Goal: Task Accomplishment & Management: Use online tool/utility

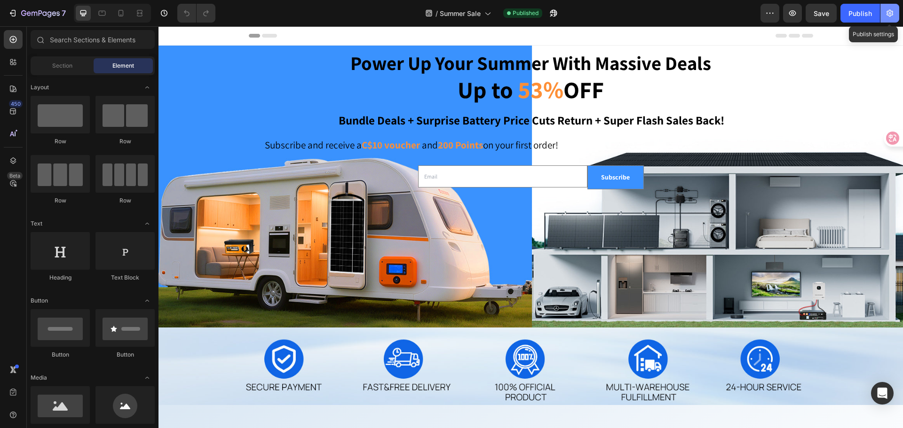
click at [889, 15] on icon "button" at bounding box center [890, 13] width 7 height 7
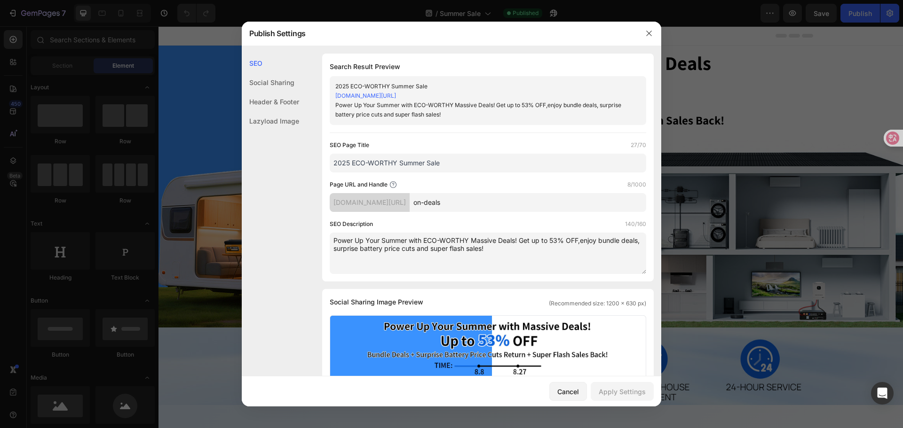
drag, startPoint x: 498, startPoint y: 202, endPoint x: 454, endPoint y: 201, distance: 43.3
click at [454, 201] on div "eco-worthy-ca.myshopify.com/pages/ on-deals" at bounding box center [488, 202] width 317 height 19
type input "Summer-Sale"
click at [0, 0] on button "Apply Settings" at bounding box center [0, 0] width 0 height 0
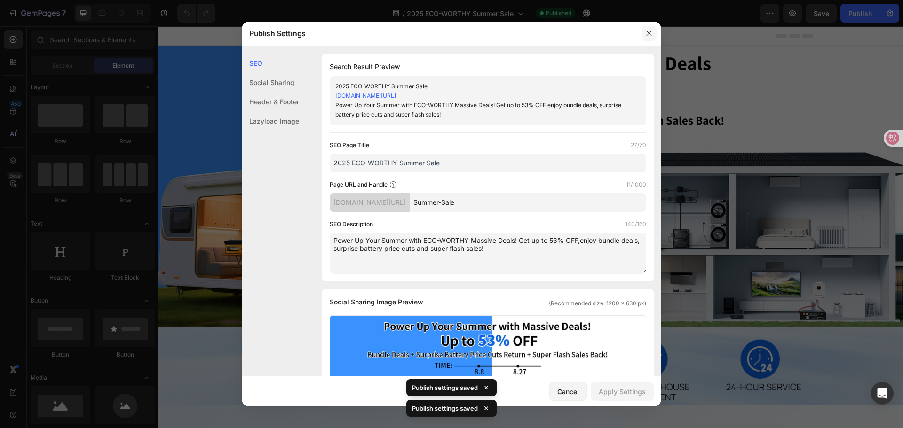
click at [651, 31] on icon "button" at bounding box center [649, 34] width 8 height 8
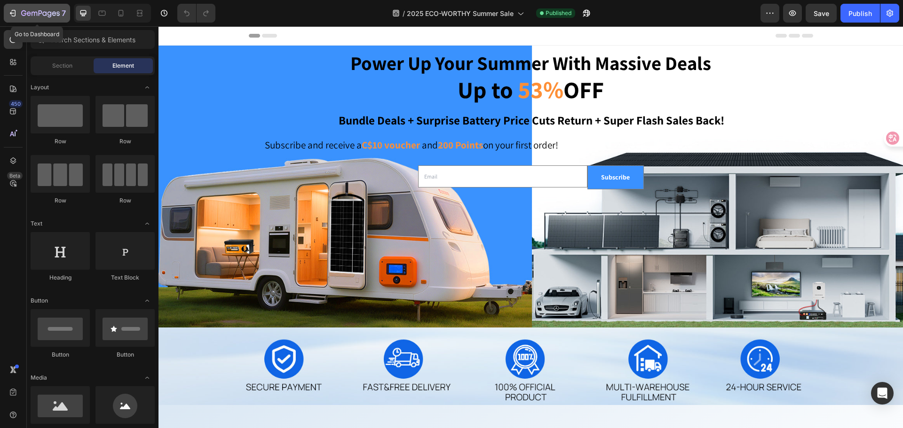
click at [36, 13] on icon "button" at bounding box center [40, 14] width 39 height 8
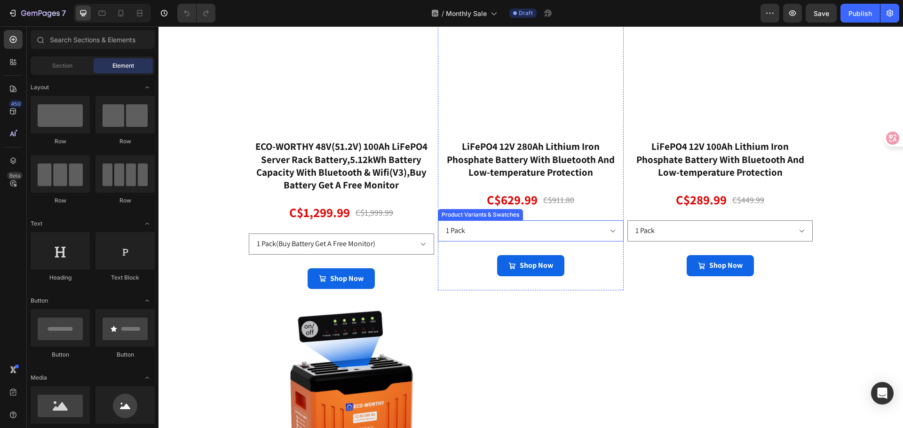
scroll to position [800, 0]
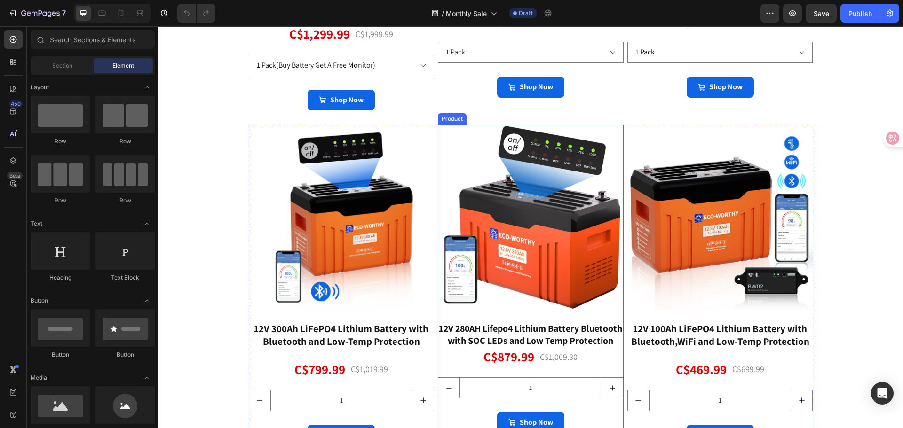
select select "1 Pack+12V/24V 20A charger（Extra C$20 OFF)"
select select "1 Pack+12V/24V 20A Charger（Extra C$15 OFF)"
select select "1*50Ah+12V/24V 20A Charger(Extra C$10 OFF)"
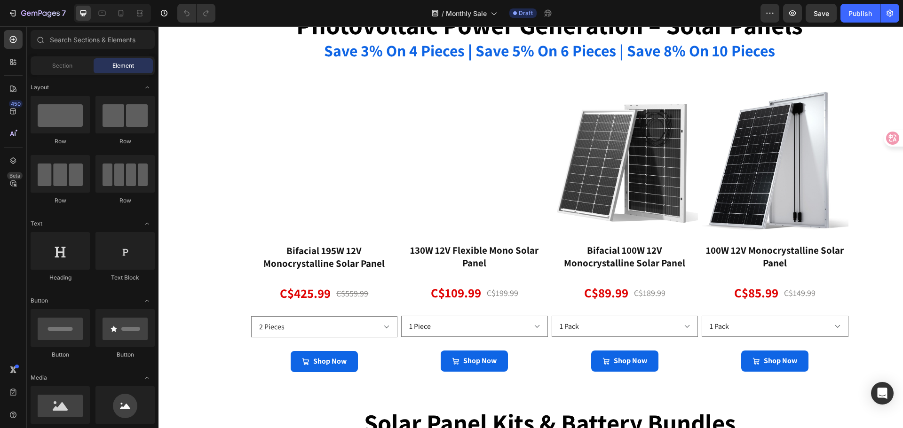
scroll to position [1223, 0]
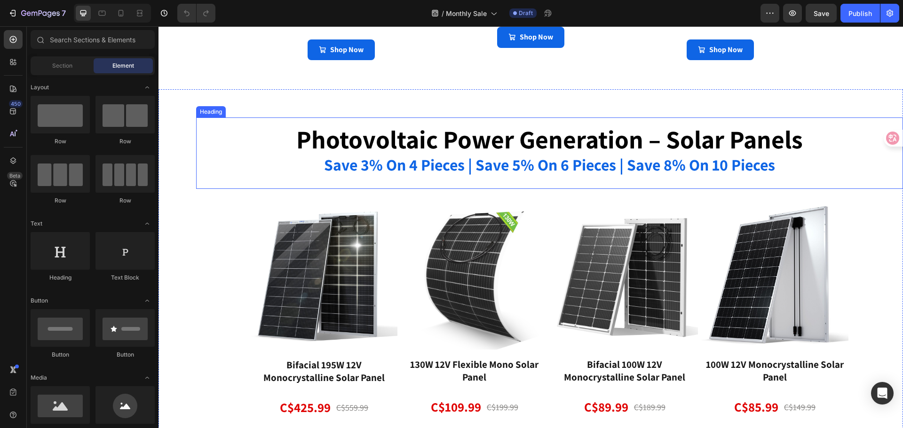
click at [604, 166] on strong "save 3% on 4 pieces | save 5% on 6 pieces | save 8% on 10 pieces" at bounding box center [549, 164] width 451 height 21
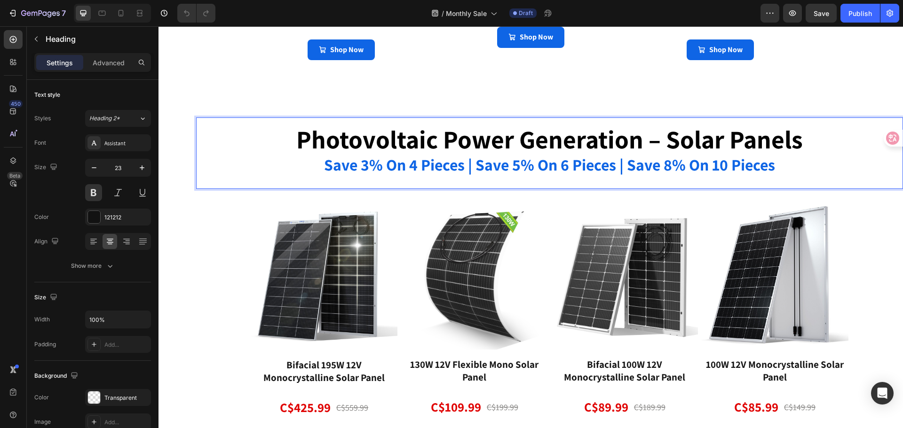
click at [508, 166] on strong "save 3% on 4 pieces | save 5% on 6 pieces | save 8% on 10 pieces" at bounding box center [549, 164] width 451 height 21
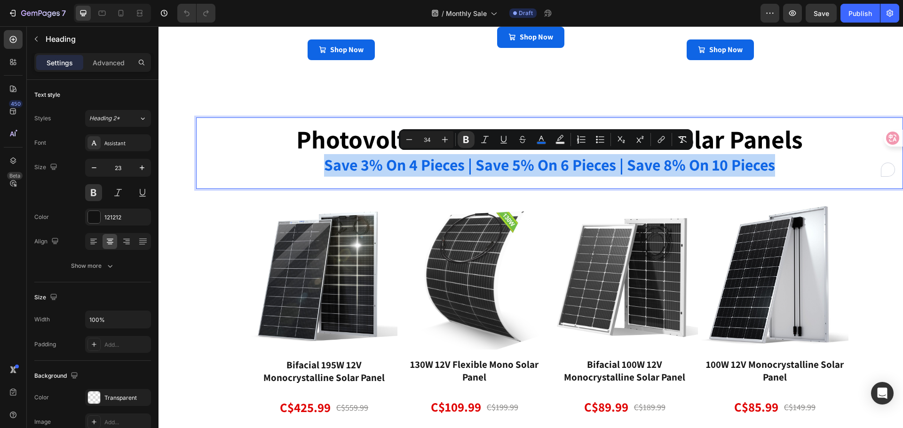
drag, startPoint x: 320, startPoint y: 165, endPoint x: 776, endPoint y: 162, distance: 456.3
click at [776, 162] on p "photovoltaic power generation – solar panels save 3% on 4 pieces | save 5% on 6…" at bounding box center [549, 153] width 705 height 47
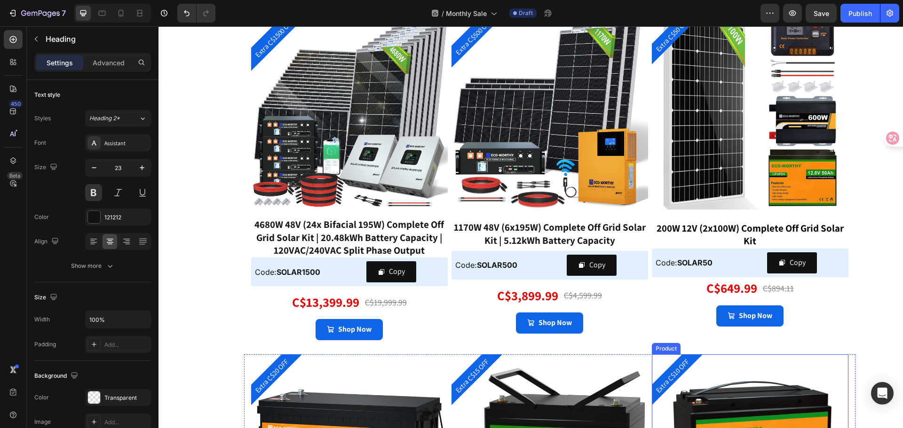
scroll to position [1740, 0]
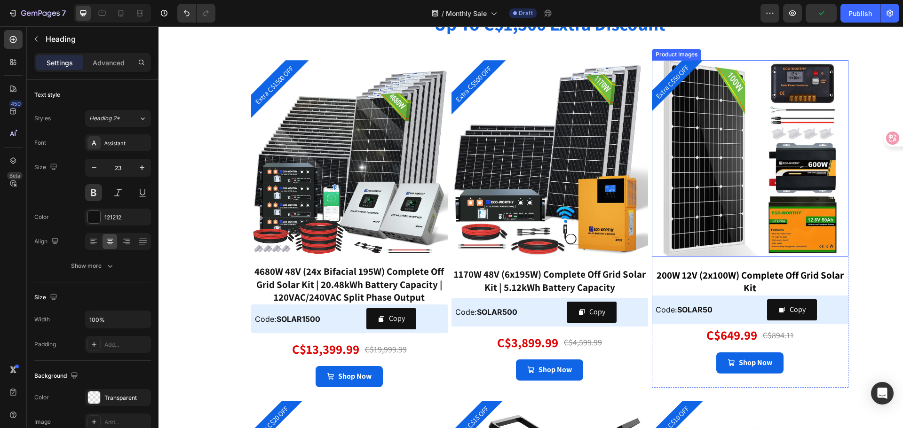
click at [695, 252] on img at bounding box center [750, 158] width 197 height 197
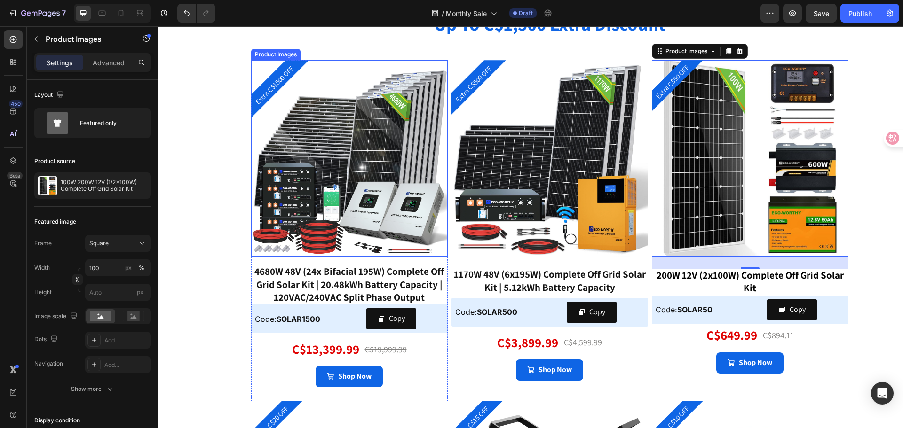
click at [364, 157] on img at bounding box center [349, 158] width 197 height 197
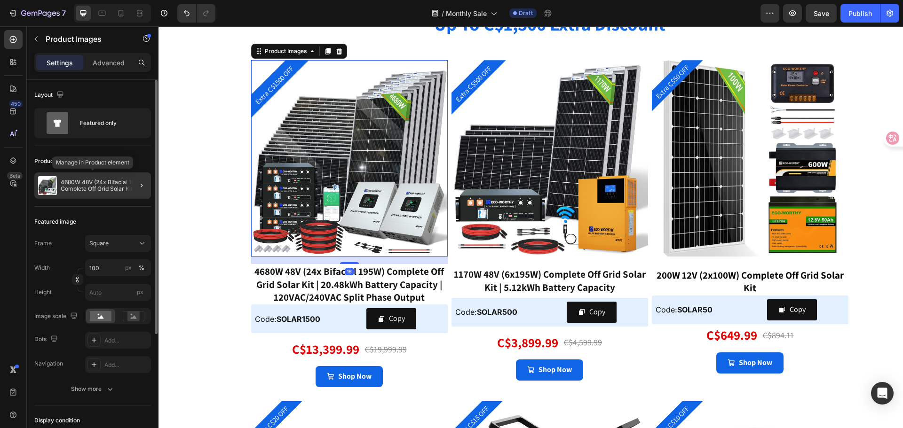
click at [116, 179] on div "4680W 48V (24x Bifacial 195W) Complete Off Grid Solar Kit | 20.48kWh Battery Ca…" at bounding box center [92, 186] width 117 height 26
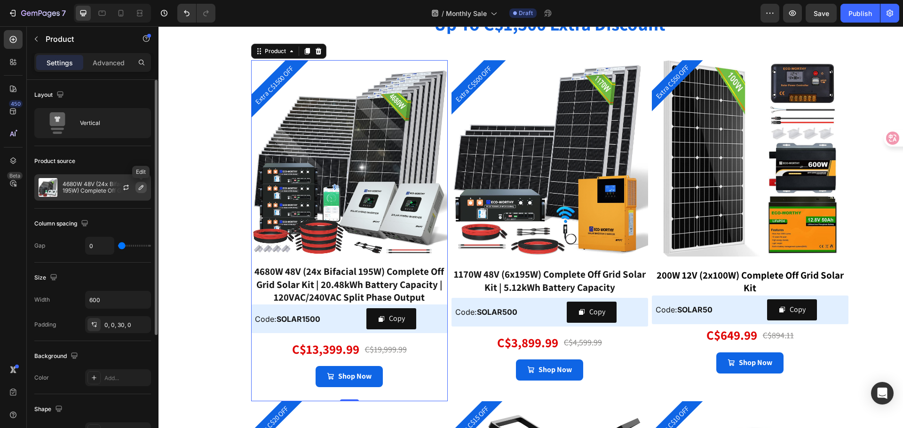
click at [139, 190] on icon "button" at bounding box center [141, 187] width 5 height 5
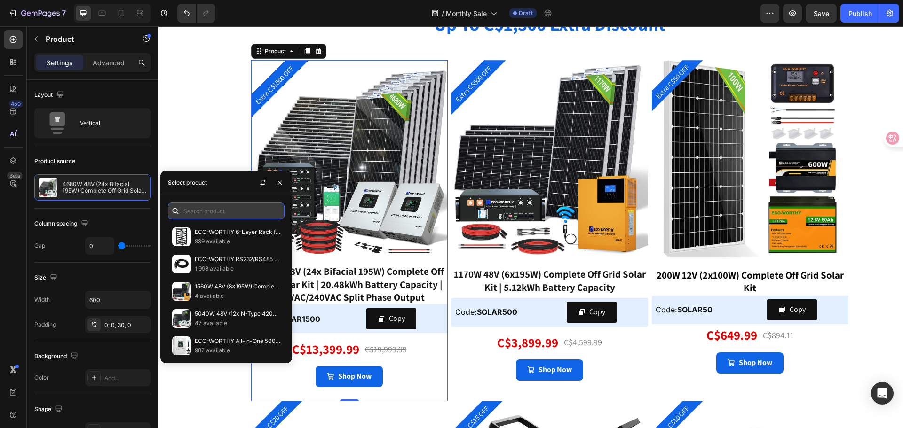
click at [195, 210] on input "text" at bounding box center [226, 211] width 117 height 17
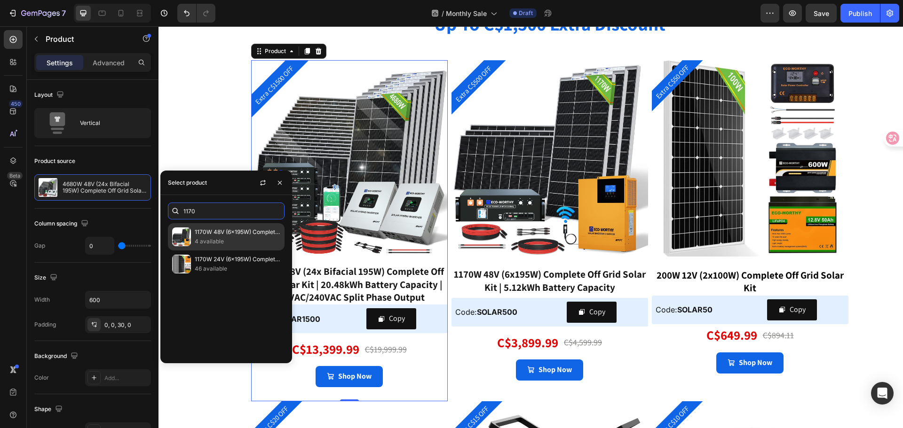
type input "1170"
click at [215, 232] on p "1170W 48V (6x195W) Complete Off Grid Solar Kit | 5.12kWh Battery Capacity" at bounding box center [238, 232] width 86 height 9
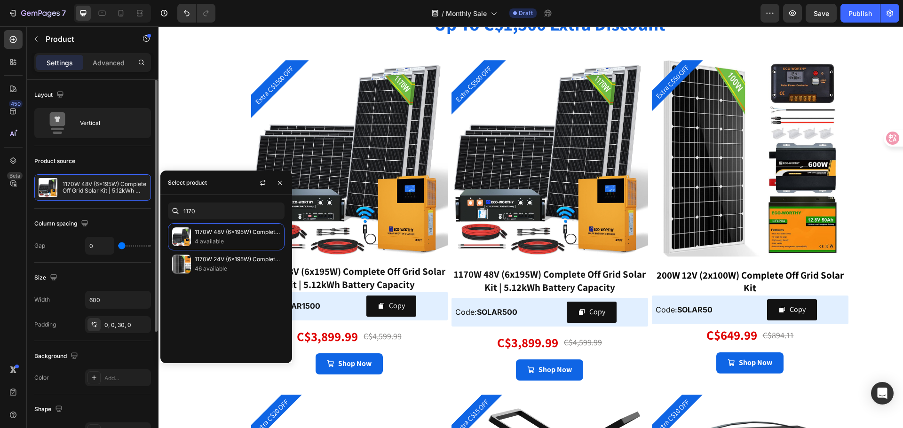
click at [137, 154] on div "Product source" at bounding box center [92, 161] width 117 height 15
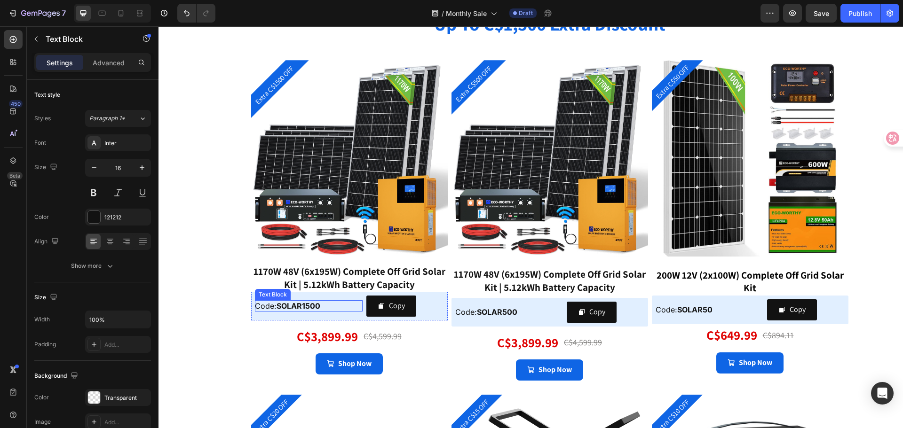
click at [308, 306] on strong "SOLAR1500" at bounding box center [299, 305] width 44 height 9
click at [303, 305] on strong "SOLAR1500" at bounding box center [299, 305] width 44 height 9
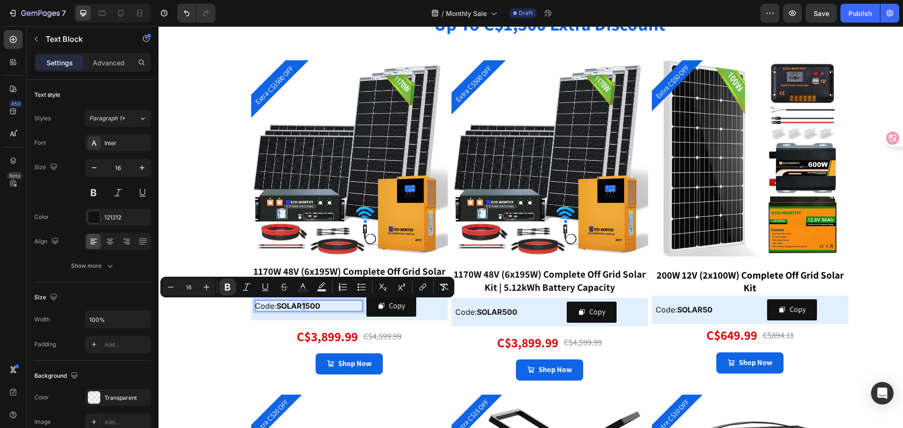
click at [304, 306] on strong "SOLAR1500" at bounding box center [299, 305] width 44 height 9
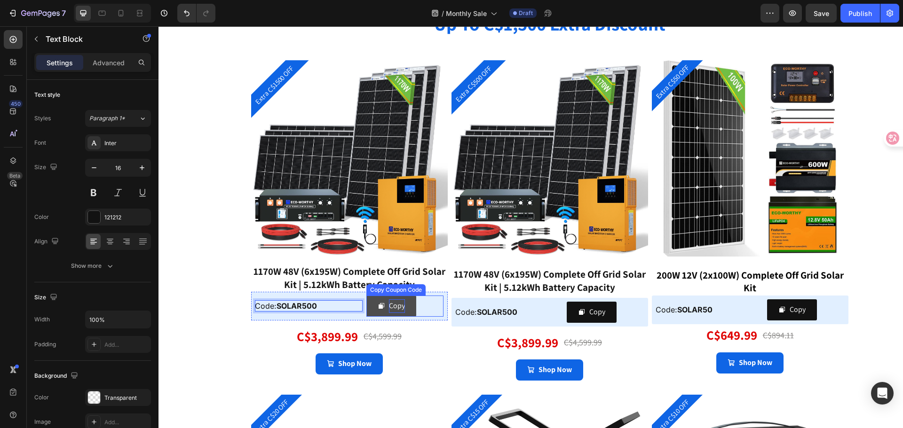
click at [389, 309] on div "Copy" at bounding box center [397, 307] width 16 height 14
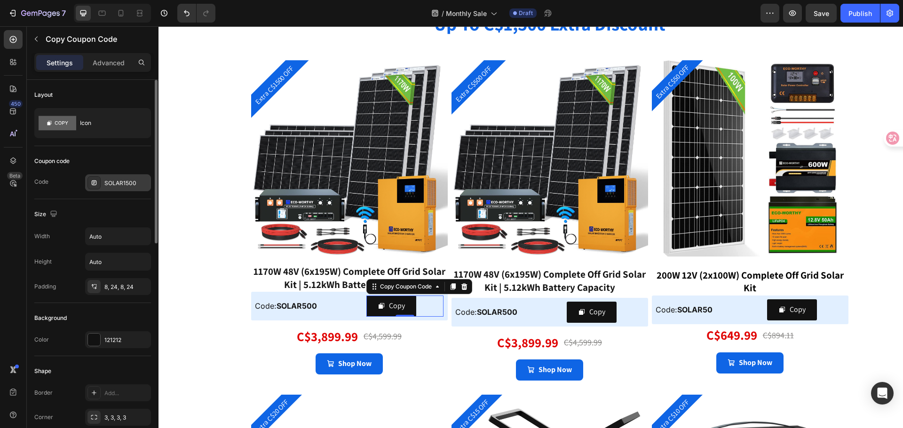
click at [119, 177] on div "SOLAR1500" at bounding box center [118, 183] width 66 height 17
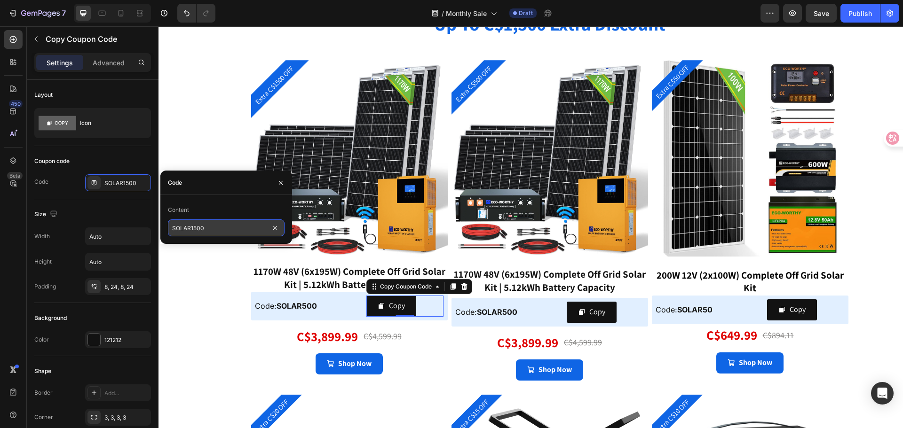
click at [194, 230] on input "SOLAR1500" at bounding box center [226, 228] width 117 height 17
click at [192, 228] on input "SOLAR1500" at bounding box center [226, 228] width 117 height 17
click at [195, 229] on input "SOLAR1500" at bounding box center [226, 228] width 117 height 17
type input "SOLAR500"
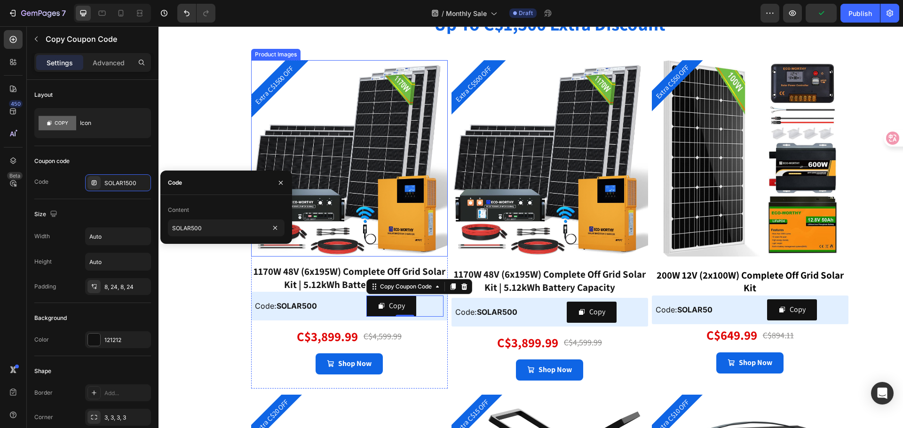
click at [361, 211] on img at bounding box center [349, 158] width 197 height 197
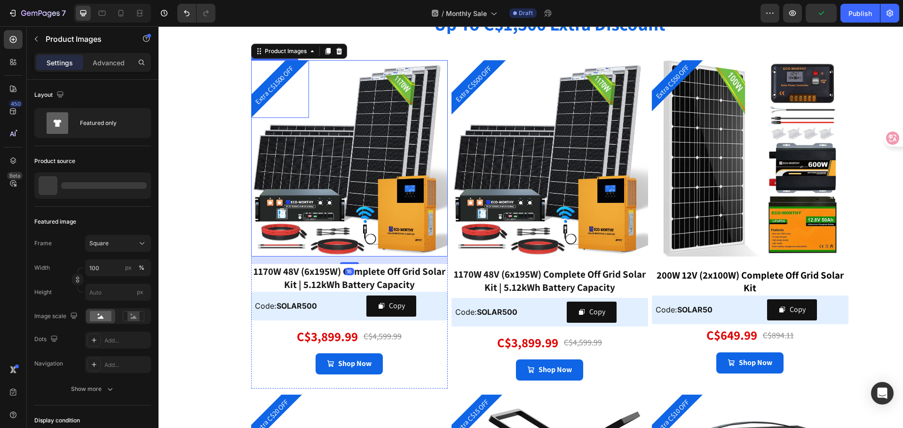
click at [265, 87] on pre "Extra C$1500 OFF" at bounding box center [274, 86] width 50 height 50
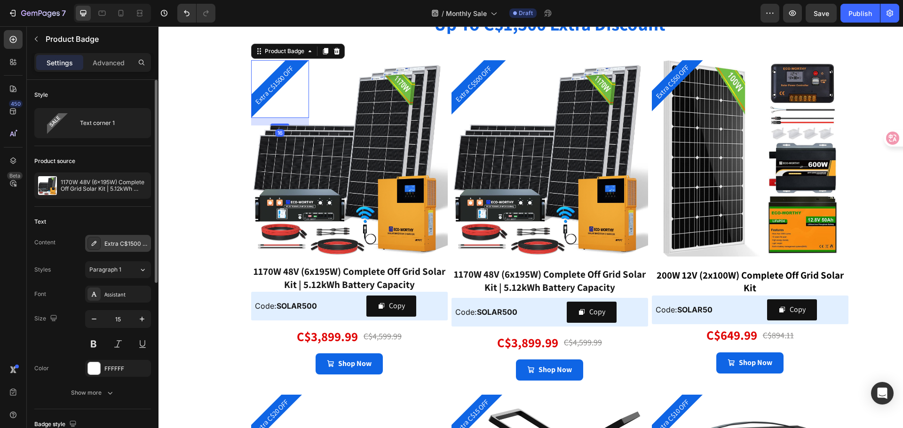
click at [125, 245] on div "Extra C$1500 OFF" at bounding box center [126, 244] width 44 height 8
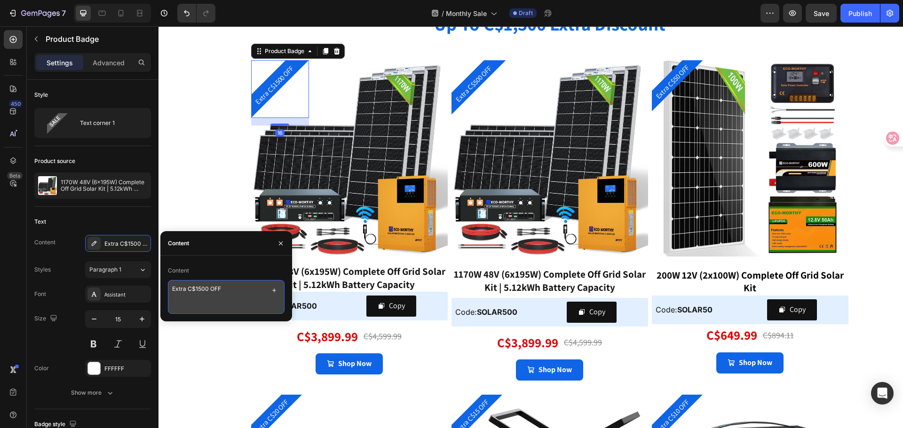
click at [199, 289] on textarea "Extra C$1500 OFF" at bounding box center [226, 297] width 117 height 34
click at [197, 290] on textarea "Extra C$1500 OFF" at bounding box center [226, 297] width 117 height 34
click at [198, 291] on textarea "Extra C$1500 OFF" at bounding box center [226, 297] width 117 height 34
click at [198, 288] on textarea "Extra C$1500 OFF" at bounding box center [226, 297] width 117 height 34
click at [197, 289] on textarea "Extra C$1500 OFF" at bounding box center [226, 297] width 117 height 34
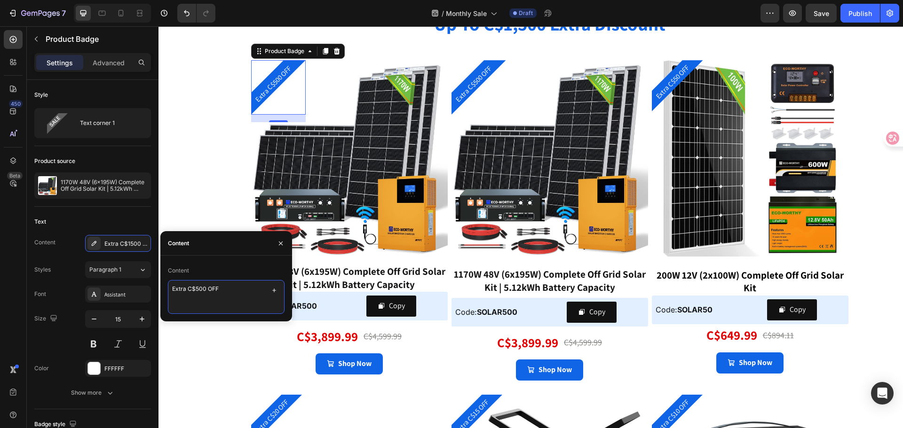
type textarea "Extra C$500 OFF"
click at [212, 274] on div "Content" at bounding box center [226, 270] width 117 height 15
click at [196, 192] on div "⁠⁠⁠⁠⁠⁠⁠ photovoltaic power generation – solar panels Heading Product Images Bif…" at bounding box center [531, 167] width 745 height 1191
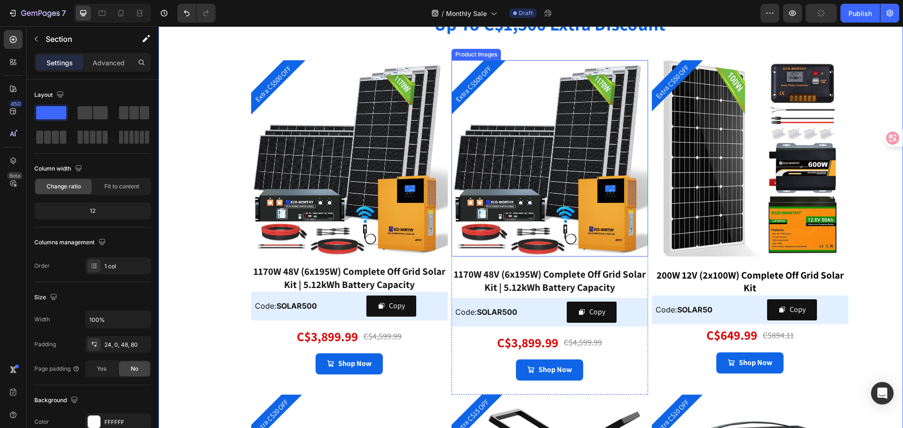
click at [551, 178] on img at bounding box center [550, 158] width 197 height 197
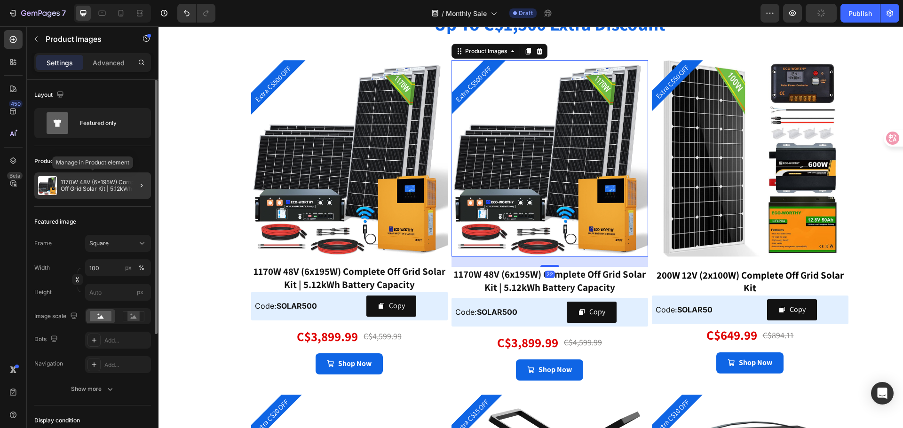
click at [98, 188] on p "1170W 48V (6x195W) Complete Off Grid Solar Kit | 5.12kWh Battery Capacity" at bounding box center [104, 185] width 87 height 13
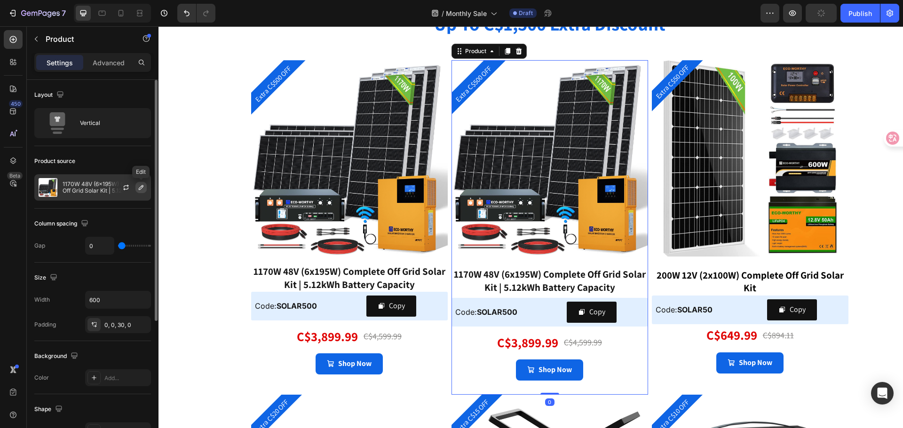
click at [138, 189] on icon "button" at bounding box center [141, 188] width 8 height 8
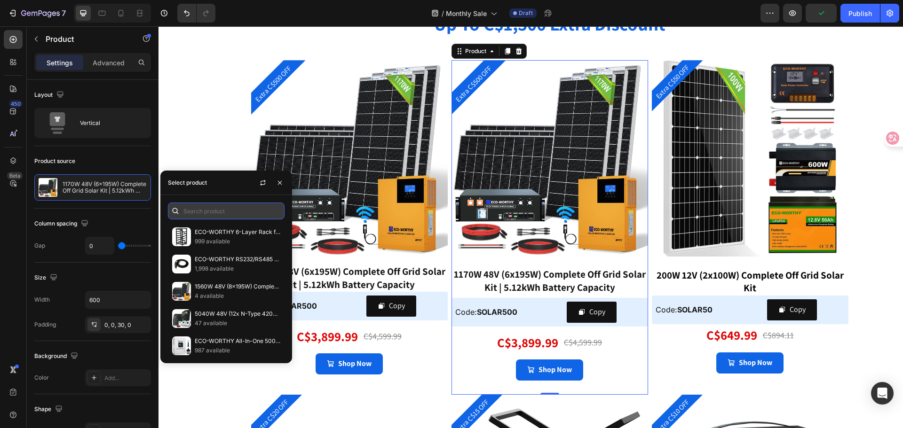
click at [212, 214] on input "text" at bounding box center [226, 211] width 117 height 17
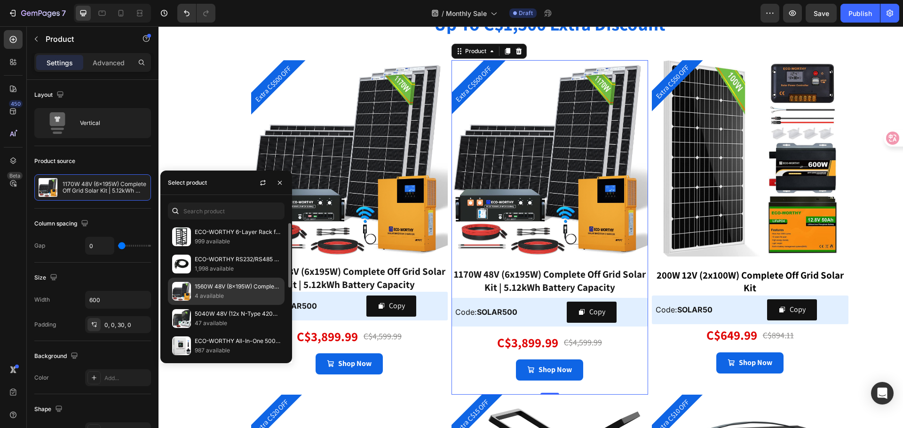
click at [222, 293] on p "4 available" at bounding box center [238, 296] width 86 height 9
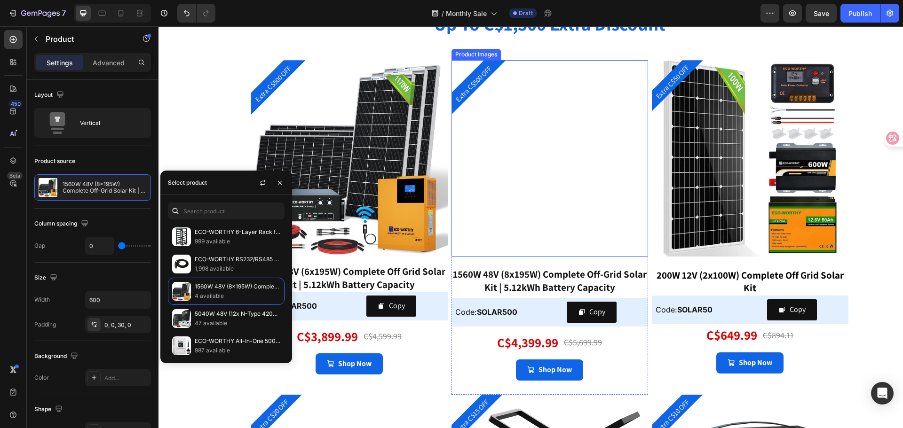
click at [516, 237] on img at bounding box center [550, 158] width 197 height 197
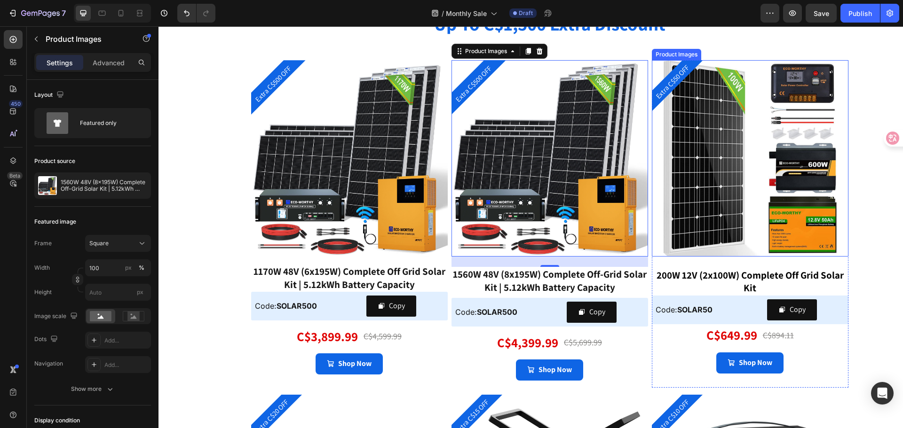
click at [690, 201] on img at bounding box center [750, 158] width 197 height 197
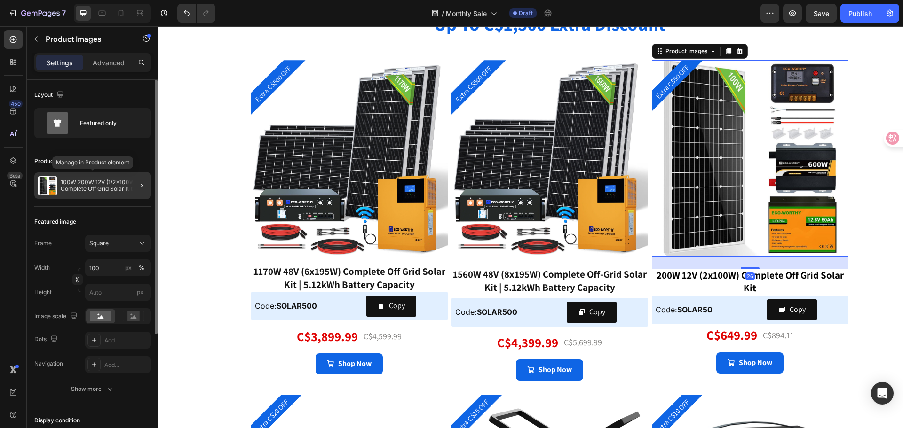
click at [116, 187] on p "100W 200W 12V (1/2x100W) Complete Off Grid Solar Kit" at bounding box center [104, 185] width 87 height 13
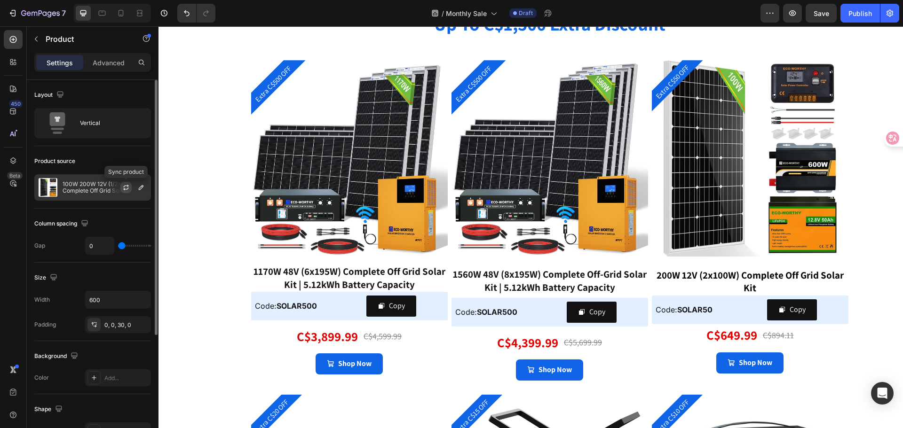
click at [126, 187] on icon "button" at bounding box center [126, 188] width 8 height 8
click at [116, 166] on div "Product source" at bounding box center [92, 161] width 117 height 15
click at [141, 189] on icon "button" at bounding box center [141, 188] width 8 height 8
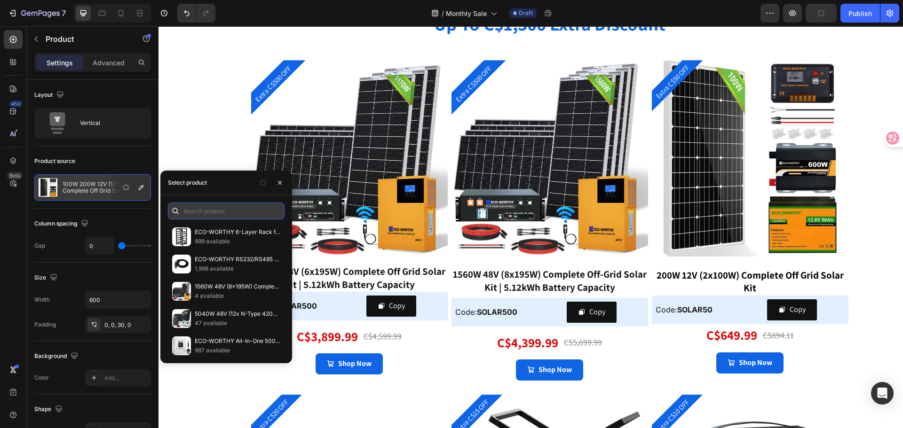
click at [206, 212] on input "text" at bounding box center [226, 211] width 117 height 17
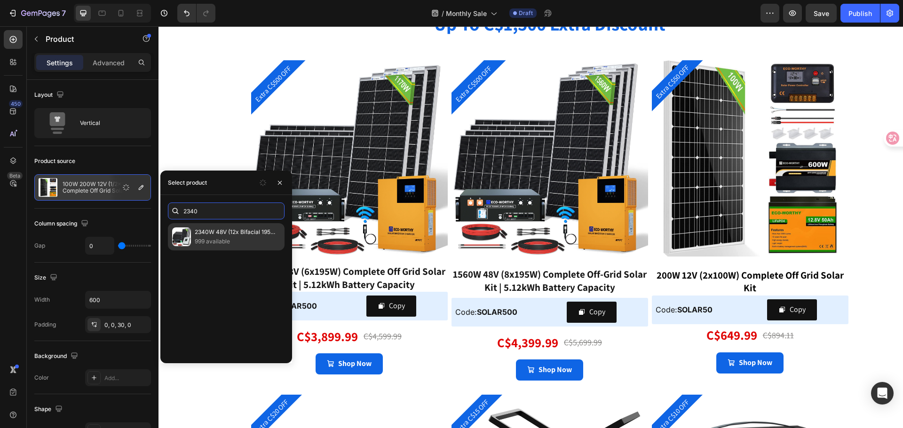
type input "2340"
click at [216, 236] on p "2340W 48V (12x Bifacial 195W) Complete MPPT Off Grid Solar Kit|5.12kWh Battery …" at bounding box center [238, 232] width 86 height 9
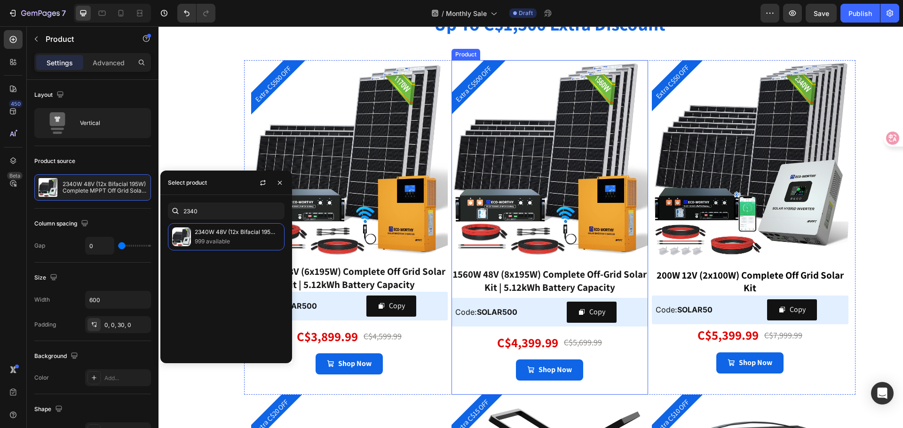
select select "1 Pack+12V/24V 20A charger（Extra C$20 OFF)"
select select "1 Pack+12V/24V 20A Charger（Extra C$15 OFF)"
click at [586, 276] on div "1560W 48V (8x195W) Complete Off-Grid Solar Kit | 5.12kWh Battery Capacity" at bounding box center [550, 281] width 197 height 28
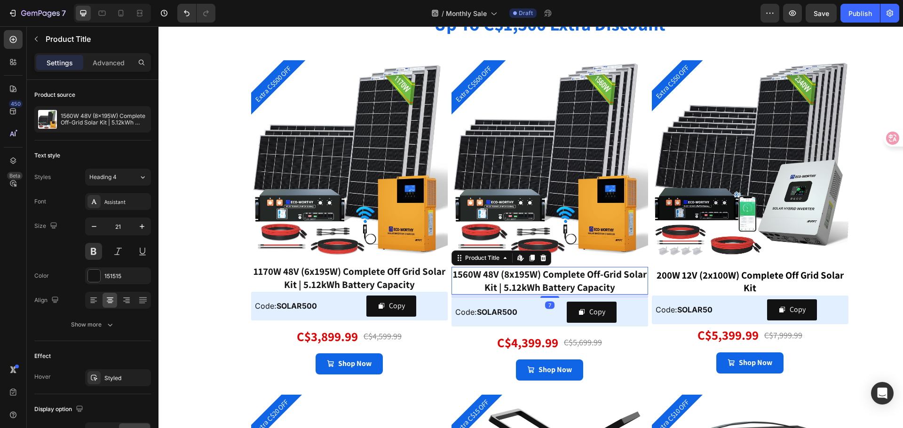
select select "1*50Ah+12V/24V 20A Charger(Extra C$10 OFF)"
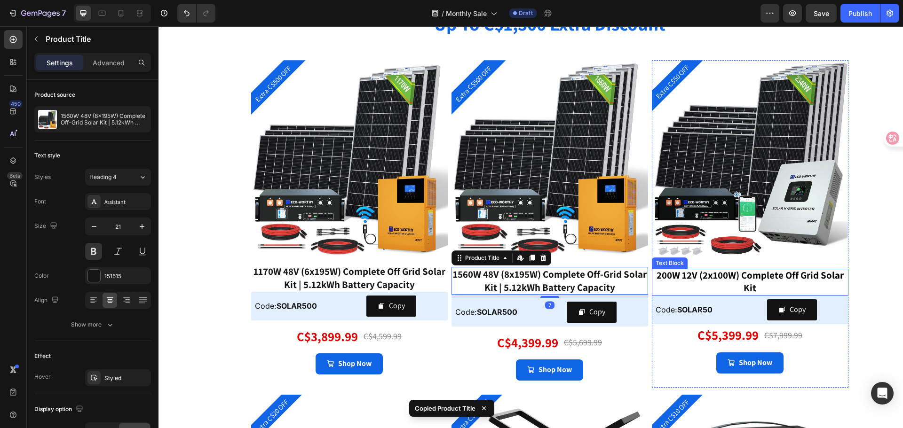
click at [695, 276] on strong "200W 12V (2x100W) Complete Off Grid Solar Kit" at bounding box center [750, 281] width 187 height 25
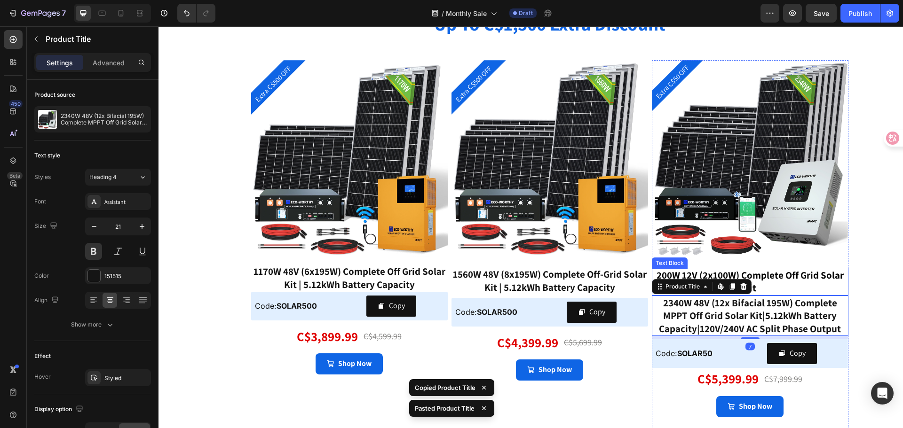
click at [797, 278] on strong "200W 12V (2x100W) Complete Off Grid Solar Kit" at bounding box center [750, 281] width 187 height 25
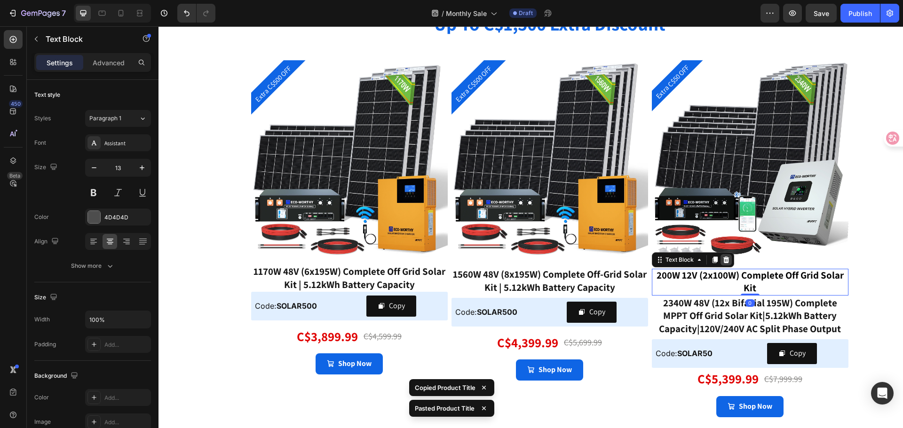
click at [723, 261] on icon at bounding box center [726, 260] width 8 height 8
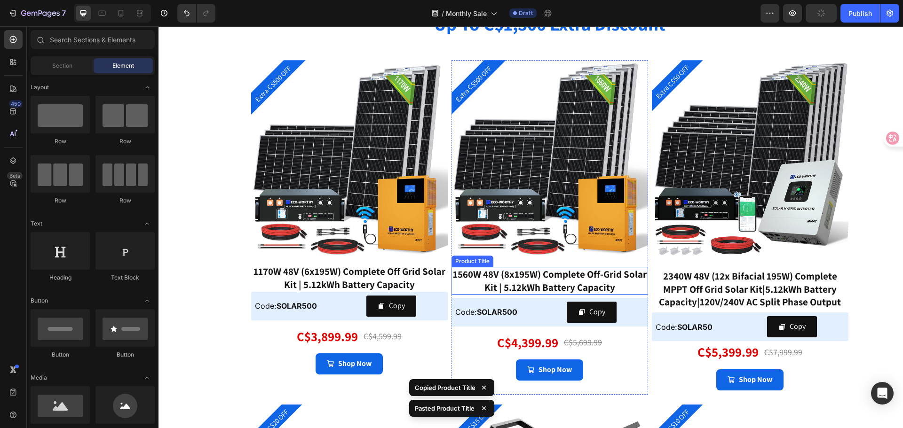
click at [554, 284] on div "1560W 48V (8x195W) Complete Off-Grid Solar Kit | 5.12kWh Battery Capacity" at bounding box center [550, 281] width 197 height 28
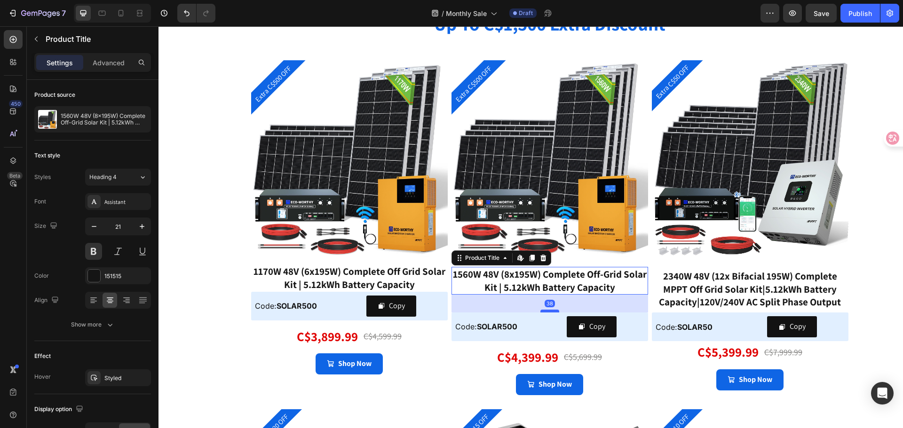
drag, startPoint x: 549, startPoint y: 297, endPoint x: 547, endPoint y: 312, distance: 14.7
click at [547, 312] on div at bounding box center [549, 311] width 19 height 3
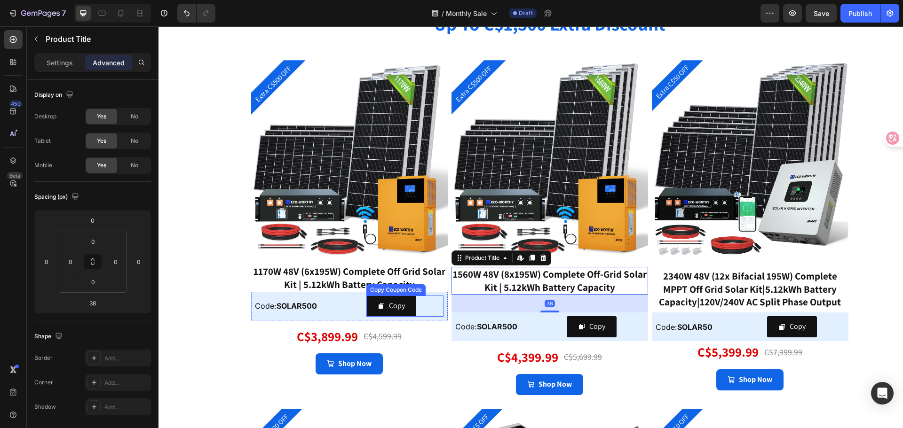
click at [377, 287] on div "Copy Coupon Code" at bounding box center [396, 290] width 56 height 8
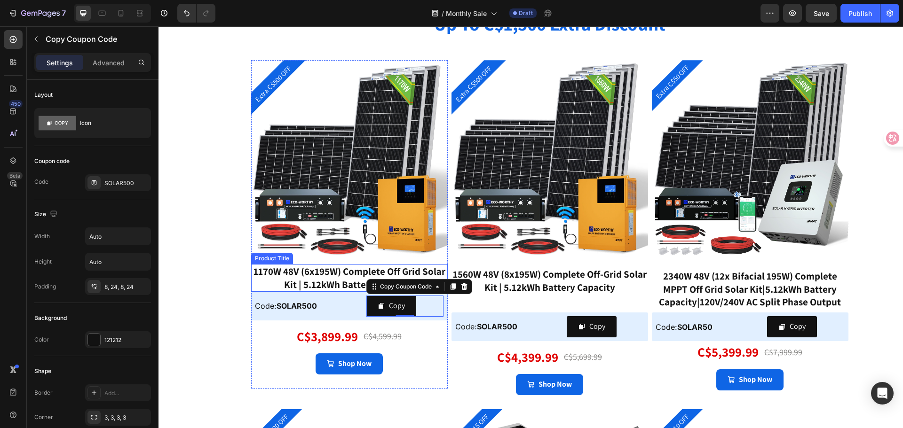
click at [330, 280] on div "1170W 48V (6x195W) Complete Off Grid Solar Kit | 5.12kWh Battery Capacity" at bounding box center [349, 278] width 197 height 28
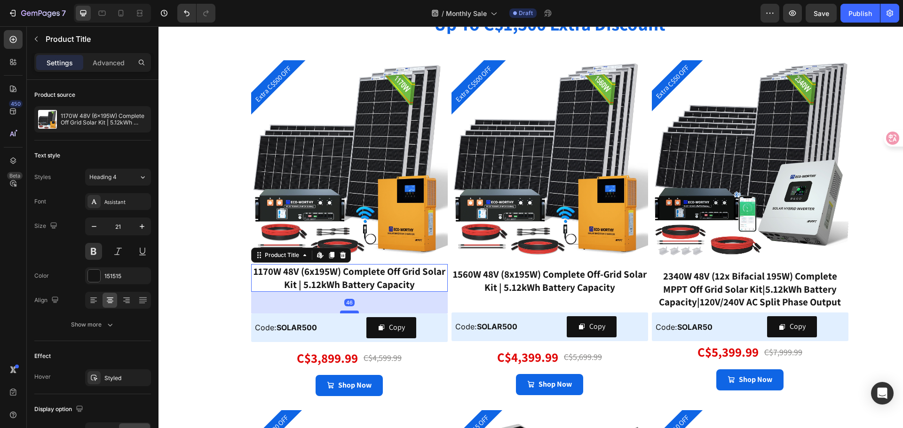
drag, startPoint x: 345, startPoint y: 290, endPoint x: 344, endPoint y: 312, distance: 21.7
click at [344, 312] on div at bounding box center [349, 312] width 19 height 3
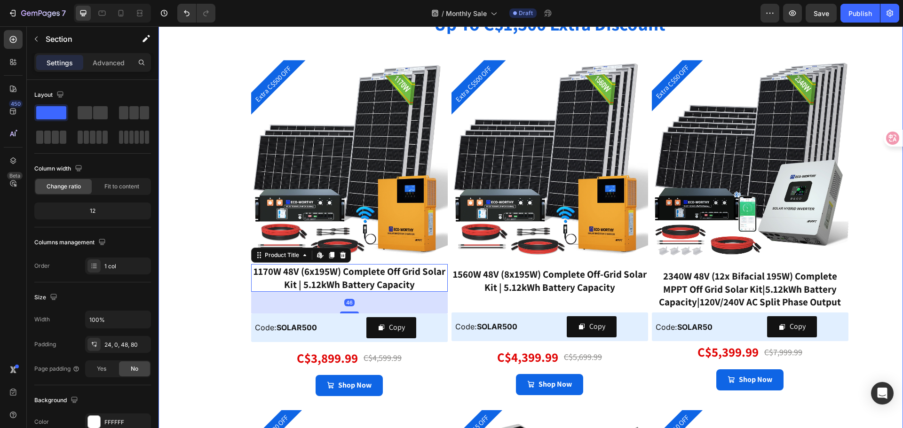
click at [213, 278] on div "⁠⁠⁠⁠⁠⁠⁠ photovoltaic power generation – solar panels Heading Product Images Bif…" at bounding box center [549, 169] width 707 height 1173
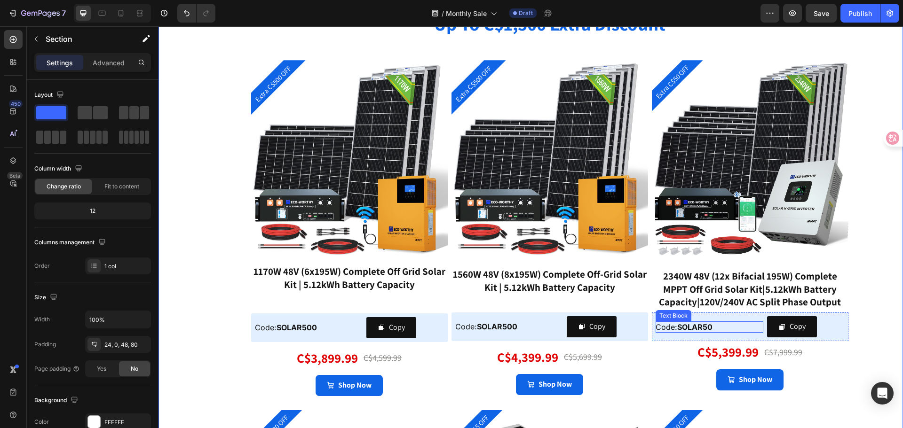
click at [706, 328] on strong "SOLAR50" at bounding box center [694, 327] width 35 height 9
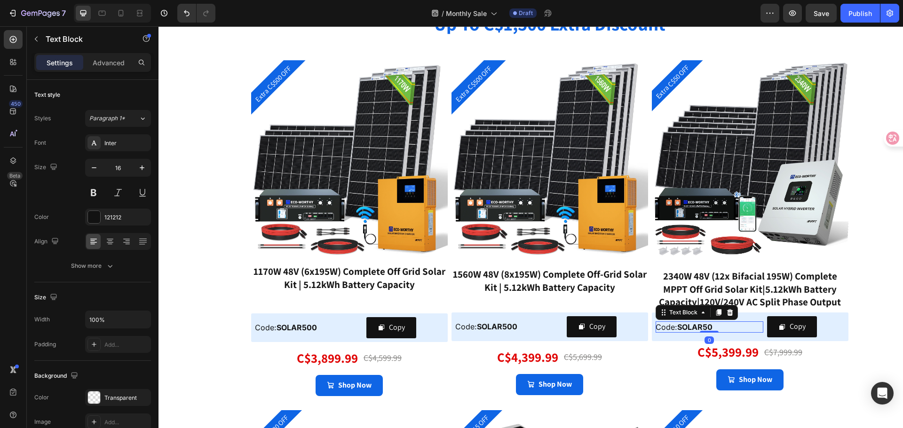
click at [704, 327] on strong "SOLAR50" at bounding box center [694, 327] width 35 height 9
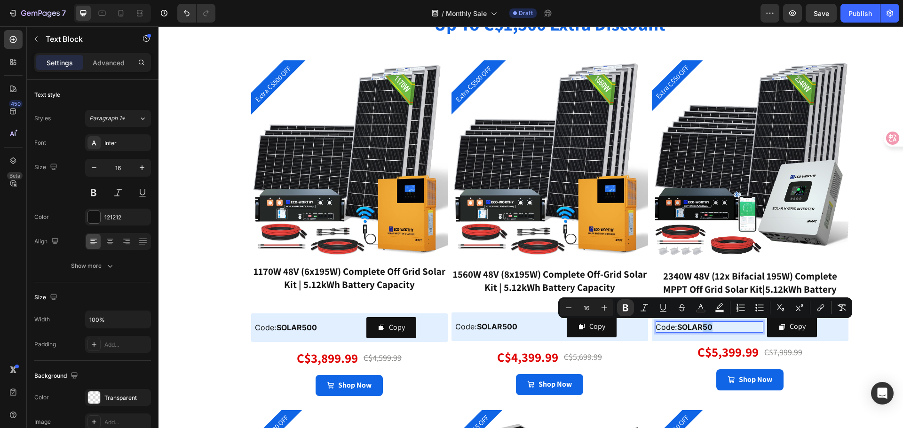
drag, startPoint x: 702, startPoint y: 326, endPoint x: 710, endPoint y: 328, distance: 8.6
click at [710, 328] on strong "SOLAR50" at bounding box center [694, 327] width 35 height 9
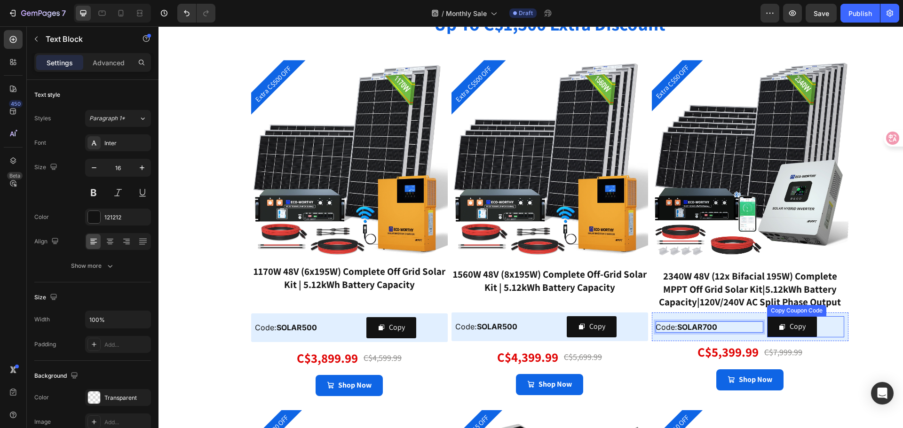
click at [840, 325] on div "Copy" at bounding box center [805, 327] width 77 height 21
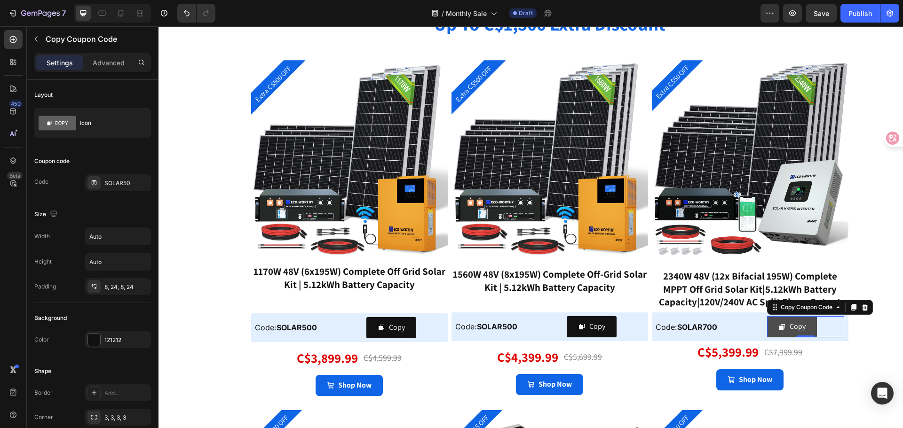
click at [806, 331] on button "Copy" at bounding box center [792, 327] width 50 height 21
click at [123, 182] on div "SOLAR50" at bounding box center [126, 183] width 44 height 8
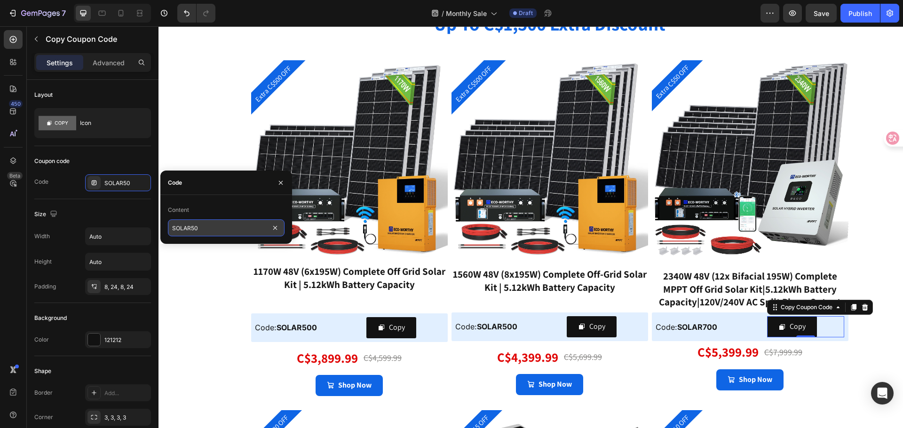
click at [205, 228] on input "SOLAR50" at bounding box center [226, 228] width 117 height 17
click at [195, 231] on input "SOLAR50" at bounding box center [226, 228] width 117 height 17
click at [194, 228] on input "SOLAR50" at bounding box center [226, 228] width 117 height 17
type input "SOLAR700"
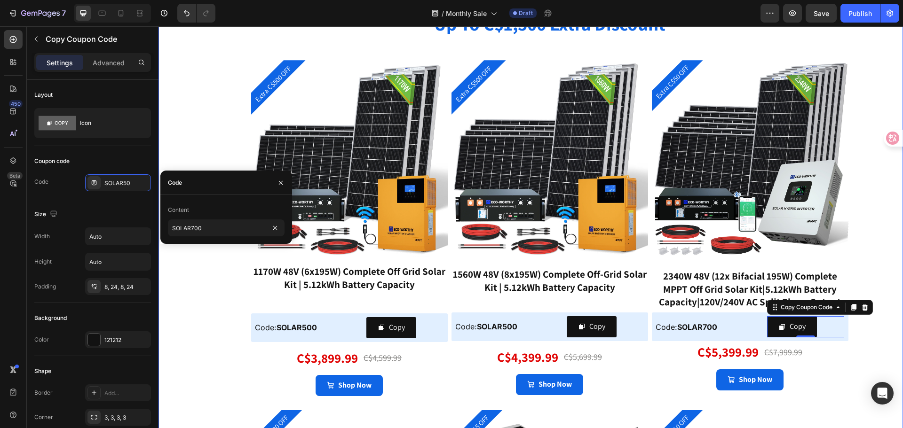
click at [198, 156] on div "⁠⁠⁠⁠⁠⁠⁠ photovoltaic power generation – solar panels Heading Product Images Bif…" at bounding box center [549, 169] width 707 height 1173
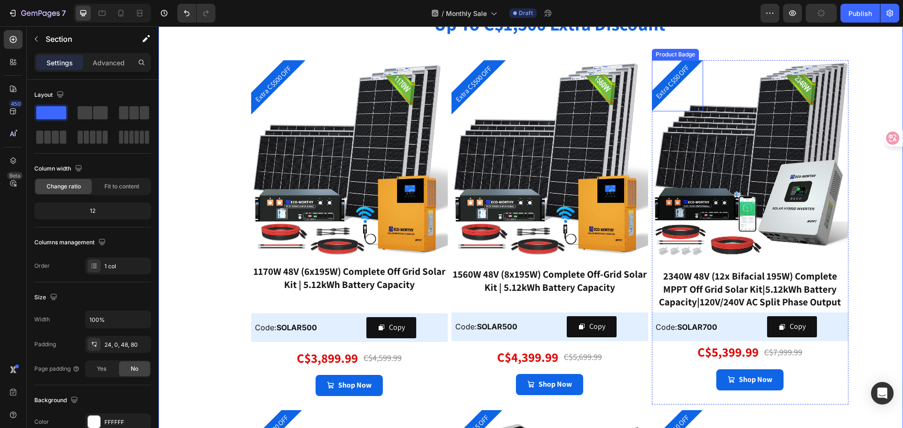
click at [668, 82] on pre "Extra C$50 OFF" at bounding box center [672, 82] width 45 height 45
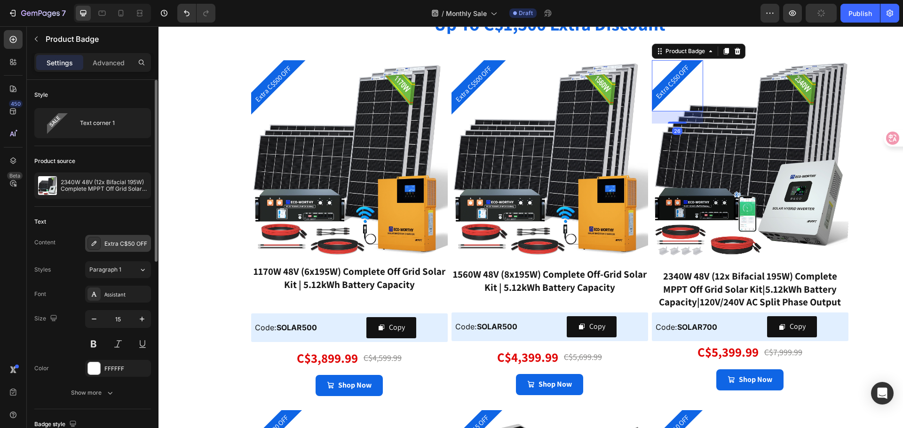
click at [118, 235] on div "Extra C$50 OFF" at bounding box center [118, 243] width 66 height 17
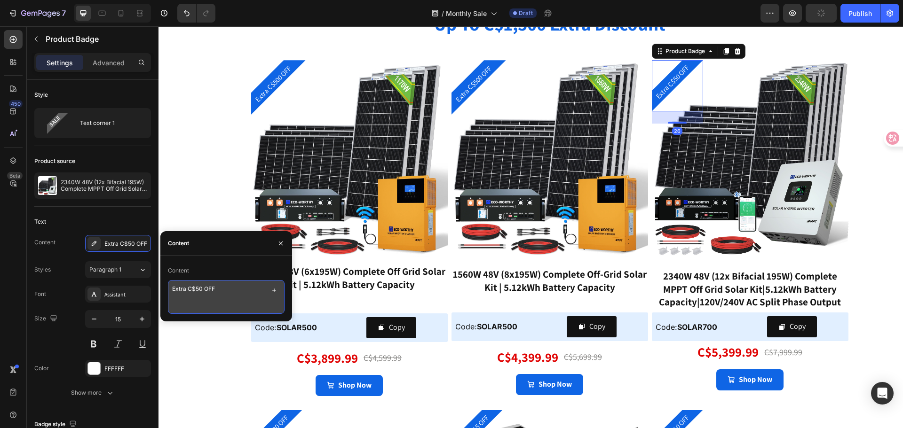
click at [199, 291] on textarea "Extra C$50 OFF" at bounding box center [226, 297] width 117 height 34
click at [196, 290] on textarea "Extra C$50 OFF" at bounding box center [226, 297] width 117 height 34
type textarea "Extra C$700 OFF"
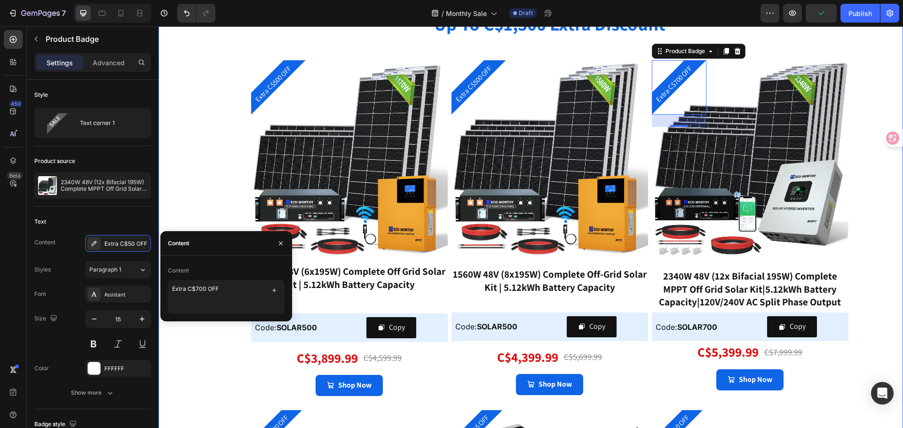
click at [190, 190] on div "⁠⁠⁠⁠⁠⁠⁠ photovoltaic power generation – solar panels Heading Product Images Bif…" at bounding box center [531, 175] width 745 height 1206
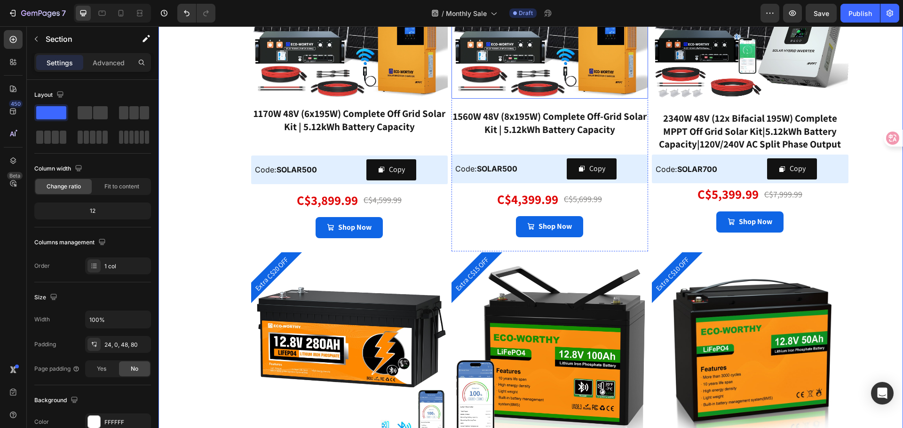
scroll to position [1975, 0]
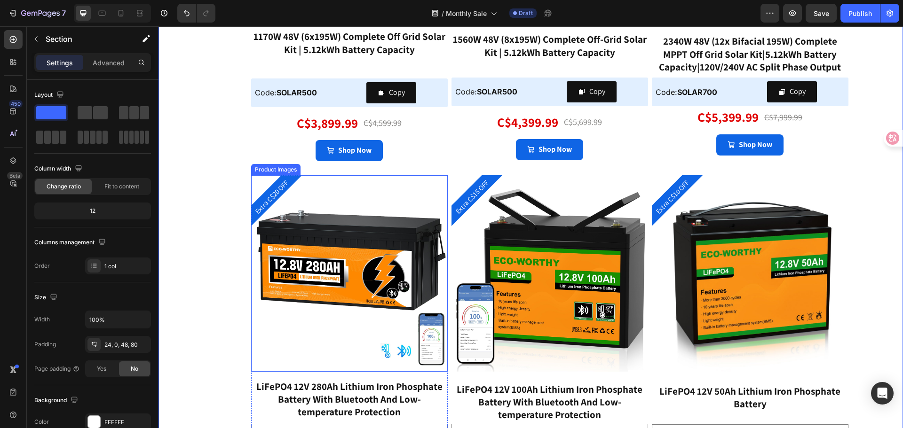
click at [372, 234] on img at bounding box center [349, 273] width 197 height 197
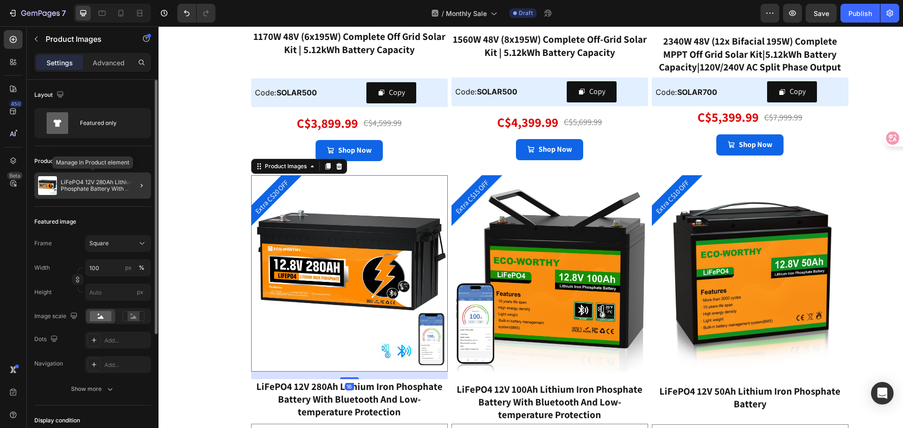
click at [100, 187] on p "LiFePO4 12V 280Ah Lithium Iron Phosphate Battery With Bluetooth And Low-tempera…" at bounding box center [104, 185] width 87 height 13
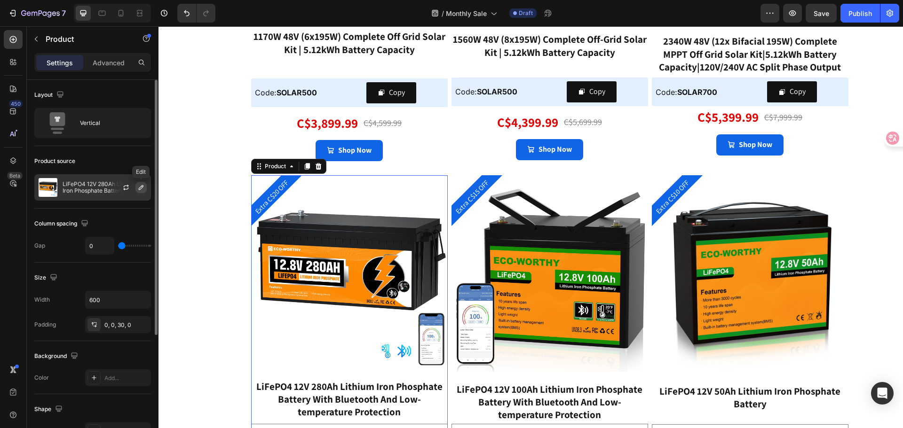
click at [141, 188] on icon "button" at bounding box center [141, 188] width 8 height 8
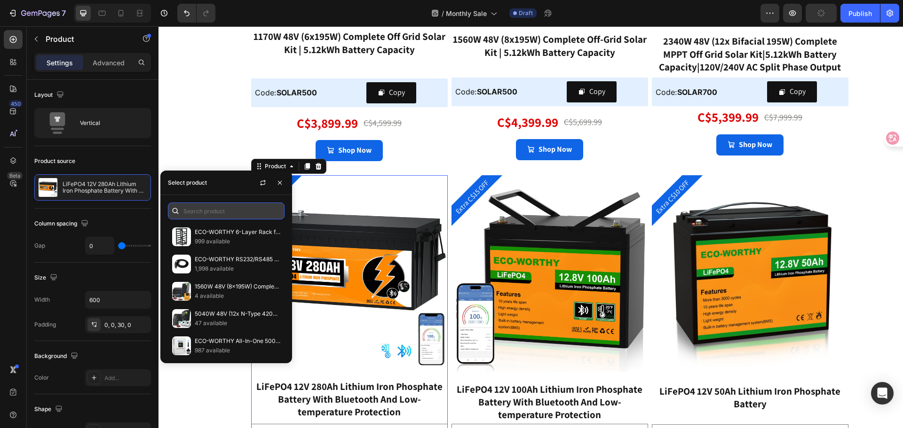
click at [194, 211] on input "text" at bounding box center [226, 211] width 117 height 17
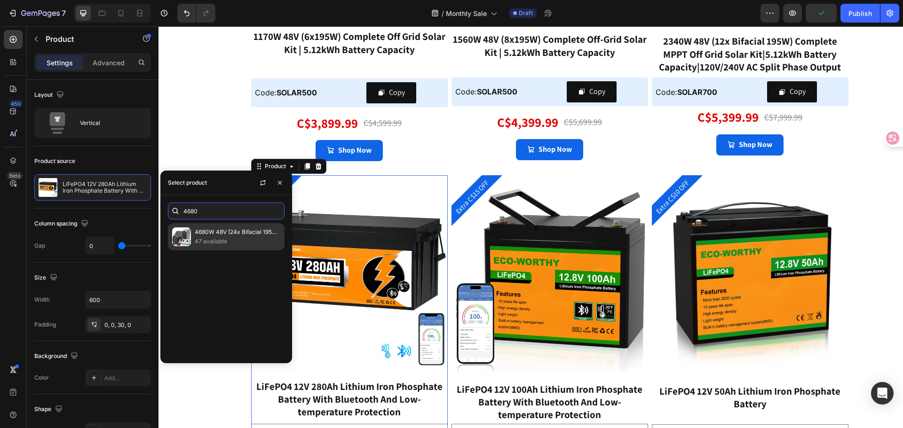
type input "4680"
click at [207, 237] on p "4680W 48V (24x Bifacial 195W) Complete Off Grid Solar Kit | 20.48kWh Battery Ca…" at bounding box center [238, 232] width 86 height 9
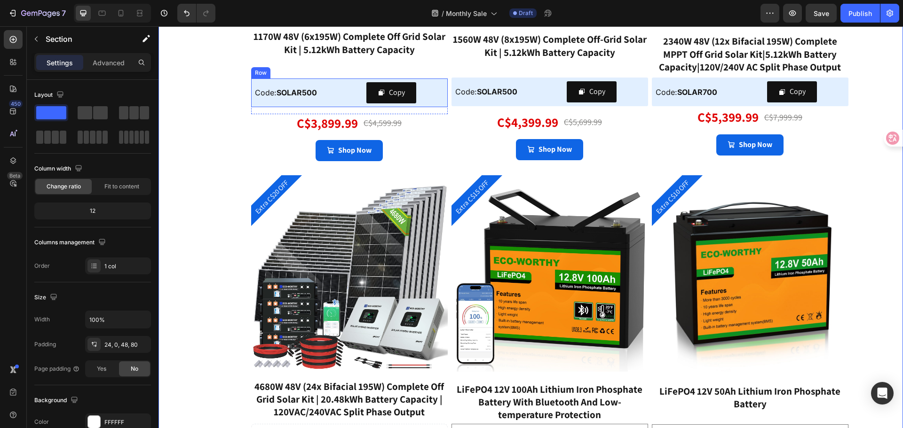
click at [441, 82] on div "Code: SOLAR500 Text Block Copy Copy Coupon Code Row" at bounding box center [349, 93] width 197 height 29
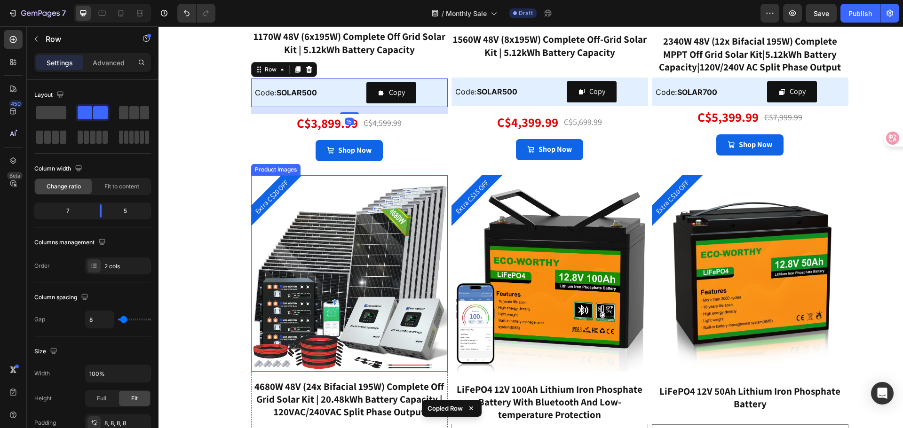
scroll to position [2117, 0]
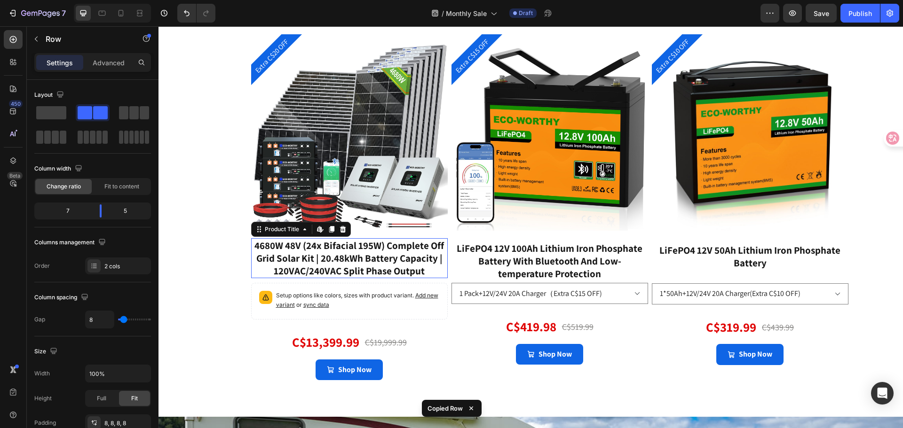
click at [396, 244] on div "4680W 48V (24x Bifacial 195W) Complete Off Grid Solar Kit | 20.48kWh Battery Ca…" at bounding box center [349, 258] width 197 height 40
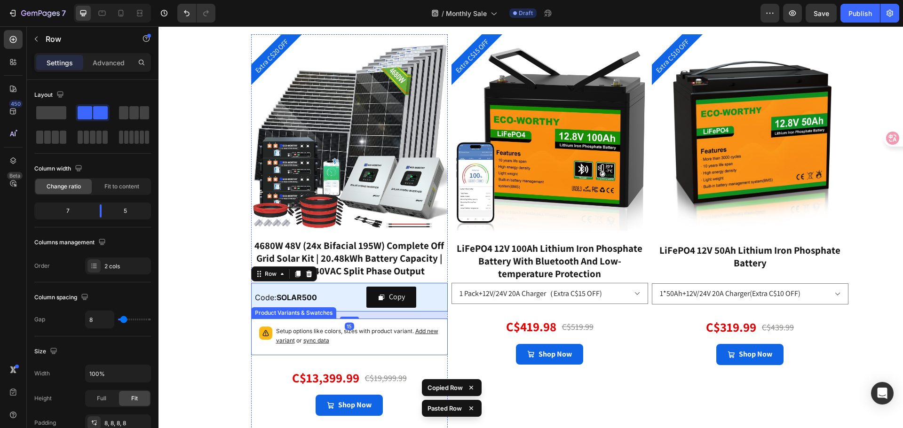
click at [439, 324] on div "Setup options like colors, sizes with product variant. Add new variant or sync …" at bounding box center [349, 337] width 197 height 37
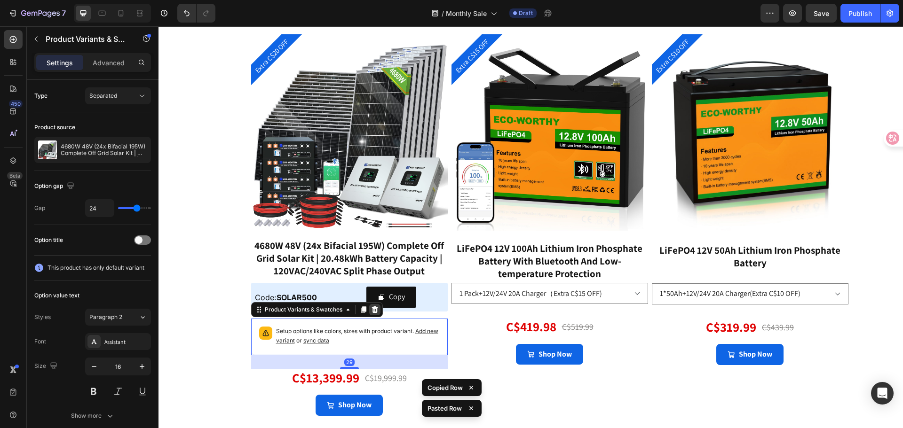
click at [372, 312] on icon at bounding box center [375, 310] width 6 height 7
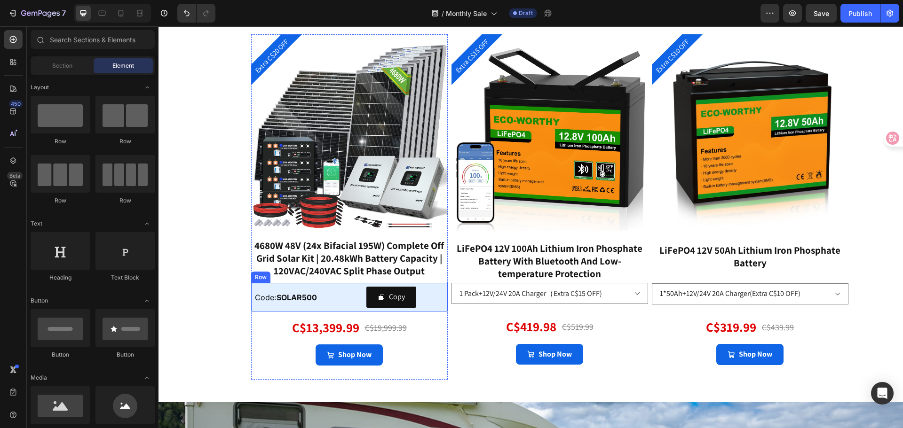
click at [309, 299] on strong "SOLAR500" at bounding box center [297, 297] width 40 height 9
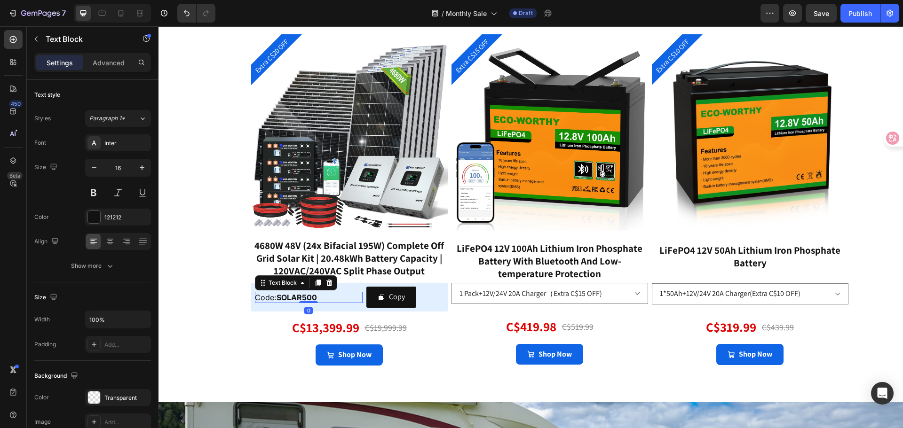
click at [305, 299] on strong "SOLAR500" at bounding box center [297, 297] width 40 height 9
click at [301, 297] on strong "SOLAR500" at bounding box center [297, 297] width 40 height 9
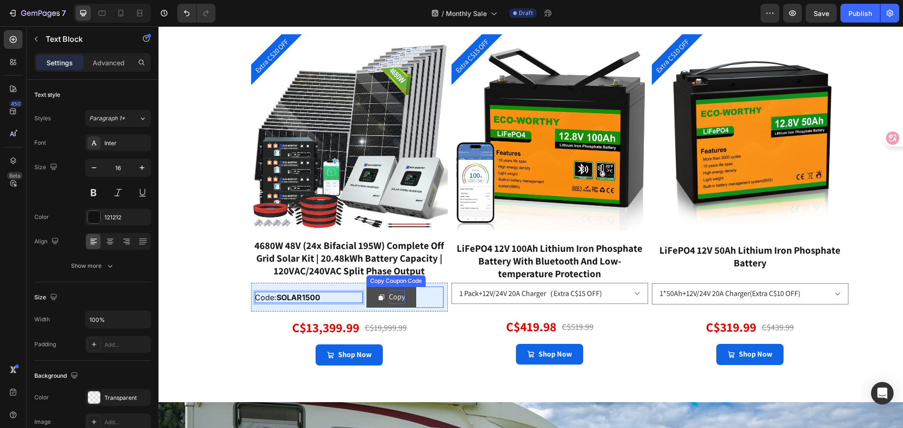
click at [397, 302] on div "Copy" at bounding box center [397, 298] width 16 height 14
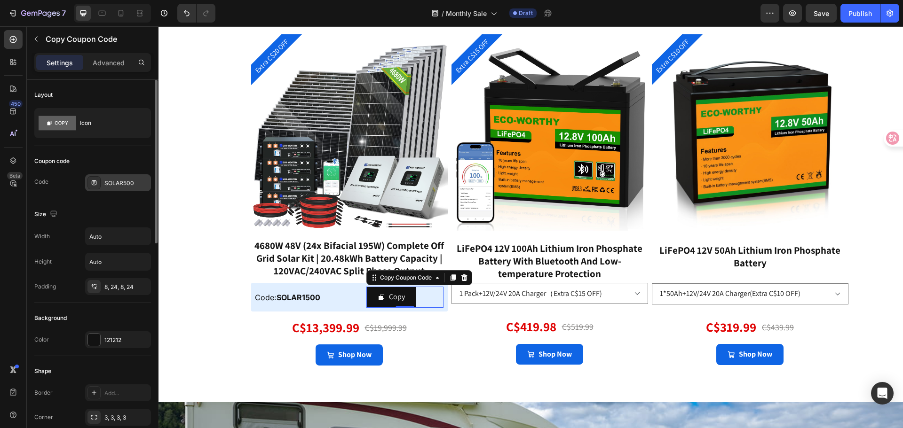
click at [124, 183] on div "SOLAR500" at bounding box center [126, 183] width 44 height 8
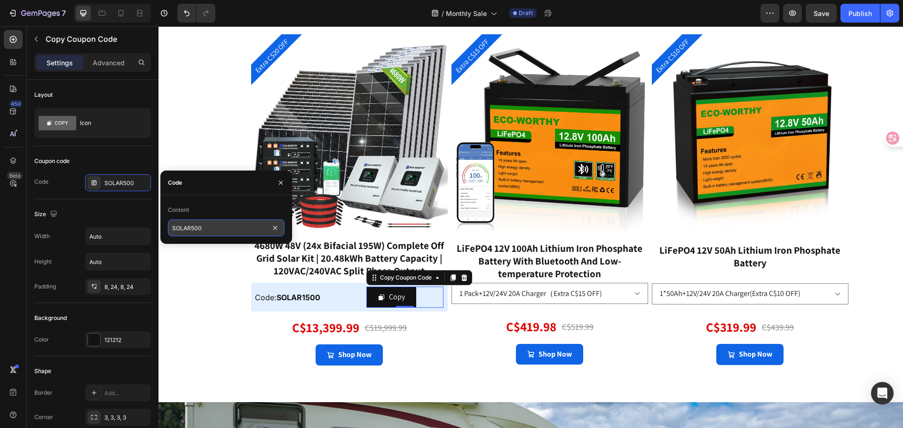
click at [190, 227] on input "SOLAR500" at bounding box center [226, 228] width 117 height 17
click at [192, 228] on input "SOLAR500" at bounding box center [226, 228] width 117 height 17
type input "SOLAR1500"
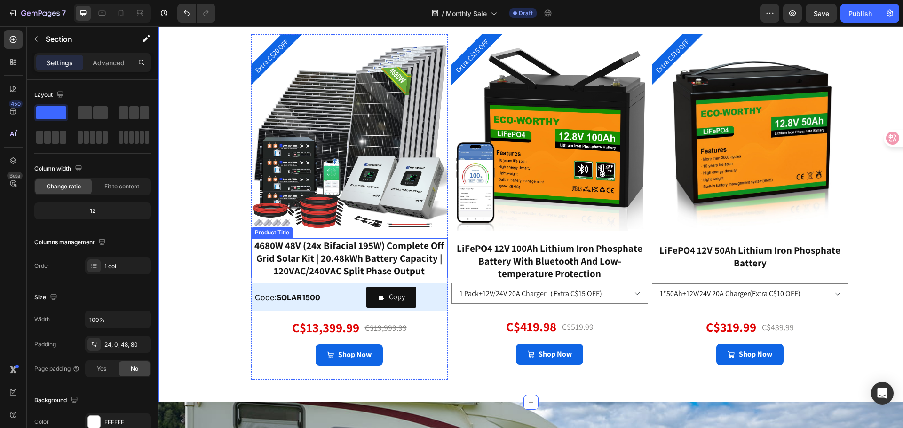
click at [390, 264] on div "4680W 48V (24x Bifacial 195W) Complete Off Grid Solar Kit | 20.48kWh Battery Ca…" at bounding box center [349, 258] width 197 height 40
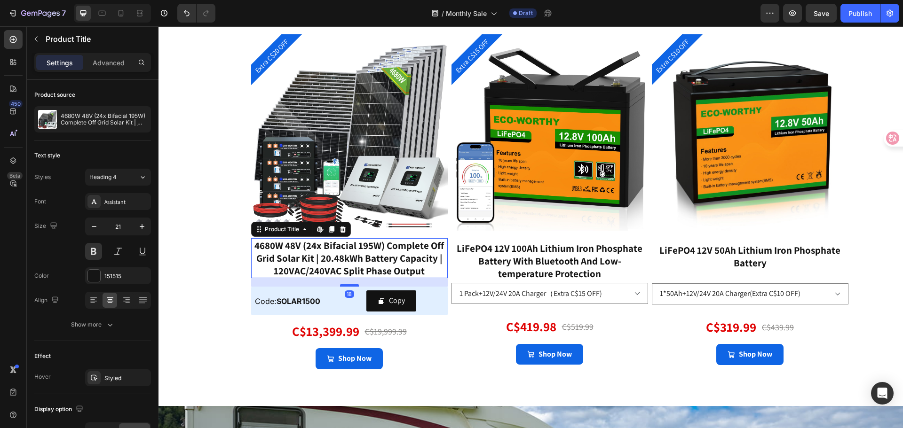
click at [351, 285] on div at bounding box center [349, 285] width 19 height 3
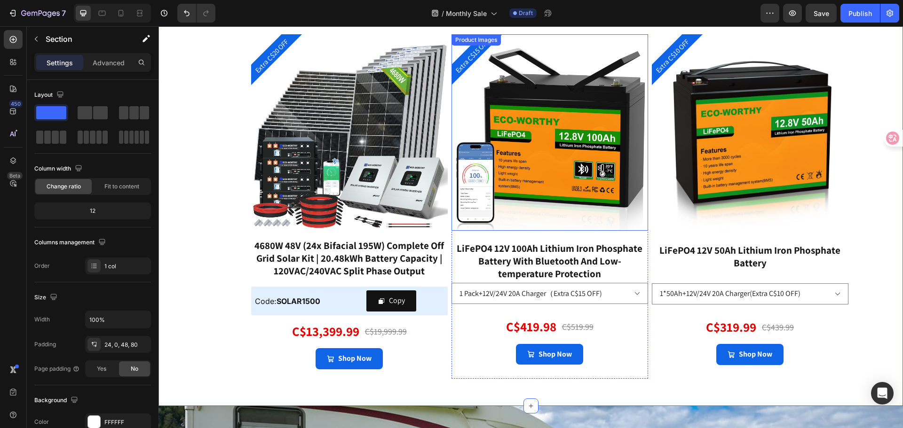
click at [538, 144] on img at bounding box center [550, 132] width 197 height 197
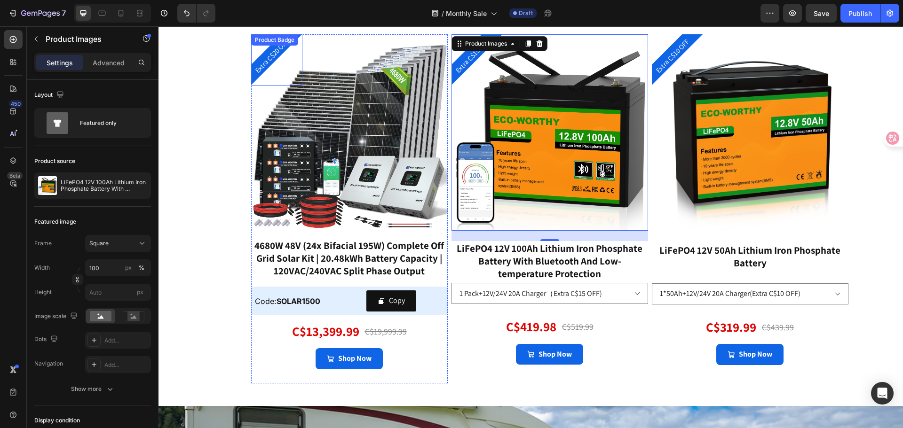
click at [274, 57] on pre "Extra C$20 OFF" at bounding box center [271, 55] width 45 height 45
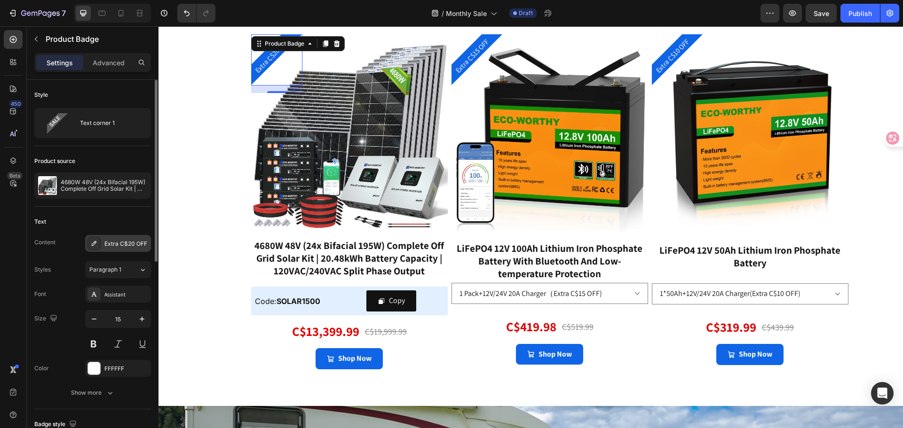
click at [131, 242] on div "Extra C$20 OFF" at bounding box center [126, 244] width 44 height 8
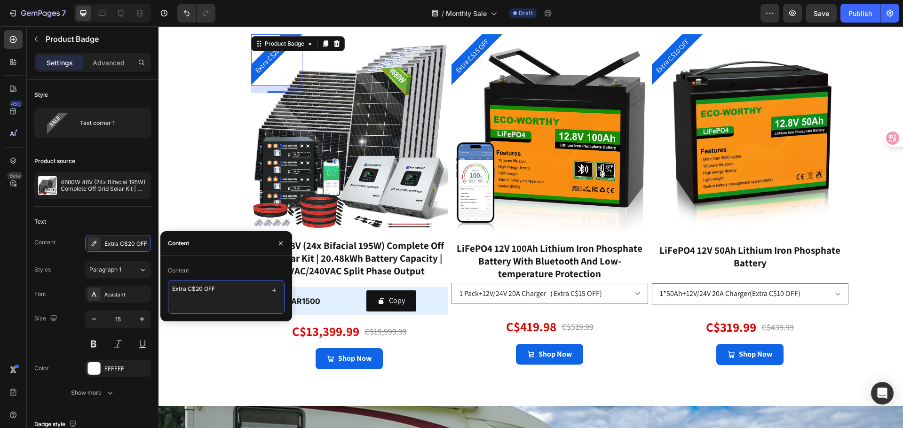
click at [200, 290] on textarea "Extra C$20 OFF" at bounding box center [226, 297] width 117 height 34
click at [198, 289] on textarea "Extra C$20 OFF" at bounding box center [226, 297] width 117 height 34
type textarea "Extra C$1500 OFF"
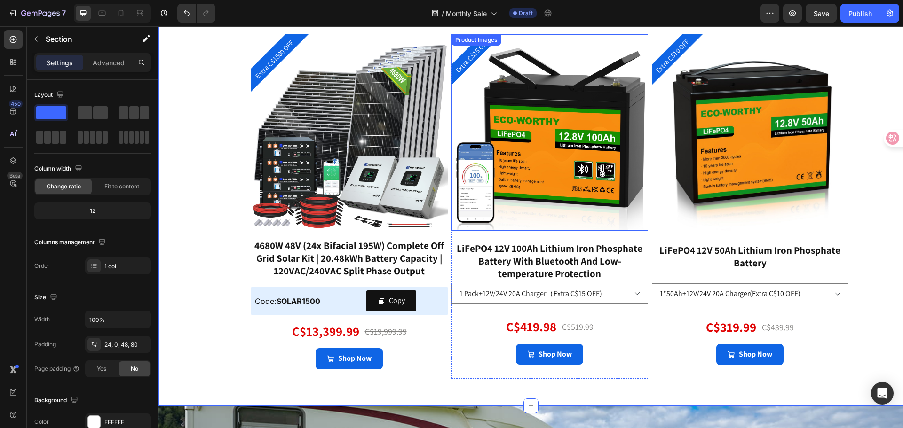
click at [546, 176] on img at bounding box center [550, 132] width 197 height 197
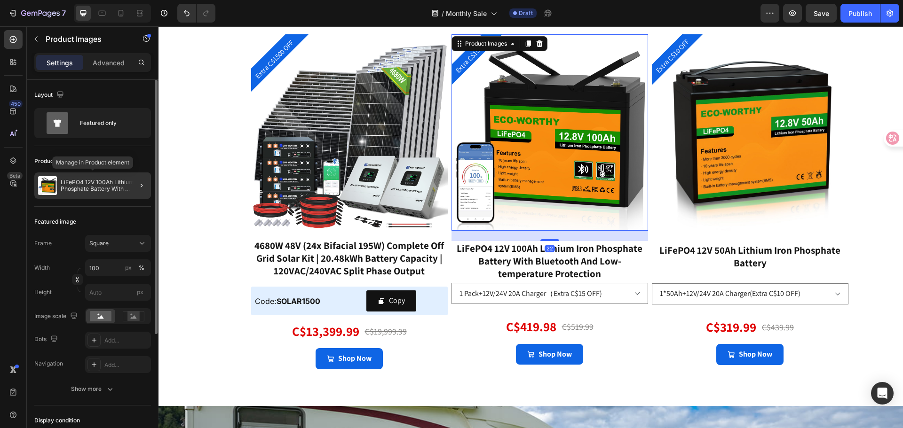
click at [116, 185] on p "LiFePO4 12V 100Ah Lithium Iron Phosphate Battery With Bluetooth And Low-tempera…" at bounding box center [104, 185] width 87 height 13
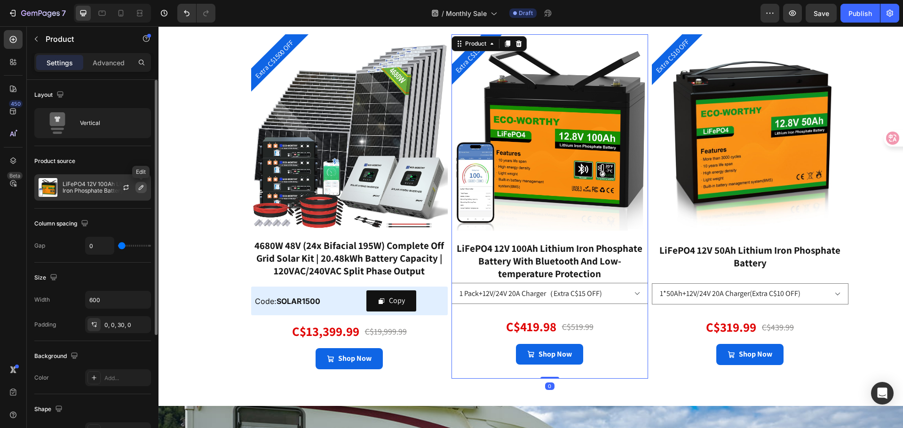
click at [138, 189] on icon "button" at bounding box center [141, 188] width 8 height 8
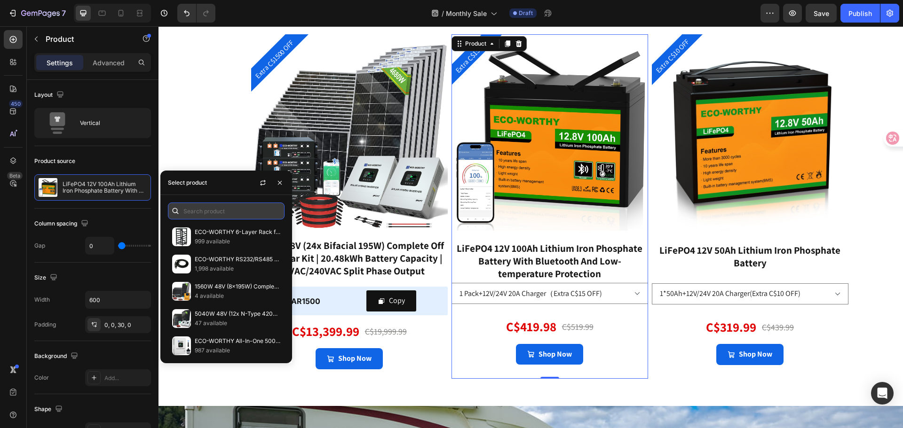
click at [199, 209] on input "text" at bounding box center [226, 211] width 117 height 17
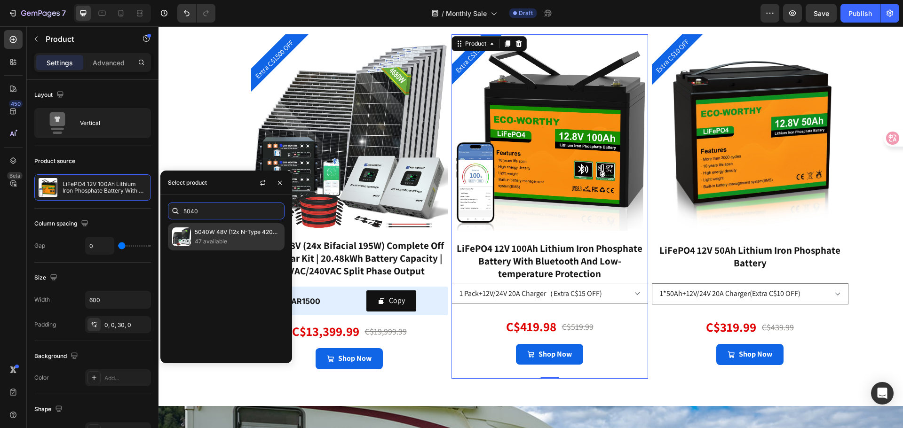
type input "5040"
click at [222, 235] on p "5040W 48V (12x N-Type 420W) Complete Off Grid Solar Kit | 20.48kWh Battery Capa…" at bounding box center [238, 232] width 86 height 9
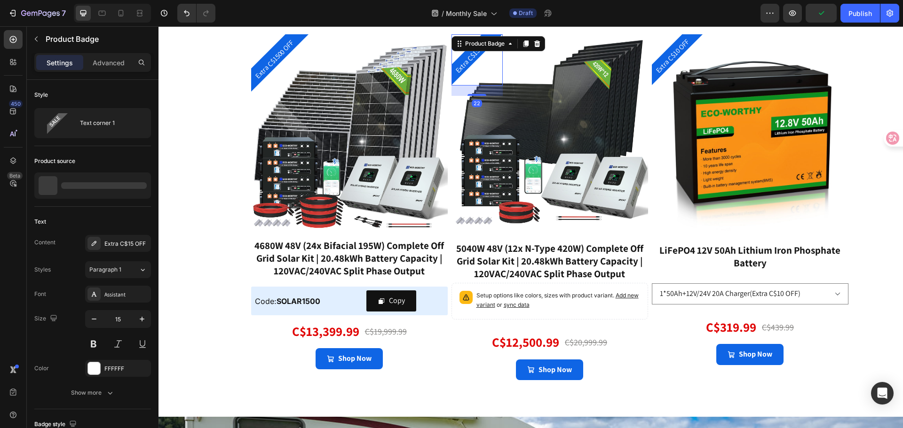
click at [461, 60] on pre "Extra C$15 OFF" at bounding box center [471, 55] width 45 height 45
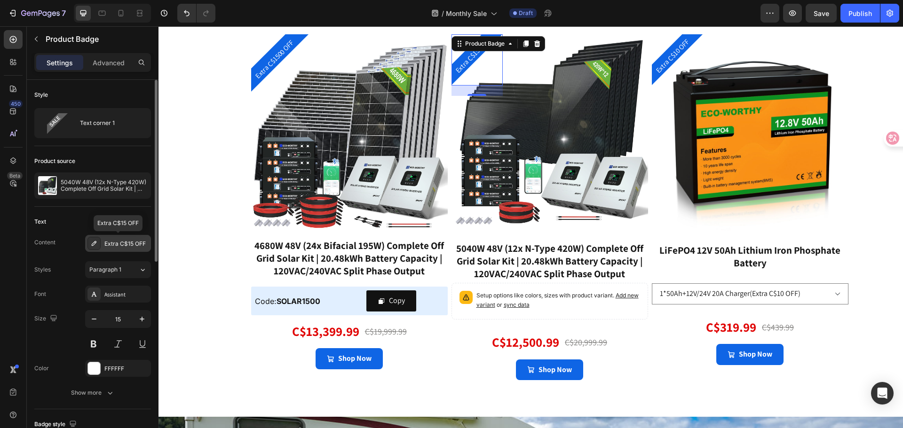
click at [127, 246] on div "Extra C$15 OFF" at bounding box center [126, 244] width 44 height 8
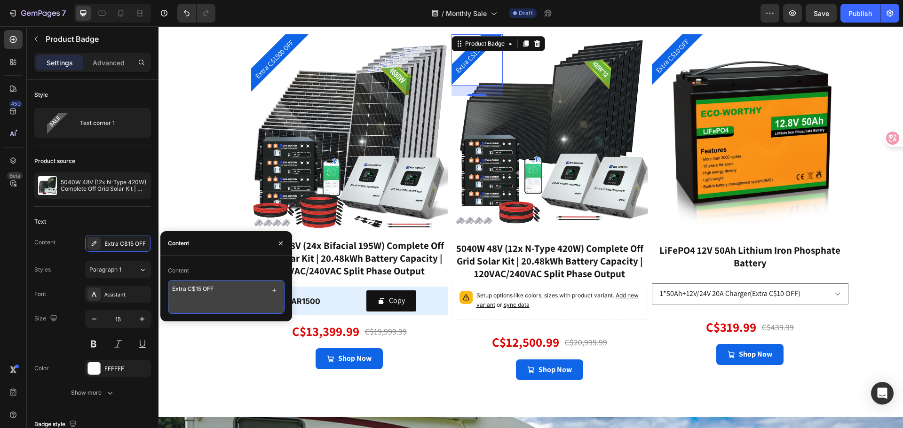
click at [202, 290] on textarea "Extra C$15 OFF" at bounding box center [226, 297] width 117 height 34
click at [200, 289] on textarea "Extra C$15 OFF" at bounding box center [226, 297] width 117 height 34
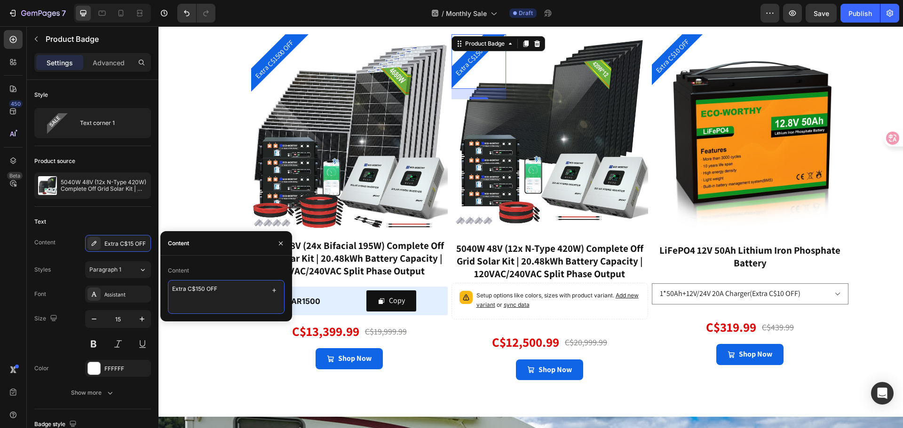
type textarea "Extra C$1500 OFF"
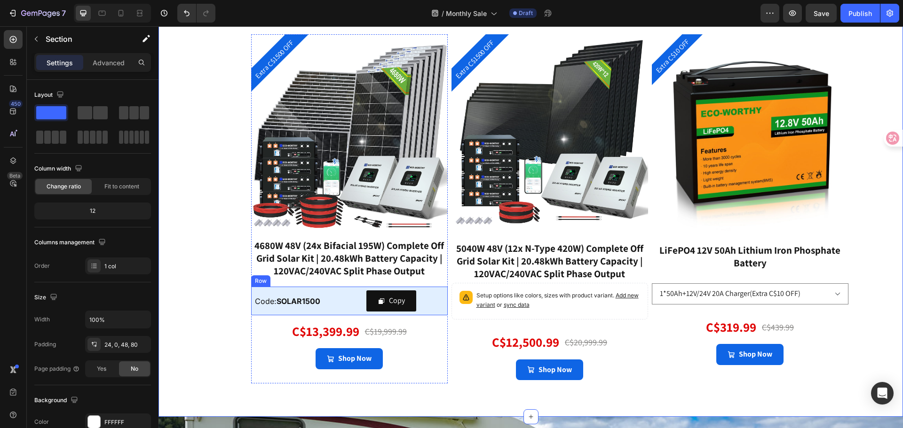
click at [439, 288] on div "Code: SOLAR1500 Text Block Copy Copy Coupon Code Row" at bounding box center [349, 301] width 197 height 29
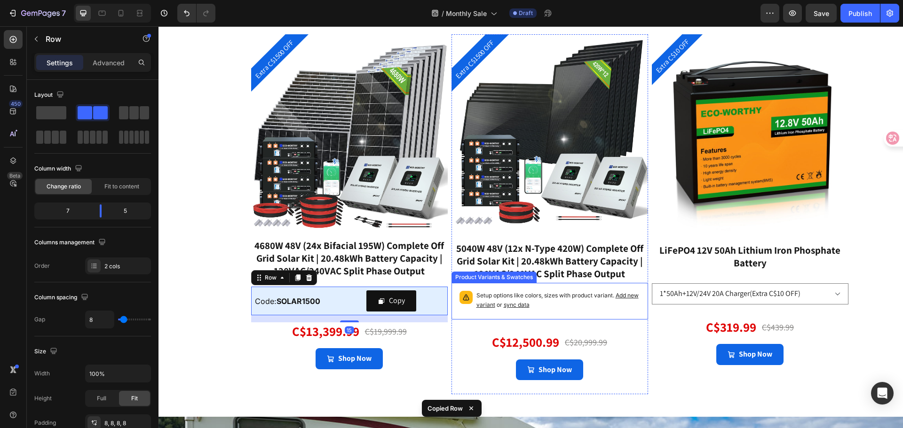
click at [524, 290] on div "Setup options like colors, sizes with product variant. Add new variant or sync …" at bounding box center [550, 301] width 188 height 28
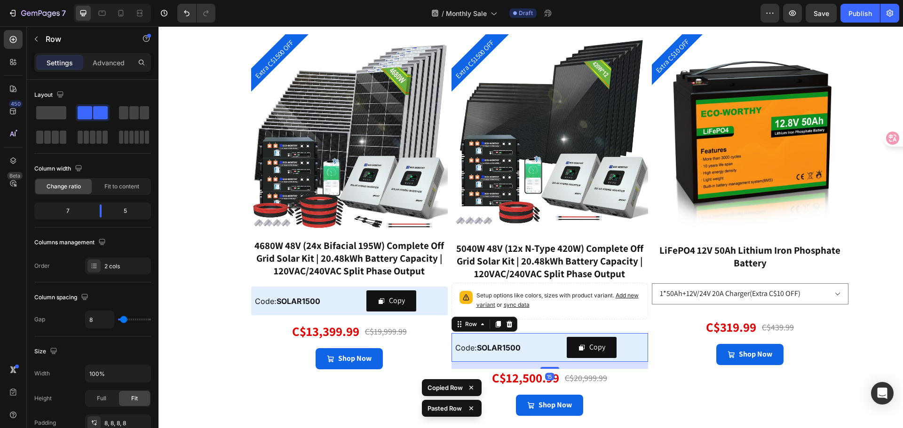
click at [524, 290] on div "Setup options like colors, sizes with product variant. Add new variant or sync …" at bounding box center [550, 301] width 188 height 28
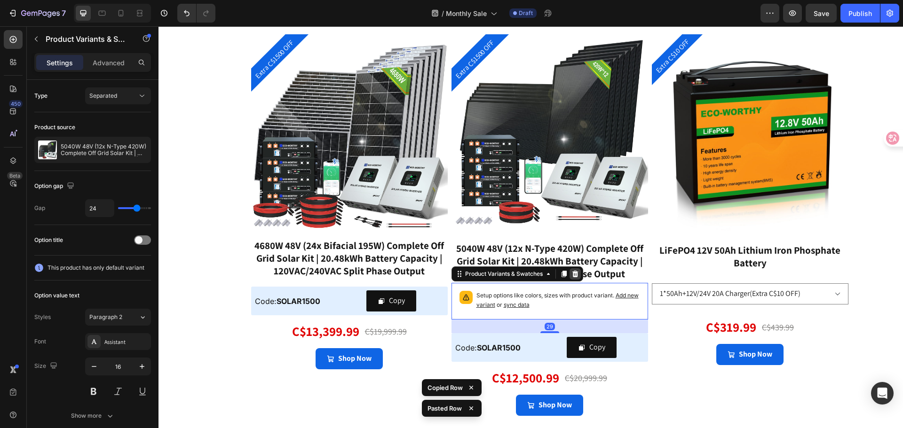
click at [575, 278] on icon at bounding box center [575, 274] width 8 height 8
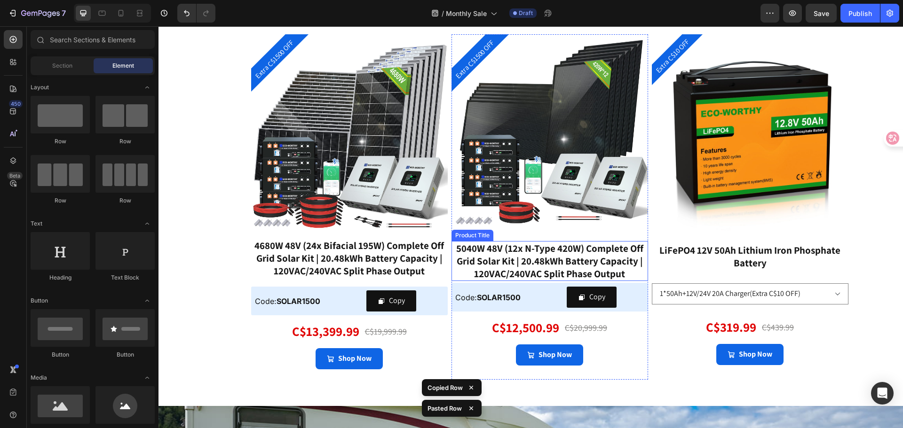
click at [555, 263] on div "5040W 48V (12x N-Type 420W) Complete Off Grid Solar Kit | 20.48kWh Battery Capa…" at bounding box center [550, 261] width 197 height 40
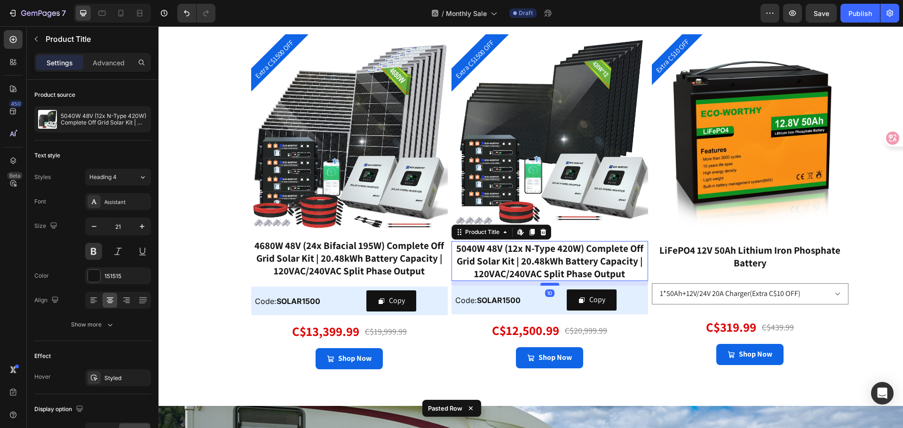
click at [550, 285] on div at bounding box center [549, 284] width 19 height 3
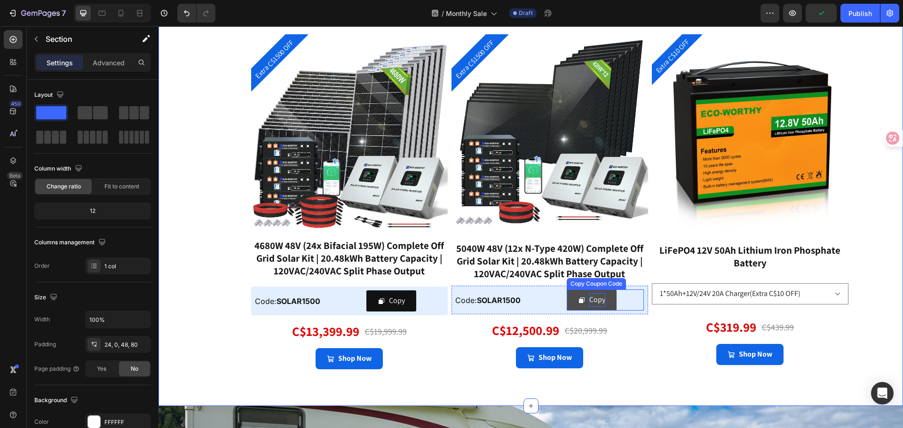
click at [594, 300] on div "Copy" at bounding box center [597, 301] width 16 height 14
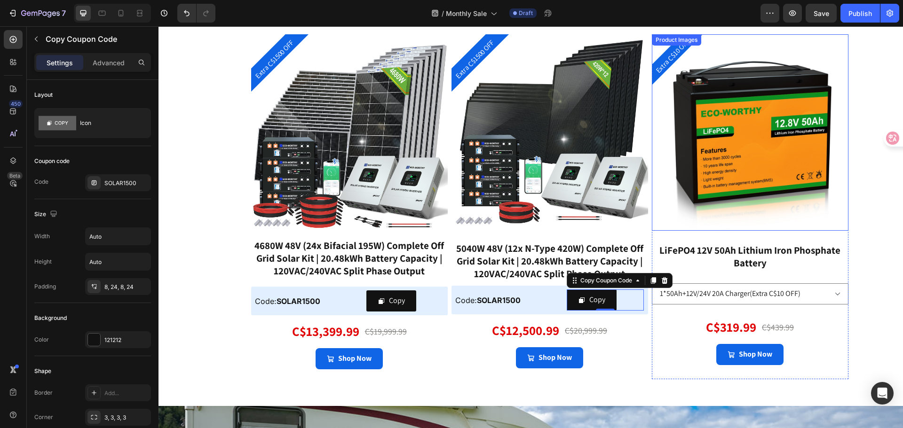
click at [748, 204] on img at bounding box center [750, 132] width 197 height 197
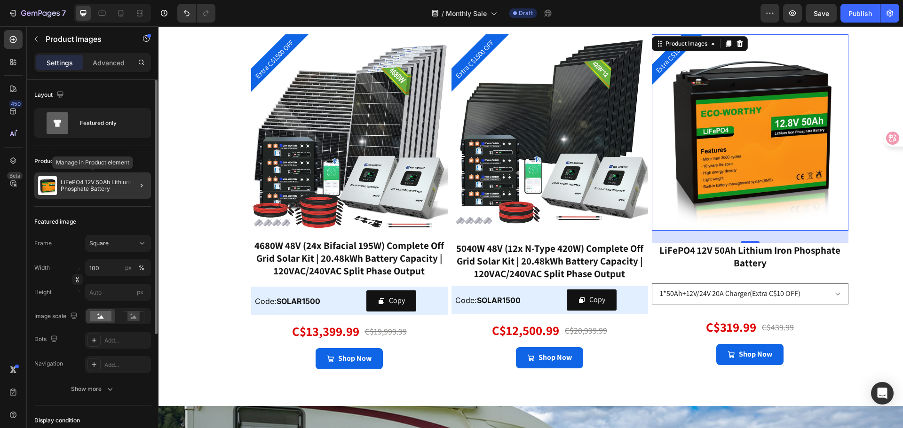
click at [107, 191] on p "LiFePO4 12V 50Ah Lithium Iron Phosphate Battery" at bounding box center [104, 185] width 87 height 13
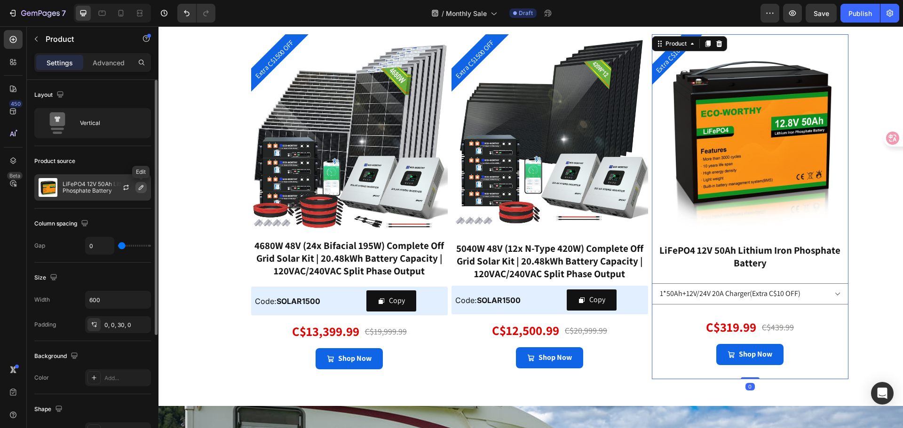
click at [141, 190] on icon "button" at bounding box center [141, 188] width 8 height 8
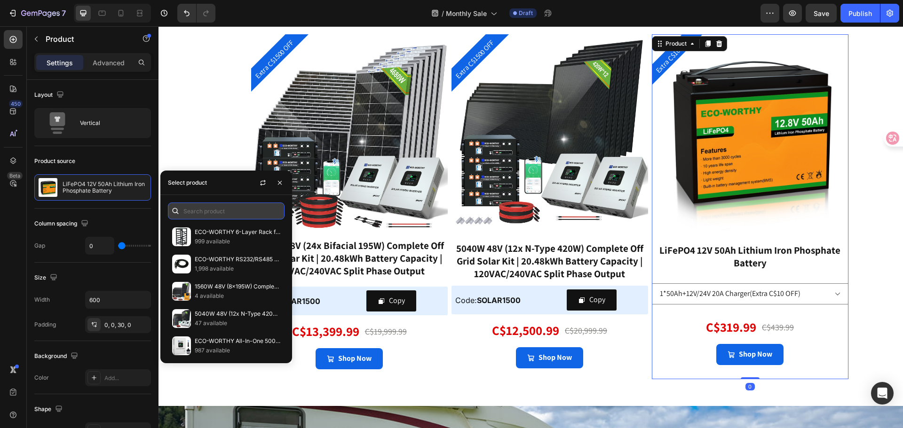
click at [202, 213] on input "text" at bounding box center [226, 211] width 117 height 17
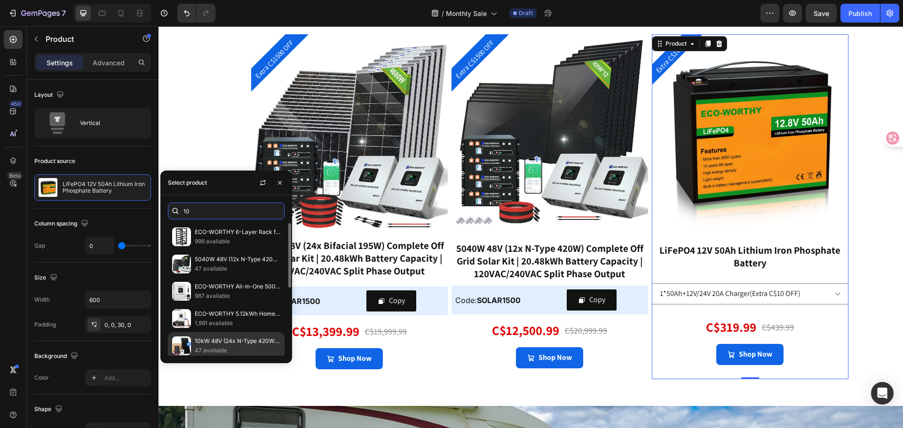
type input "10"
click at [237, 348] on p "47 available" at bounding box center [238, 350] width 86 height 9
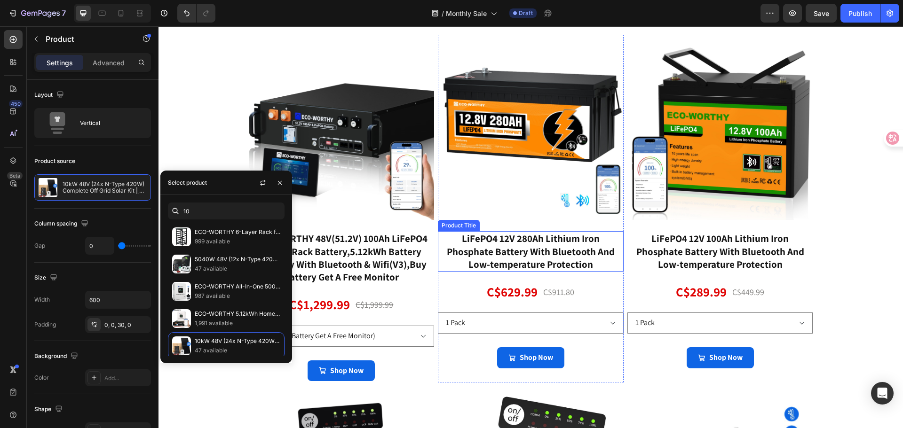
scroll to position [564, 0]
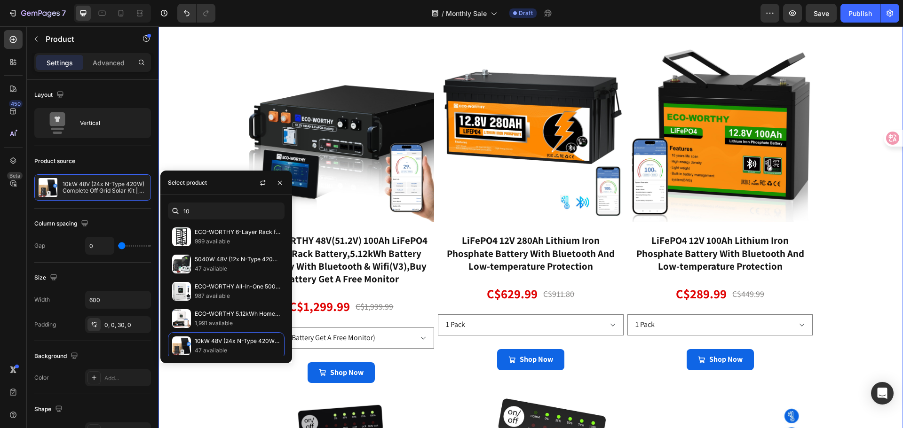
click at [208, 89] on div "the most popular energy storage battery Heading Product Images ECO-WORTHY 48V(5…" at bounding box center [531, 352] width 745 height 762
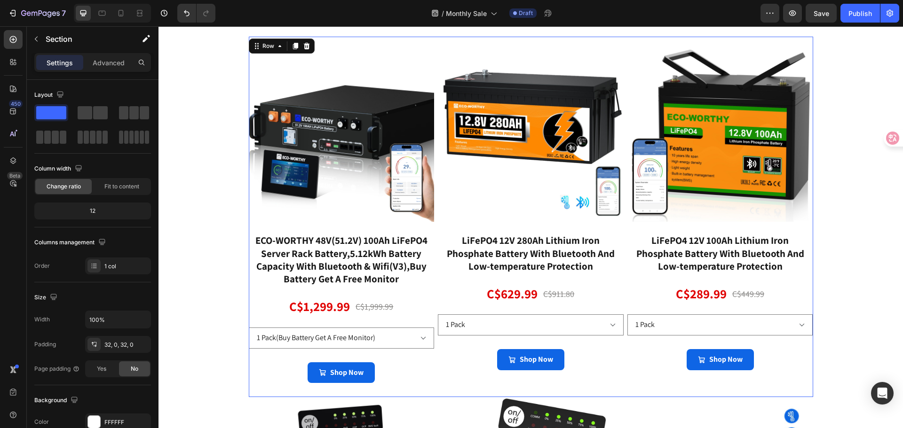
click at [432, 240] on div "Product Images ECO-WORTHY 48V(51.2V) 100Ah LiFePO4 Server Rack Battery,5.12kWh …" at bounding box center [531, 217] width 564 height 361
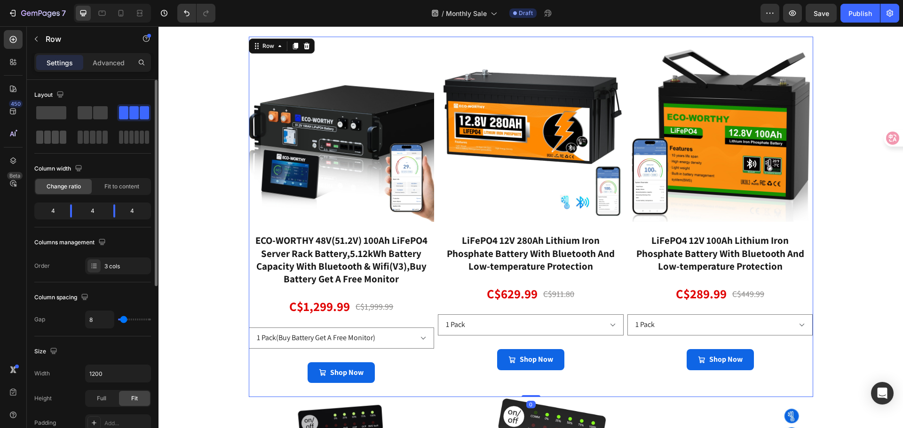
click at [53, 141] on span at bounding box center [55, 137] width 7 height 13
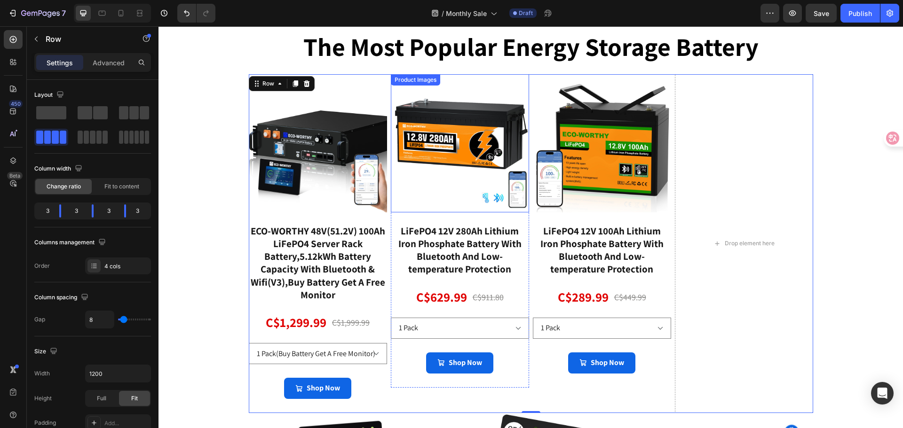
scroll to position [470, 0]
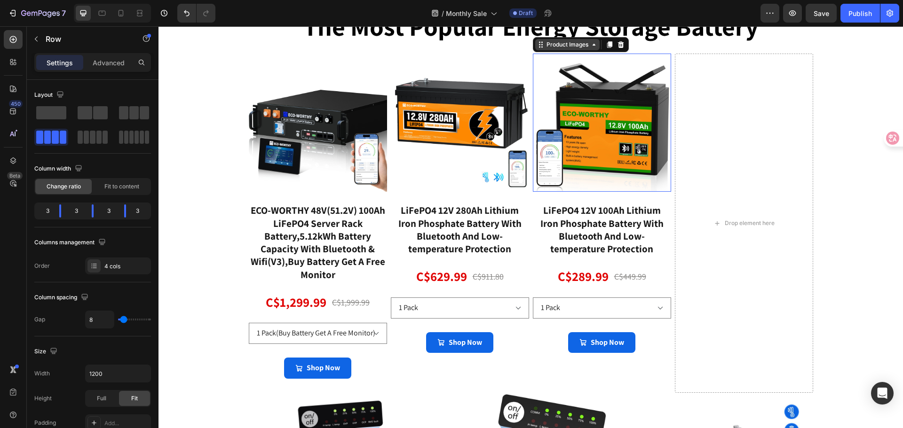
click at [545, 49] on div "Product Images" at bounding box center [568, 44] width 46 height 8
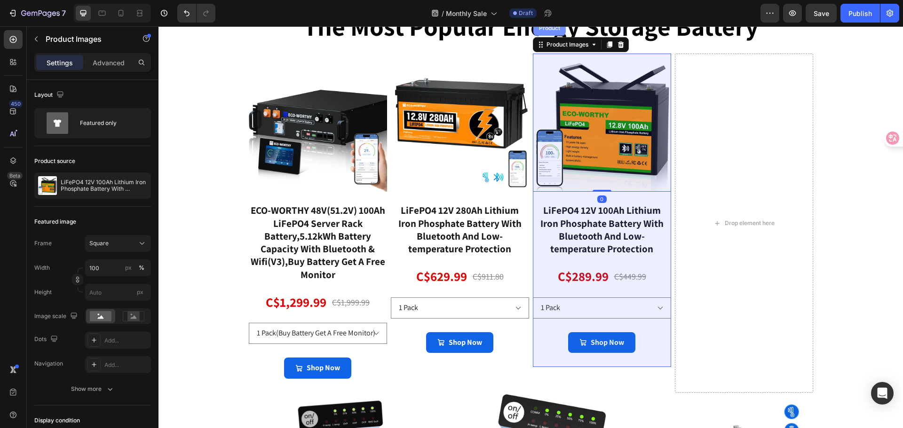
click at [541, 31] on div "Product" at bounding box center [549, 28] width 25 height 6
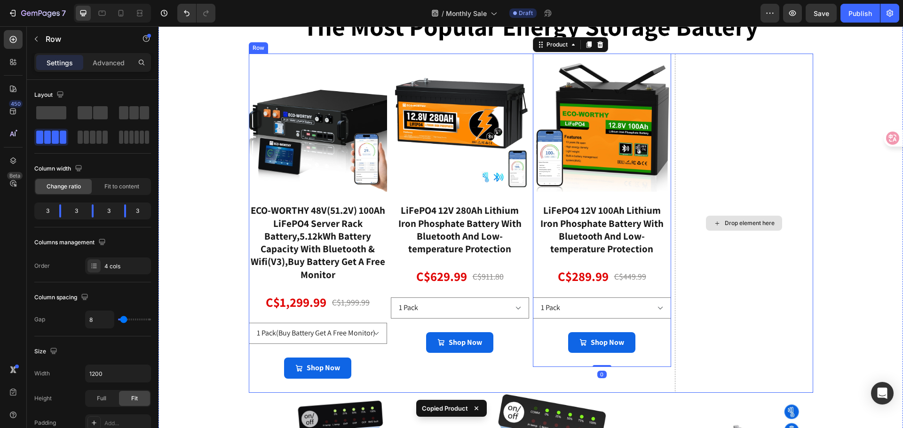
click at [724, 186] on div "Drop element here" at bounding box center [744, 224] width 138 height 340
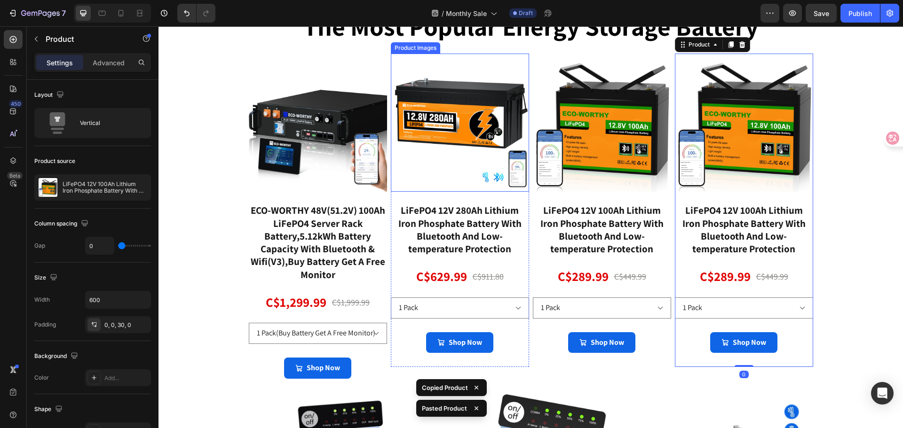
click at [402, 52] on div "Product Images" at bounding box center [416, 48] width 46 height 8
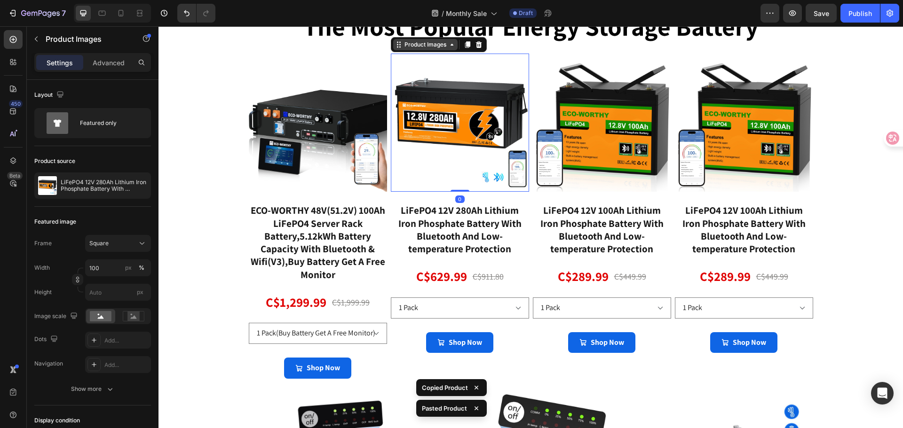
click at [402, 50] on div "Product Images" at bounding box center [425, 44] width 64 height 11
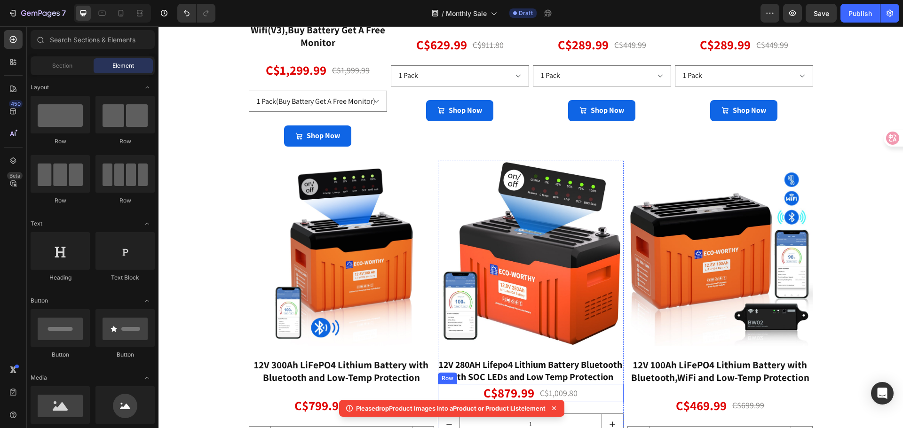
scroll to position [894, 0]
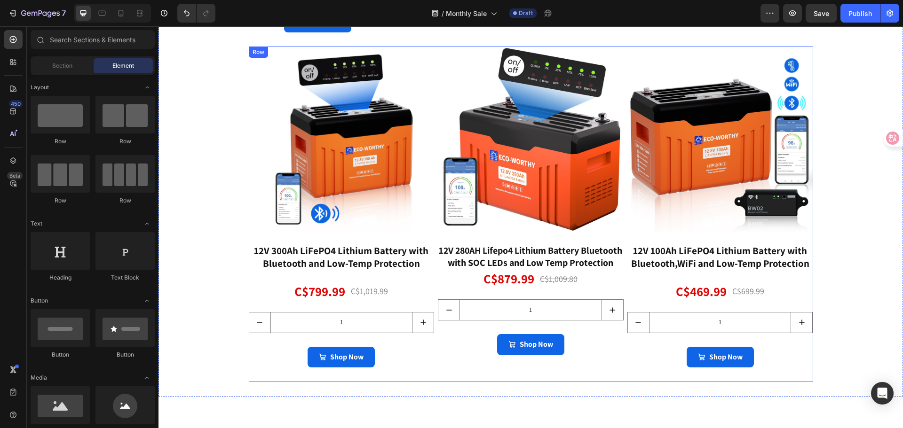
click at [431, 377] on div "Product Images 12V 300Ah LiFePO4 Lithium Battery with Bluetooth and Low-Temp Pr…" at bounding box center [531, 214] width 564 height 335
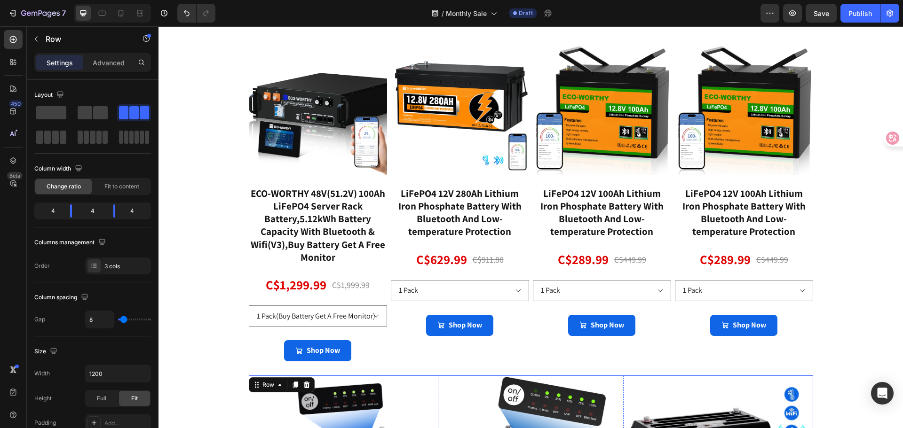
scroll to position [517, 0]
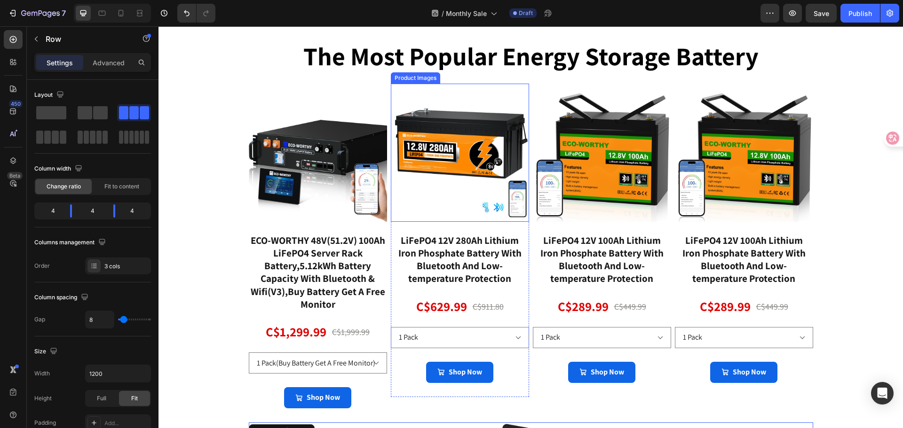
click at [449, 159] on img at bounding box center [460, 153] width 138 height 138
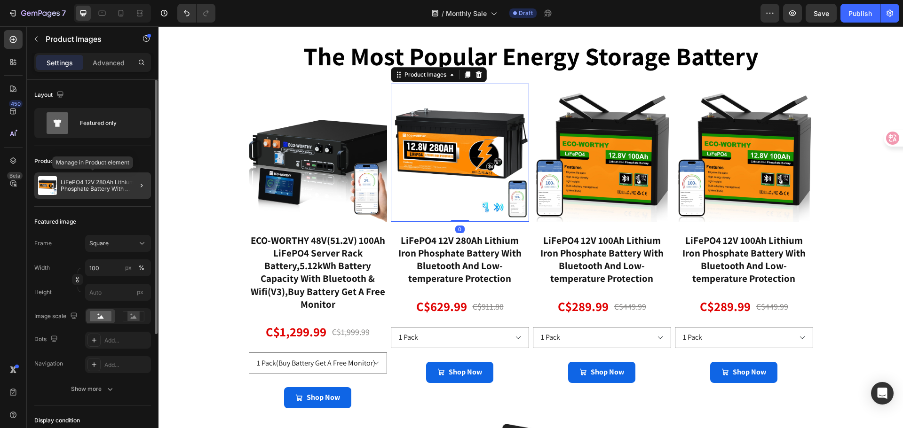
click at [104, 188] on p "LiFePO4 12V 280Ah Lithium Iron Phosphate Battery With Bluetooth And Low-tempera…" at bounding box center [104, 185] width 87 height 13
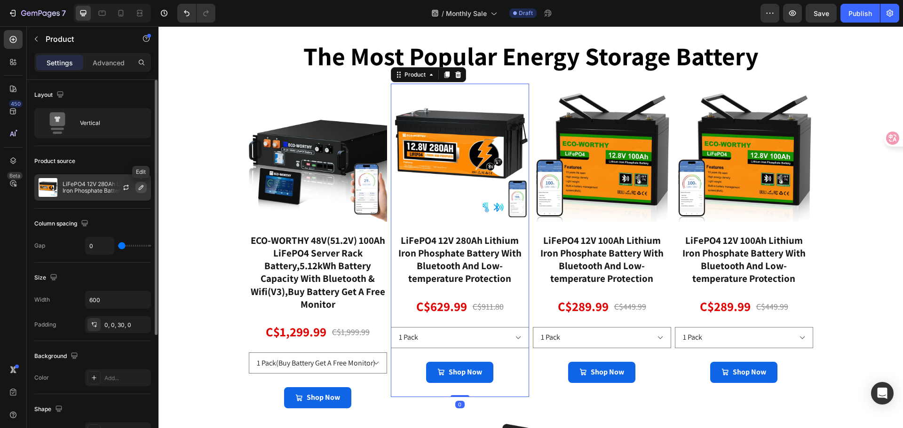
click at [143, 188] on icon "button" at bounding box center [141, 188] width 8 height 8
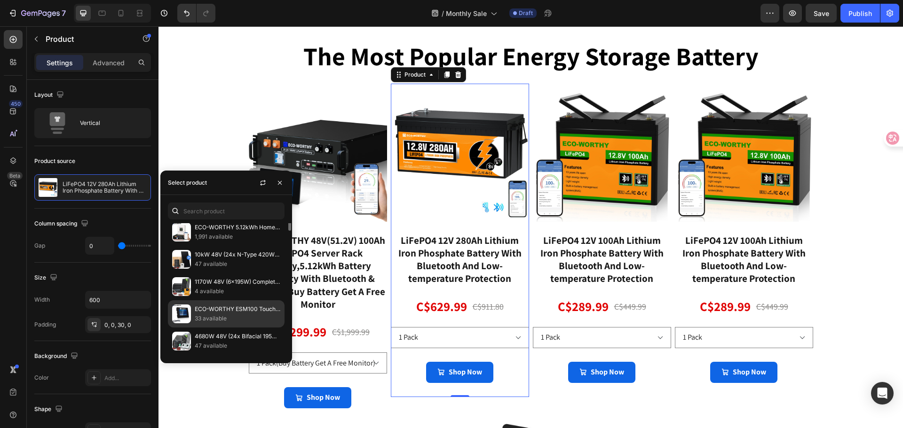
scroll to position [94, 0]
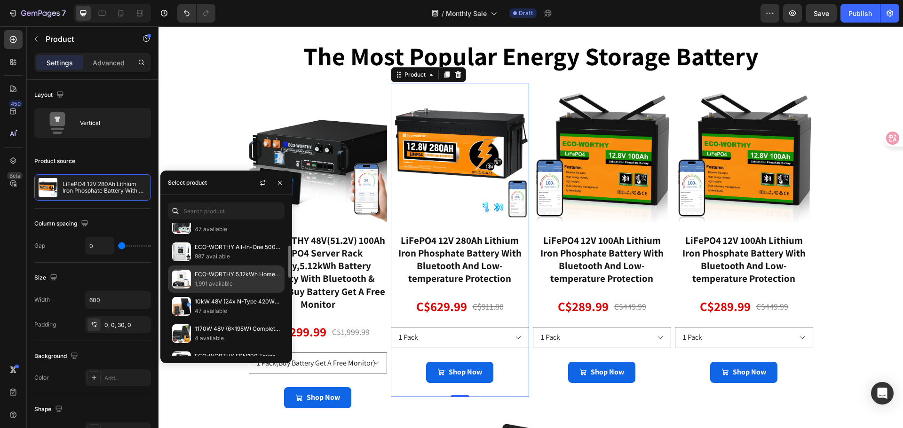
click at [209, 285] on p "1,991 available" at bounding box center [238, 283] width 86 height 9
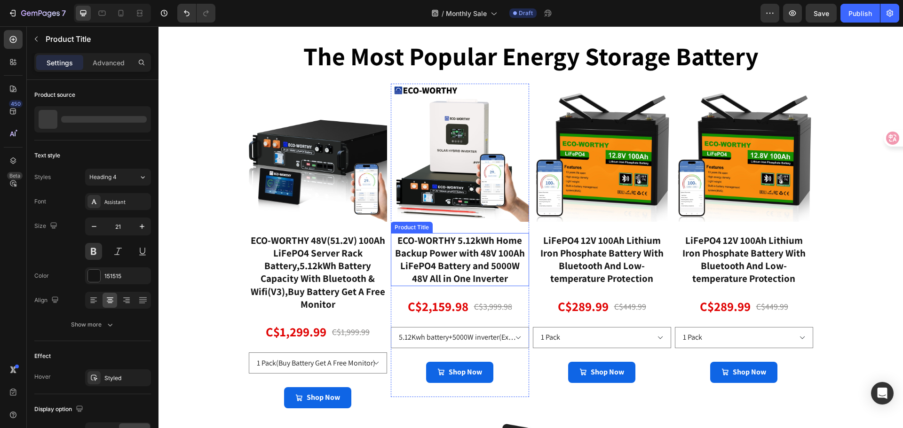
click at [469, 267] on div "ECO-WORTHY 5.12kWh Home Backup Power with 48V 100Ah LiFePO4 Battery and 5000W 4…" at bounding box center [460, 259] width 138 height 53
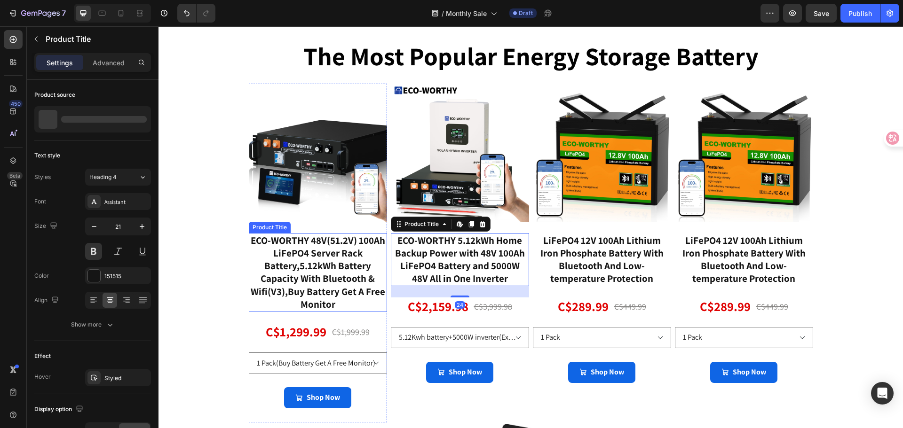
click at [339, 275] on div "ECO-WORTHY 48V(51.2V) 100Ah LiFePO4 Server Rack Battery,5.12kWh Battery Capacit…" at bounding box center [318, 272] width 138 height 79
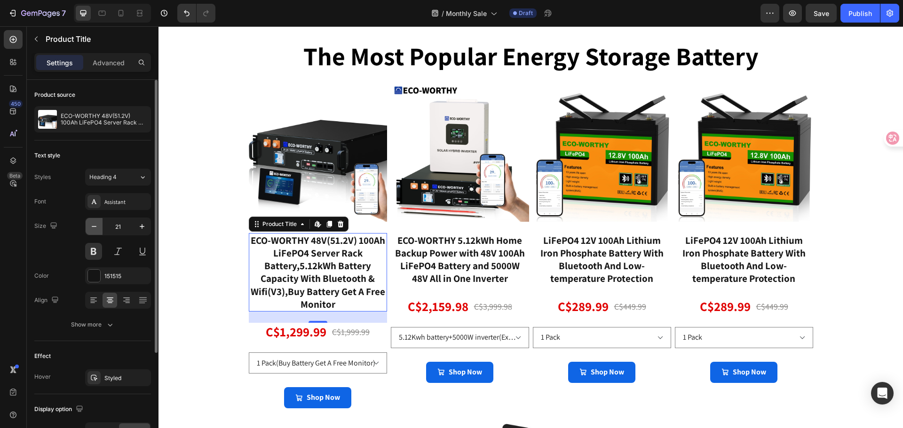
click at [95, 228] on icon "button" at bounding box center [93, 226] width 9 height 9
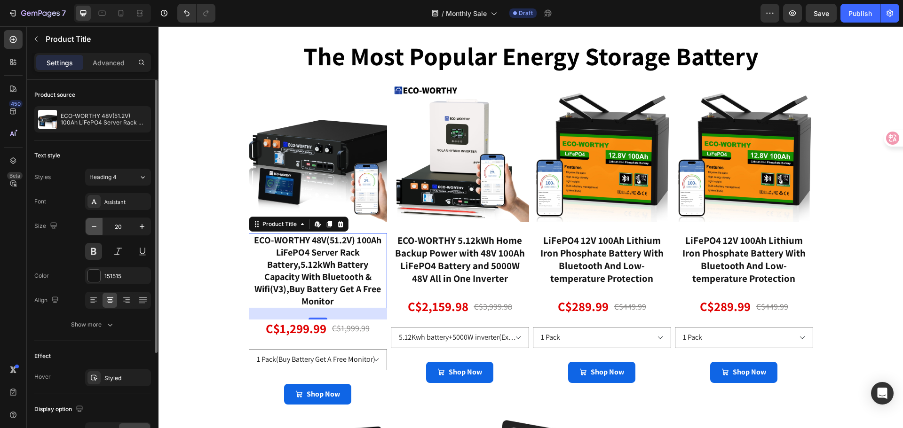
click at [95, 228] on icon "button" at bounding box center [93, 226] width 9 height 9
type input "19"
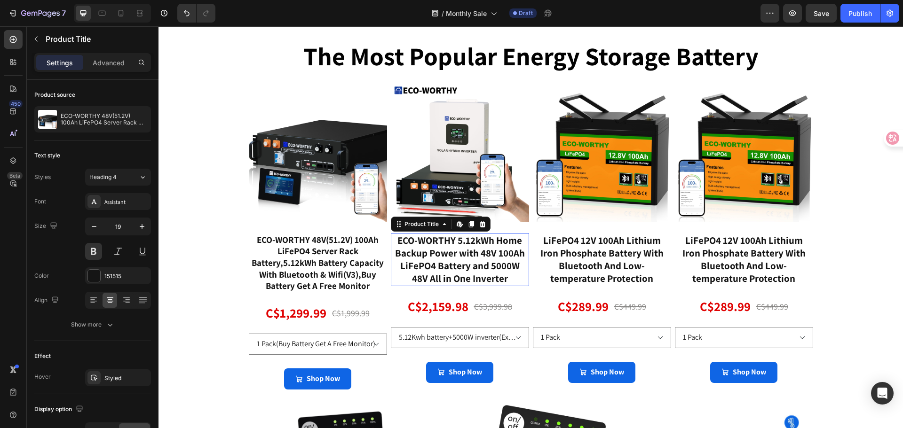
click at [466, 270] on div "ECO-WORTHY 5.12kWh Home Backup Power with 48V 100Ah LiFePO4 Battery and 5000W 4…" at bounding box center [460, 259] width 138 height 53
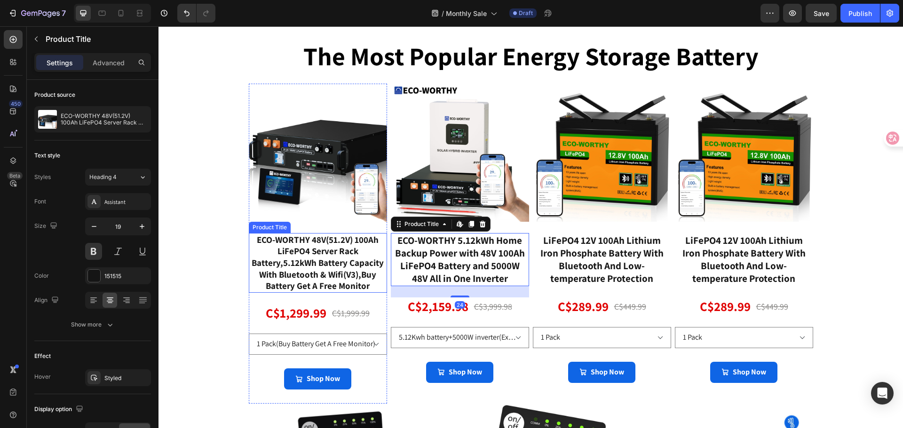
click at [327, 279] on div "ECO-WORTHY 48V(51.2V) 100Ah LiFePO4 Server Rack Battery,5.12kWh Battery Capacit…" at bounding box center [318, 263] width 138 height 60
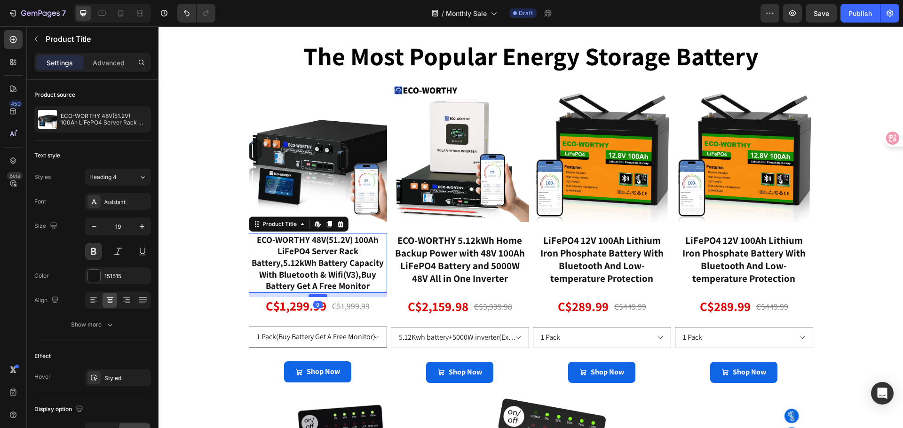
drag, startPoint x: 318, startPoint y: 303, endPoint x: 318, endPoint y: 296, distance: 7.1
click at [318, 296] on div at bounding box center [318, 295] width 19 height 3
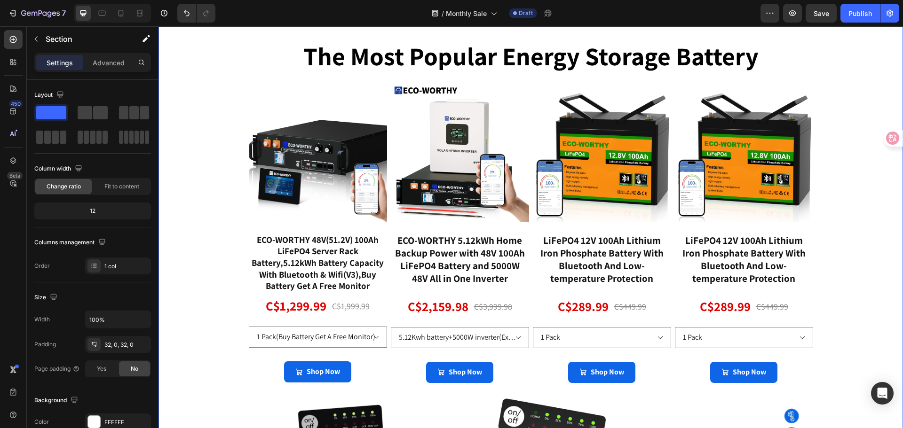
click at [210, 231] on div "the most popular energy storage battery Heading Product Images ECO-WORTHY 48V(5…" at bounding box center [531, 375] width 745 height 715
click at [607, 166] on img at bounding box center [602, 153] width 138 height 138
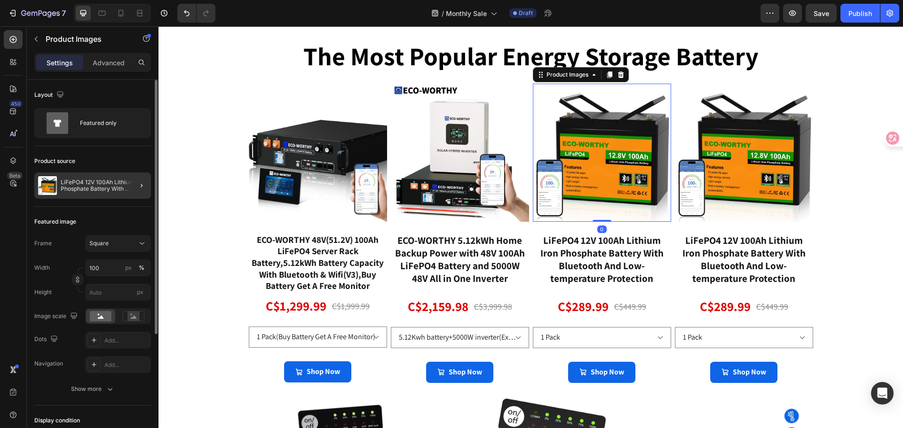
click at [124, 178] on div "LiFePO4 12V 100Ah Lithium Iron Phosphate Battery With Bluetooth And Low-tempera…" at bounding box center [92, 186] width 117 height 26
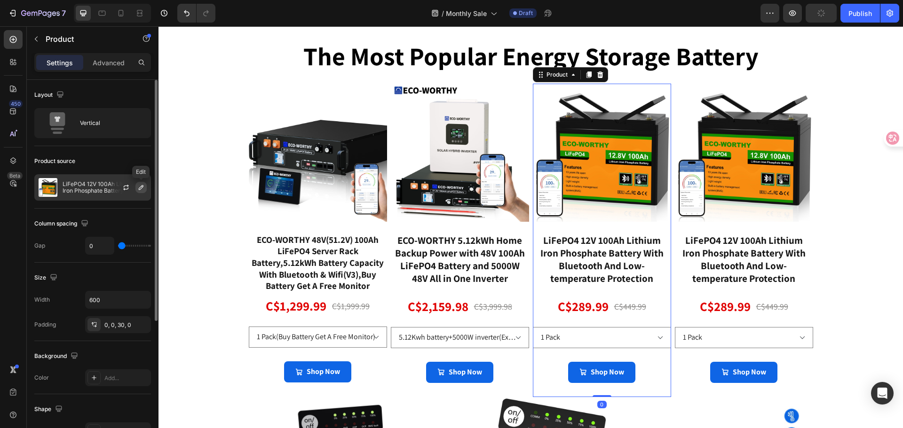
click at [138, 188] on icon "button" at bounding box center [141, 188] width 8 height 8
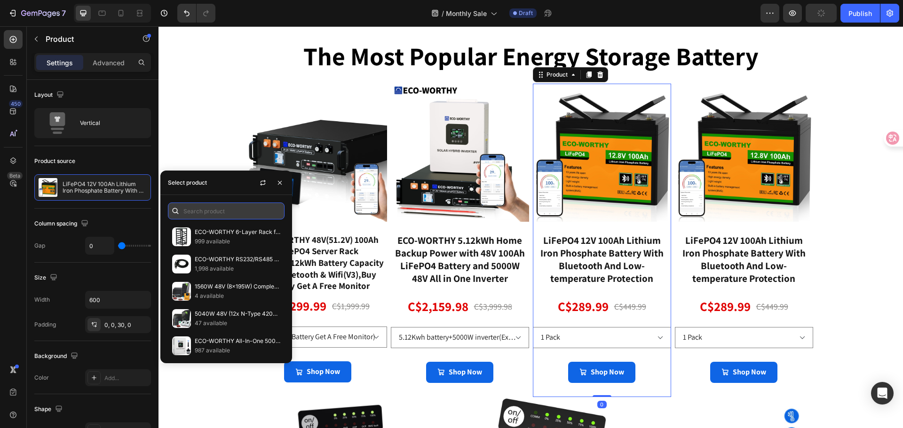
click at [204, 216] on input "text" at bounding box center [226, 211] width 117 height 17
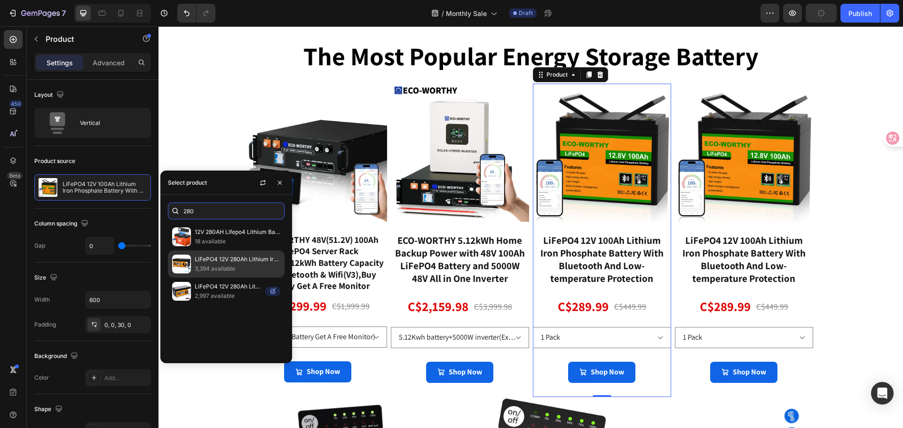
type input "280"
click at [222, 262] on p "LiFePO4 12V 280Ah Lithium Iron Phosphate Battery With Bluetooth And Low-tempera…" at bounding box center [238, 259] width 86 height 9
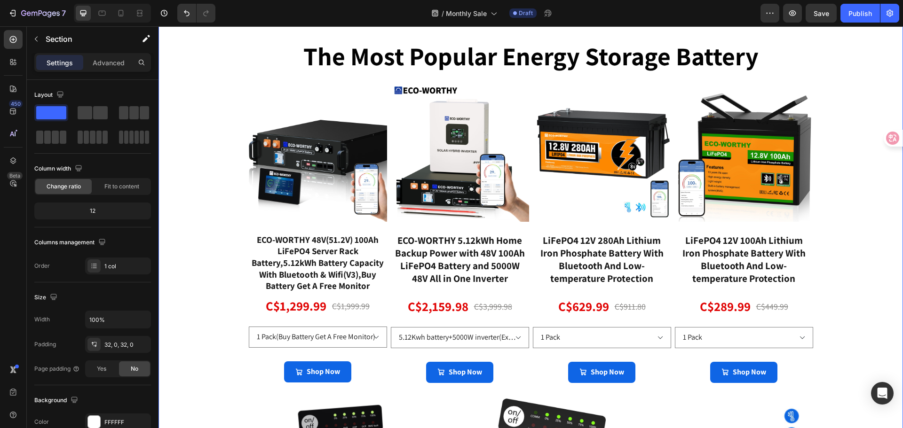
click at [205, 138] on div "the most popular energy storage battery Heading Product Images ECO-WORTHY 48V(5…" at bounding box center [531, 375] width 745 height 715
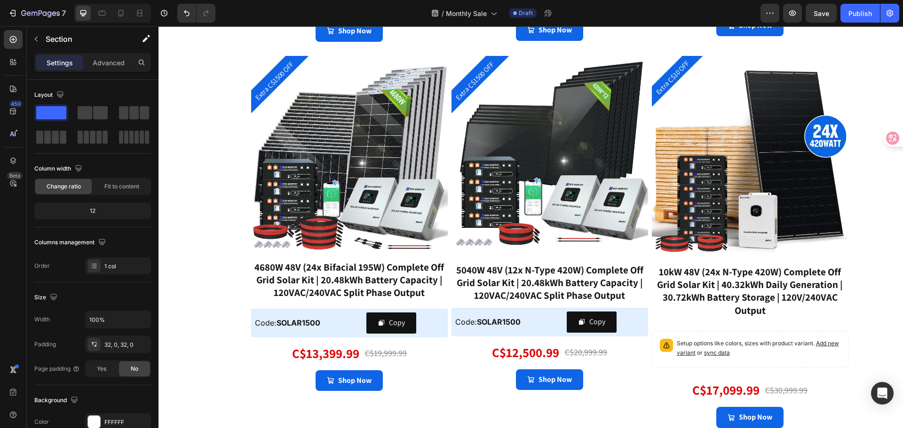
scroll to position [2070, 0]
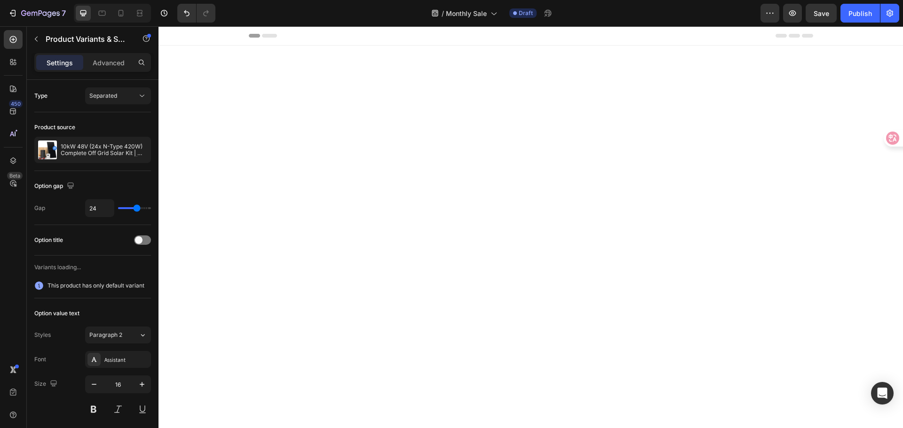
scroll to position [2070, 0]
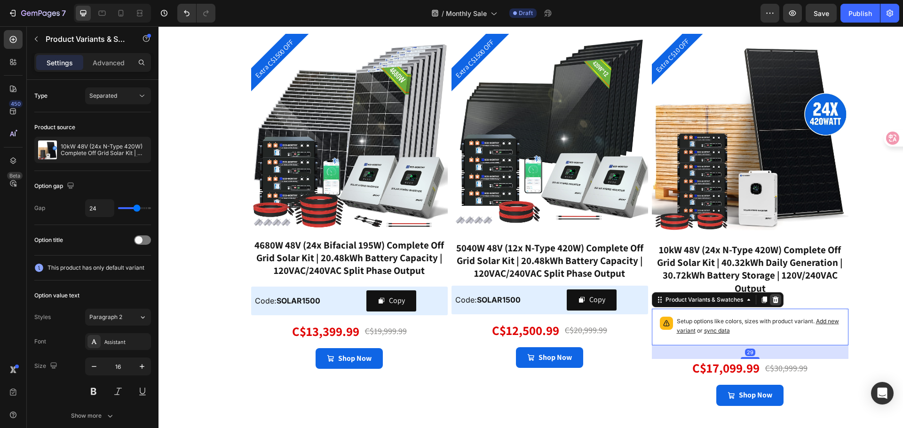
click at [772, 301] on icon at bounding box center [775, 300] width 6 height 7
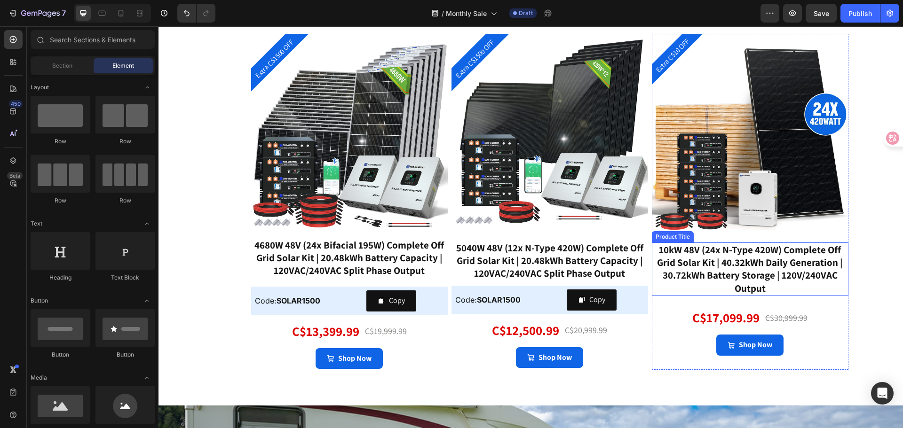
drag, startPoint x: 743, startPoint y: 267, endPoint x: 752, endPoint y: 278, distance: 14.0
click at [744, 267] on div "10kW 48V (24x N-Type 420W) Complete Off Grid Solar Kit | 40.32kWh Daily Generat…" at bounding box center [750, 269] width 197 height 53
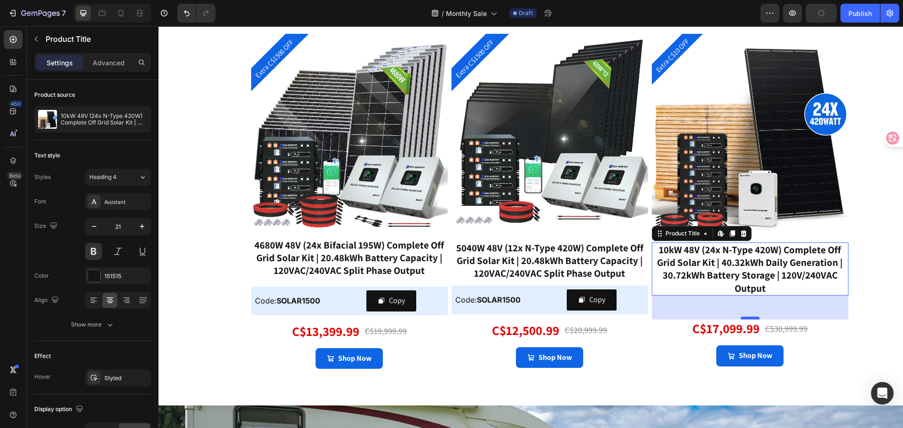
drag, startPoint x: 750, startPoint y: 308, endPoint x: 747, endPoint y: 319, distance: 11.3
click at [747, 319] on div at bounding box center [750, 318] width 19 height 3
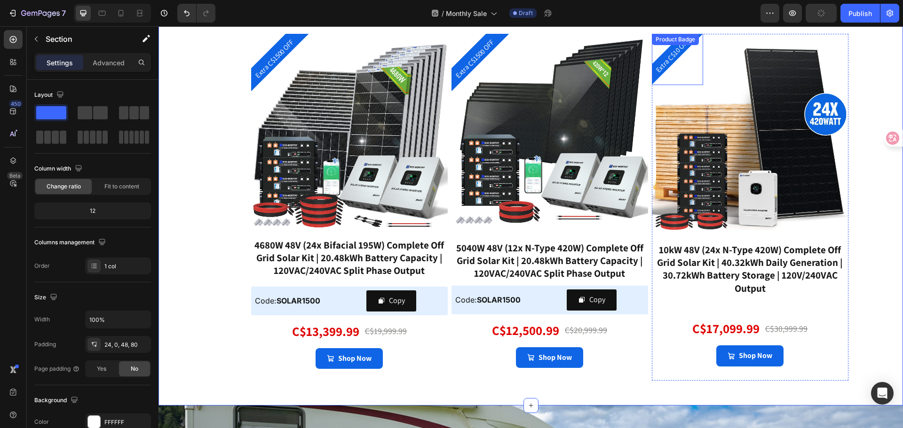
click at [665, 62] on pre "Extra C$10 OFF" at bounding box center [672, 55] width 45 height 45
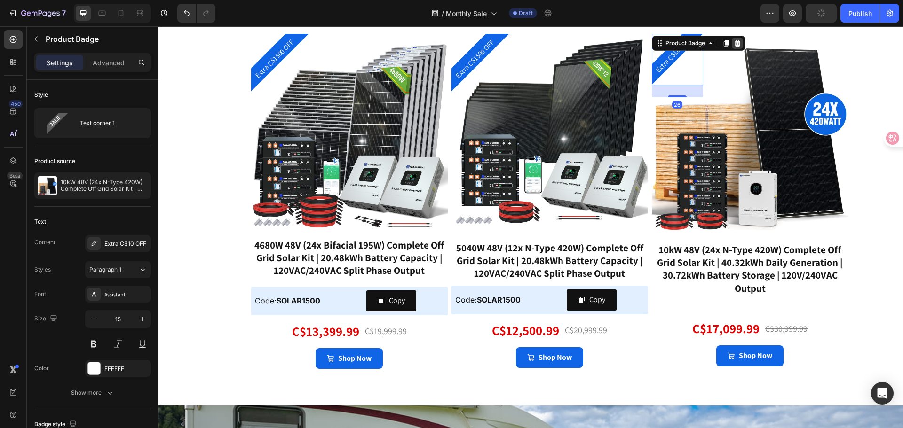
click at [736, 44] on icon at bounding box center [737, 43] width 6 height 7
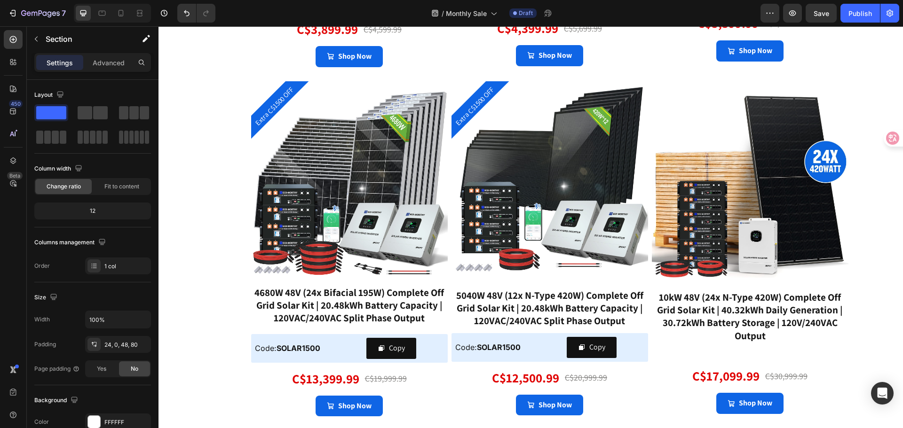
scroll to position [2023, 0]
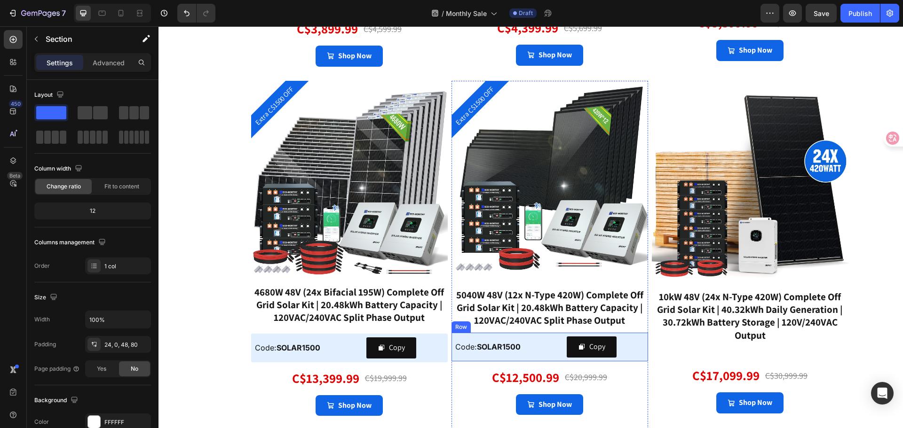
click at [636, 335] on div "Code: SOLAR1500 Text Block Copy Copy Coupon Code Row" at bounding box center [550, 347] width 197 height 29
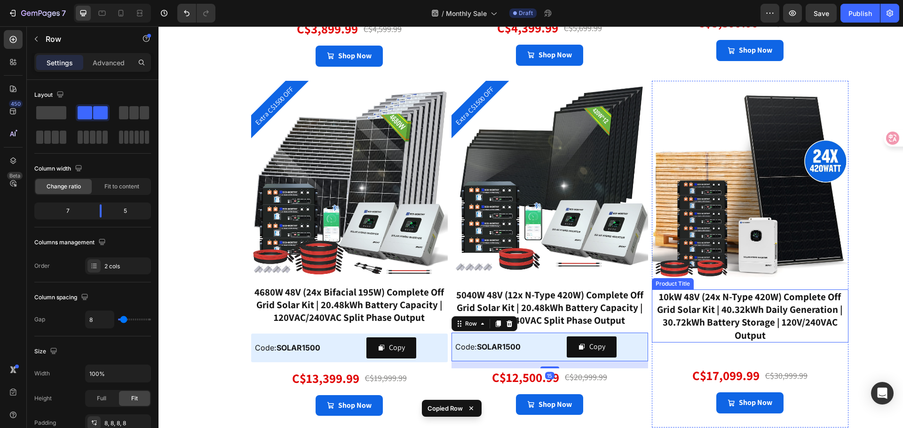
click at [696, 319] on div "10kW 48V (24x N-Type 420W) Complete Off Grid Solar Kit | 40.32kWh Daily Generat…" at bounding box center [750, 316] width 197 height 53
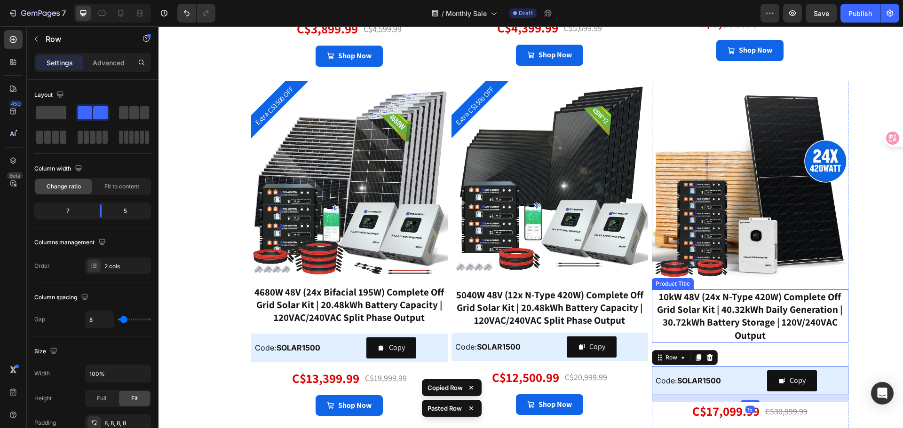
click at [768, 319] on div "10kW 48V (24x N-Type 420W) Complete Off Grid Solar Kit | 40.32kWh Daily Generat…" at bounding box center [750, 316] width 197 height 53
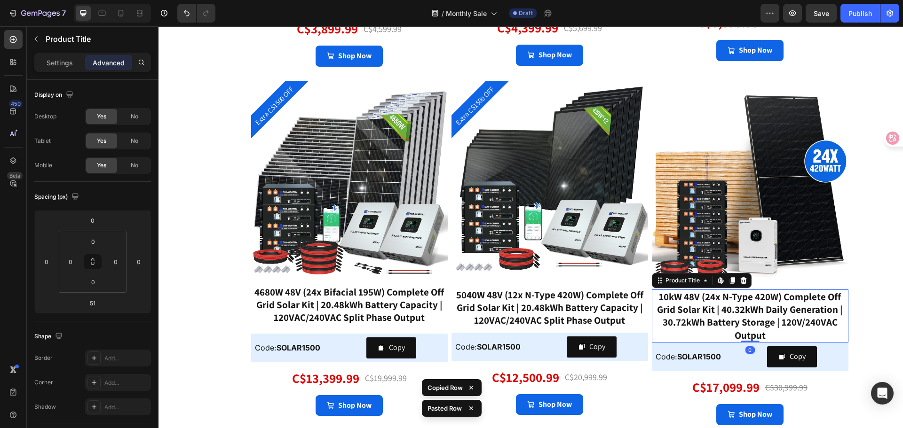
drag, startPoint x: 748, startPoint y: 366, endPoint x: 746, endPoint y: 328, distance: 38.2
click at [746, 328] on div "10kW 48V (24x N-Type 420W) Complete Off Grid Solar Kit | 40.32kWh Daily Generat…" at bounding box center [750, 316] width 197 height 53
type input "0"
click at [565, 302] on div "5040W 48V (12x N-Type 420W) Complete Off Grid Solar Kit | 20.48kWh Battery Capa…" at bounding box center [550, 308] width 197 height 40
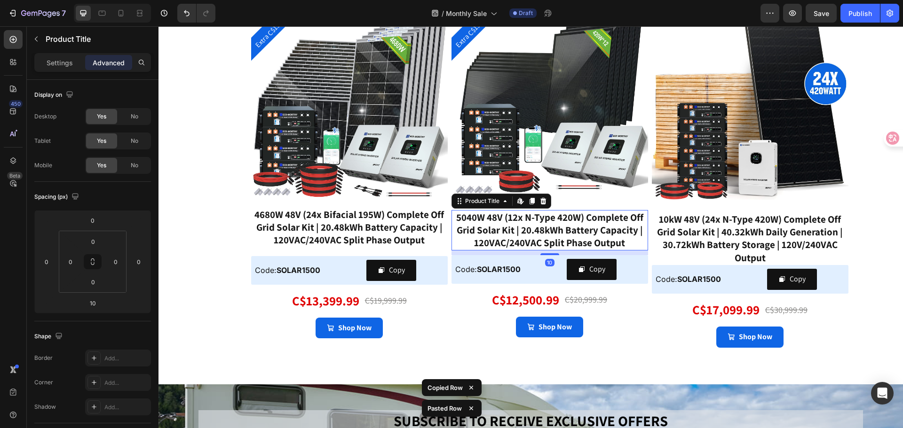
scroll to position [2117, 0]
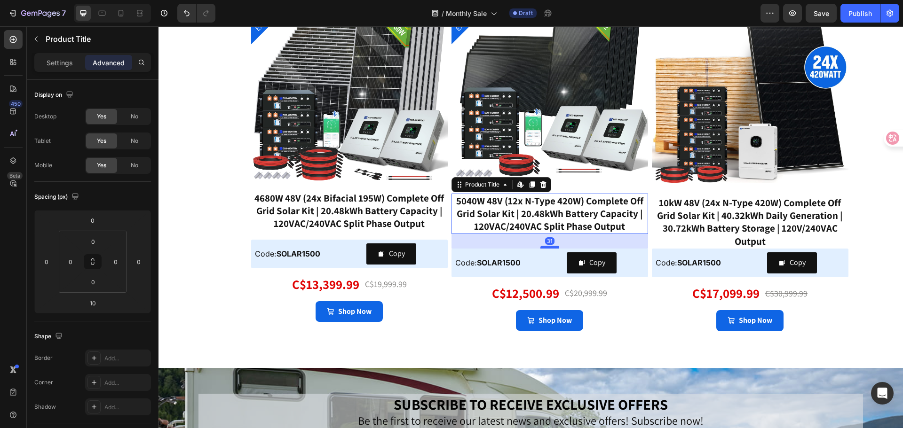
drag, startPoint x: 548, startPoint y: 237, endPoint x: 547, endPoint y: 246, distance: 10.0
click at [547, 246] on div at bounding box center [549, 247] width 19 height 3
type input "31"
click at [374, 213] on div "4680W 48V (24x Bifacial 195W) Complete Off Grid Solar Kit | 20.48kWh Battery Ca…" at bounding box center [349, 211] width 197 height 40
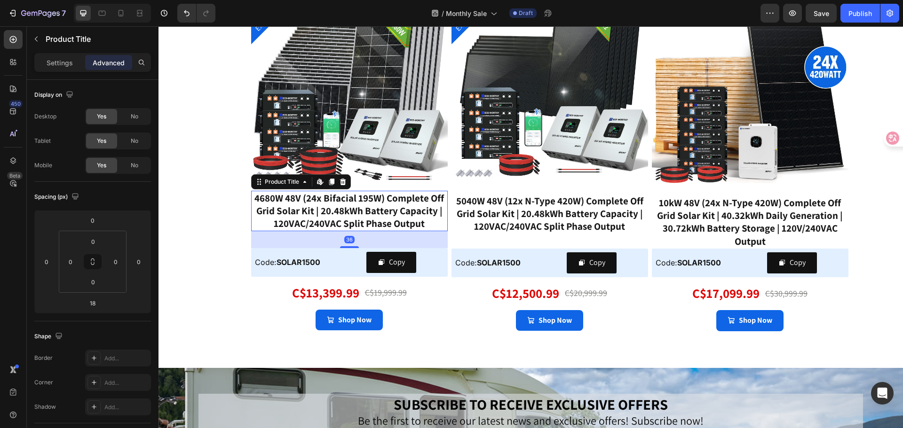
drag, startPoint x: 345, startPoint y: 239, endPoint x: 343, endPoint y: 248, distance: 8.6
click at [343, 248] on div at bounding box center [349, 247] width 19 height 2
type input "36"
click at [714, 262] on strong "SOLAR1500" at bounding box center [699, 262] width 44 height 9
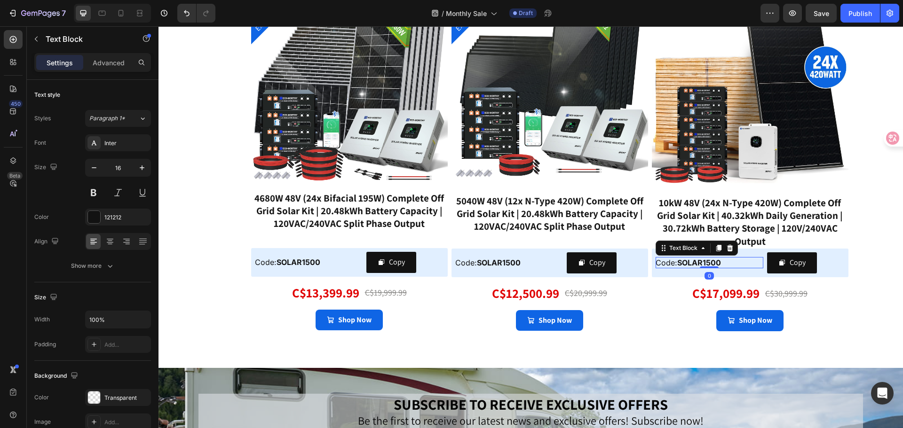
click at [701, 264] on strong "SOLAR1500" at bounding box center [699, 262] width 44 height 9
click at [704, 263] on strong "SOLAR1500" at bounding box center [699, 262] width 44 height 9
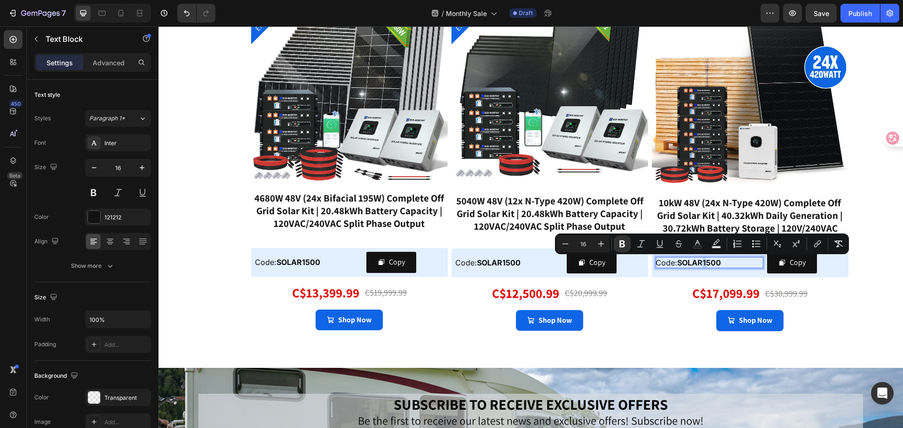
click at [705, 262] on strong "SOLAR1500" at bounding box center [699, 262] width 44 height 9
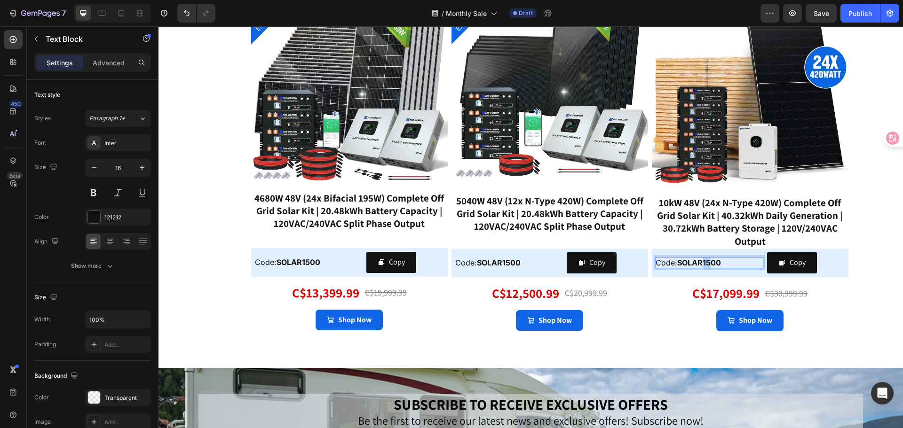
drag, startPoint x: 707, startPoint y: 262, endPoint x: 702, endPoint y: 262, distance: 5.2
click at [702, 262] on strong "SOLAR1500" at bounding box center [699, 262] width 44 height 9
click at [799, 261] on div "Copy" at bounding box center [798, 263] width 16 height 14
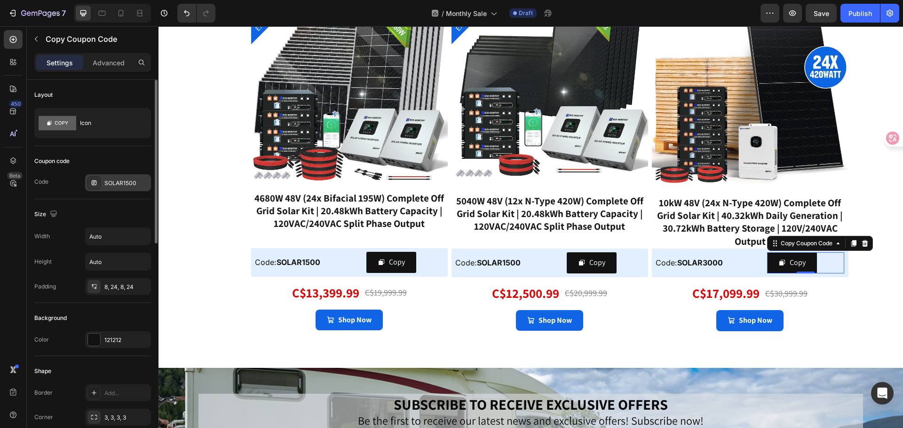
click at [133, 180] on div "SOLAR1500" at bounding box center [126, 183] width 44 height 8
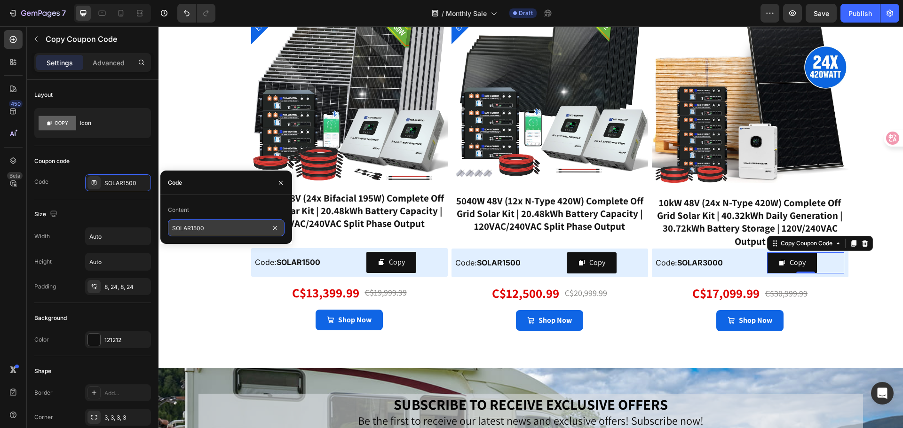
click at [189, 229] on input "SOLAR1500" at bounding box center [226, 228] width 117 height 17
click at [193, 227] on input "SOLAR1500" at bounding box center [226, 228] width 117 height 17
drag, startPoint x: 190, startPoint y: 228, endPoint x: 196, endPoint y: 228, distance: 5.2
click at [196, 228] on input "SOLAR1500" at bounding box center [226, 228] width 117 height 17
type input "SOLAR3000"
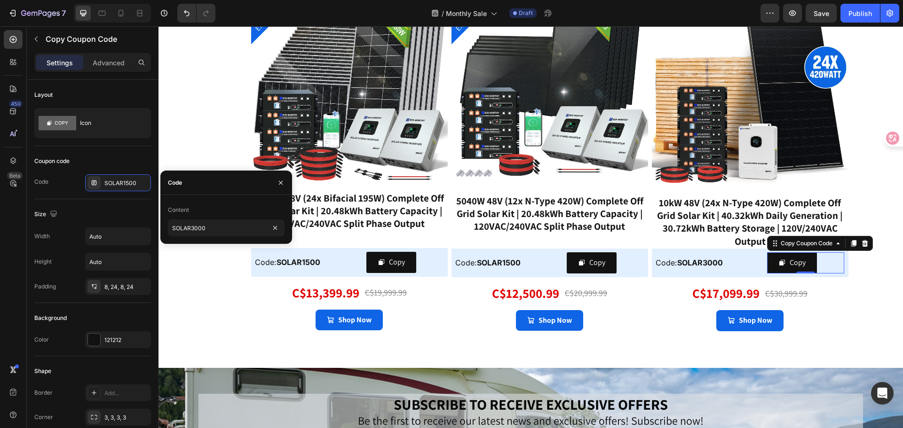
click at [213, 207] on div "Content" at bounding box center [226, 210] width 117 height 15
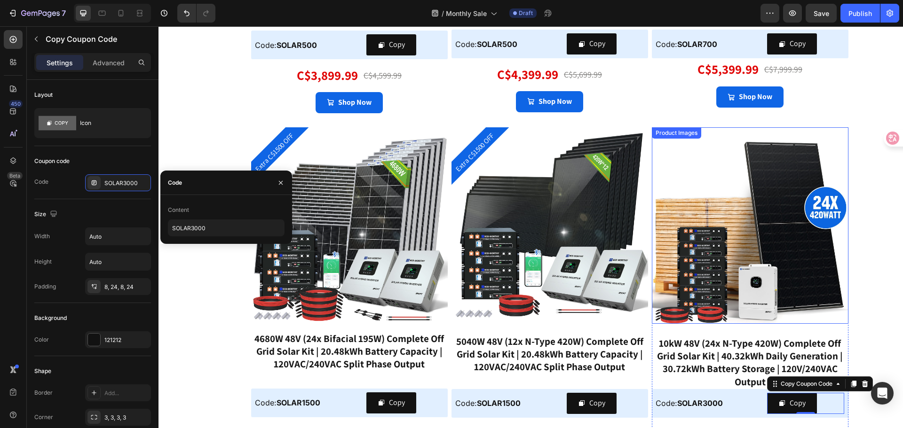
scroll to position [1975, 0]
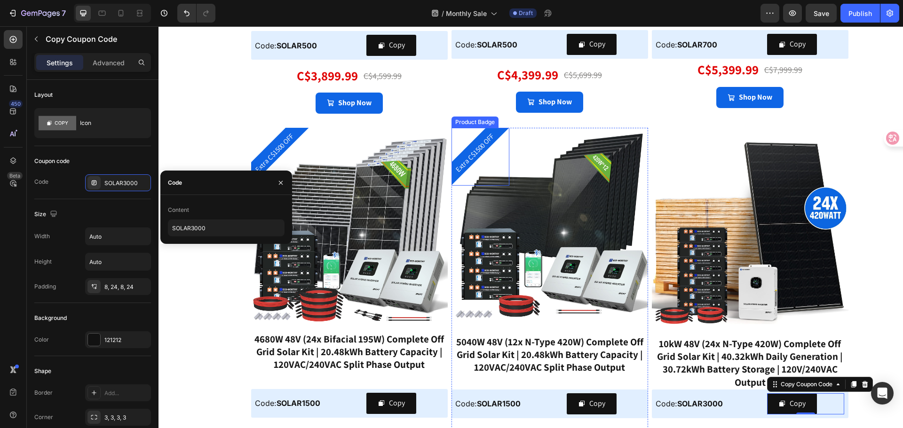
click at [474, 149] on pre "Extra C$1500 OFF" at bounding box center [475, 153] width 50 height 50
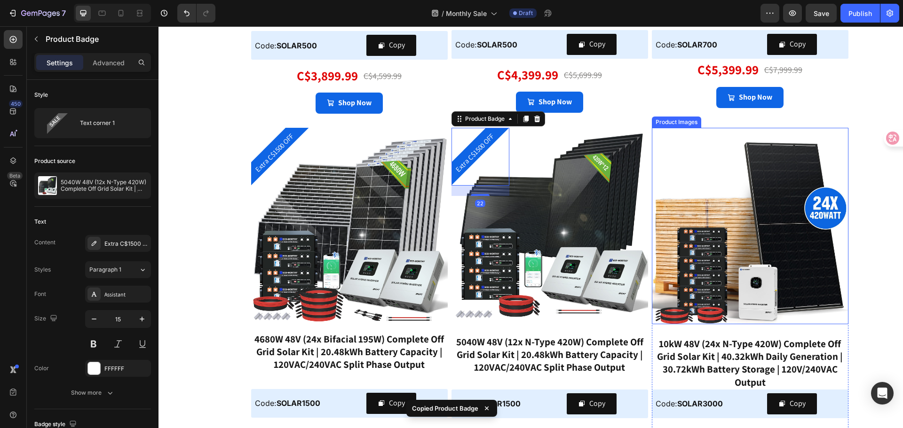
click at [665, 152] on img at bounding box center [750, 226] width 197 height 197
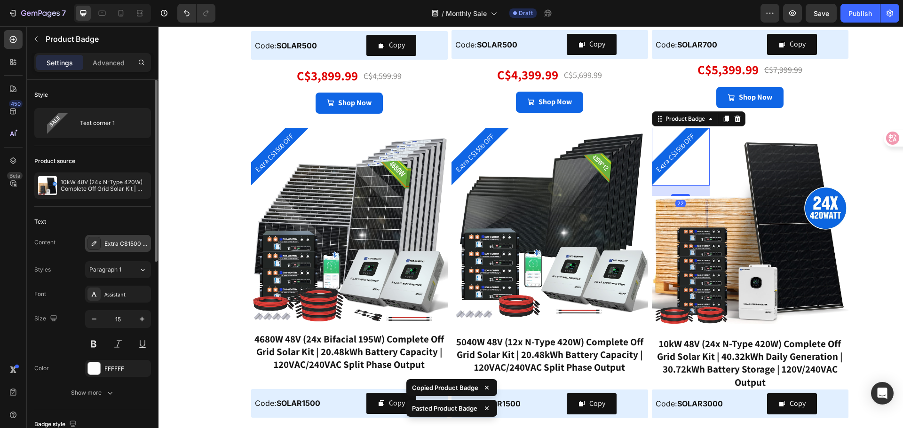
click at [126, 245] on div "Extra C$1500 OFF" at bounding box center [126, 244] width 44 height 8
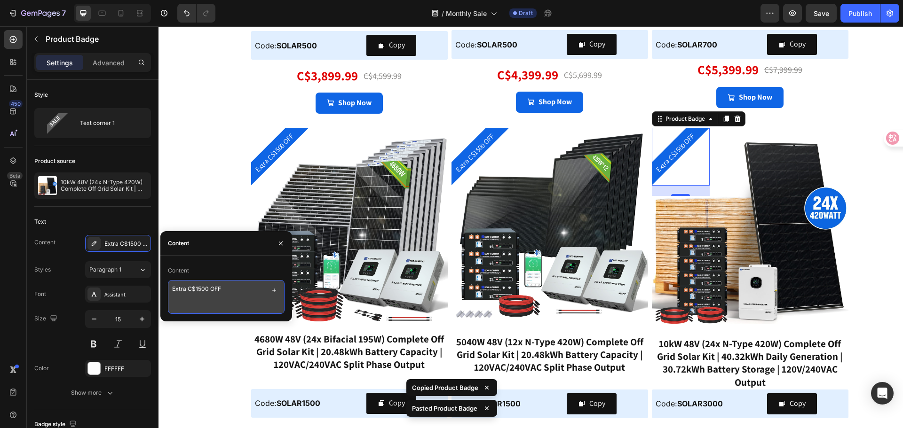
click at [207, 290] on textarea "Extra C$1500 OFF" at bounding box center [226, 297] width 117 height 34
click at [200, 289] on textarea "Extra C$1500 OFF" at bounding box center [226, 297] width 117 height 34
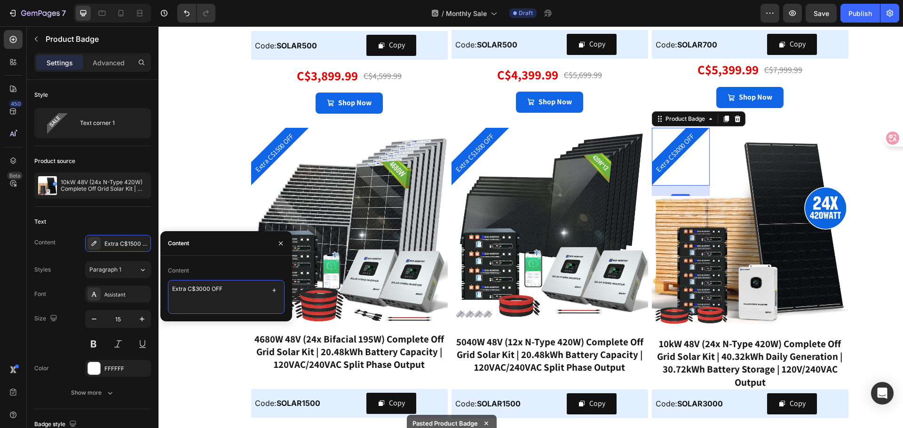
type textarea "Extra C$3000 OFF"
click at [219, 269] on div "Content" at bounding box center [226, 270] width 117 height 15
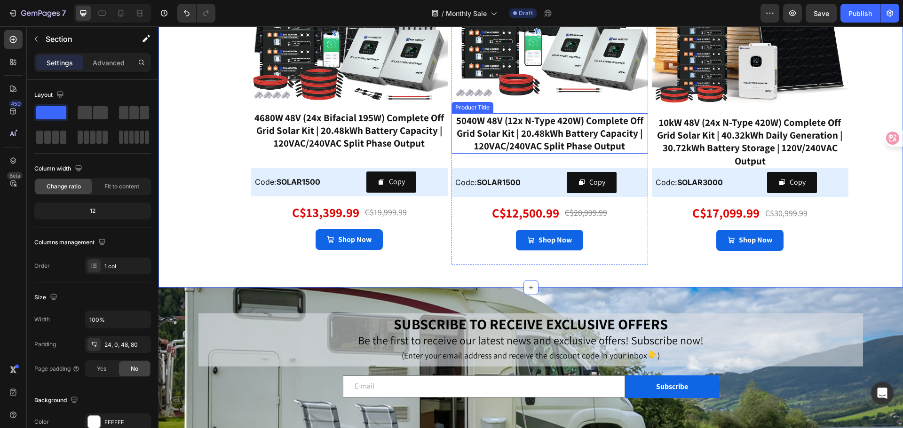
scroll to position [2305, 0]
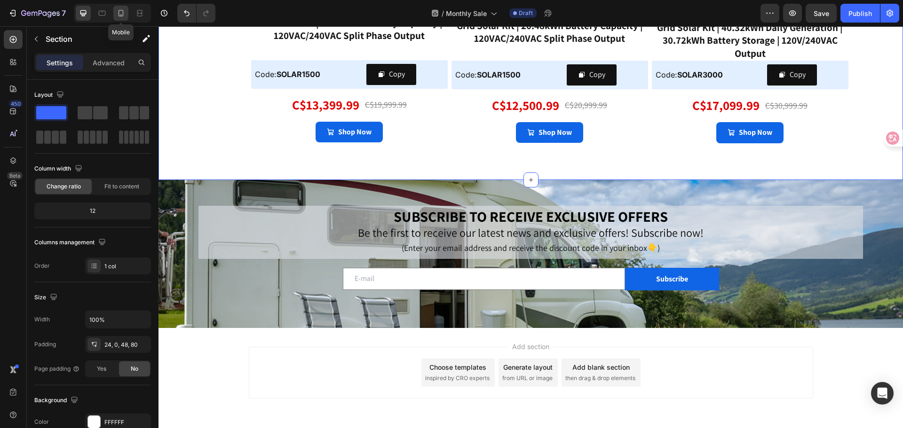
click at [123, 16] on icon at bounding box center [120, 12] width 9 height 9
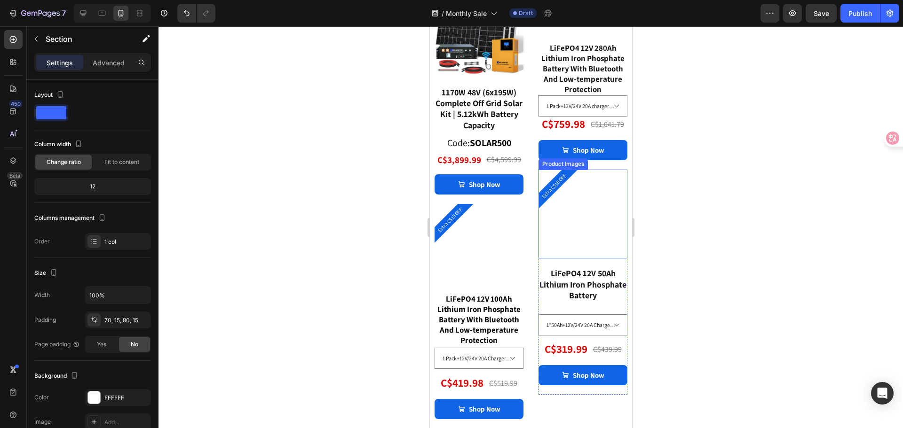
scroll to position [2546, 0]
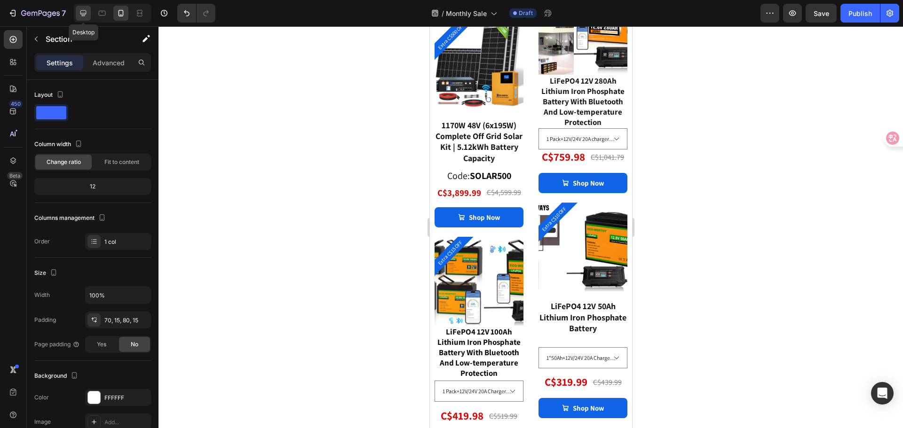
click at [81, 15] on icon at bounding box center [83, 12] width 9 height 9
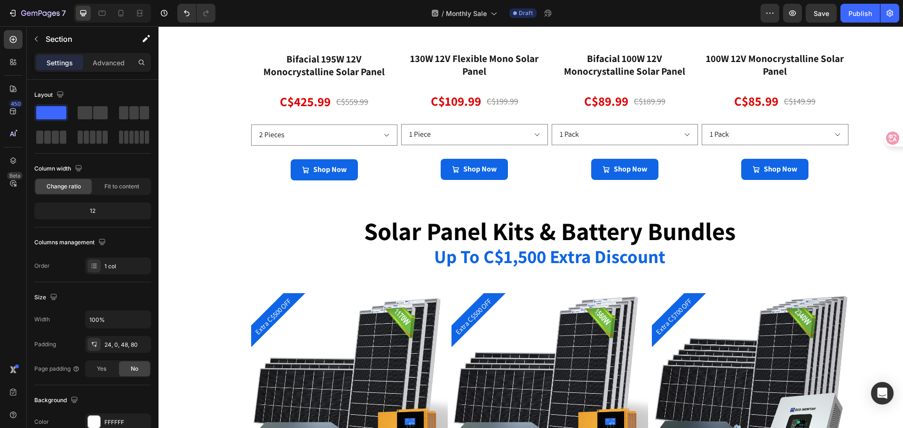
scroll to position [1458, 0]
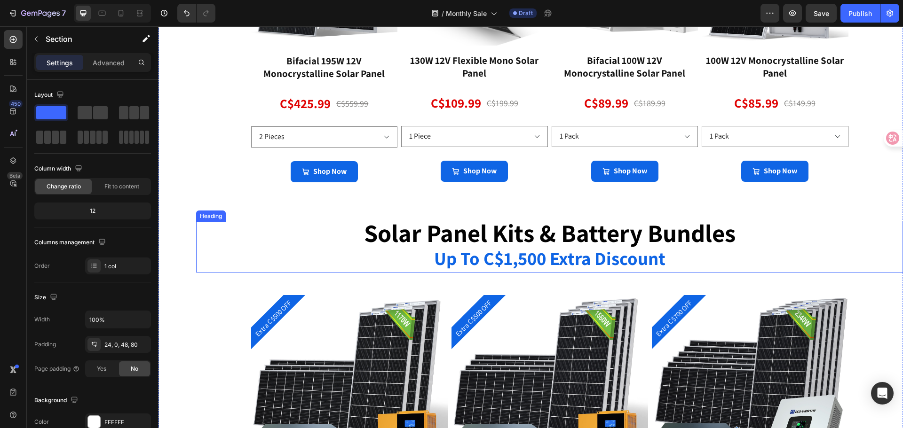
click at [509, 254] on strong "up to c$1,500 extra discount" at bounding box center [549, 258] width 231 height 24
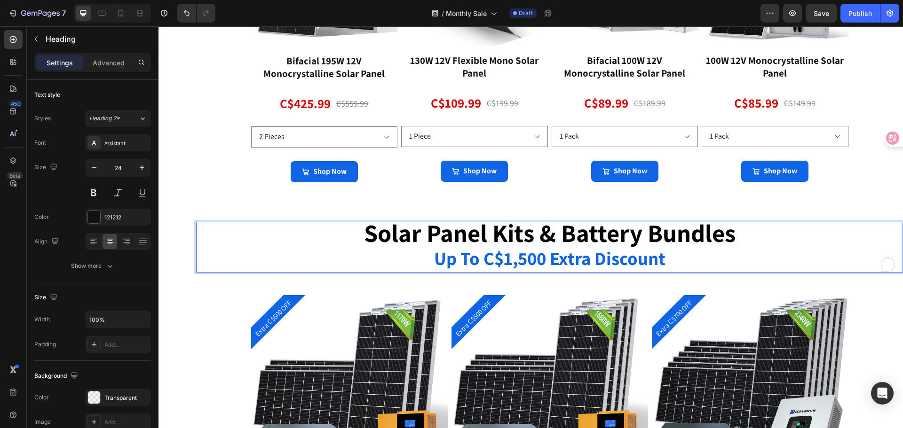
click at [518, 260] on strong "up to c$1,500 extra discount" at bounding box center [549, 258] width 231 height 24
drag, startPoint x: 522, startPoint y: 257, endPoint x: 503, endPoint y: 258, distance: 18.8
click at [503, 258] on strong "up to c$1,500 extra discount" at bounding box center [549, 258] width 231 height 24
click at [587, 253] on strong "up to c$3000 extra discount" at bounding box center [549, 258] width 227 height 24
click at [510, 259] on strong "up to c$3000 extra discount" at bounding box center [549, 258] width 227 height 24
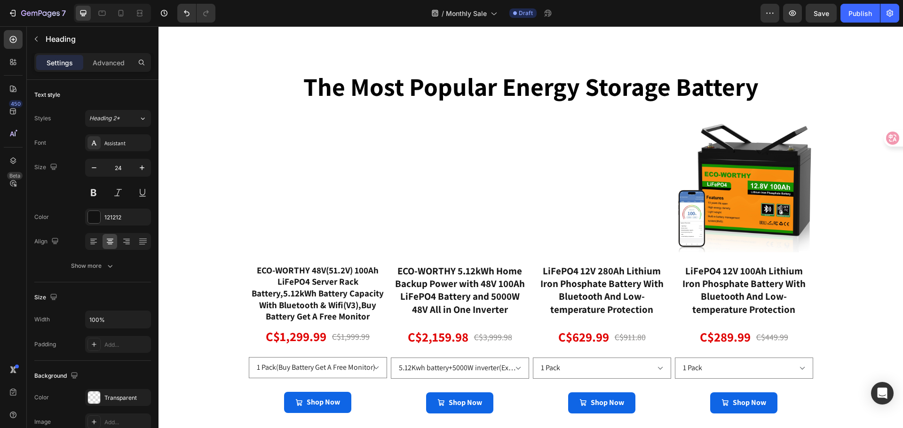
scroll to position [218, 0]
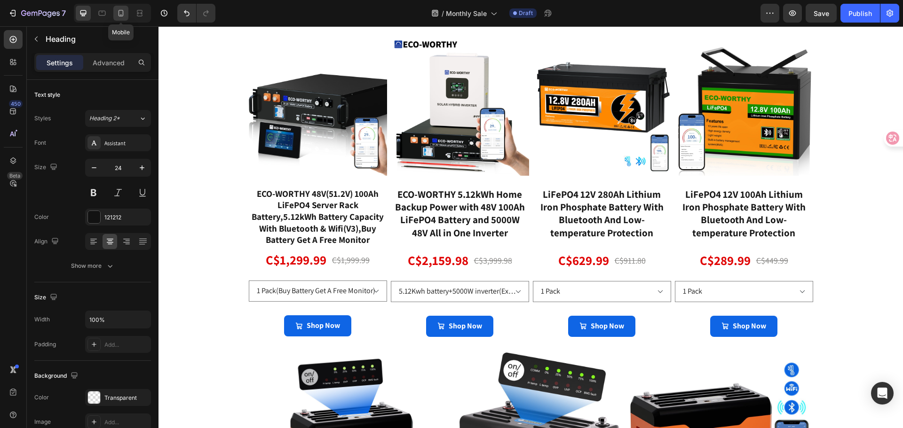
click at [121, 14] on icon at bounding box center [120, 12] width 9 height 9
type input "41"
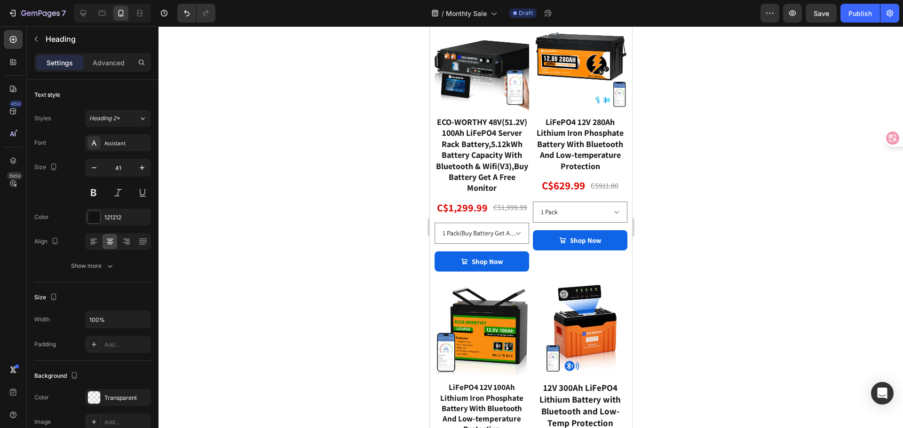
scroll to position [706, 0]
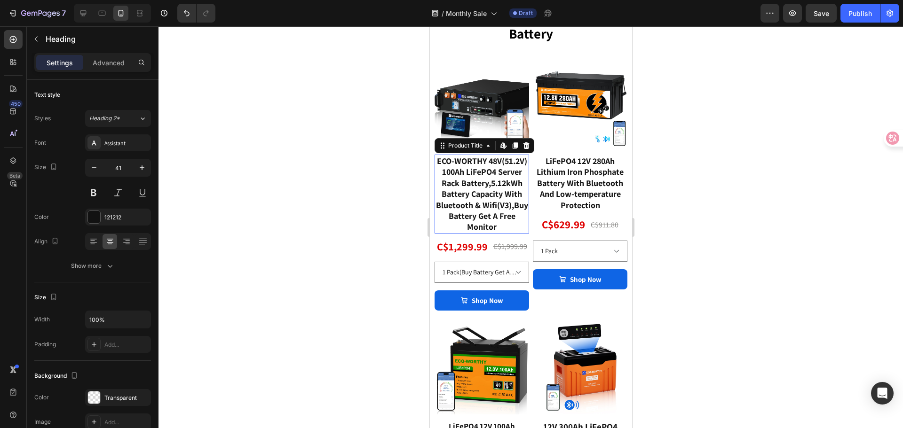
click at [492, 204] on div "ECO-WORTHY 48V(51.2V) 100Ah LiFePO4 Server Rack Battery,5.12kWh Battery Capacit…" at bounding box center [481, 194] width 95 height 79
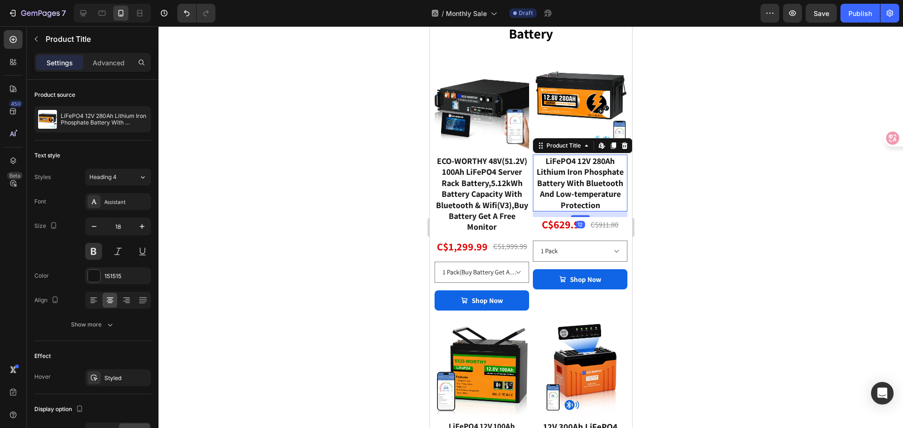
click at [561, 189] on div "LiFePO4 12V 280Ah Lithium Iron Phosphate Battery With Bluetooth And Low-tempera…" at bounding box center [579, 183] width 95 height 57
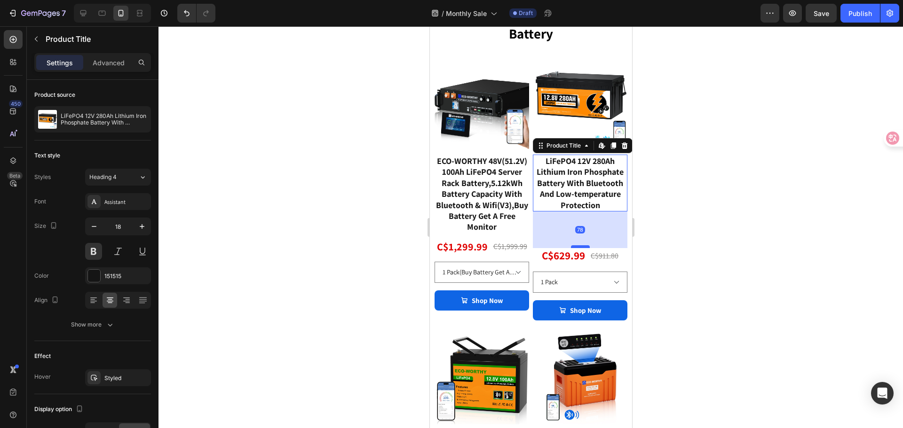
drag, startPoint x: 574, startPoint y: 212, endPoint x: 572, endPoint y: 243, distance: 31.1
click at [572, 246] on div at bounding box center [580, 247] width 19 height 3
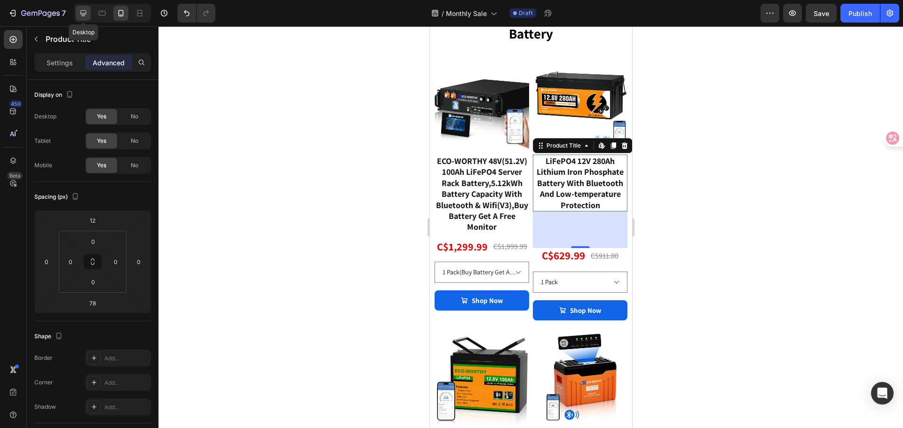
click at [83, 18] on div at bounding box center [83, 13] width 15 height 15
type input "0"
type input "16"
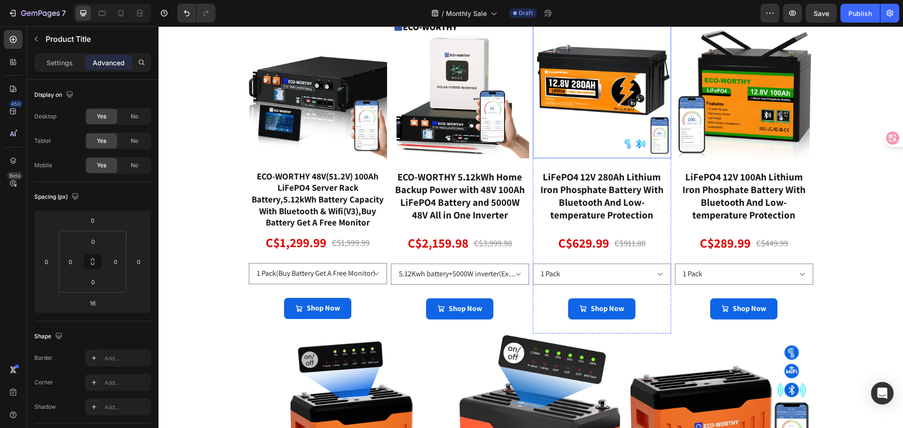
scroll to position [489, 0]
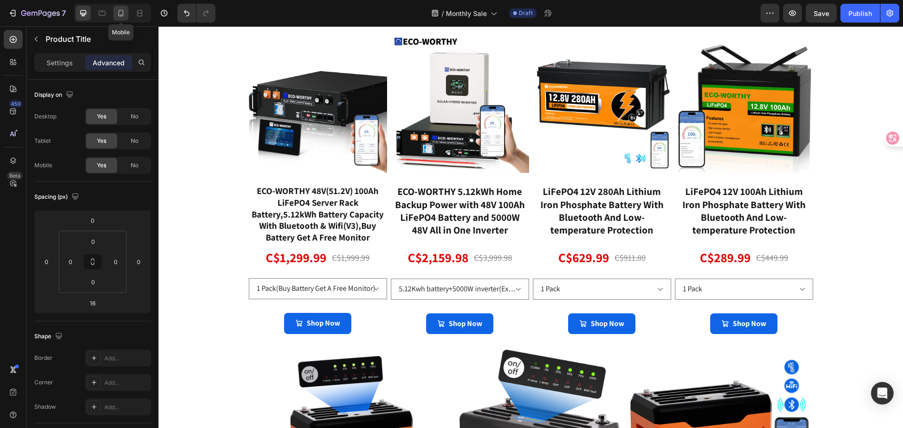
drag, startPoint x: 120, startPoint y: 13, endPoint x: 116, endPoint y: 231, distance: 217.8
click at [120, 13] on icon at bounding box center [120, 12] width 9 height 9
type input "12"
type input "78"
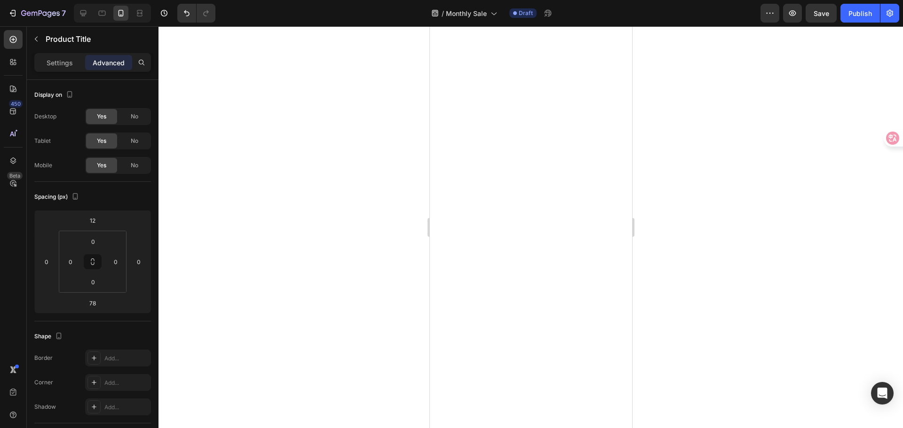
scroll to position [1667, 0]
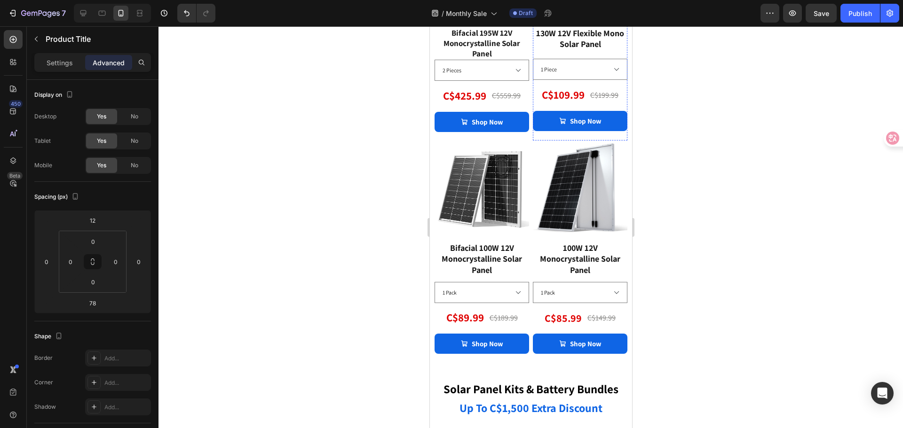
select select "1 Pack+12V/24V 20A Charger（Extra C$15 OFF)"
select select "1 Pack+12V/24V 20A charger（Extra C$20 OFF)"
select select "1*50Ah+12V/24V 20A Charger(Extra C$10 OFF)"
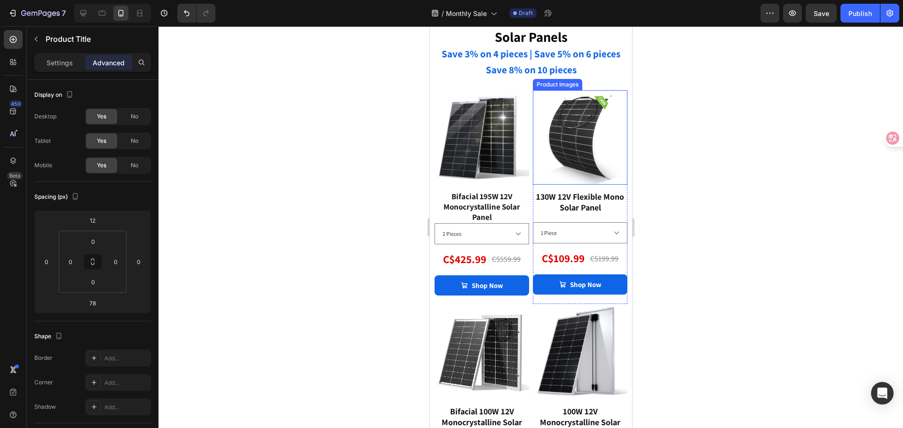
select select "1 Pack+12V/24V 20A Charger（Extra C$15 OFF)"
select select "1 Pack+12V/24V 20A charger（Extra C$20 OFF)"
select select "1*50Ah+12V/24V 20A Charger(Extra C$10 OFF)"
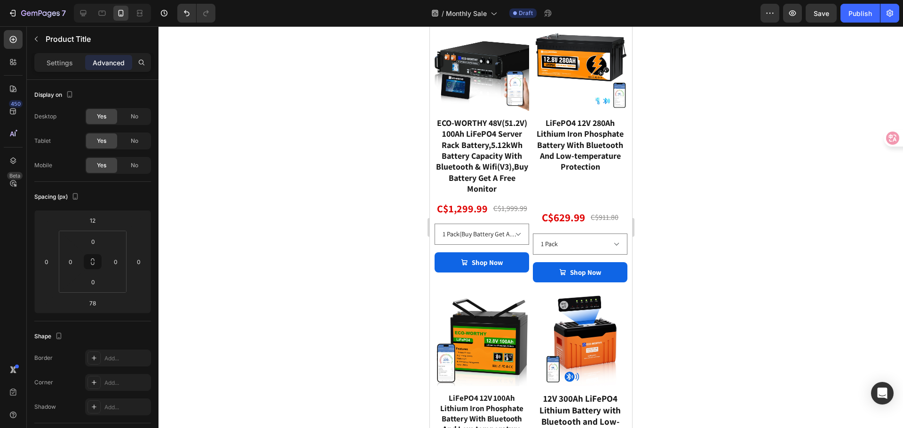
scroll to position [444, 0]
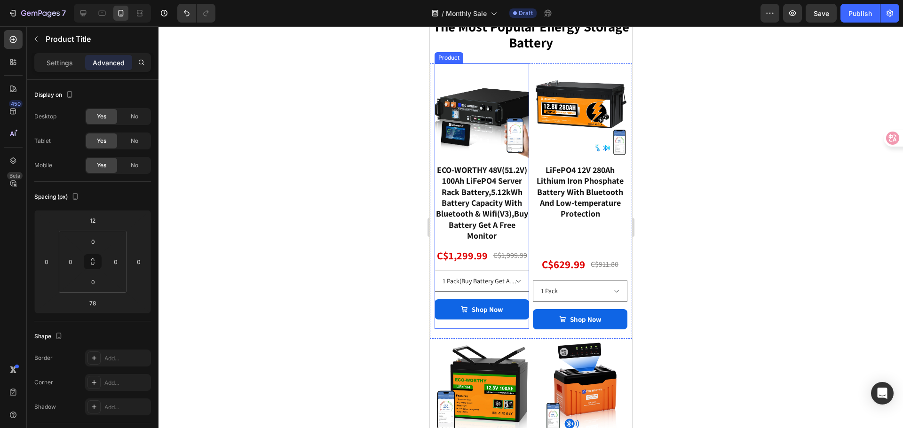
click at [515, 329] on div "Shop Now Add to Cart" at bounding box center [481, 315] width 95 height 30
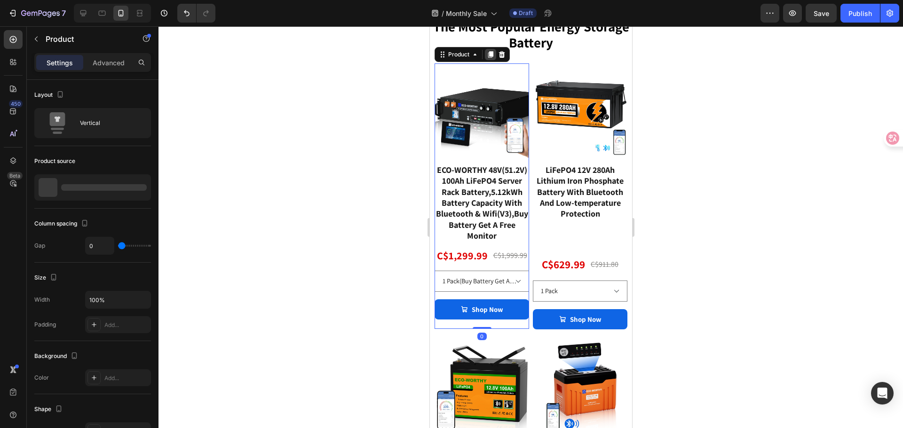
click at [488, 56] on icon at bounding box center [490, 54] width 5 height 7
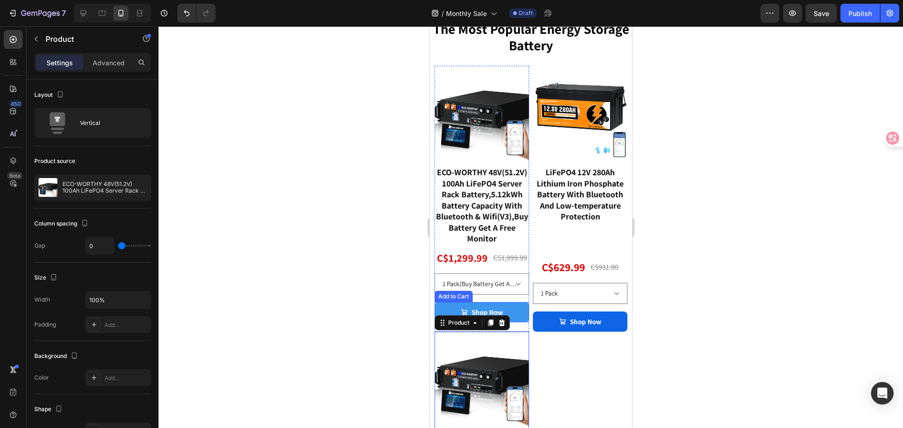
scroll to position [874, 0]
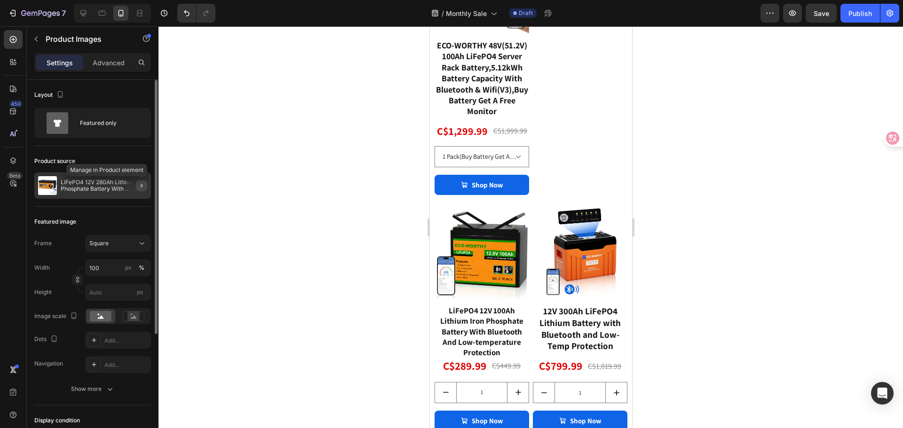
click at [141, 190] on button "button" at bounding box center [141, 185] width 11 height 11
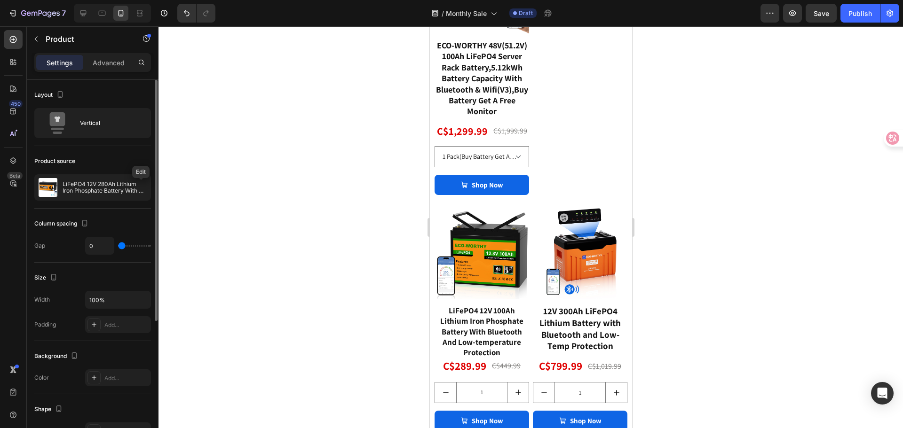
click at [0, 0] on icon "button" at bounding box center [0, 0] width 0 height 0
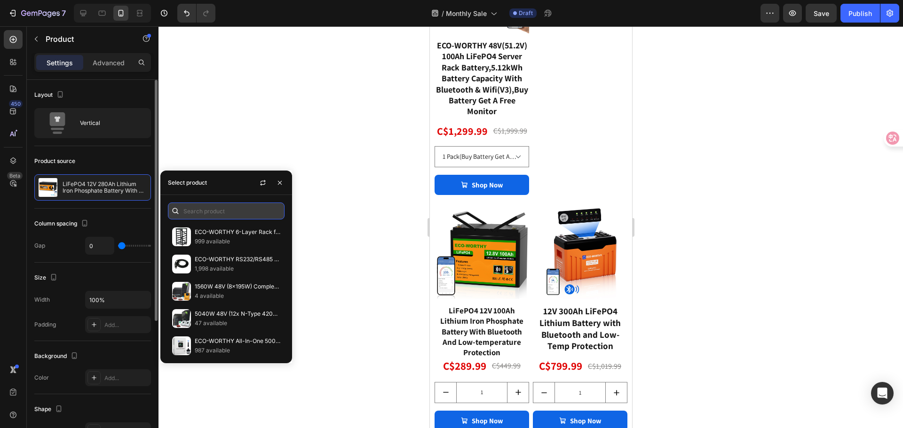
click at [198, 213] on input "text" at bounding box center [226, 211] width 117 height 17
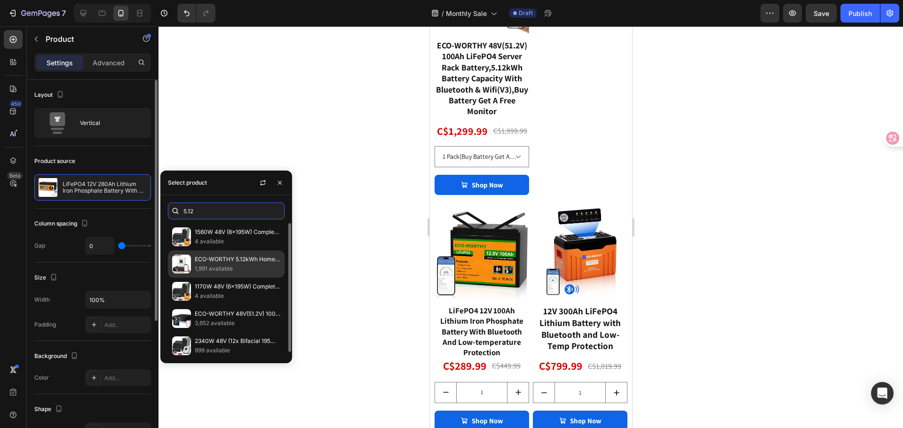
type input "5.12"
click at [217, 258] on p "ECO-WORTHY 5.12kWh Home Backup Power with 48V 100Ah LiFePO4 Battery and 5000W 4…" at bounding box center [238, 259] width 86 height 9
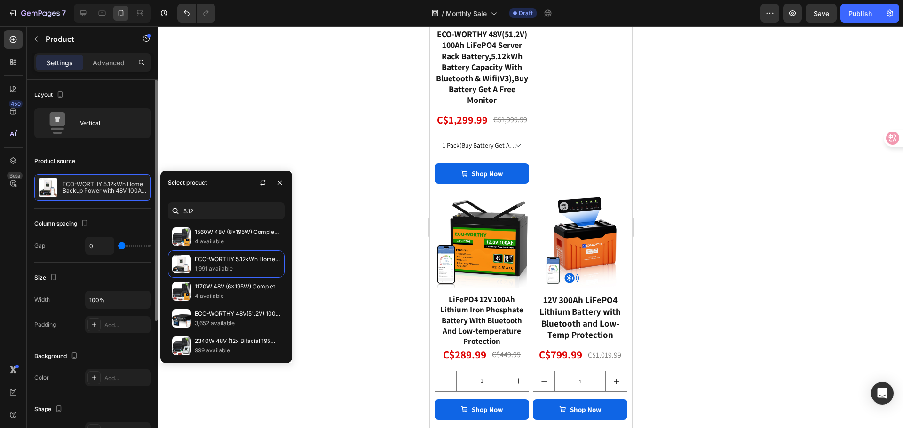
scroll to position [921, 0]
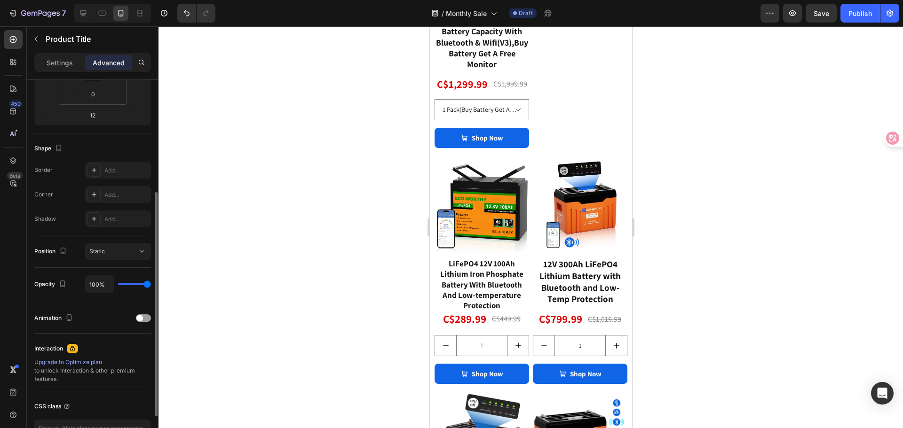
scroll to position [47, 0]
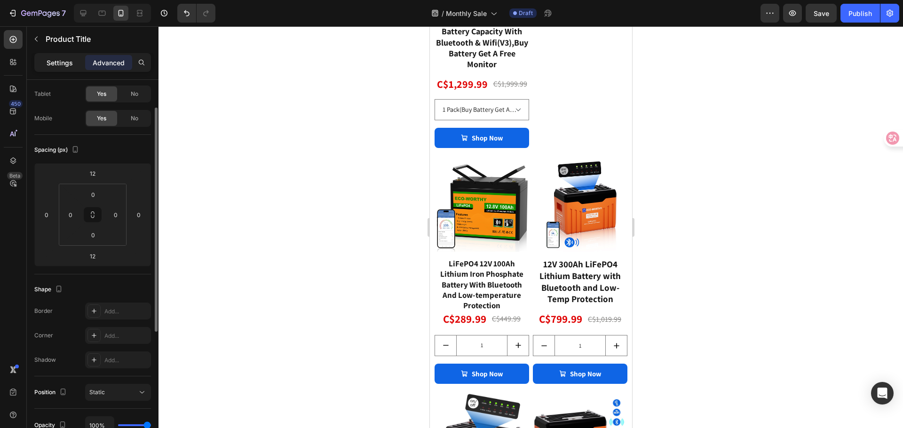
click at [53, 58] on p "Settings" at bounding box center [60, 63] width 26 height 10
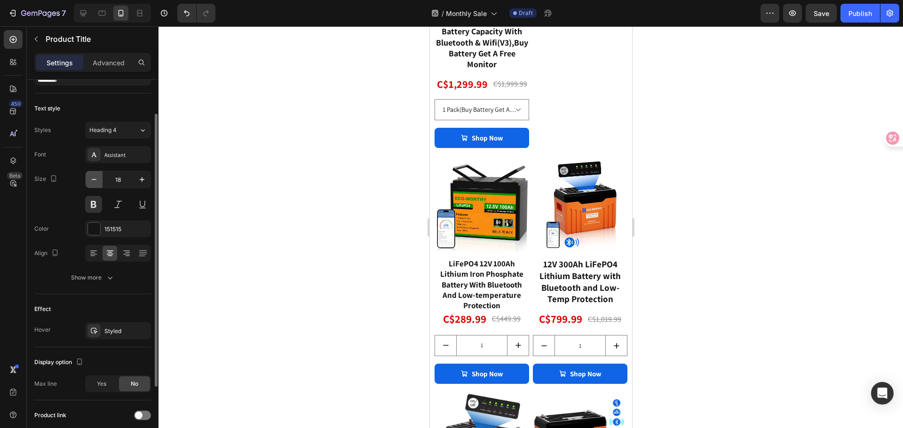
click at [96, 182] on icon "button" at bounding box center [93, 179] width 9 height 9
type input "17"
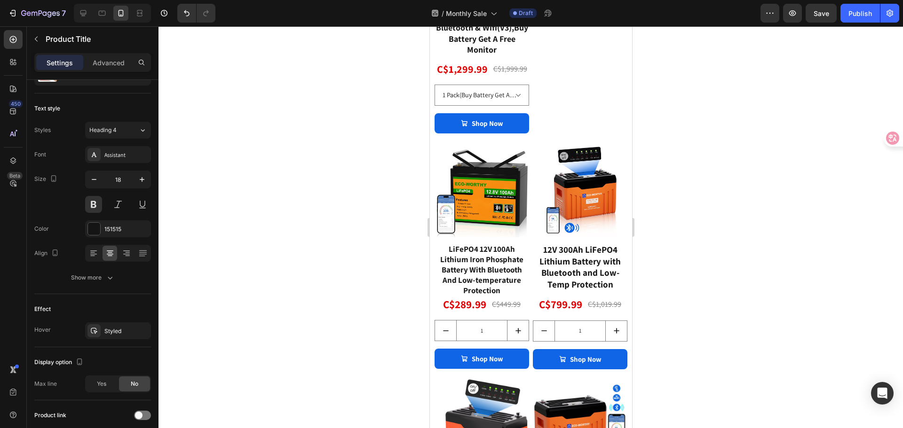
drag, startPoint x: 575, startPoint y: 298, endPoint x: 571, endPoint y: 270, distance: 27.5
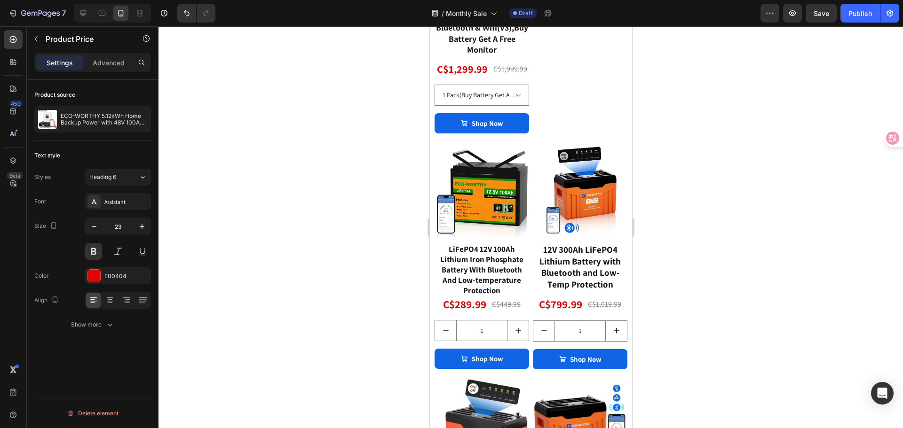
drag, startPoint x: 553, startPoint y: 286, endPoint x: 603, endPoint y: 291, distance: 50.6
click at [93, 226] on icon "button" at bounding box center [93, 226] width 9 height 9
type input "22"
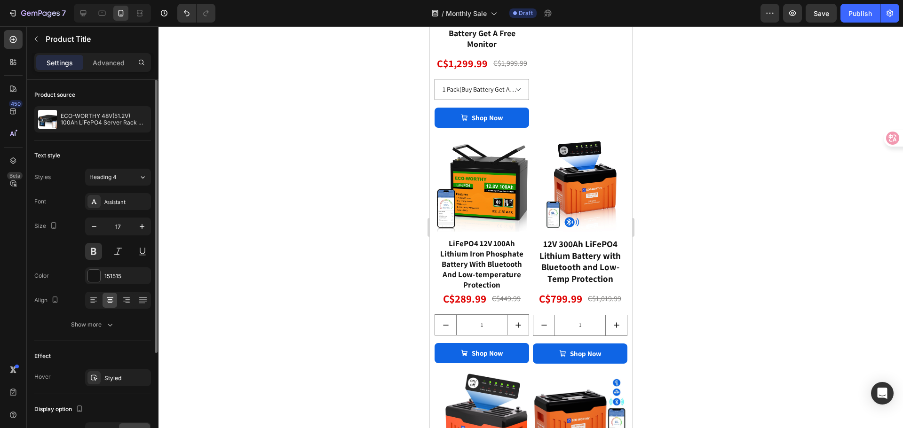
drag, startPoint x: 481, startPoint y: 283, endPoint x: 550, endPoint y: 244, distance: 79.8
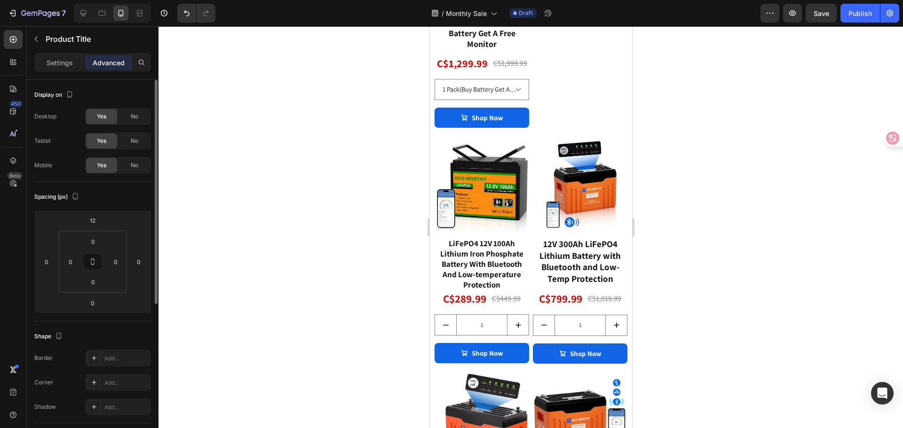
drag, startPoint x: 579, startPoint y: 268, endPoint x: 579, endPoint y: 276, distance: 8.1
type input "37"
click at [704, 286] on div at bounding box center [531, 227] width 745 height 402
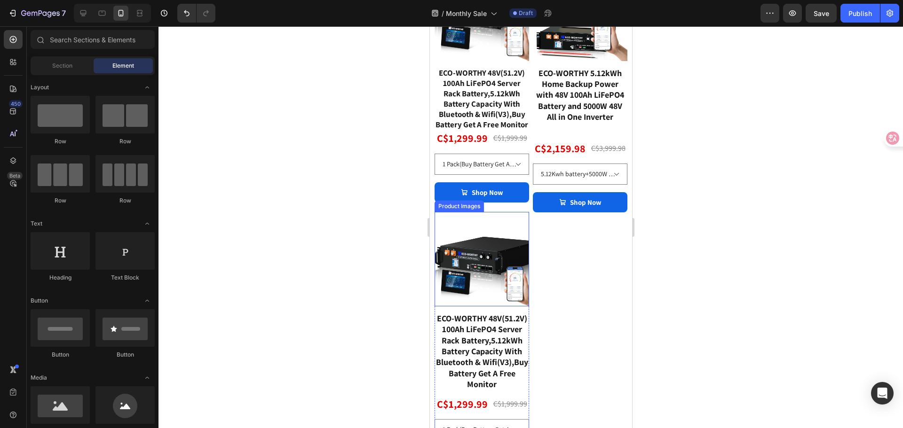
scroll to position [1157, 0]
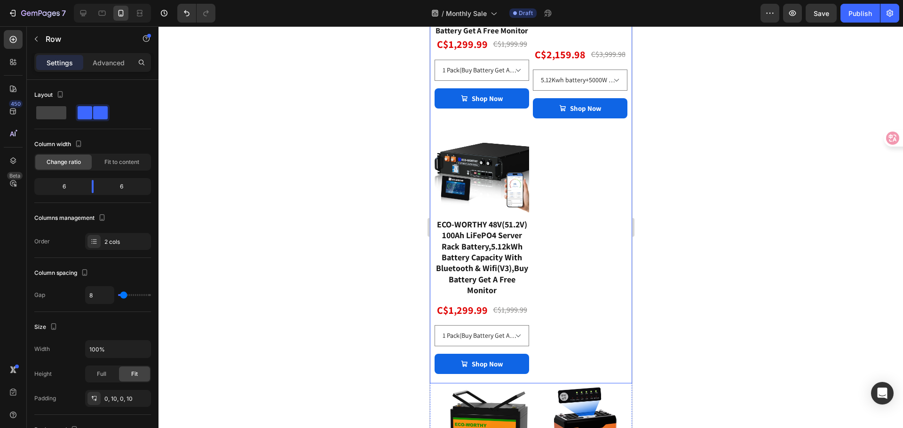
click at [569, 187] on div "Product Images ECO-WORTHY 5.12kWh Home Backup Power with 48V 100Ah LiFePO4 Batt…" at bounding box center [579, 129] width 95 height 512
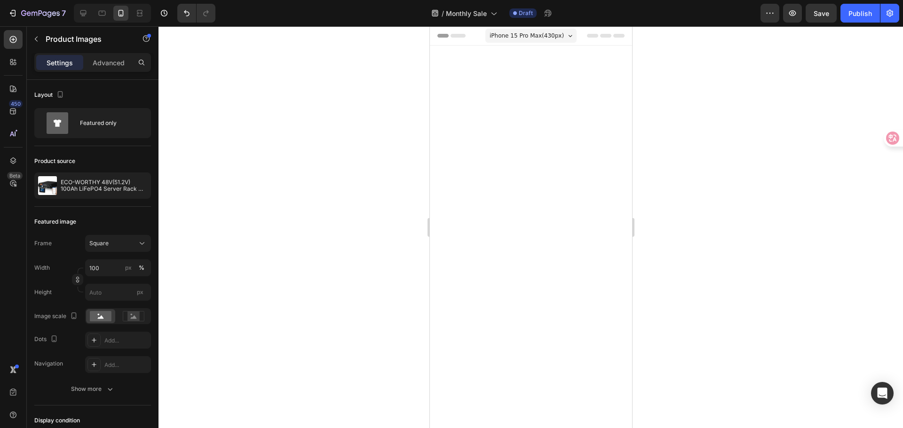
scroll to position [1110, 0]
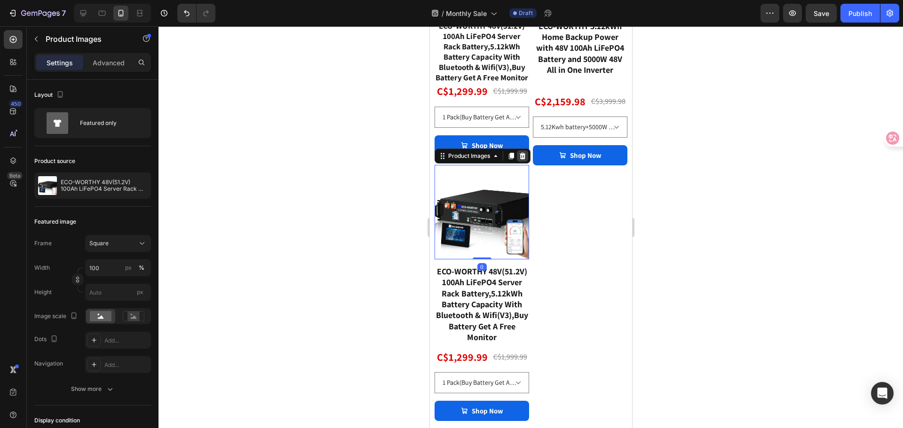
click at [520, 159] on icon at bounding box center [522, 156] width 6 height 7
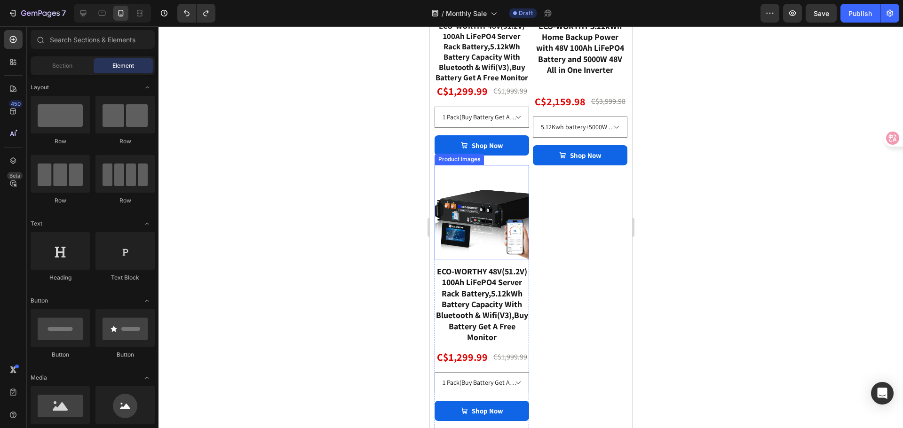
click at [463, 164] on div "Product Images" at bounding box center [459, 159] width 46 height 8
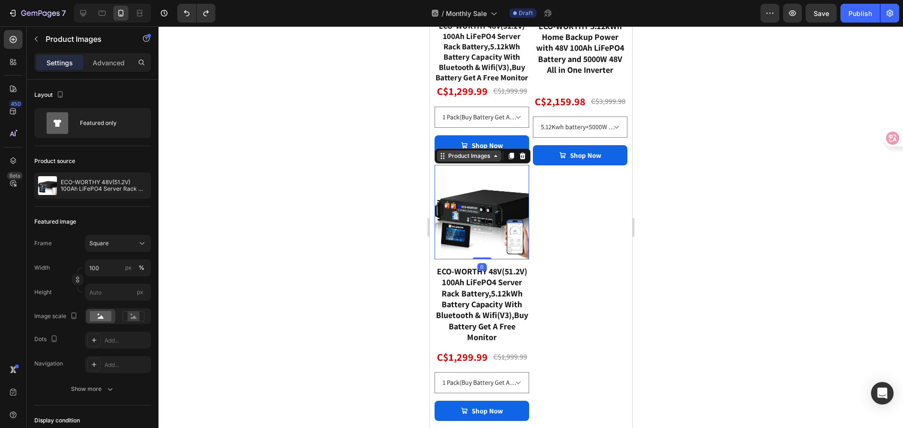
click at [459, 160] on div "Product Images" at bounding box center [469, 156] width 46 height 8
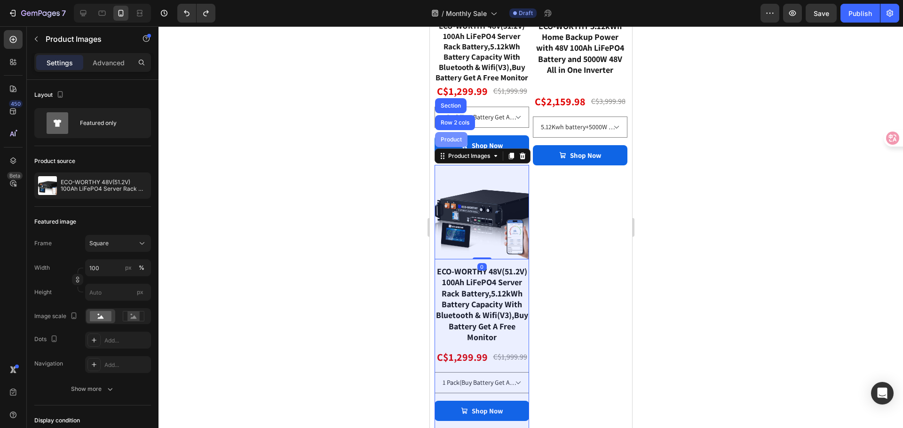
click at [452, 147] on div "Product" at bounding box center [451, 139] width 32 height 15
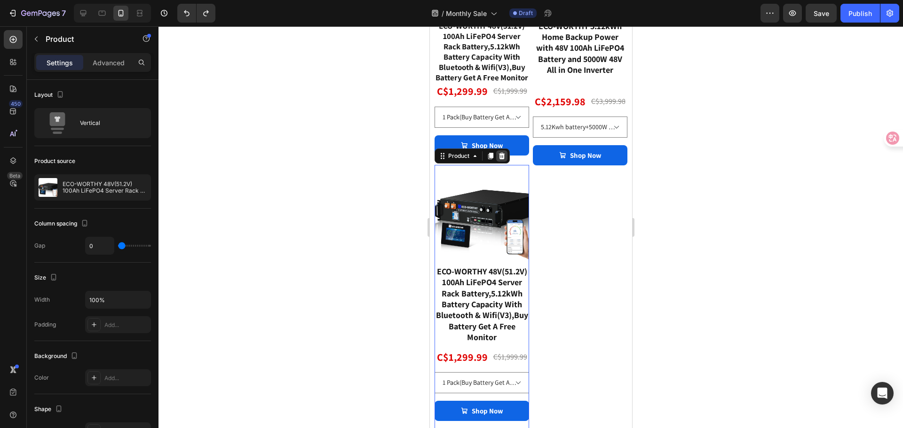
click at [501, 159] on icon at bounding box center [502, 156] width 6 height 7
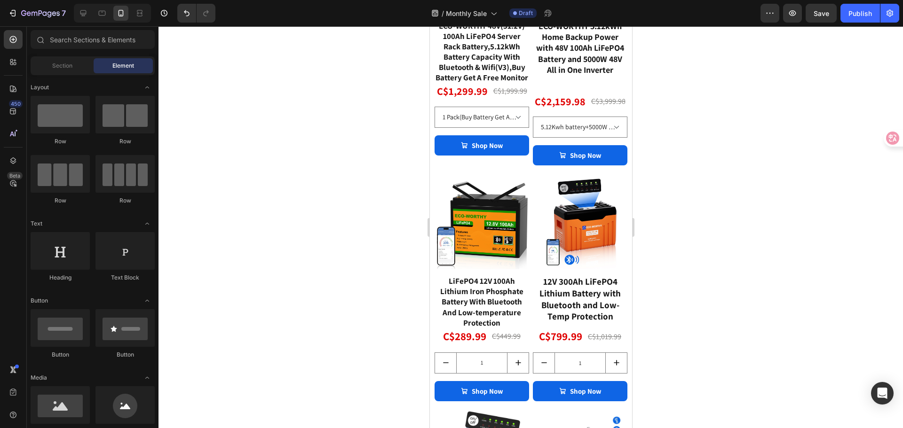
click at [771, 333] on div at bounding box center [531, 227] width 745 height 402
click at [500, 222] on img at bounding box center [481, 222] width 95 height 95
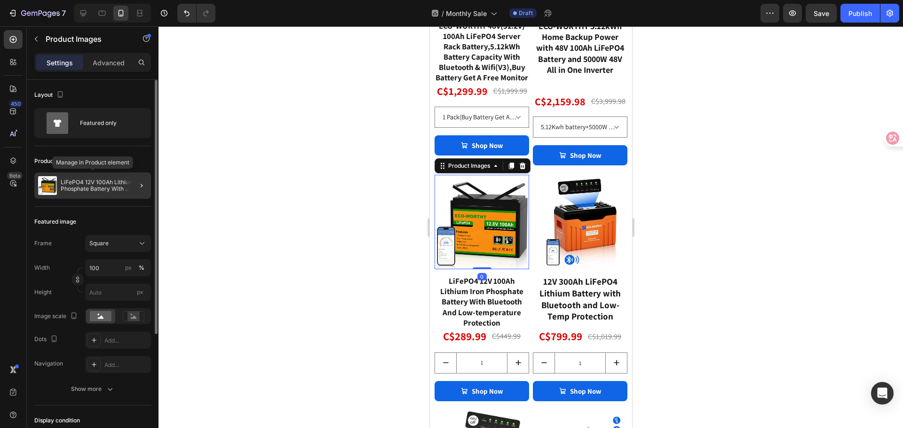
click at [121, 185] on p "LiFePO4 12V 100Ah Lithium Iron Phosphate Battery With Bluetooth And Low-tempera…" at bounding box center [104, 185] width 87 height 13
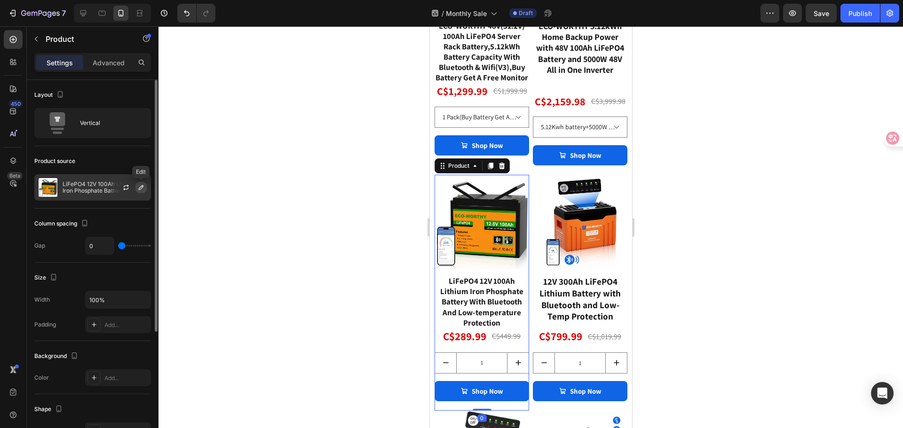
click at [138, 187] on icon "button" at bounding box center [141, 188] width 8 height 8
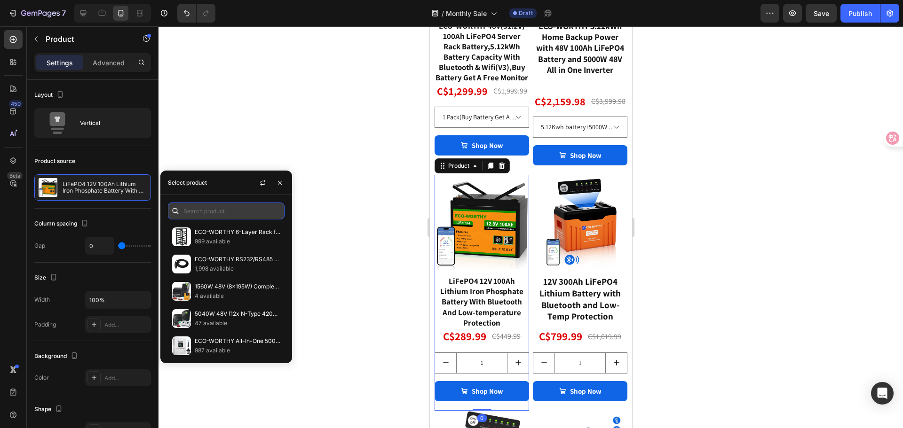
click at [189, 212] on input "text" at bounding box center [226, 211] width 117 height 17
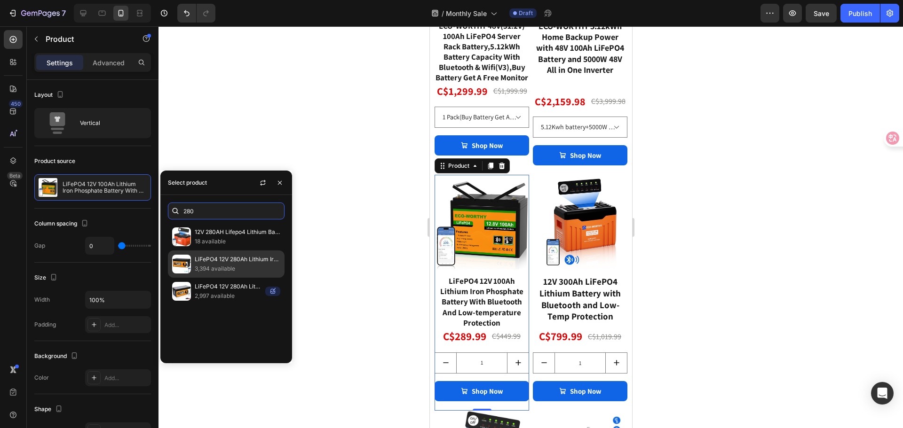
type input "280"
click at [214, 259] on p "LiFePO4 12V 280Ah Lithium Iron Phosphate Battery With Bluetooth And Low-tempera…" at bounding box center [238, 259] width 86 height 9
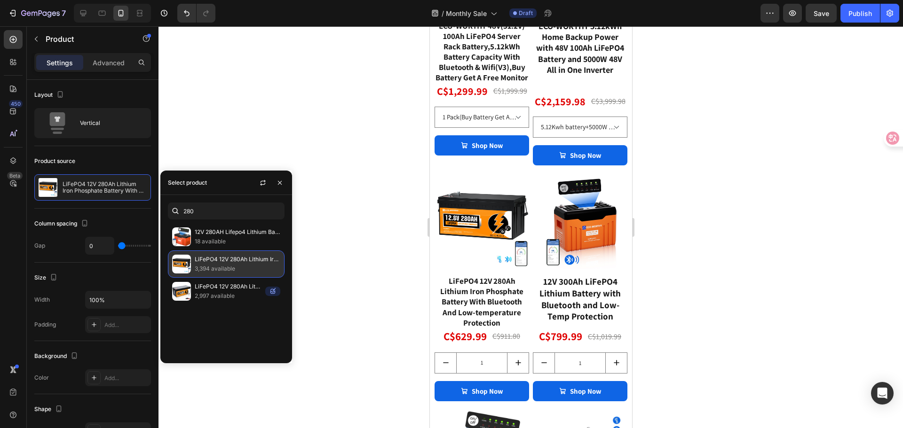
click at [240, 260] on p "LiFePO4 12V 280Ah Lithium Iron Phosphate Battery With Bluetooth And Low-tempera…" at bounding box center [238, 259] width 86 height 9
click at [241, 260] on p "LiFePO4 12V 280Ah Lithium Iron Phosphate Battery With Bluetooth And Low-tempera…" at bounding box center [238, 259] width 86 height 9
click at [585, 222] on img at bounding box center [579, 222] width 95 height 95
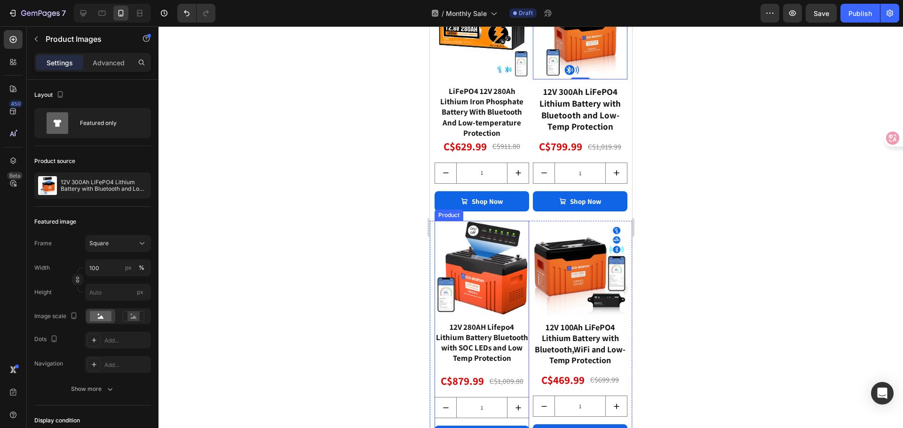
scroll to position [1345, 0]
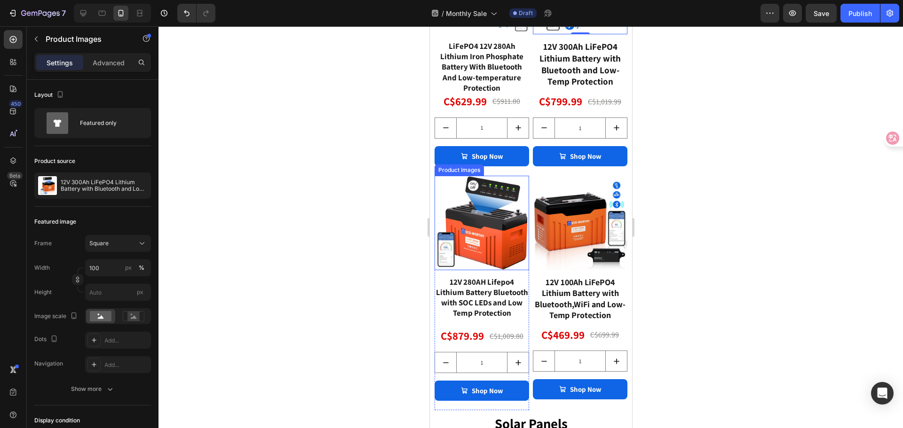
click at [494, 220] on img at bounding box center [481, 223] width 95 height 95
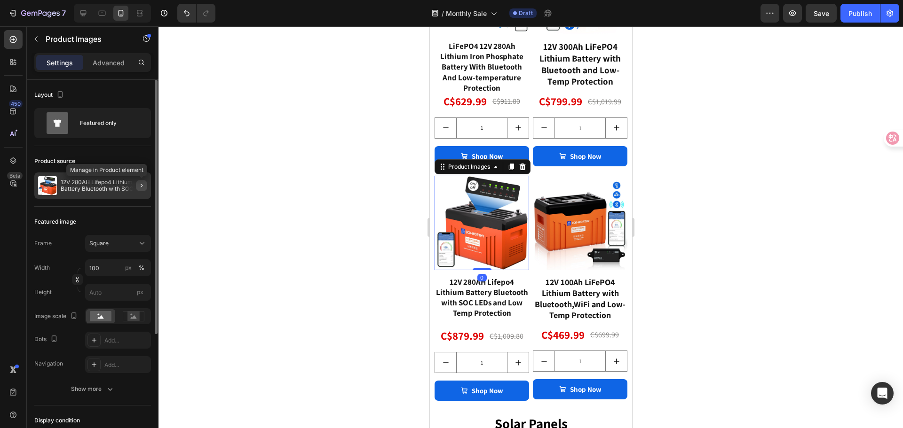
click at [145, 187] on icon "button" at bounding box center [142, 186] width 8 height 8
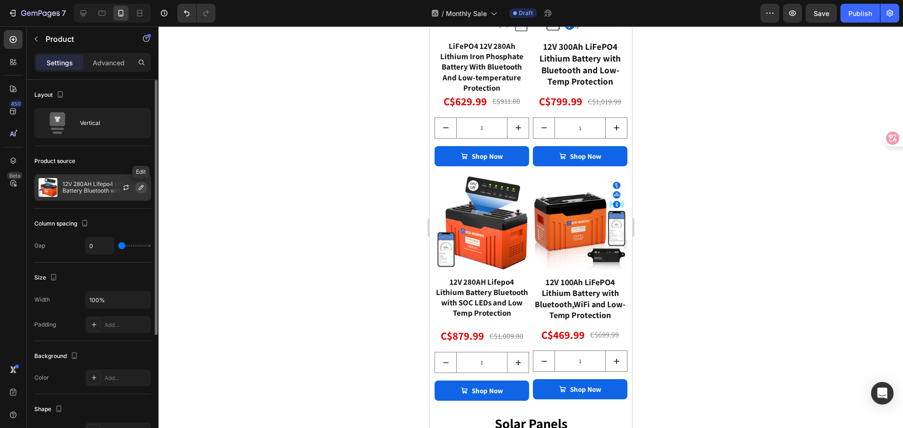
click at [138, 187] on icon "button" at bounding box center [141, 188] width 8 height 8
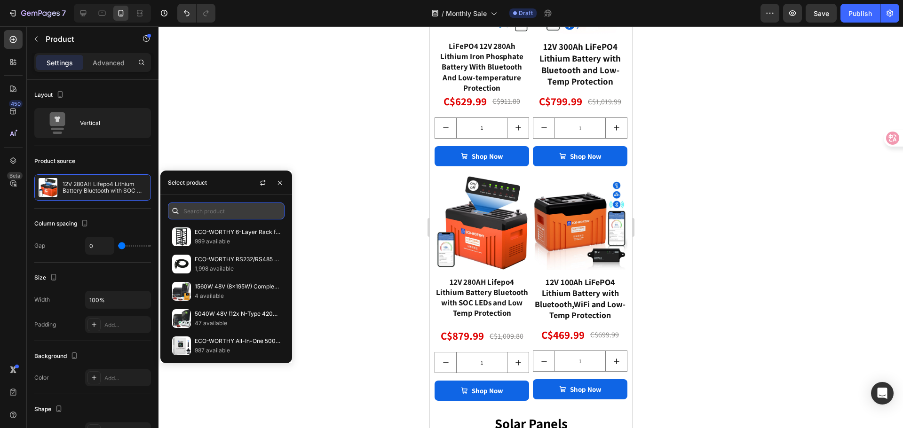
click at [218, 213] on input "text" at bounding box center [226, 211] width 117 height 17
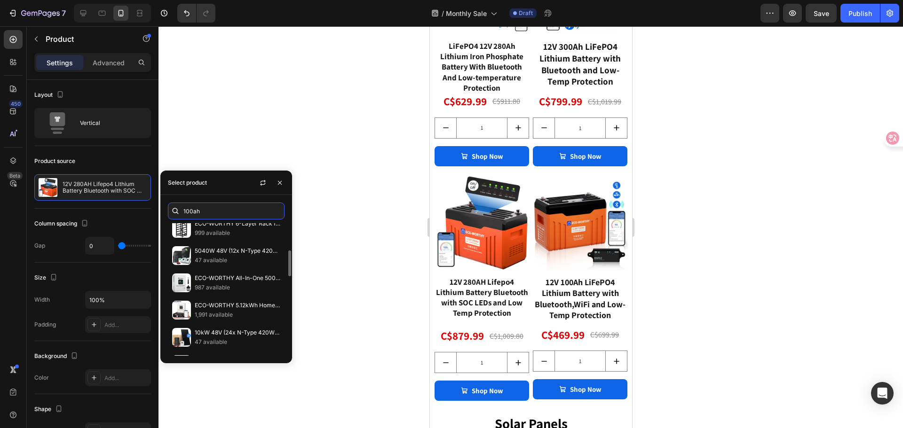
scroll to position [113, 0]
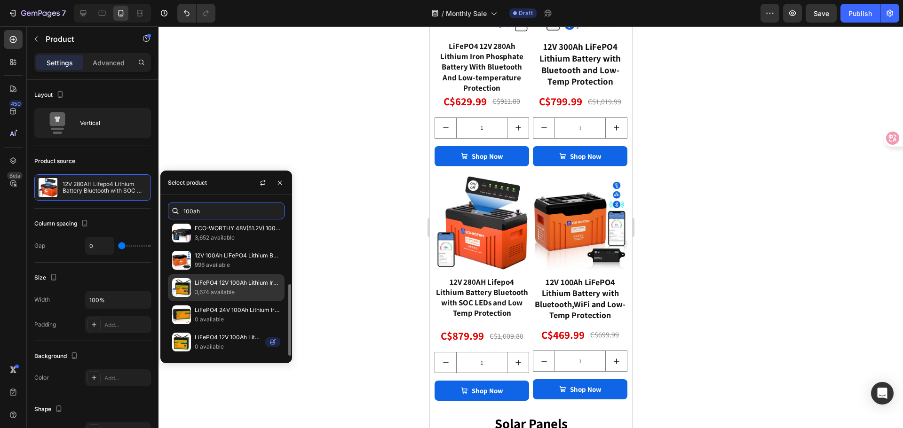
type input "100ah"
click at [225, 280] on p "LiFePO4 12V 100Ah Lithium Iron Phosphate Battery With Bluetooth And Low-tempera…" at bounding box center [238, 282] width 86 height 9
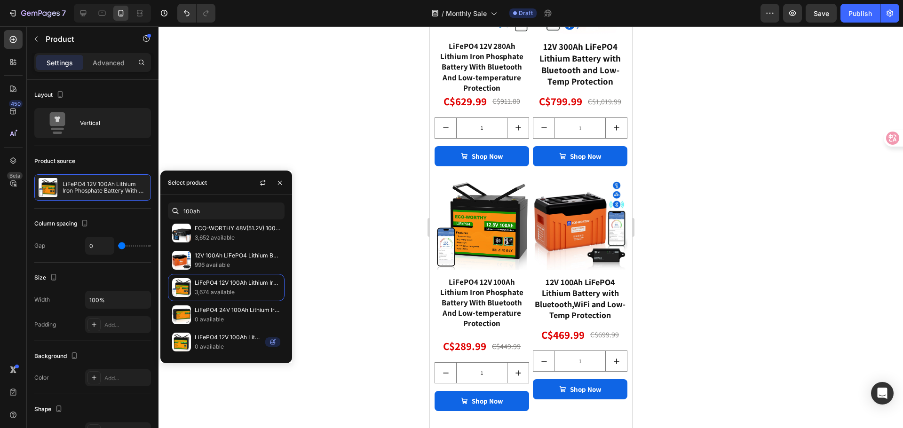
click at [365, 193] on div at bounding box center [531, 227] width 745 height 402
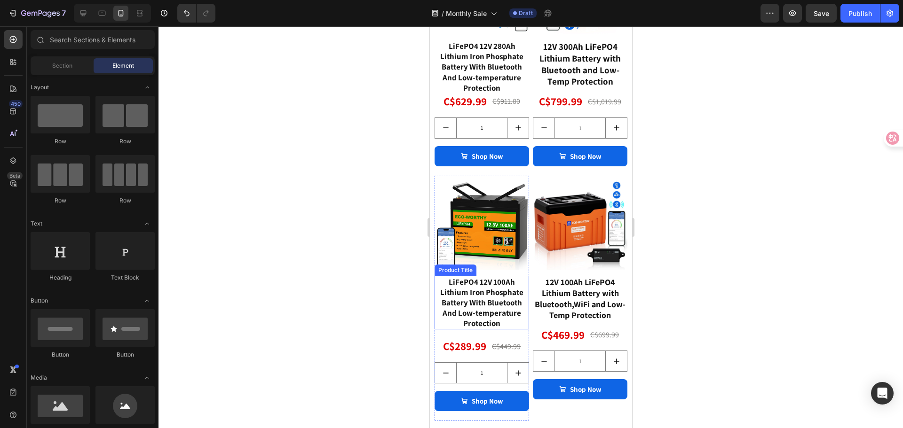
click at [498, 276] on div "LiFePO4 12V 100Ah Lithium Iron Phosphate Battery With Bluetooth And Low-tempera…" at bounding box center [481, 303] width 95 height 54
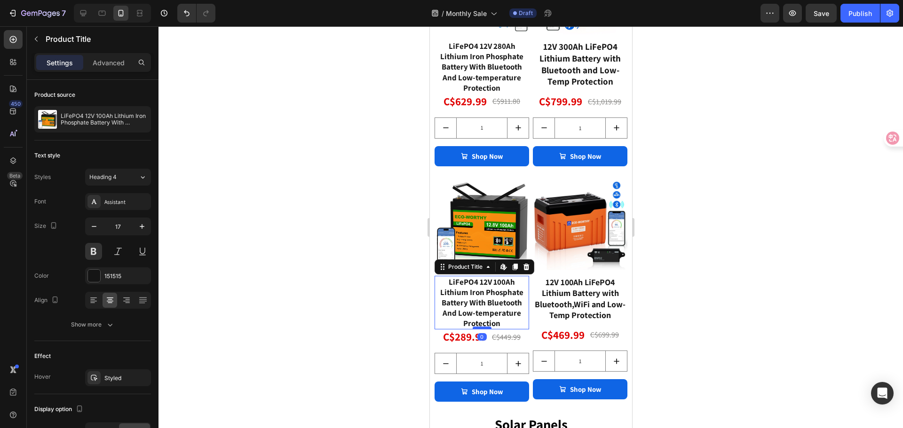
drag, startPoint x: 484, startPoint y: 328, endPoint x: 484, endPoint y: 317, distance: 10.8
click at [484, 327] on div at bounding box center [481, 328] width 19 height 3
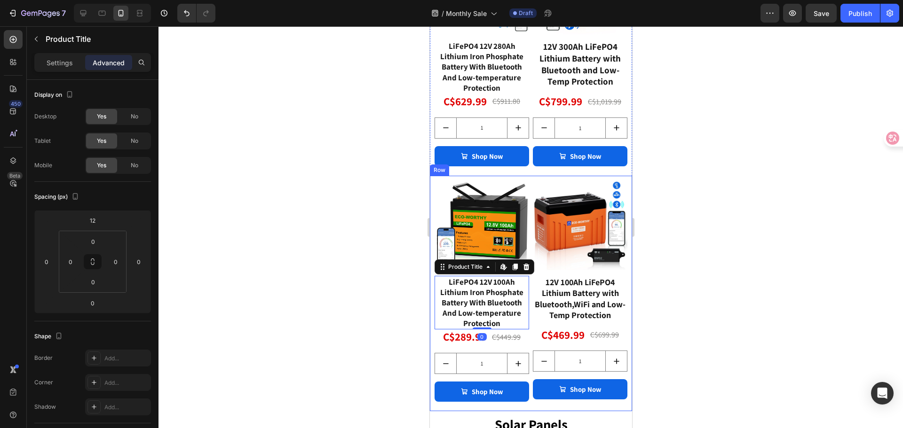
drag, startPoint x: 406, startPoint y: 264, endPoint x: 414, endPoint y: 276, distance: 14.2
click at [406, 264] on div at bounding box center [531, 227] width 745 height 402
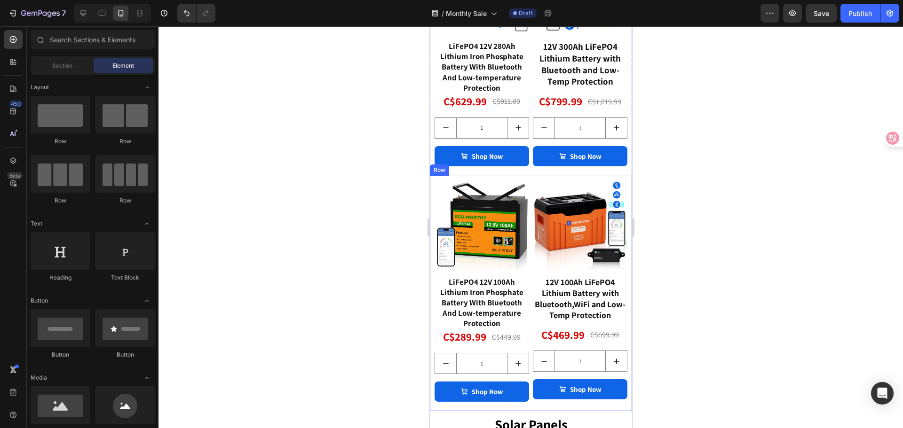
click at [672, 228] on div at bounding box center [531, 227] width 745 height 402
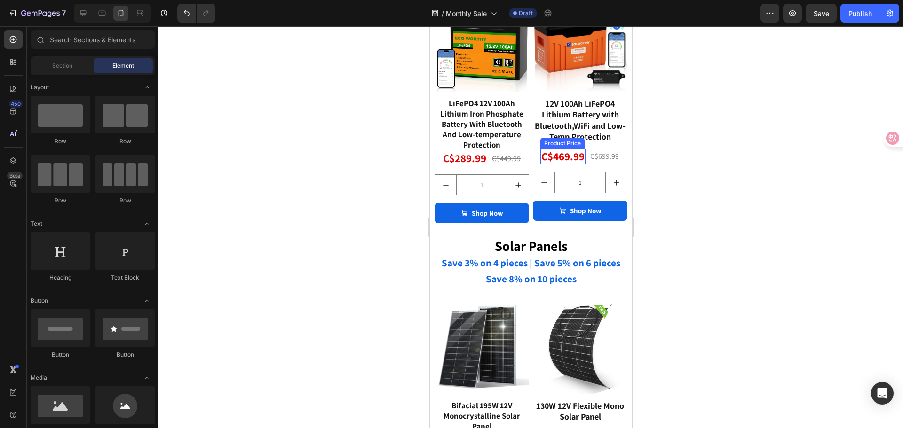
scroll to position [1580, 0]
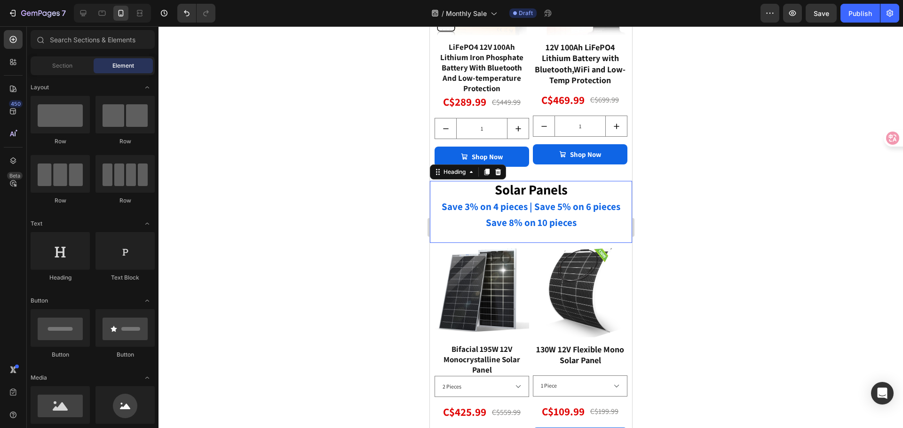
click at [558, 205] on h2 "Solar Panels Save 3% on 4 pieces | Save 5% on 6 pieces Save 8% on 10 pieces" at bounding box center [530, 206] width 202 height 51
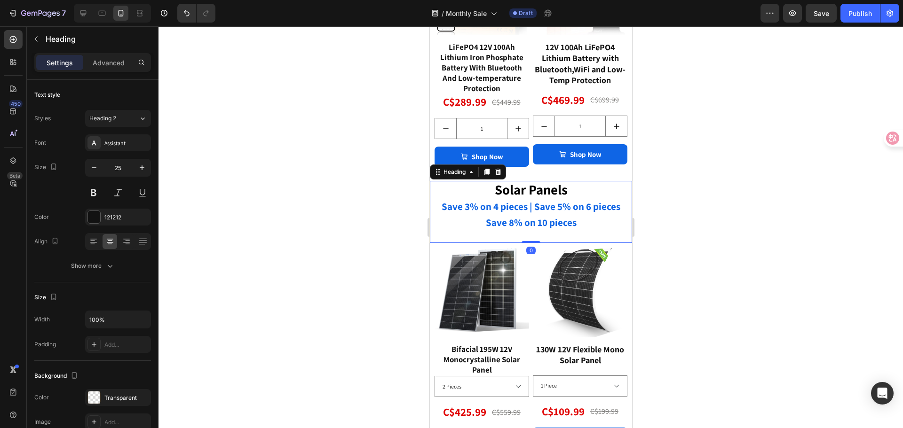
click at [567, 205] on h2 "Solar Panels Save 3% on 4 pieces | Save 5% on 6 pieces Save 8% on 10 pieces" at bounding box center [530, 206] width 202 height 51
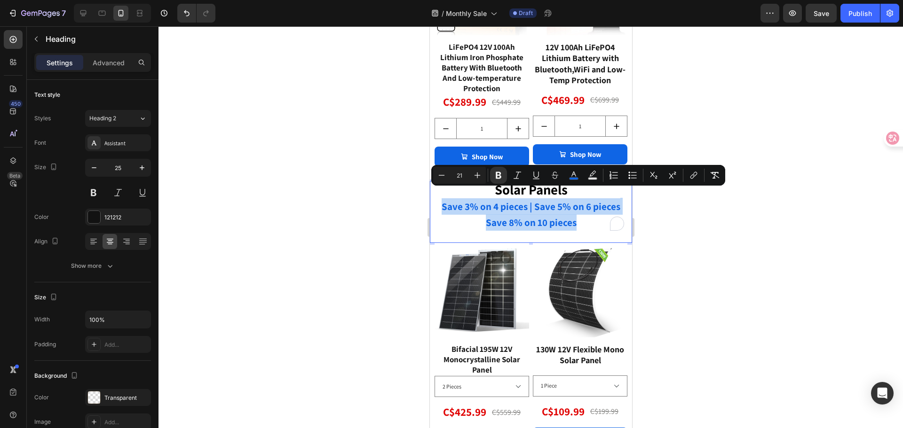
drag, startPoint x: 582, startPoint y: 213, endPoint x: 436, endPoint y: 195, distance: 146.4
click at [436, 195] on p "Solar Panels Save 3% on 4 pieces | Save 5% on 6 pieces Save 8% on 10 pieces" at bounding box center [530, 206] width 200 height 49
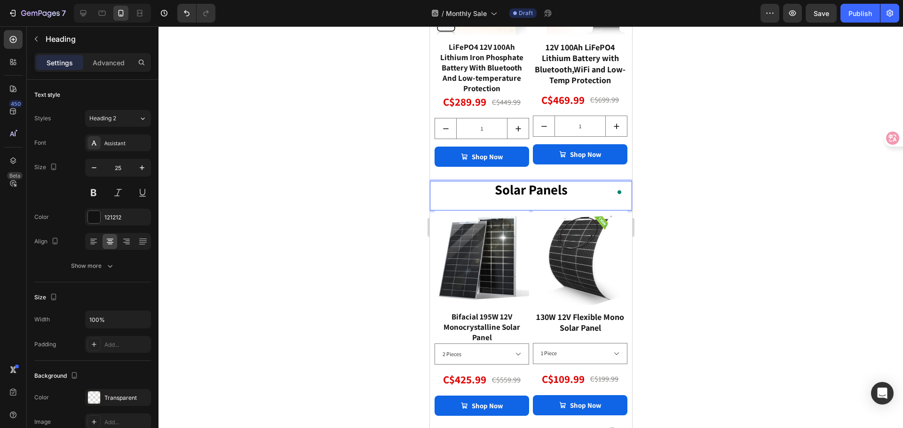
click at [711, 194] on div at bounding box center [531, 227] width 745 height 402
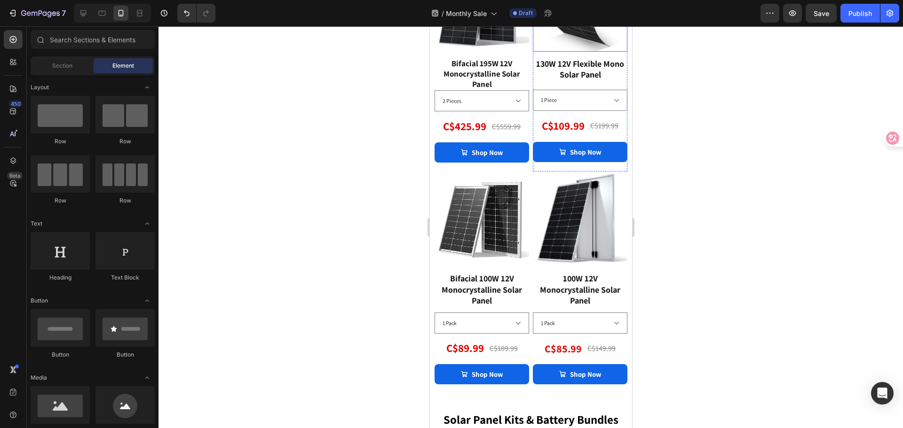
select select "1 Pack+12V/24V 20A Charger（Extra C$15 OFF)"
select select "1 Pack+12V/24V 20A charger（Extra C$20 OFF)"
select select "1*50Ah+12V/24V 20A Charger(Extra C$10 OFF)"
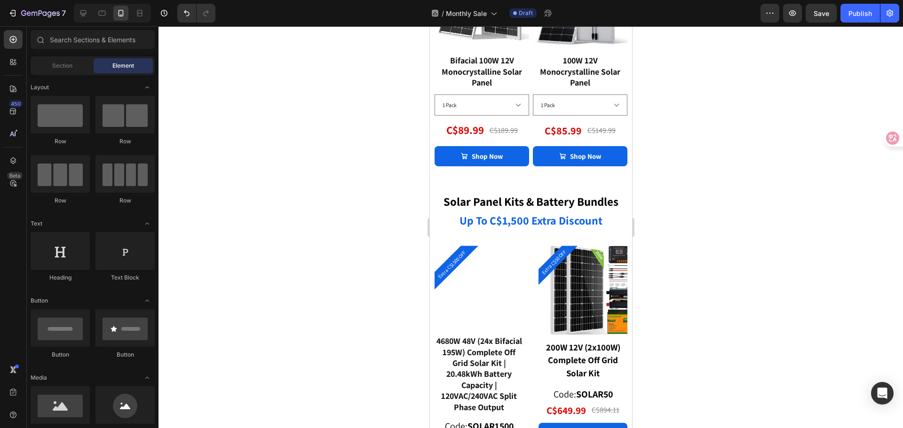
scroll to position [2050, 0]
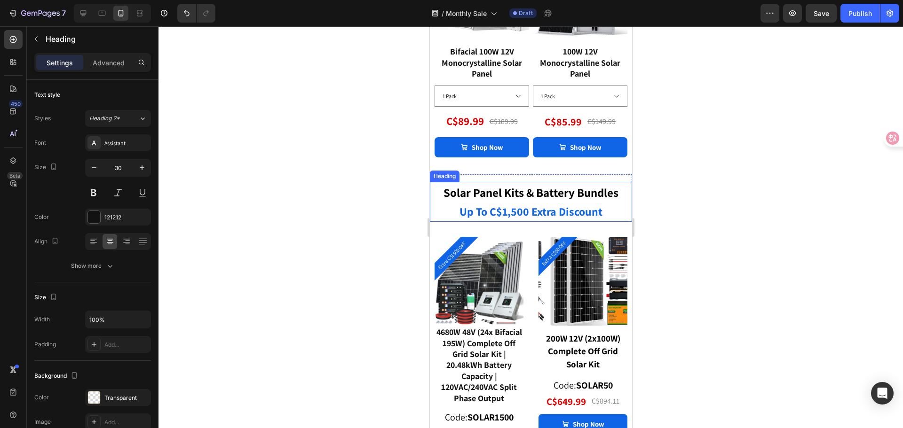
click at [531, 208] on strong "up to c$1,500 extra discount" at bounding box center [530, 211] width 143 height 15
click at [511, 205] on strong "up to c$1,500 extra discount" at bounding box center [530, 211] width 143 height 15
click at [501, 206] on strong "up to c$1,500 extra discount" at bounding box center [530, 211] width 143 height 15
click at [510, 207] on strong "up to c$3,500 extra discount" at bounding box center [531, 211] width 144 height 15
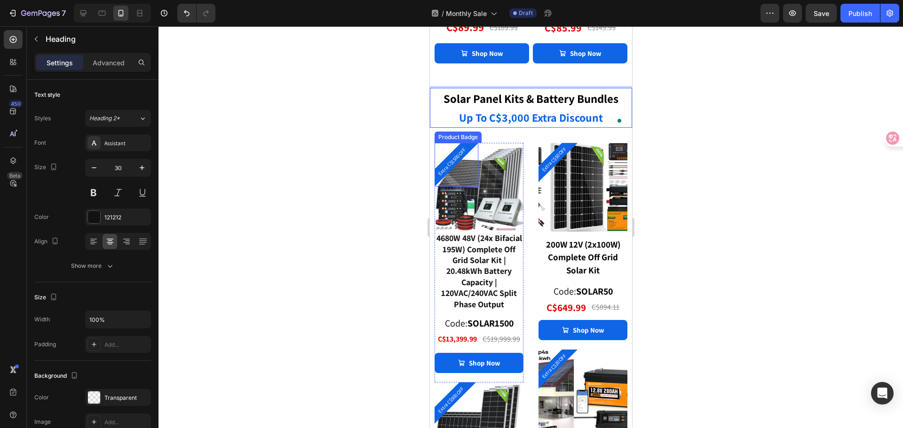
click at [472, 179] on div "Extra C$1500 OFF" at bounding box center [456, 165] width 44 height 44
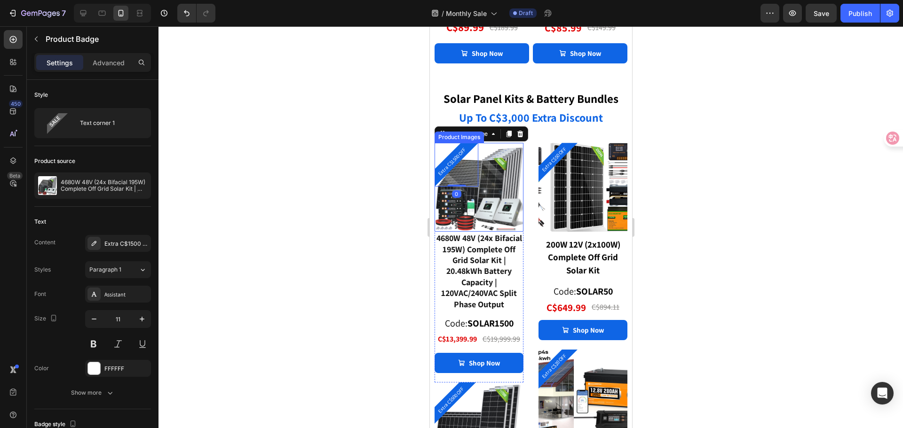
click at [496, 200] on img at bounding box center [478, 187] width 89 height 89
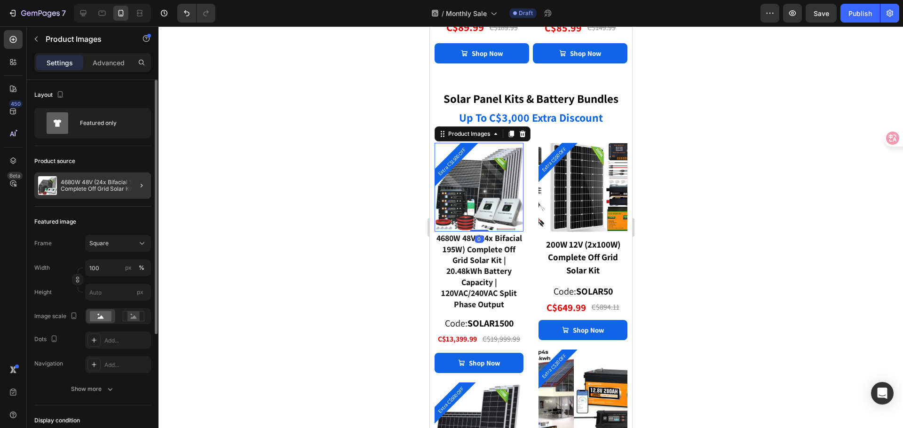
click at [143, 191] on div at bounding box center [138, 186] width 26 height 26
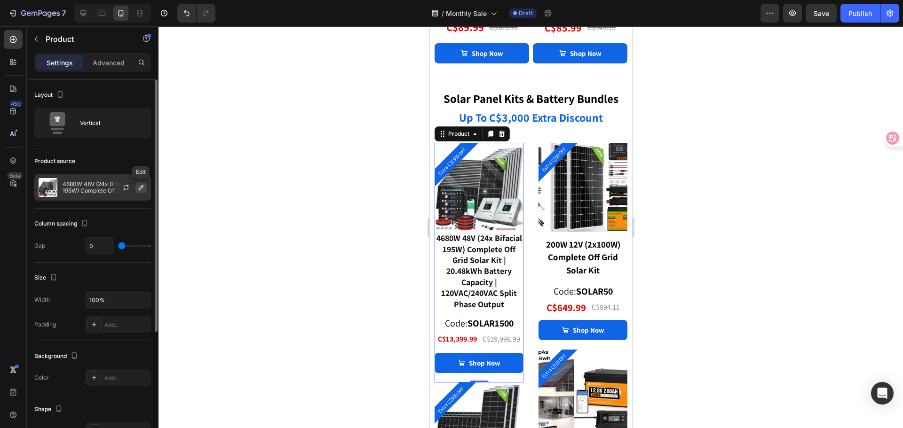
click at [138, 190] on icon "button" at bounding box center [141, 188] width 8 height 8
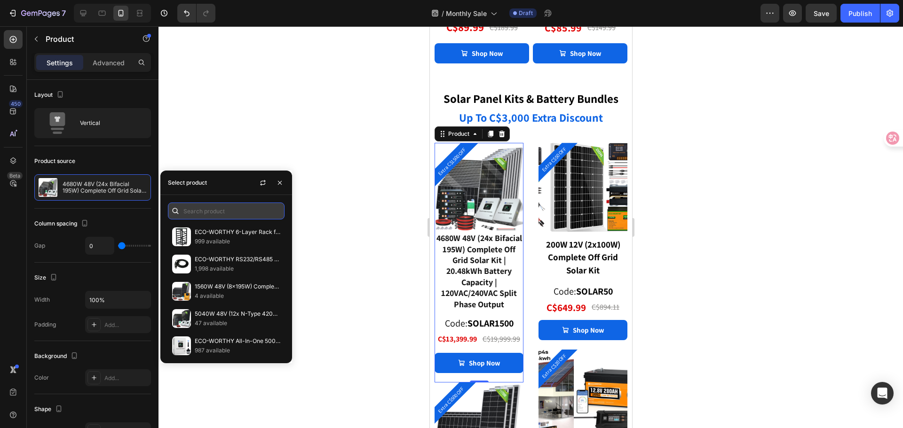
click at [198, 209] on input "text" at bounding box center [226, 211] width 117 height 17
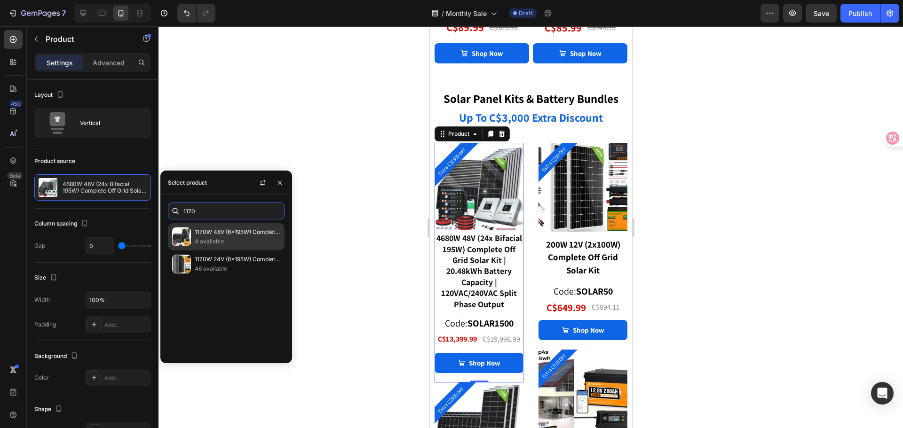
type input "1170"
click at [234, 238] on p "4 available" at bounding box center [238, 241] width 86 height 9
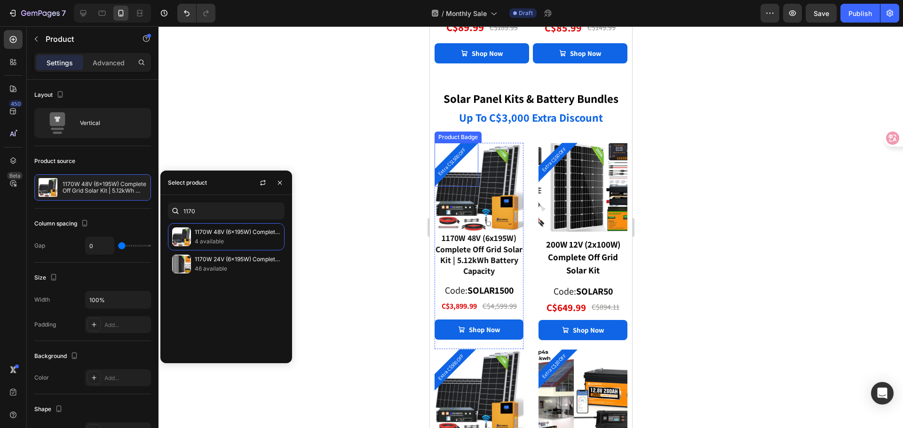
click at [456, 152] on pre "Extra C$1500 OFF" at bounding box center [452, 162] width 38 height 38
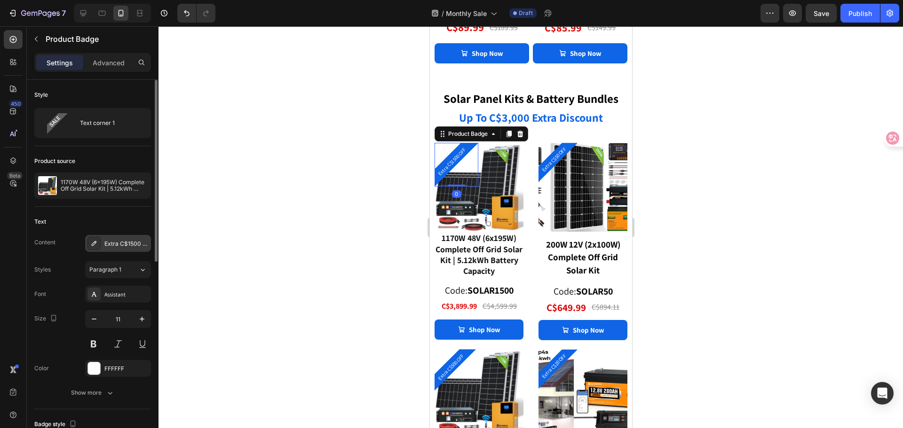
click at [129, 242] on div "Extra C$1500 OFF" at bounding box center [126, 244] width 44 height 8
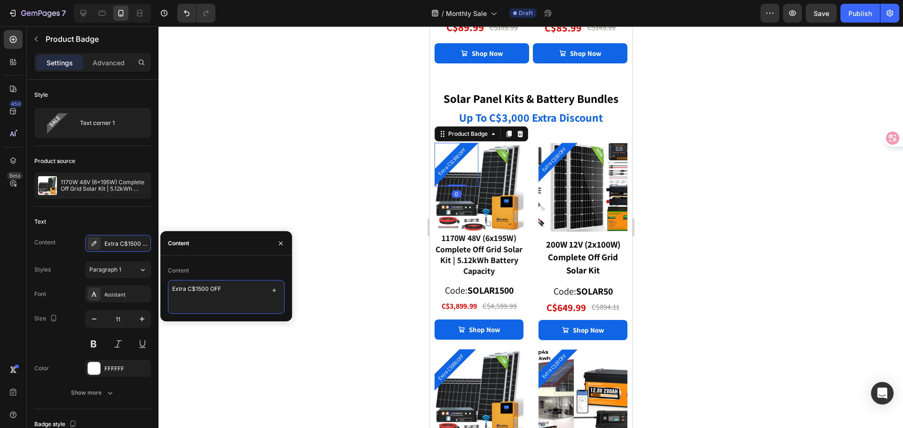
click at [199, 288] on textarea "Extra C$1500 OFF" at bounding box center [226, 297] width 117 height 34
click at [197, 290] on textarea "Extra C$1500 OFF" at bounding box center [226, 297] width 117 height 34
type textarea "Extra C$500 OFF"
click at [216, 269] on div "Content" at bounding box center [226, 270] width 117 height 15
click at [397, 188] on div at bounding box center [531, 227] width 745 height 402
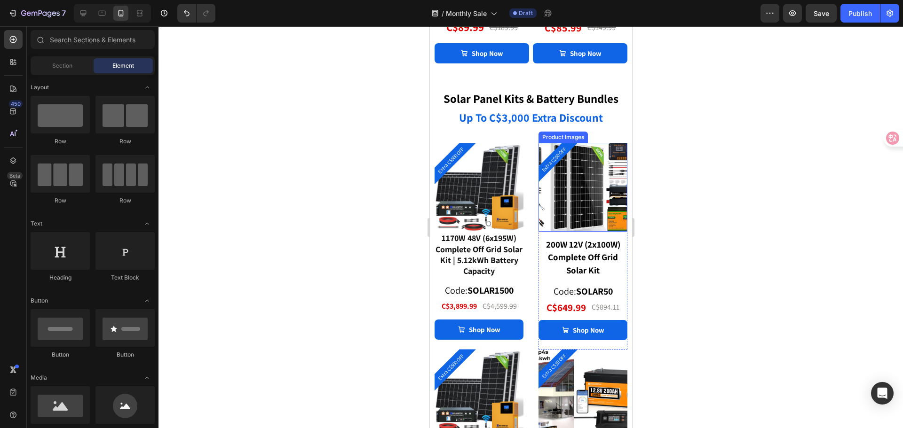
click at [578, 199] on img at bounding box center [593, 187] width 89 height 89
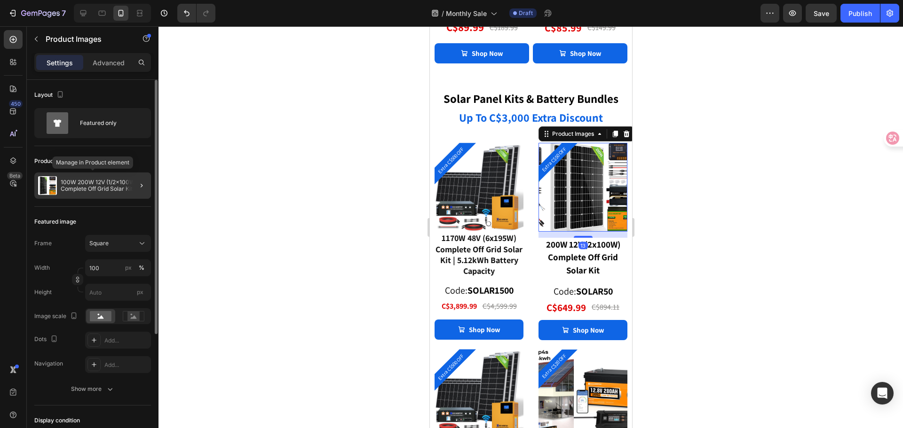
click at [98, 182] on p "100W 200W 12V (1/2x100W) Complete Off Grid Solar Kit" at bounding box center [104, 185] width 87 height 13
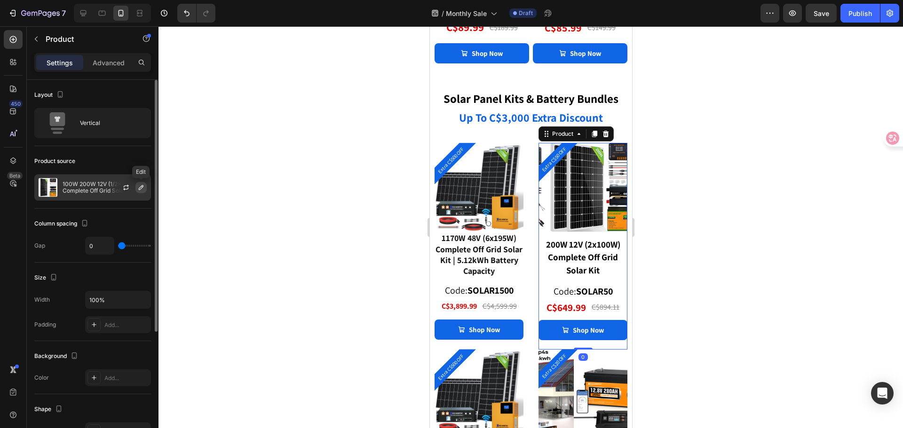
click at [141, 188] on icon "button" at bounding box center [141, 188] width 8 height 8
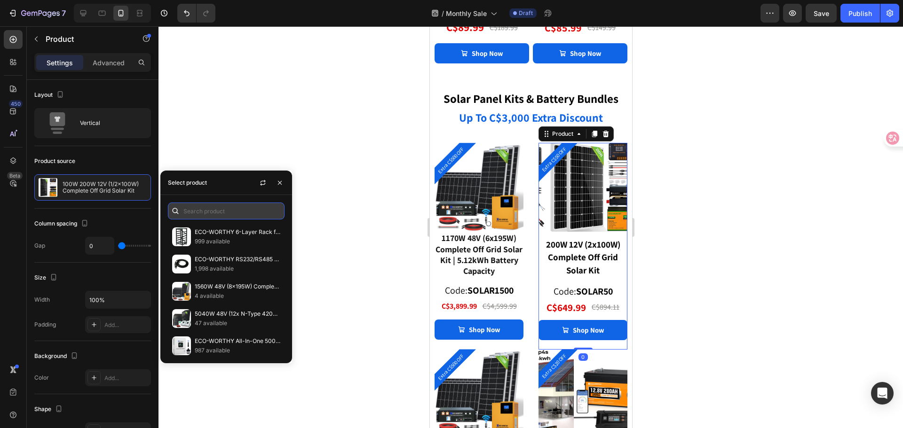
click at [190, 209] on input "text" at bounding box center [226, 211] width 117 height 17
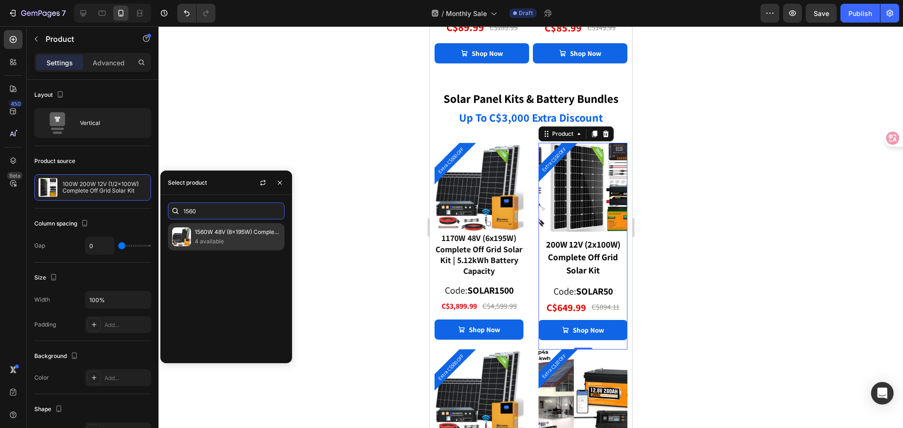
type input "1560"
click at [220, 235] on p "1560W 48V (8x195W) Complete Off-Grid Solar Kit | 5.12kWh Battery Capacity" at bounding box center [238, 232] width 86 height 9
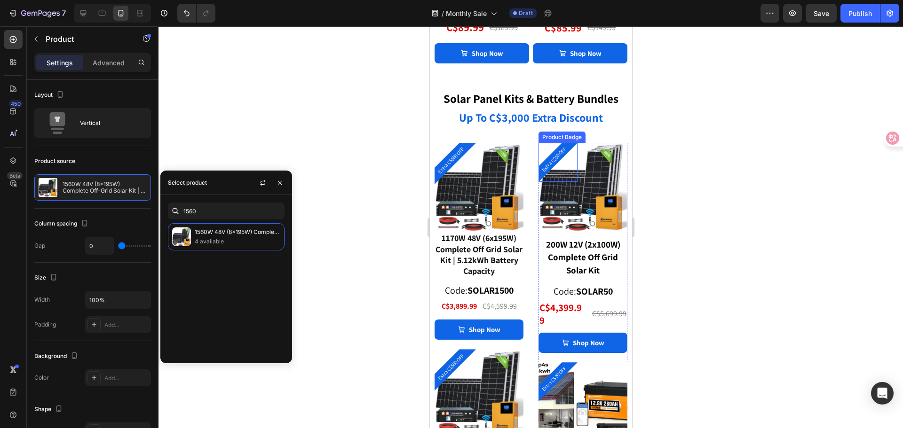
click at [548, 156] on pre "Extra C$50 OFF" at bounding box center [554, 160] width 34 height 34
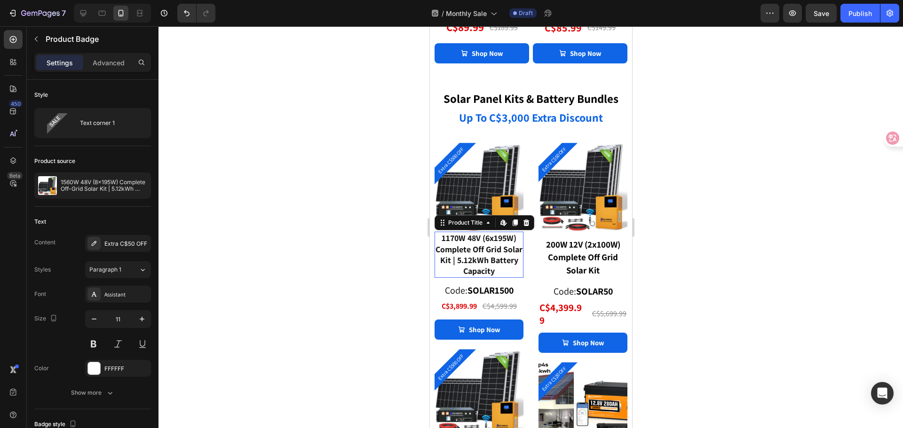
click at [487, 242] on div "1170W 48V (6x195W) Complete Off Grid Solar Kit | 5.12kWh Battery Capacity" at bounding box center [478, 255] width 89 height 46
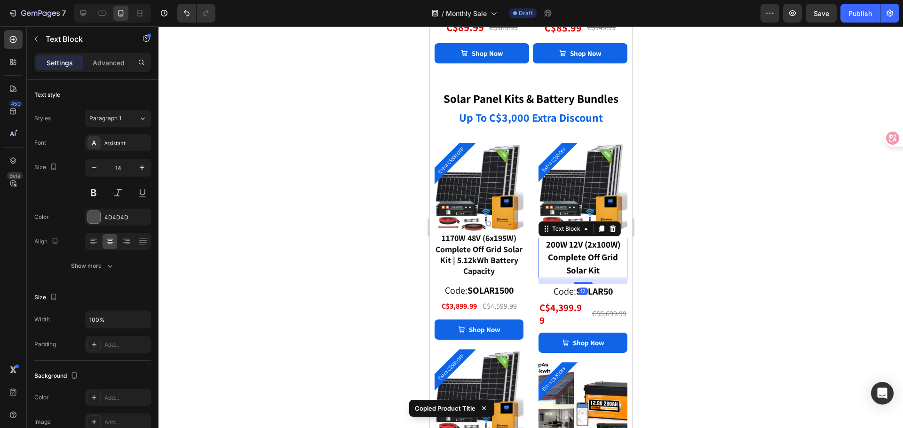
click at [594, 245] on strong "200W 12V (2x100W) Complete Off Grid Solar Kit" at bounding box center [583, 257] width 74 height 37
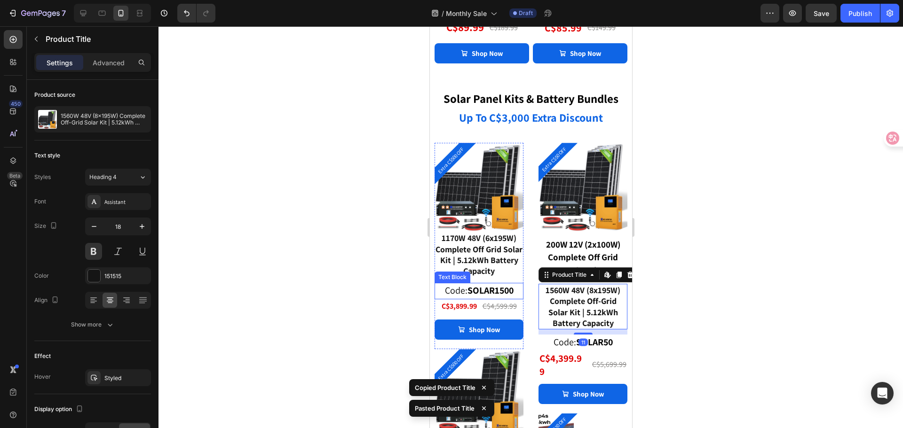
click at [490, 285] on strong "SOLAR1500" at bounding box center [490, 291] width 46 height 12
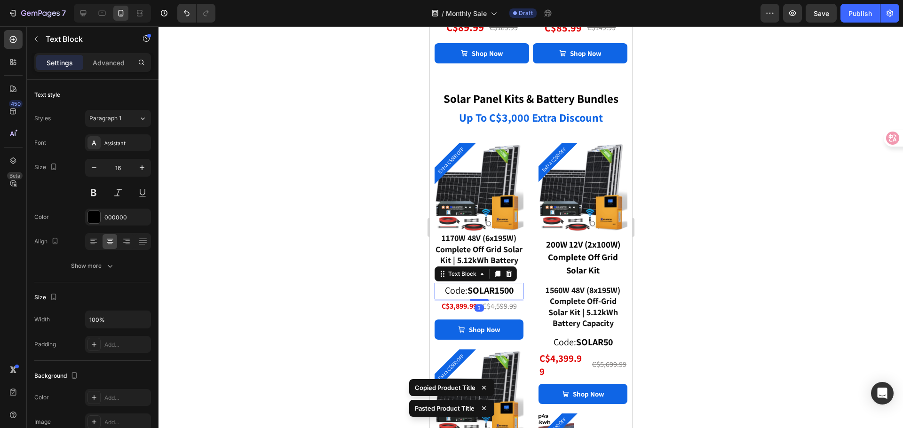
click at [497, 285] on strong "SOLAR1500" at bounding box center [490, 291] width 46 height 12
click at [496, 285] on strong "SOLAR1500" at bounding box center [490, 291] width 46 height 12
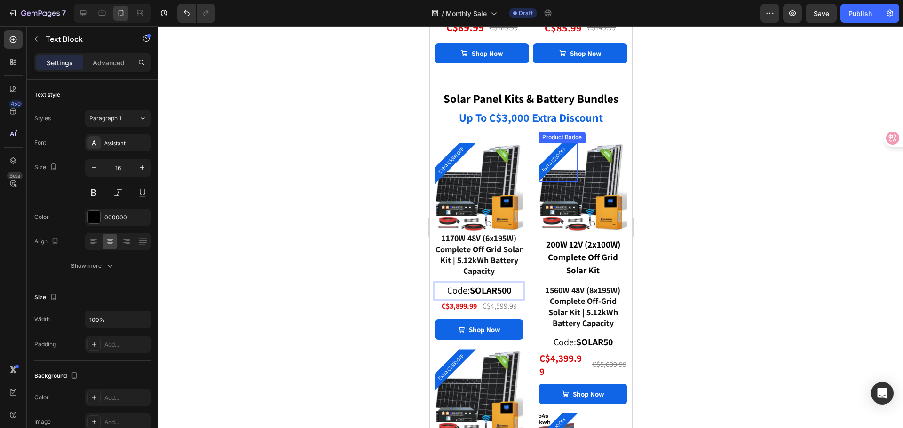
click at [547, 157] on pre "Extra C$50 OFF" at bounding box center [554, 160] width 34 height 34
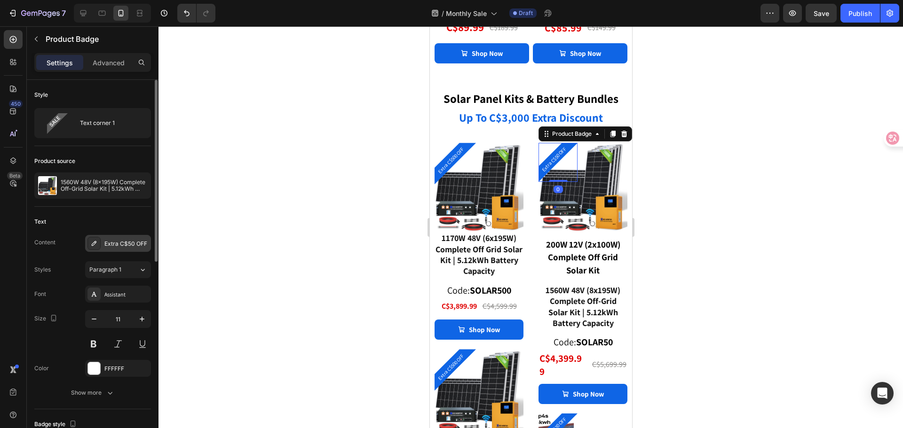
click at [133, 246] on div "Extra C$50 OFF" at bounding box center [126, 244] width 44 height 8
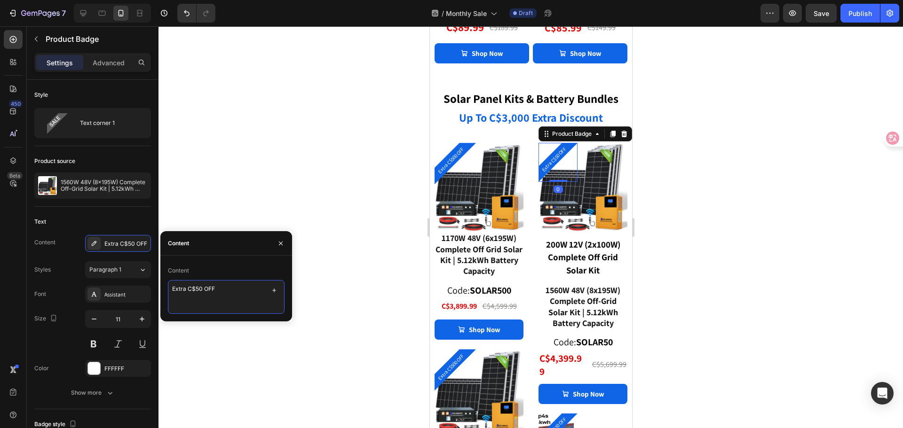
click at [202, 289] on textarea "Extra C$50 OFF" at bounding box center [226, 297] width 117 height 34
type textarea "Extra C$500 OFF"
click at [227, 266] on div "Content" at bounding box center [226, 270] width 117 height 15
click at [586, 244] on strong "200W 12V (2x100W) Complete Off Grid Solar Kit" at bounding box center [583, 257] width 74 height 37
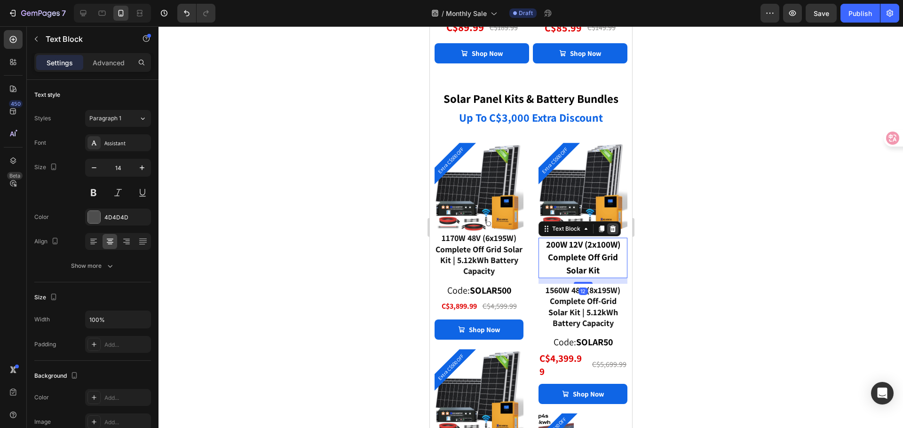
click at [609, 225] on icon at bounding box center [613, 229] width 8 height 8
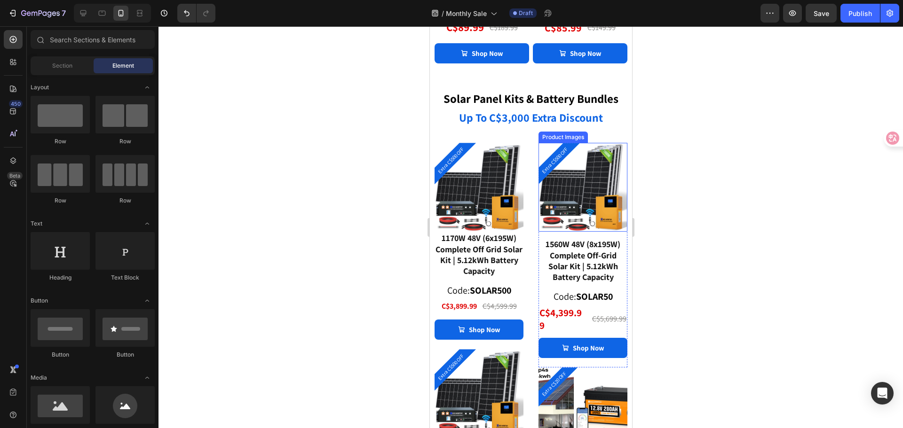
click at [567, 206] on img at bounding box center [582, 187] width 89 height 89
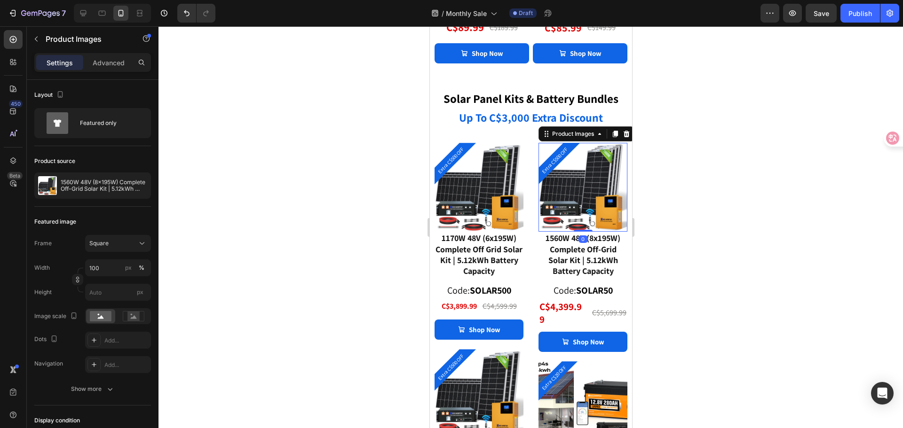
drag, startPoint x: 579, startPoint y: 227, endPoint x: 578, endPoint y: 217, distance: 9.5
click at [578, 217] on div "Product Images 0" at bounding box center [582, 187] width 89 height 89
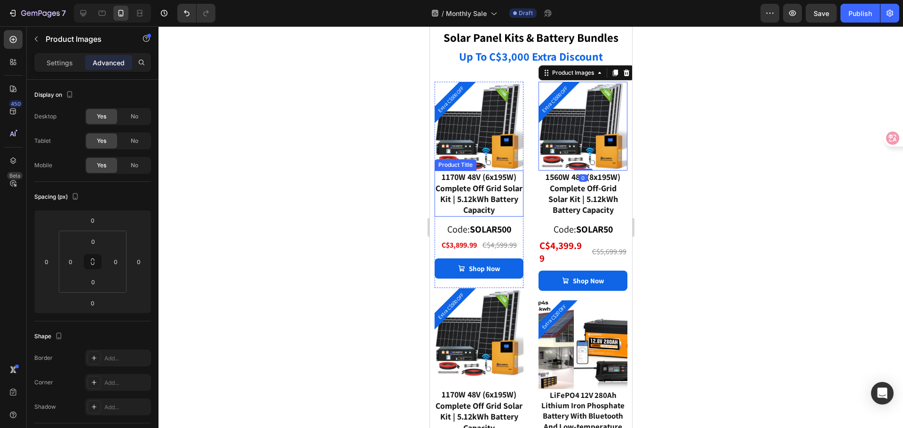
scroll to position [2191, 0]
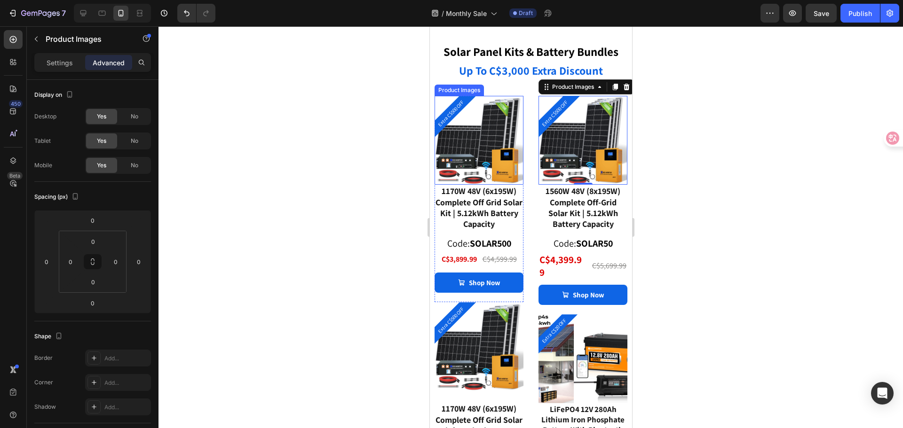
click at [486, 151] on img at bounding box center [478, 140] width 89 height 89
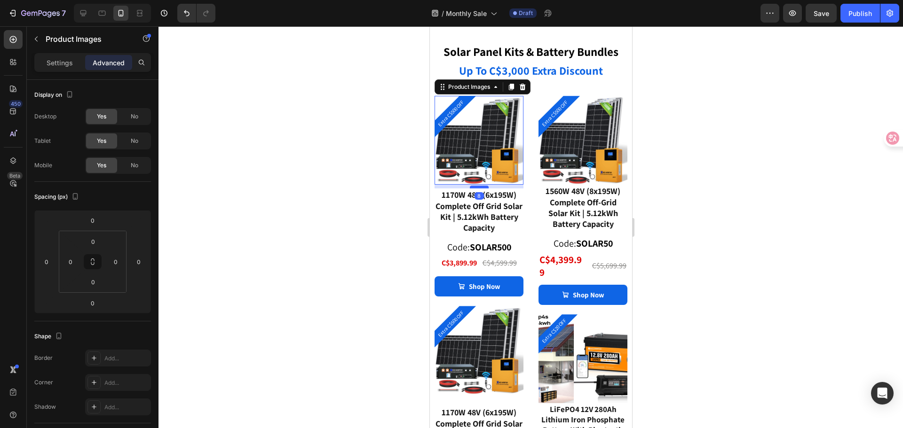
click at [479, 186] on div at bounding box center [478, 187] width 19 height 3
type input "8"
click at [581, 152] on img at bounding box center [582, 140] width 89 height 89
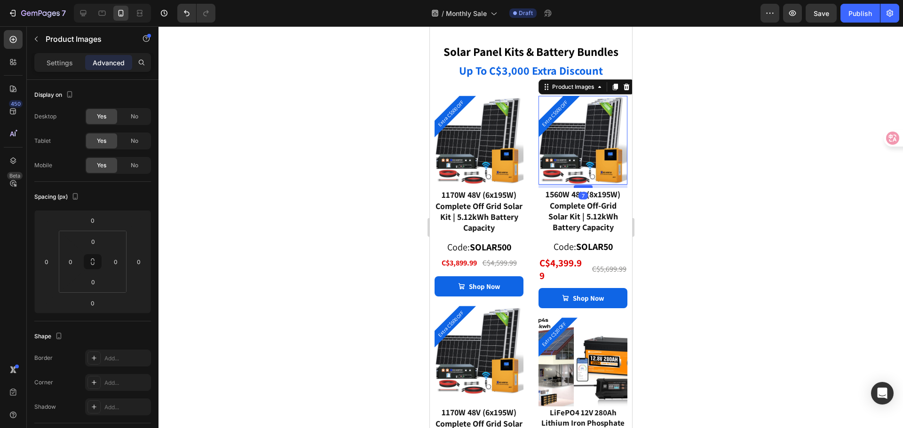
click at [576, 185] on div at bounding box center [582, 186] width 19 height 3
type input "7"
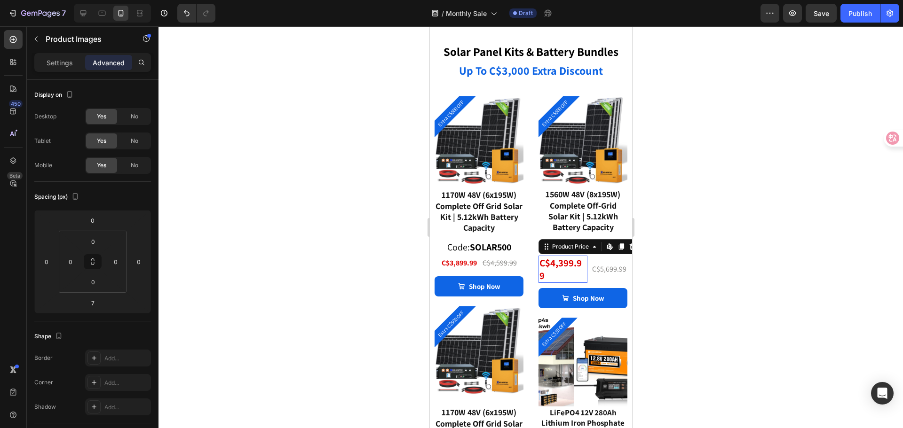
click at [568, 260] on div "C$4,399.99" at bounding box center [562, 270] width 49 height 28
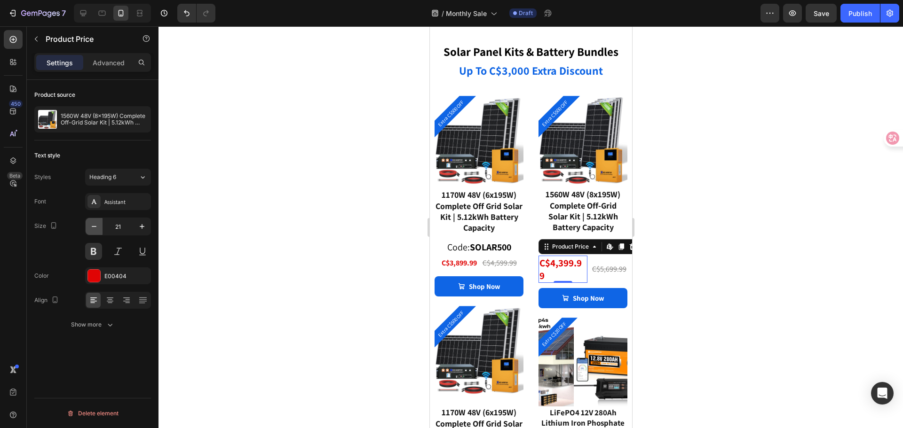
click at [98, 228] on icon "button" at bounding box center [93, 226] width 9 height 9
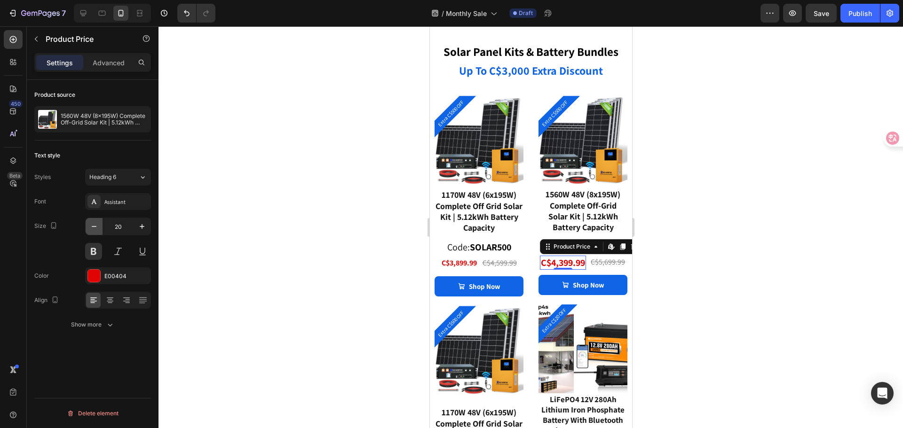
click at [96, 228] on icon "button" at bounding box center [93, 226] width 9 height 9
type input "19"
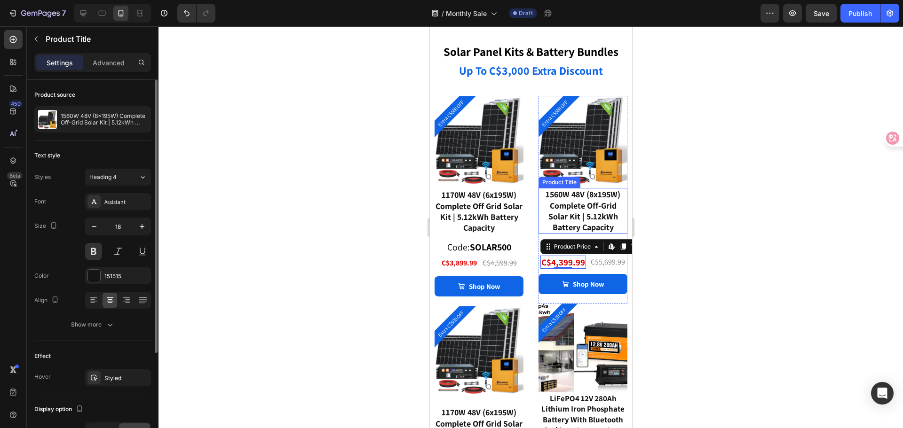
click at [573, 197] on div "1560W 48V (8x195W) Complete Off-Grid Solar Kit | 5.12kWh Battery Capacity" at bounding box center [582, 211] width 89 height 46
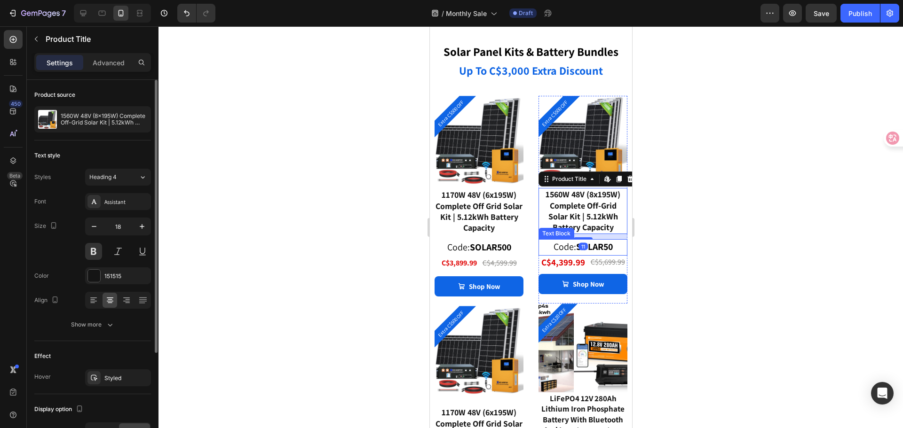
click at [601, 241] on strong "SOLAR50" at bounding box center [594, 247] width 37 height 12
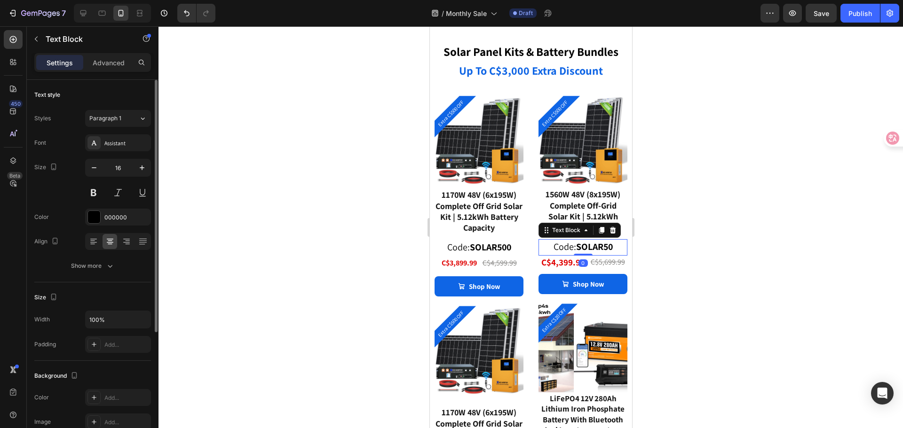
click at [609, 240] on p "Code: SOLAR50" at bounding box center [582, 247] width 87 height 15
click at [682, 222] on div at bounding box center [531, 227] width 745 height 402
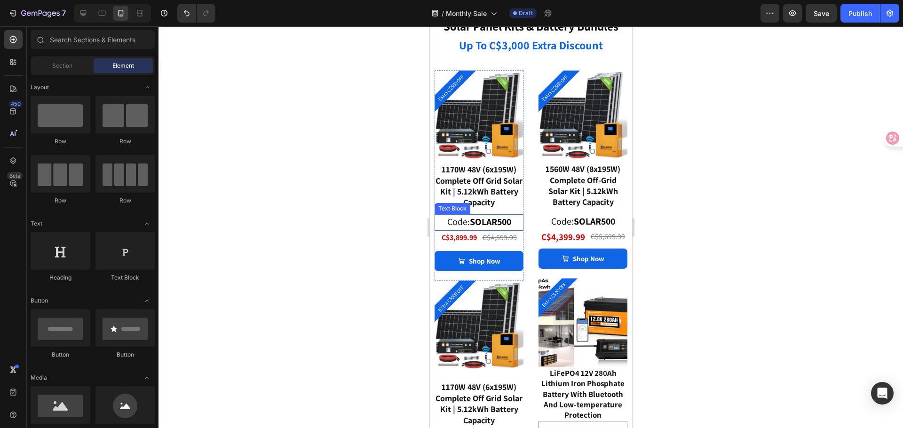
scroll to position [2238, 0]
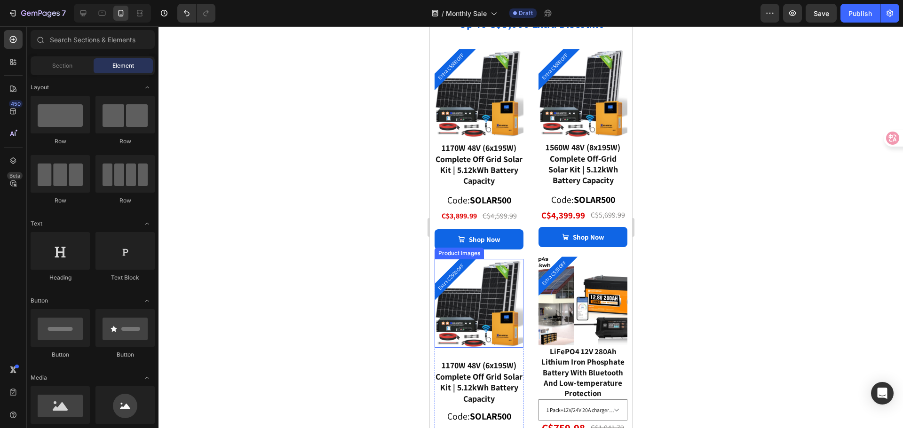
click at [488, 294] on img at bounding box center [478, 303] width 89 height 89
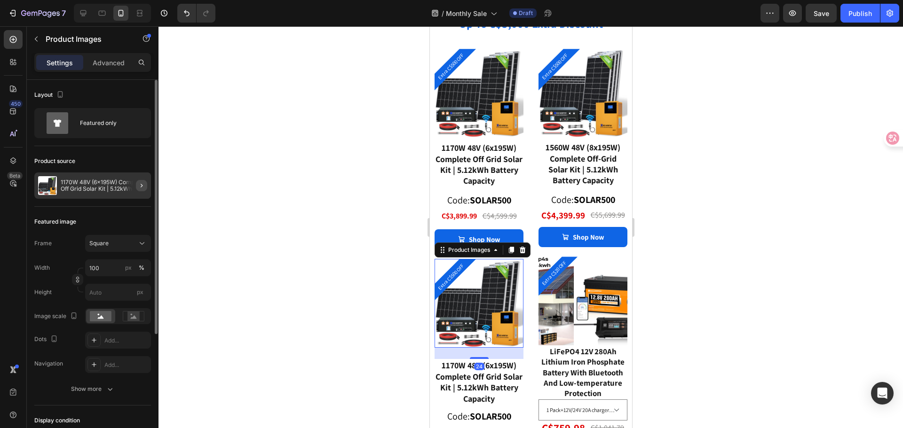
click at [146, 186] on div at bounding box center [138, 186] width 26 height 26
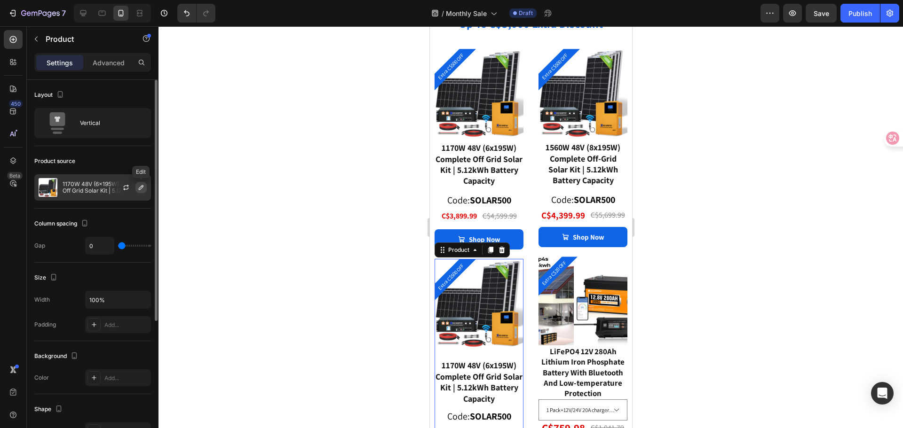
click at [140, 189] on icon "button" at bounding box center [141, 188] width 8 height 8
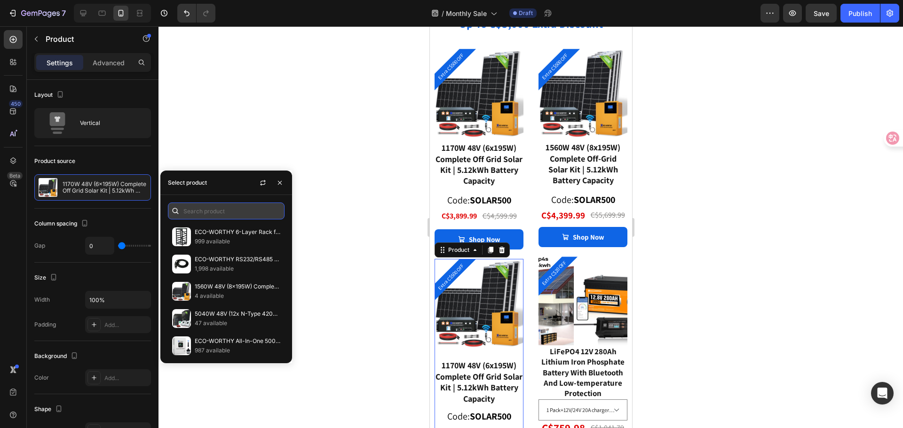
click at [202, 208] on input "text" at bounding box center [226, 211] width 117 height 17
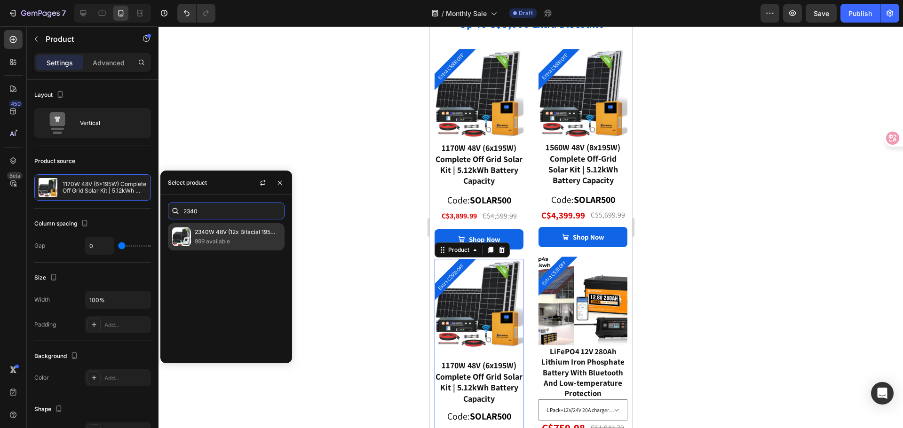
type input "2340"
click at [216, 240] on p "999 available" at bounding box center [238, 241] width 86 height 9
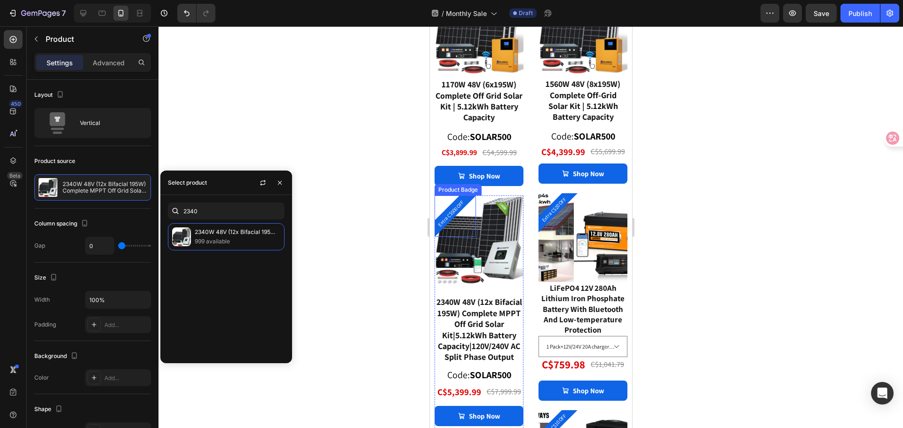
scroll to position [2333, 0]
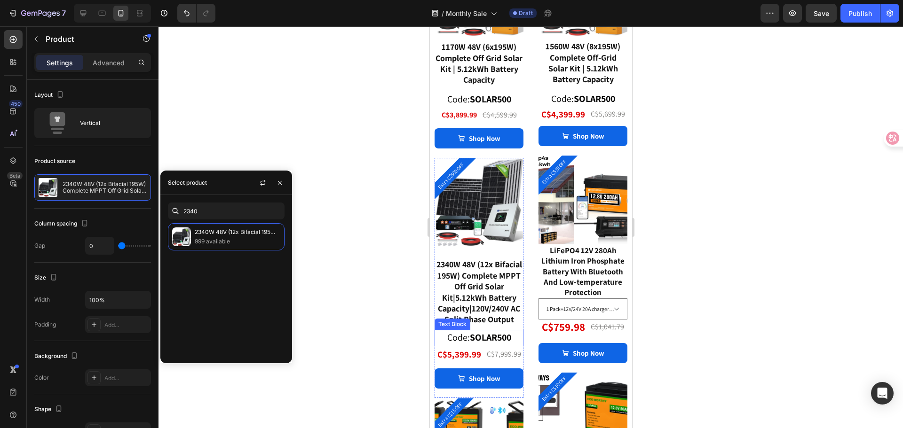
click at [497, 341] on strong "SOLAR500" at bounding box center [489, 338] width 41 height 12
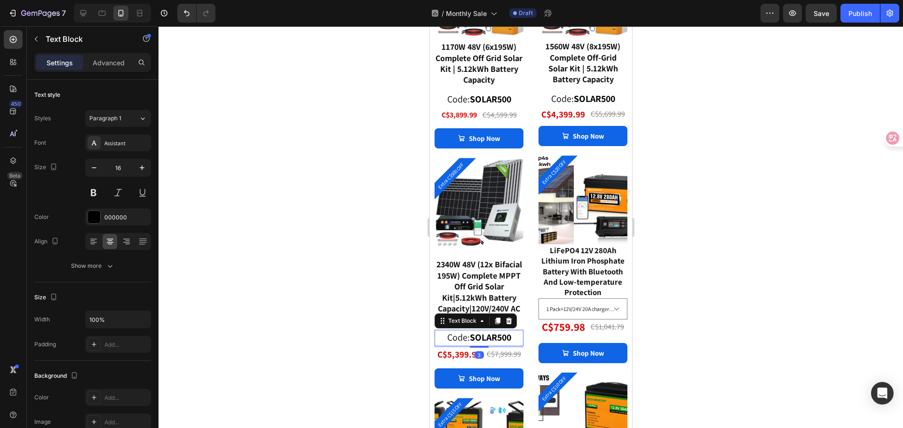
click at [500, 342] on strong "SOLAR500" at bounding box center [489, 338] width 41 height 12
click at [456, 170] on pre "Extra C$500 OFF" at bounding box center [451, 176] width 36 height 36
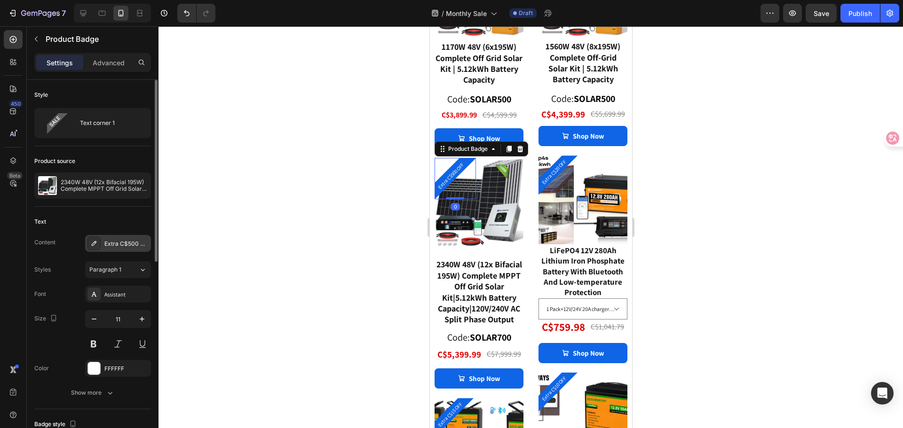
click at [127, 248] on div "Extra C$500 OFF" at bounding box center [126, 244] width 44 height 8
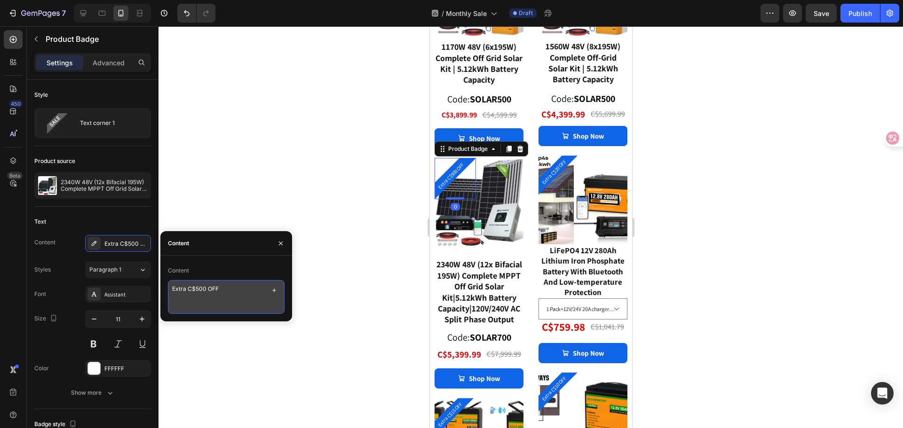
click at [196, 287] on textarea "Extra C$500 OFF" at bounding box center [226, 297] width 117 height 34
drag, startPoint x: 194, startPoint y: 289, endPoint x: 198, endPoint y: 291, distance: 4.9
click at [198, 291] on textarea "Extra C$500 OFF" at bounding box center [226, 297] width 117 height 34
type textarea "Extra C$700 OFF"
click at [212, 270] on div "Content" at bounding box center [226, 270] width 117 height 15
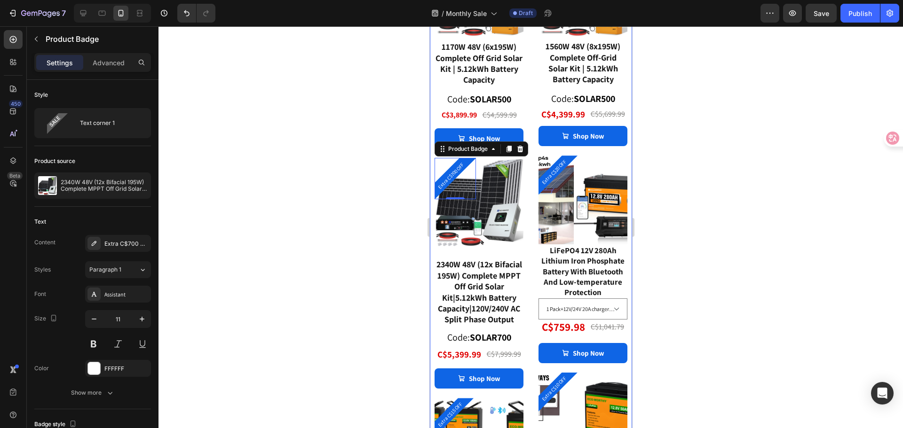
click at [396, 257] on div at bounding box center [531, 227] width 745 height 402
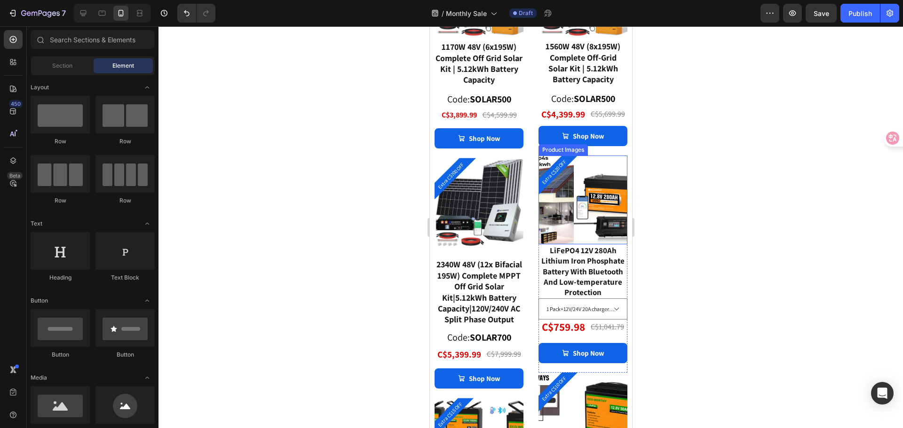
click at [595, 207] on img at bounding box center [617, 200] width 89 height 89
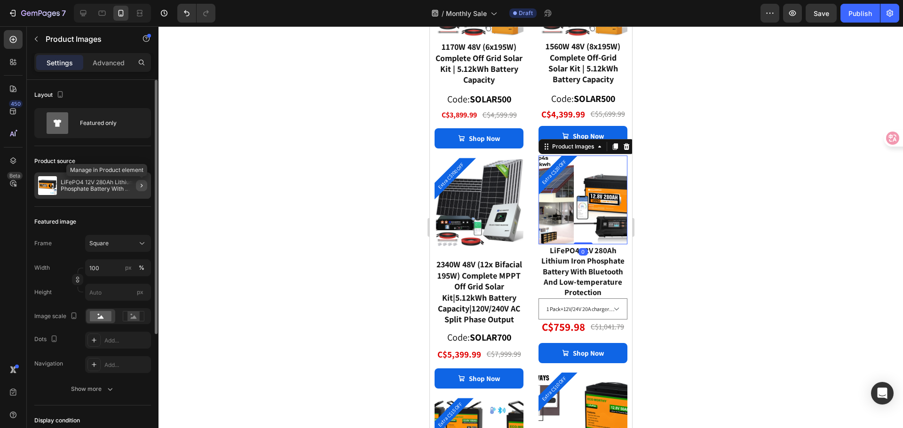
click at [142, 189] on icon "button" at bounding box center [142, 186] width 8 height 8
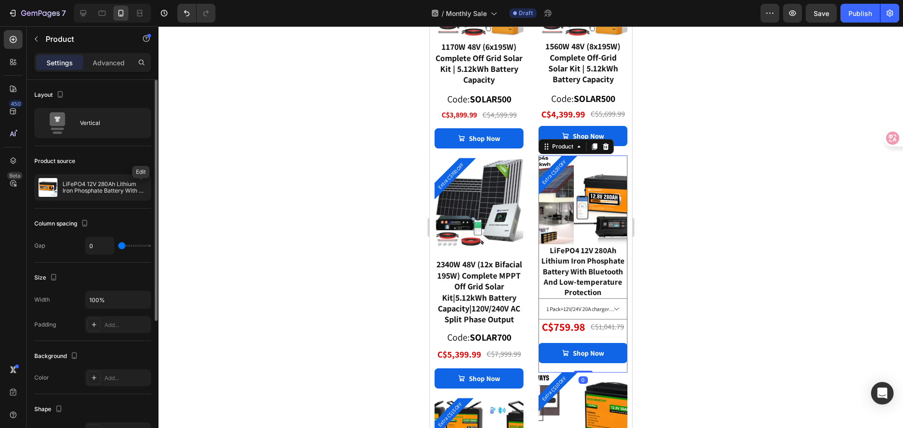
click at [0, 0] on icon "button" at bounding box center [0, 0] width 0 height 0
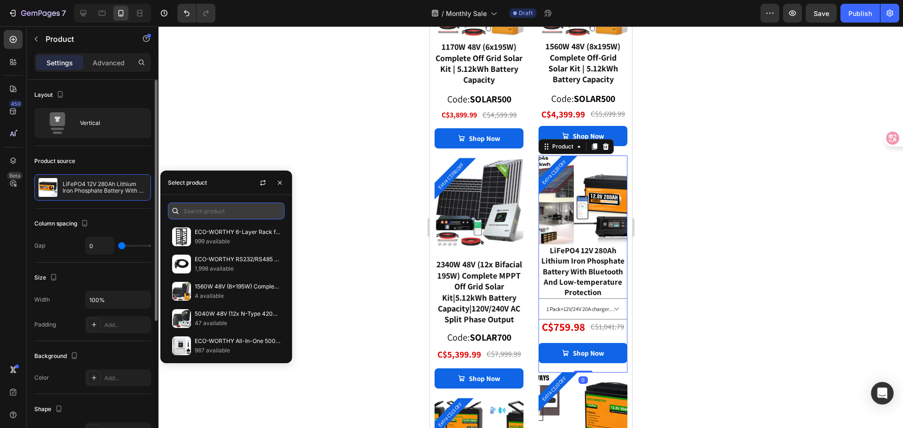
click at [217, 213] on input "text" at bounding box center [226, 211] width 117 height 17
type input "5"
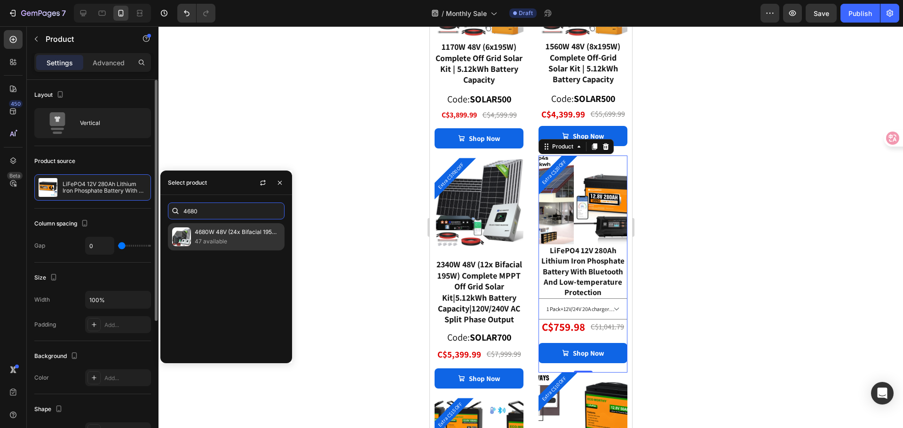
type input "4680"
click at [237, 243] on p "47 available" at bounding box center [238, 241] width 86 height 9
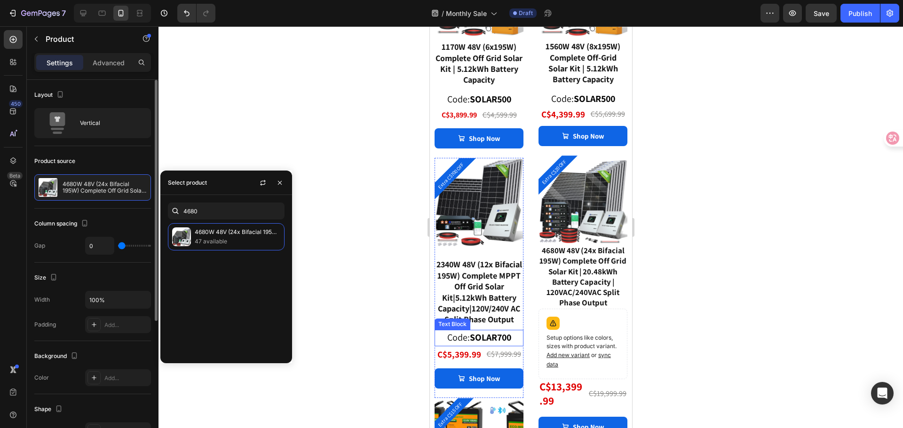
click at [469, 343] on strong "SOLAR700" at bounding box center [489, 338] width 41 height 12
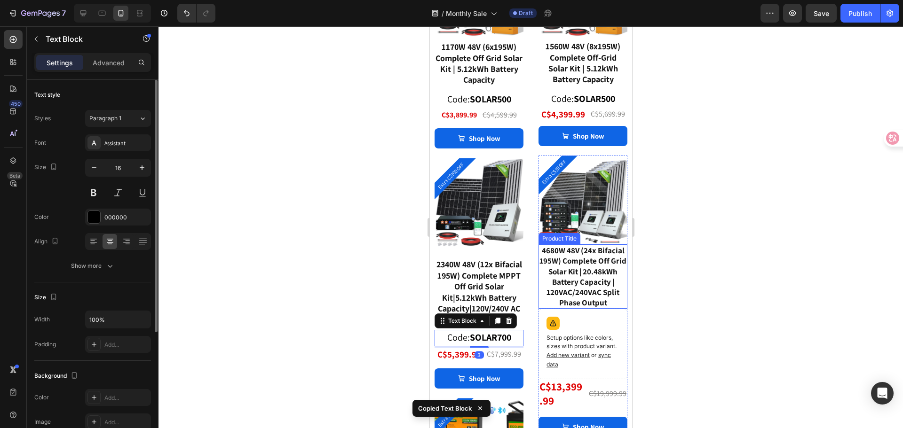
click at [587, 286] on div "4680W 48V (24x Bifacial 195W) Complete Off Grid Solar Kit | 20.48kWh Battery Ca…" at bounding box center [582, 277] width 89 height 64
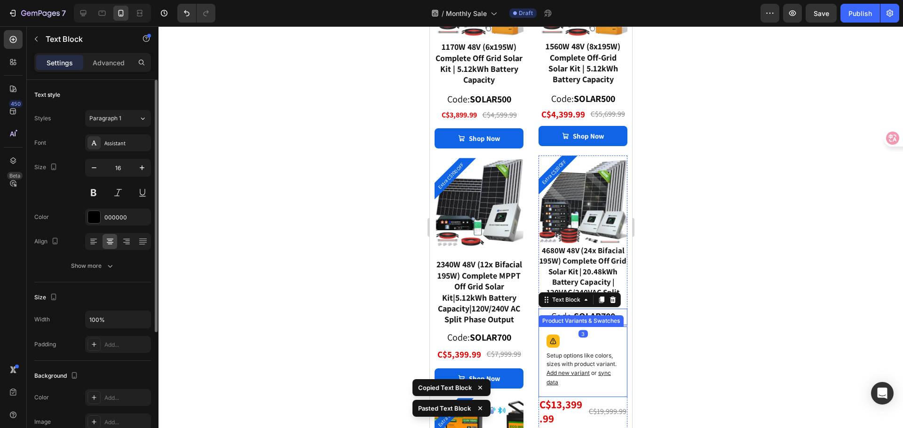
click at [586, 372] on p "Setup options like colors, sizes with product variant. Add new variant or sync …" at bounding box center [582, 370] width 73 height 36
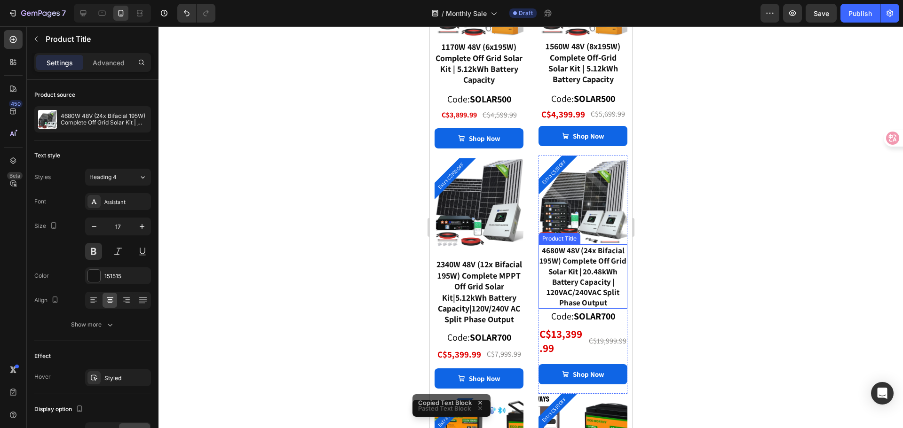
click at [591, 286] on div "4680W 48V (24x Bifacial 195W) Complete Off Grid Solar Kit | 20.48kWh Battery Ca…" at bounding box center [582, 277] width 89 height 64
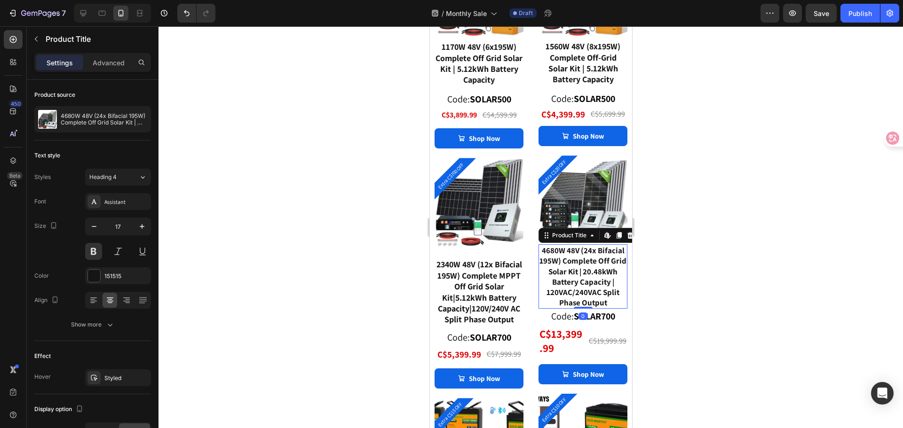
click at [581, 293] on div "4680W 48V (24x Bifacial 195W) Complete Off Grid Solar Kit | 20.48kWh Battery Ca…" at bounding box center [582, 277] width 89 height 64
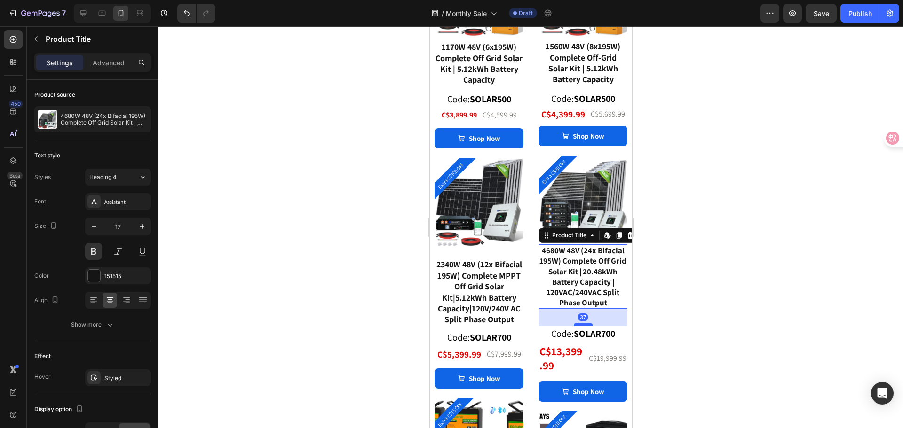
drag, startPoint x: 580, startPoint y: 312, endPoint x: 579, endPoint y: 329, distance: 17.4
click at [579, 326] on div at bounding box center [582, 325] width 19 height 3
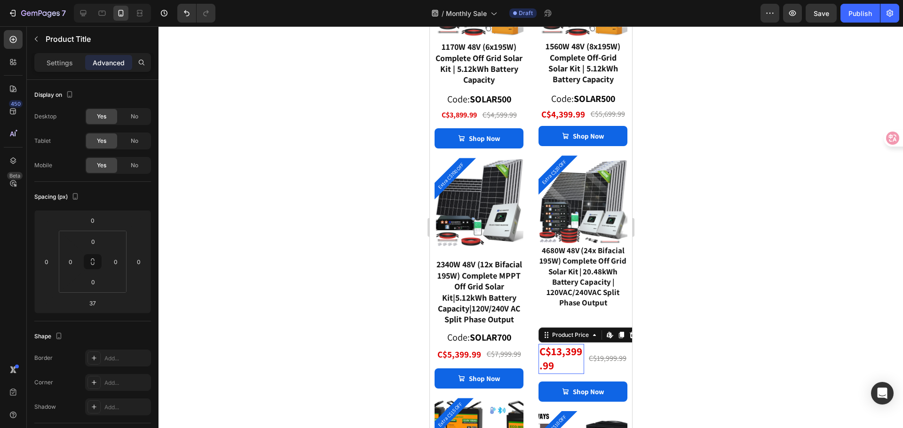
click at [569, 371] on div "C$13,399.99" at bounding box center [561, 359] width 46 height 30
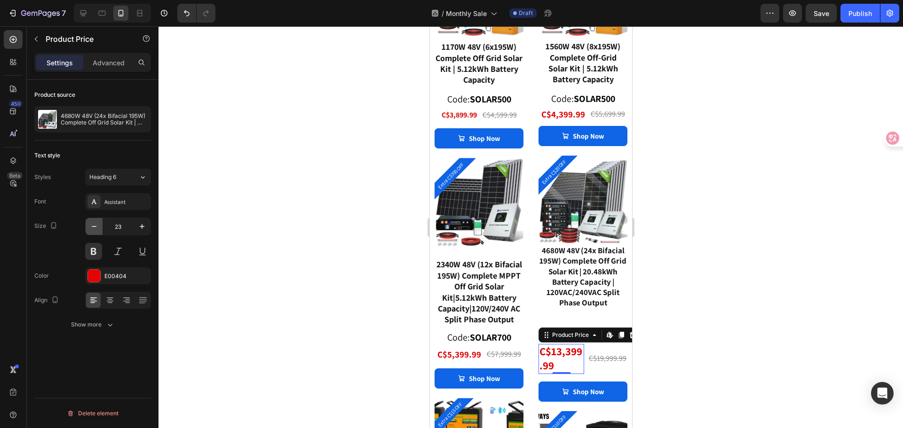
click at [94, 227] on icon "button" at bounding box center [94, 226] width 5 height 1
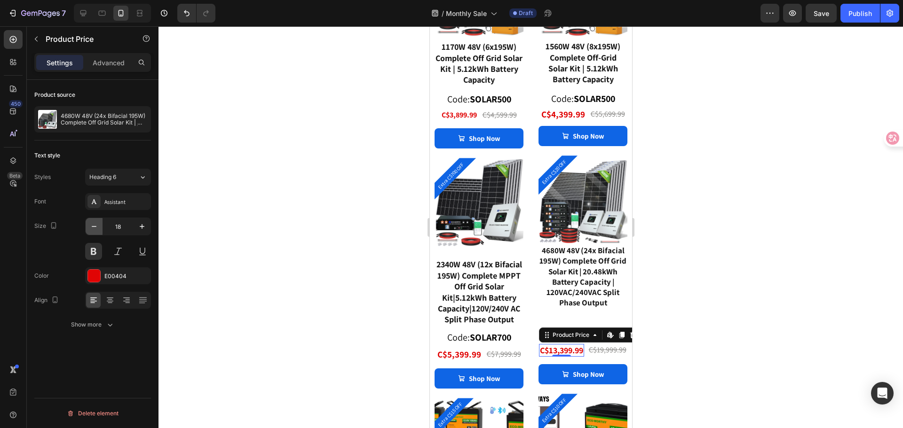
click at [94, 227] on icon "button" at bounding box center [94, 226] width 5 height 1
type input "16"
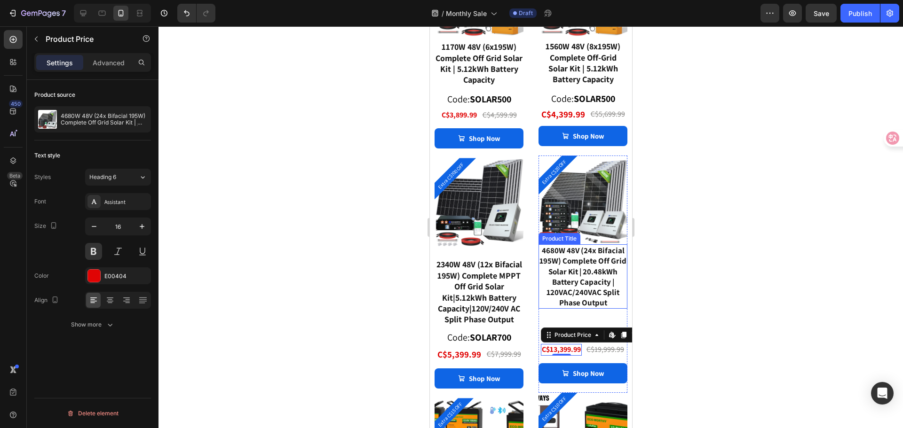
click at [697, 275] on div at bounding box center [531, 227] width 745 height 402
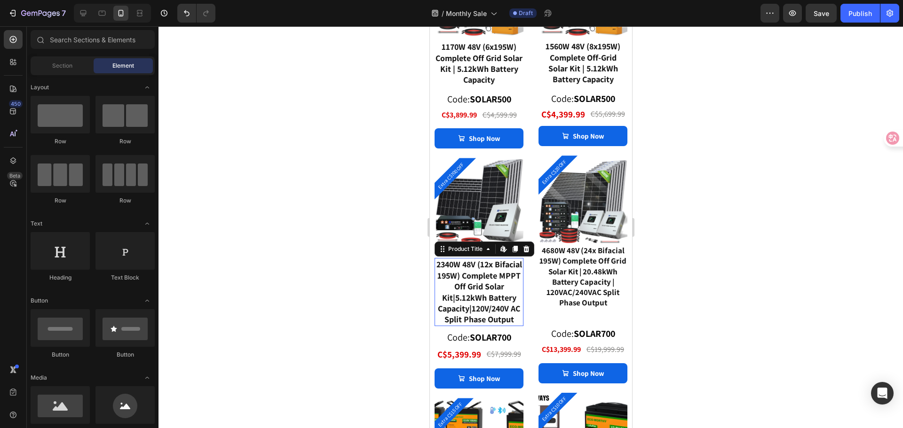
click at [488, 299] on div "2340W 48V (12x Bifacial 195W) Complete MPPT Off Grid Solar Kit|5.12kWh Battery …" at bounding box center [478, 292] width 89 height 68
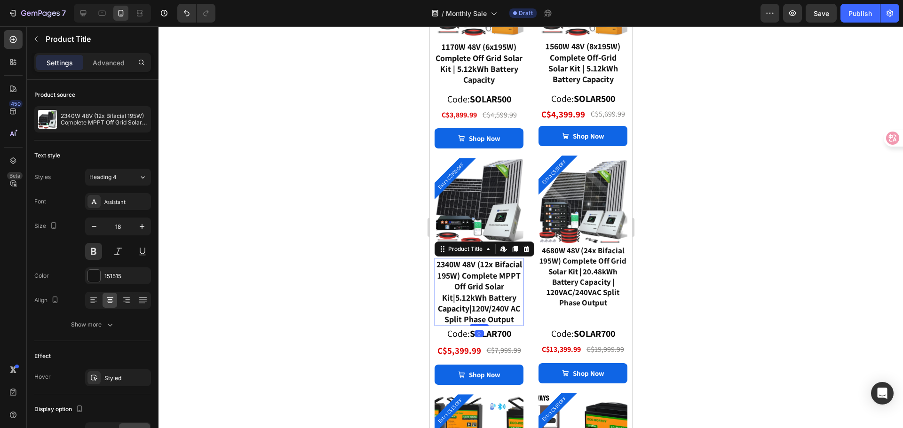
drag, startPoint x: 484, startPoint y: 333, endPoint x: 484, endPoint y: 321, distance: 11.8
click at [484, 321] on div "2340W 48V (12x Bifacial 195W) Complete MPPT Off Grid Solar Kit|5.12kWh Battery …" at bounding box center [478, 292] width 89 height 68
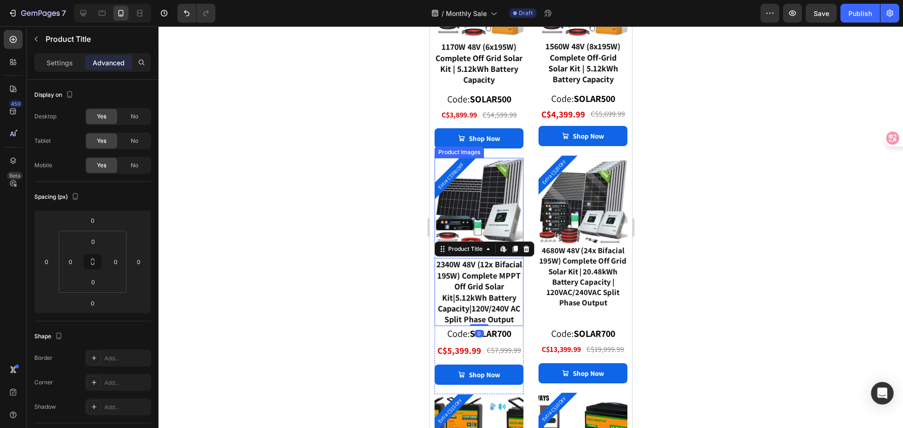
click at [500, 196] on img at bounding box center [478, 202] width 89 height 89
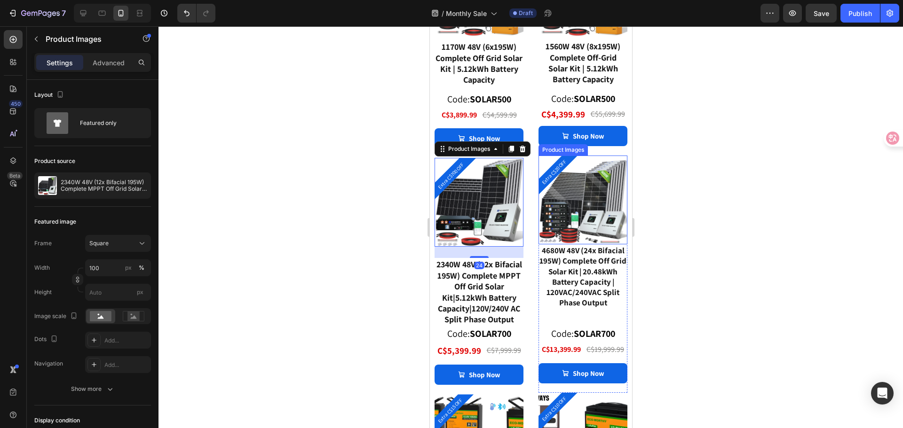
click at [576, 226] on img at bounding box center [582, 200] width 89 height 89
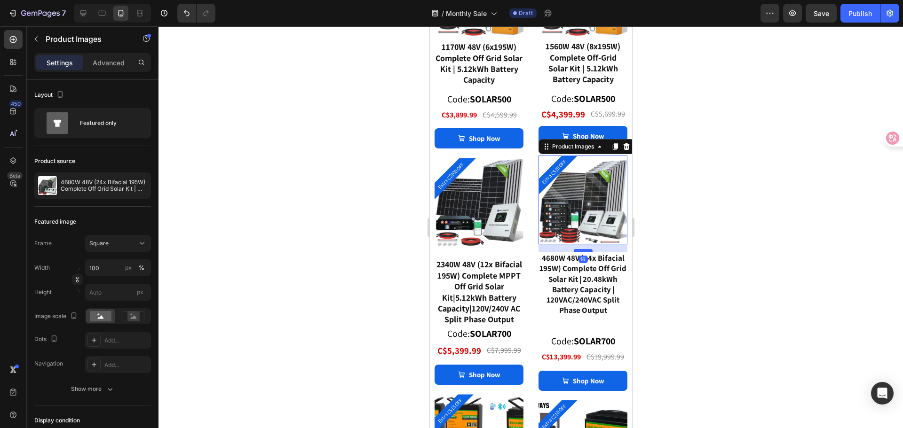
drag, startPoint x: 580, startPoint y: 235, endPoint x: 579, endPoint y: 243, distance: 7.5
click at [579, 249] on div at bounding box center [582, 250] width 19 height 3
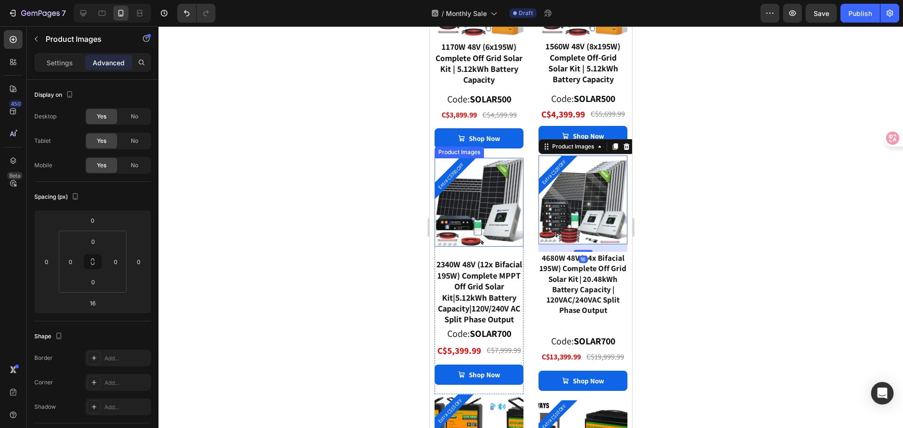
drag, startPoint x: 492, startPoint y: 218, endPoint x: 485, endPoint y: 239, distance: 21.9
click at [492, 218] on img at bounding box center [478, 202] width 89 height 89
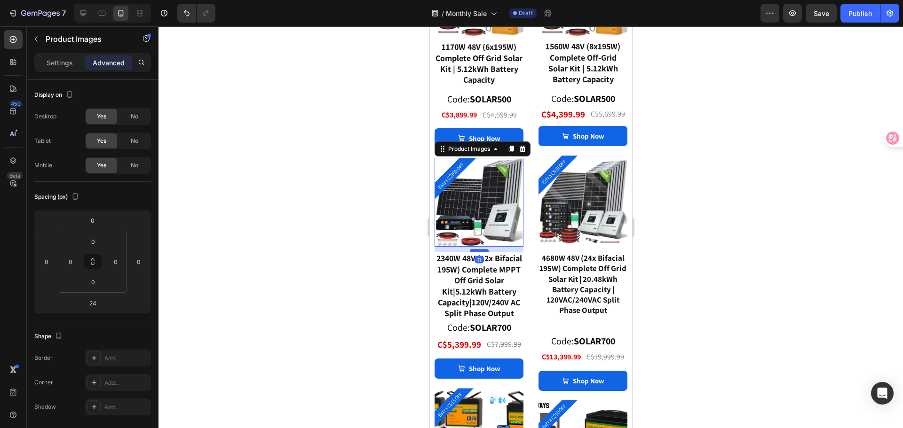
drag, startPoint x: 483, startPoint y: 249, endPoint x: 483, endPoint y: 243, distance: 6.1
click at [483, 249] on div at bounding box center [478, 250] width 19 height 3
type input "11"
click at [507, 301] on div "2340W 48V (12x Bifacial 195W) Complete MPPT Off Grid Solar Kit|5.12kWh Battery …" at bounding box center [478, 286] width 89 height 68
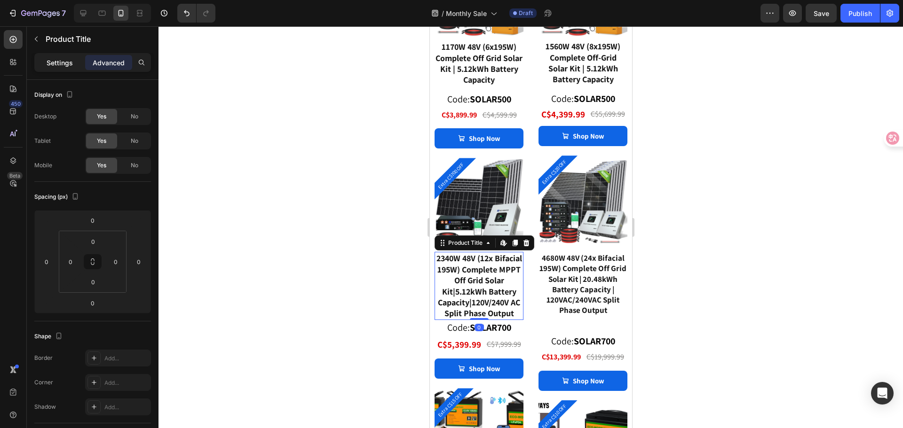
click at [51, 61] on p "Settings" at bounding box center [60, 63] width 26 height 10
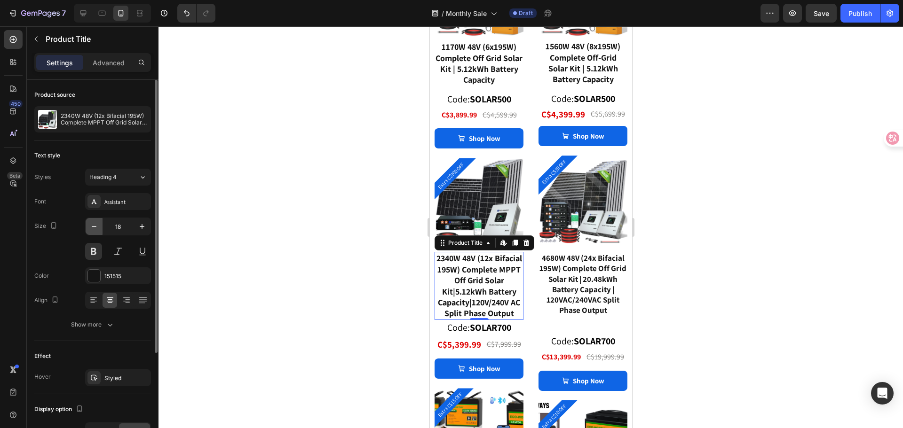
click at [95, 230] on icon "button" at bounding box center [93, 226] width 9 height 9
type input "17"
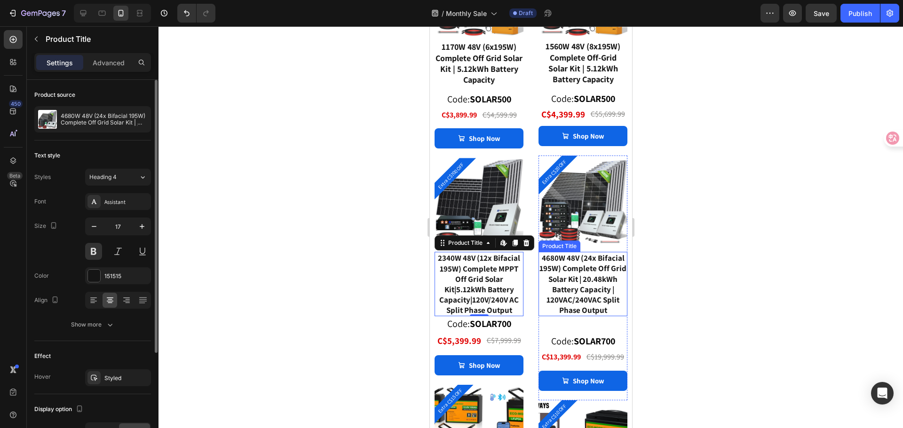
click at [568, 292] on div "4680W 48V (24x Bifacial 195W) Complete Off Grid Solar Kit | 20.48kWh Battery Ca…" at bounding box center [582, 284] width 89 height 64
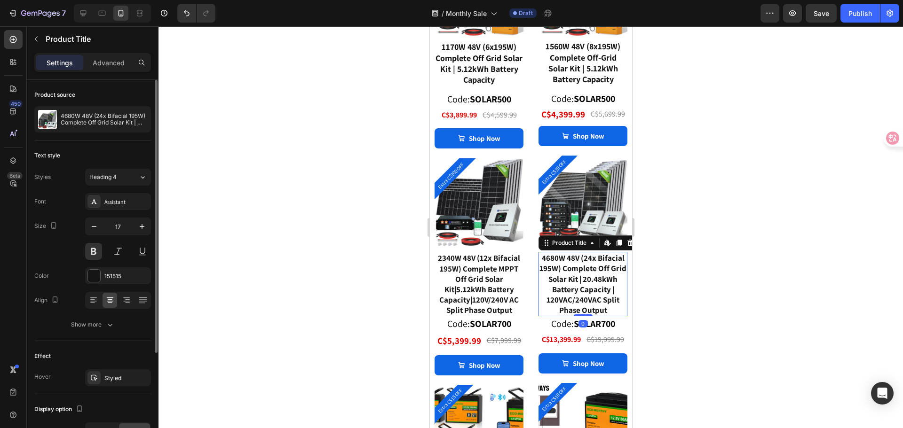
drag, startPoint x: 579, startPoint y: 336, endPoint x: 577, endPoint y: 316, distance: 19.8
click at [577, 316] on div "4680W 48V (24x Bifacial 195W) Complete Off Grid Solar Kit | 20.48kWh Battery Ca…" at bounding box center [582, 284] width 89 height 64
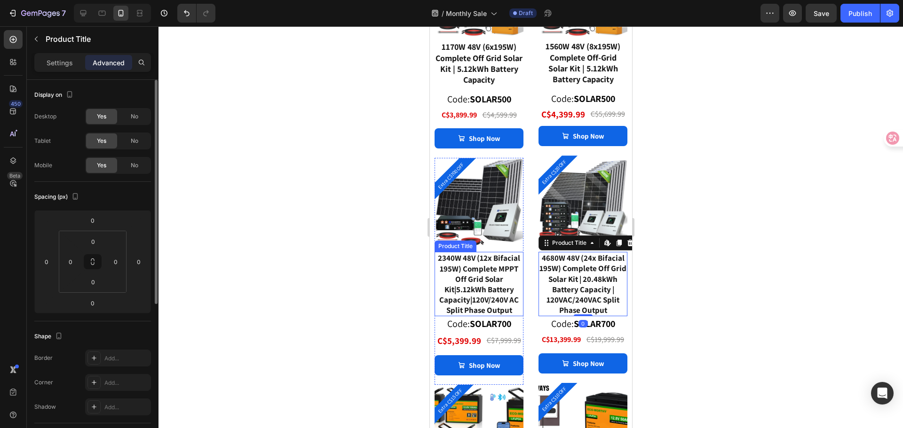
click at [483, 297] on div "2340W 48V (12x Bifacial 195W) Complete MPPT Off Grid Solar Kit|5.12kWh Battery …" at bounding box center [478, 284] width 89 height 64
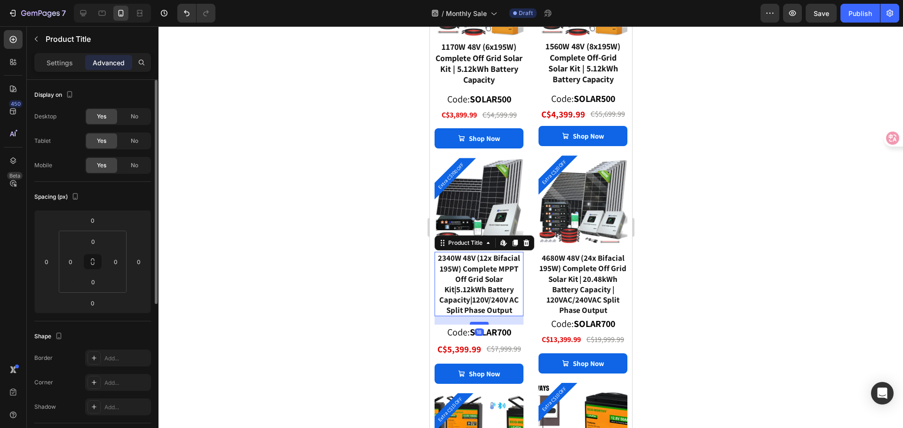
drag, startPoint x: 485, startPoint y: 309, endPoint x: 484, endPoint y: 317, distance: 8.5
click at [484, 322] on div at bounding box center [478, 323] width 19 height 3
type input "18"
drag, startPoint x: 733, startPoint y: 309, endPoint x: 716, endPoint y: 308, distance: 16.5
click at [733, 309] on div at bounding box center [531, 227] width 745 height 402
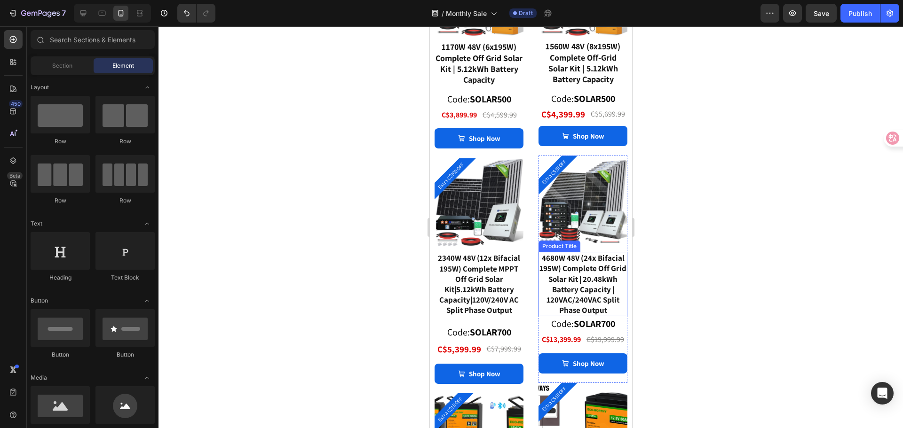
click at [581, 299] on div "4680W 48V (24x Bifacial 195W) Complete Off Grid Solar Kit | 20.48kWh Battery Ca…" at bounding box center [582, 284] width 89 height 64
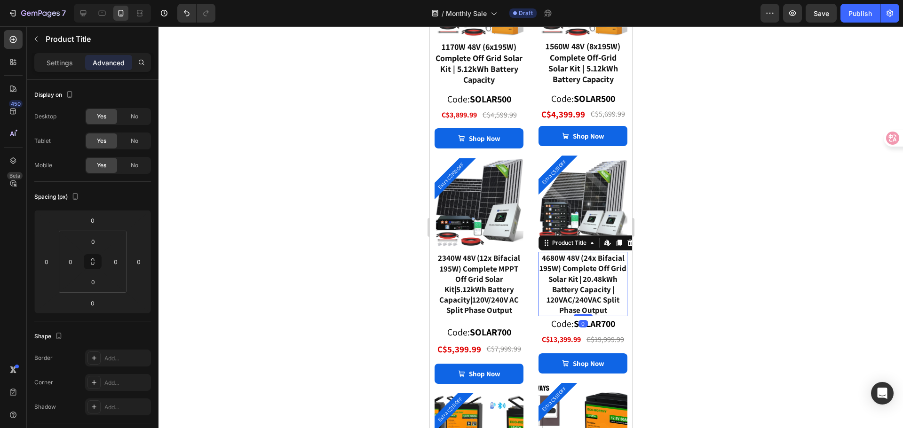
click at [701, 286] on div at bounding box center [531, 227] width 745 height 402
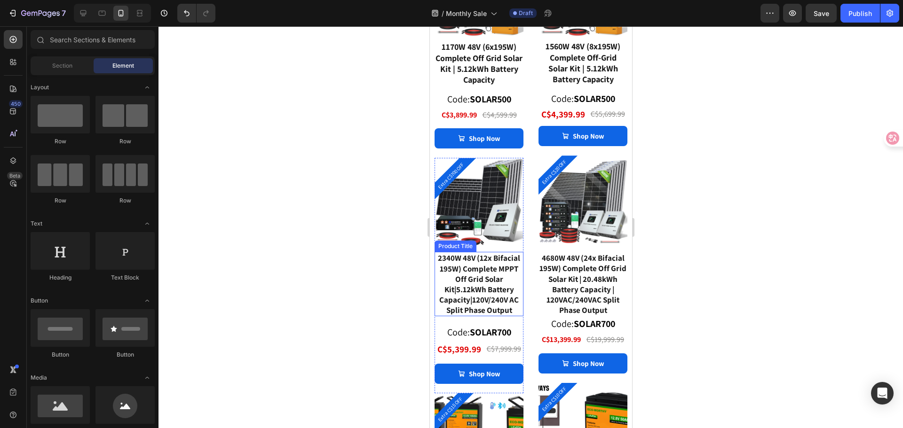
click at [496, 285] on div "2340W 48V (12x Bifacial 195W) Complete MPPT Off Grid Solar Kit|5.12kWh Battery …" at bounding box center [478, 284] width 89 height 64
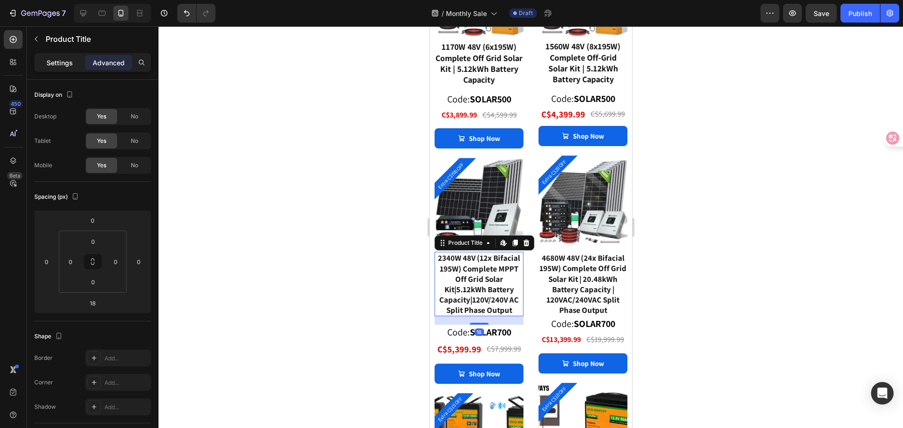
click at [48, 63] on p "Settings" at bounding box center [60, 63] width 26 height 10
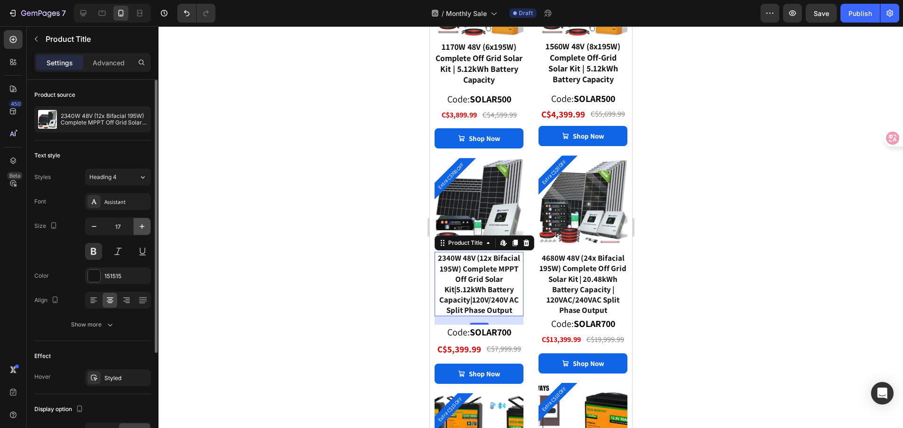
click at [141, 227] on icon "button" at bounding box center [142, 226] width 5 height 5
type input "18"
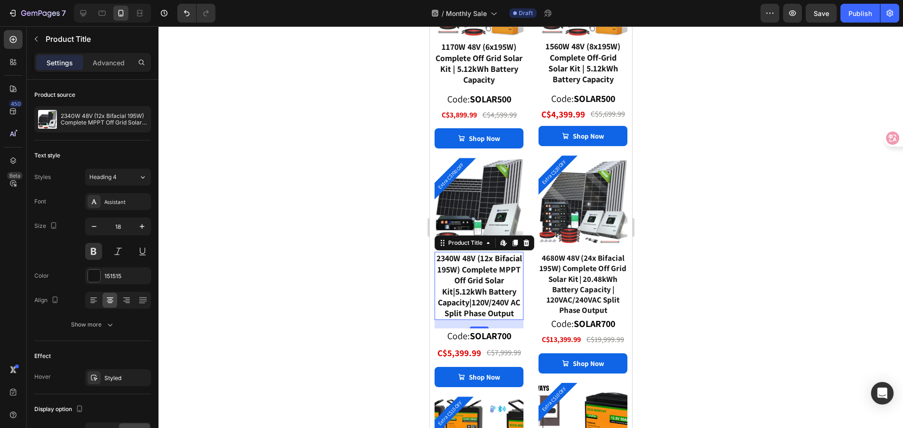
click at [500, 288] on div "2340W 48V (12x Bifacial 195W) Complete MPPT Off Grid Solar Kit|5.12kWh Battery …" at bounding box center [478, 286] width 89 height 68
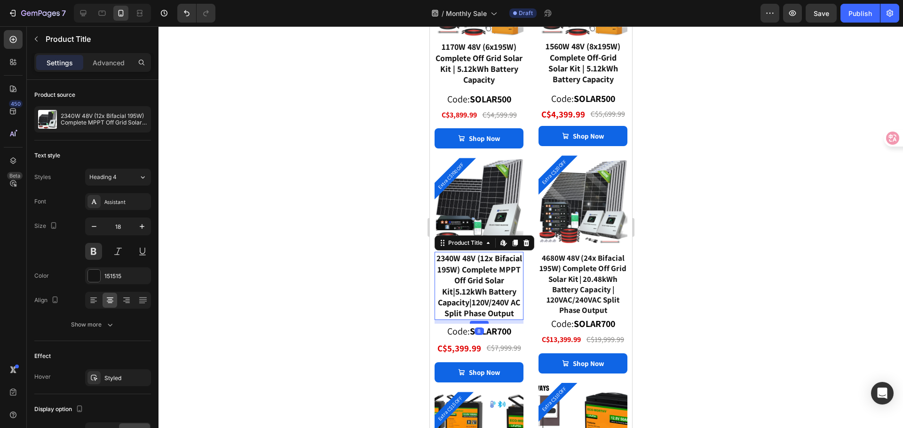
drag, startPoint x: 482, startPoint y: 332, endPoint x: 851, endPoint y: 338, distance: 369.7
click at [484, 324] on div at bounding box center [478, 322] width 19 height 3
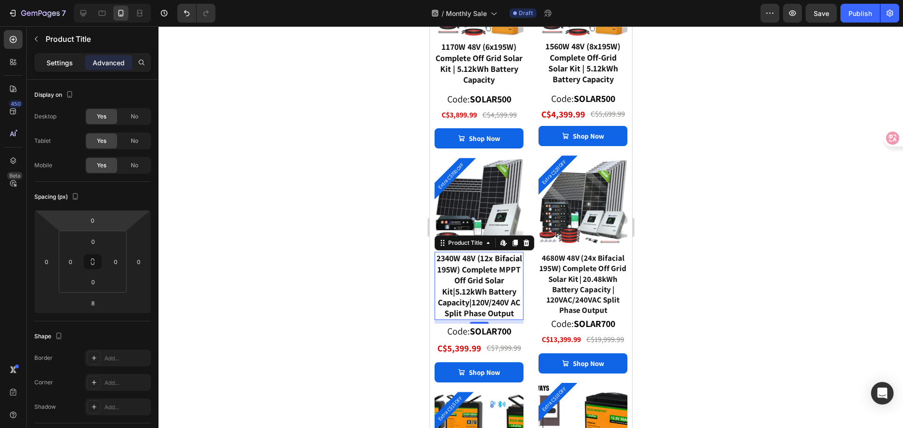
click at [63, 66] on p "Settings" at bounding box center [60, 63] width 26 height 10
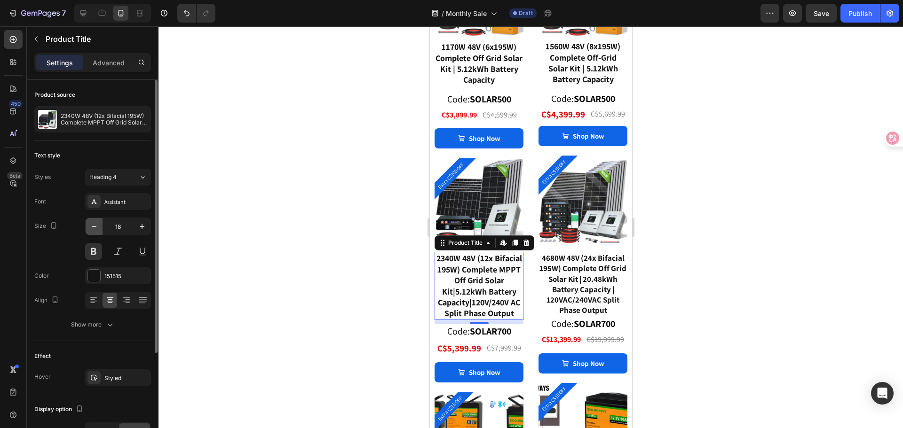
click at [95, 229] on icon "button" at bounding box center [93, 226] width 9 height 9
type input "17"
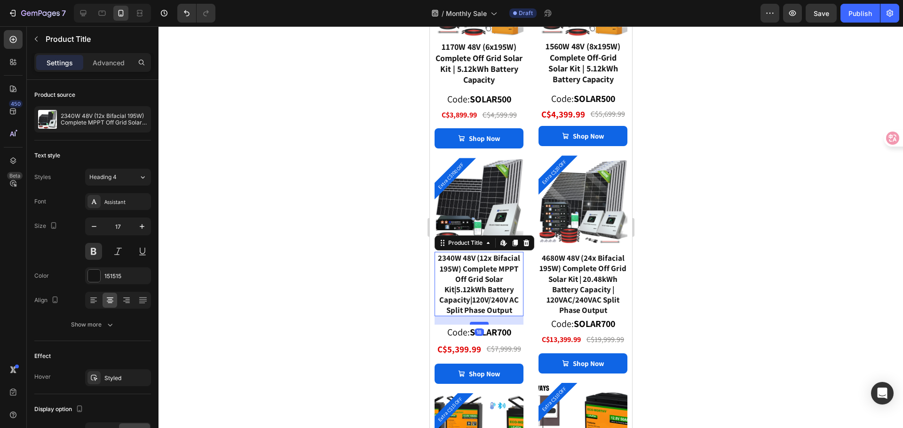
click at [482, 322] on div at bounding box center [478, 323] width 19 height 3
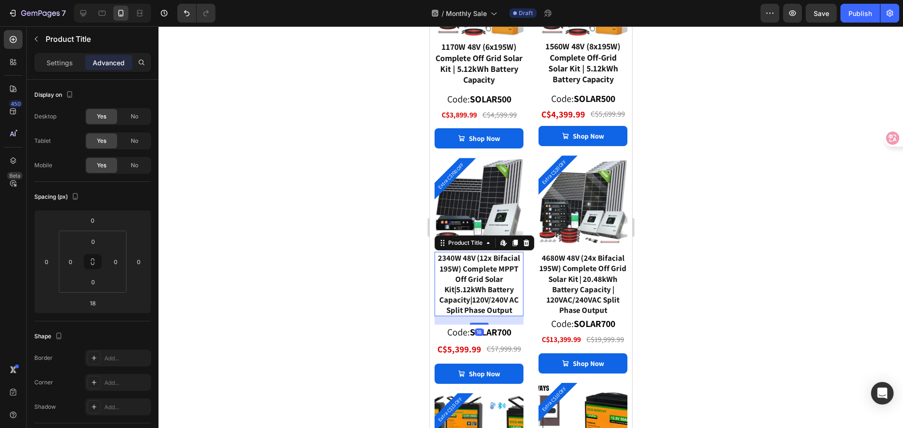
click at [702, 317] on div at bounding box center [531, 227] width 745 height 402
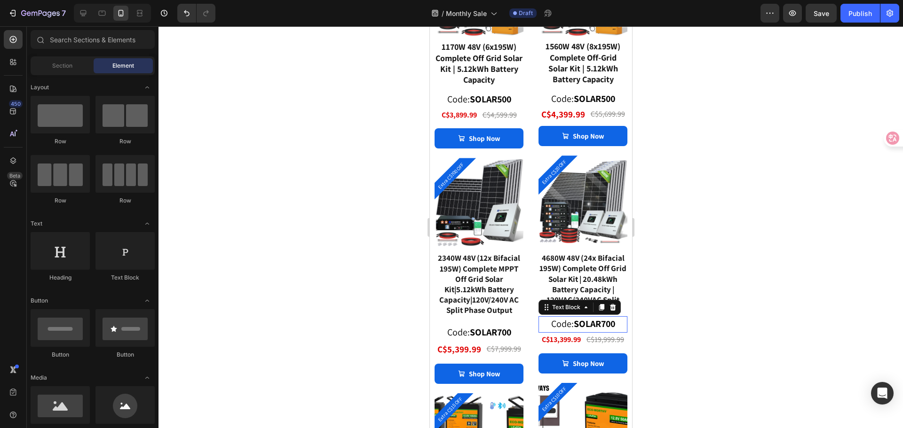
click at [603, 327] on strong "SOLAR700" at bounding box center [593, 324] width 41 height 12
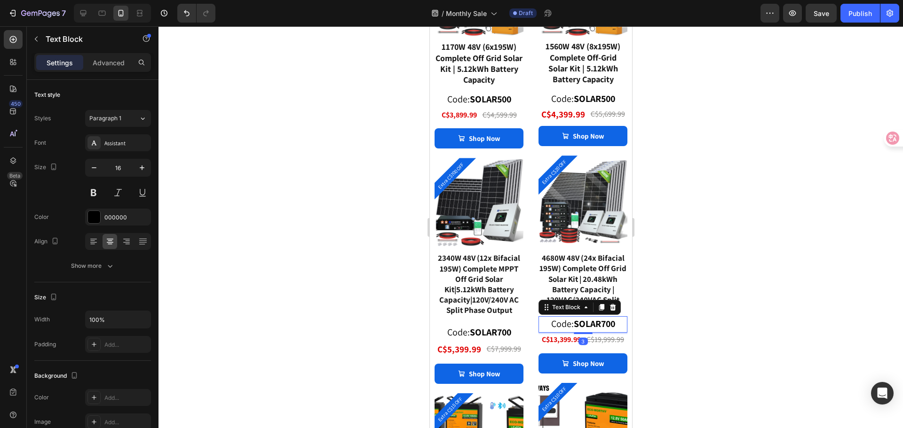
click at [601, 327] on strong "SOLAR700" at bounding box center [593, 324] width 41 height 12
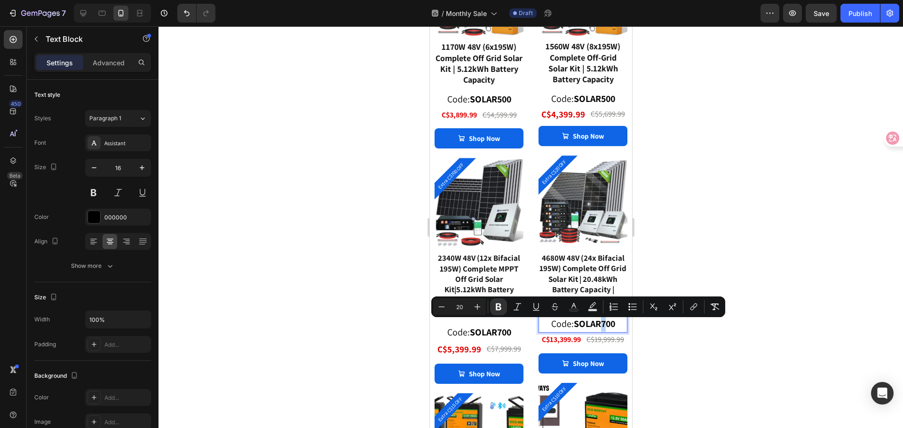
click at [600, 328] on strong "SOLAR700" at bounding box center [593, 324] width 41 height 12
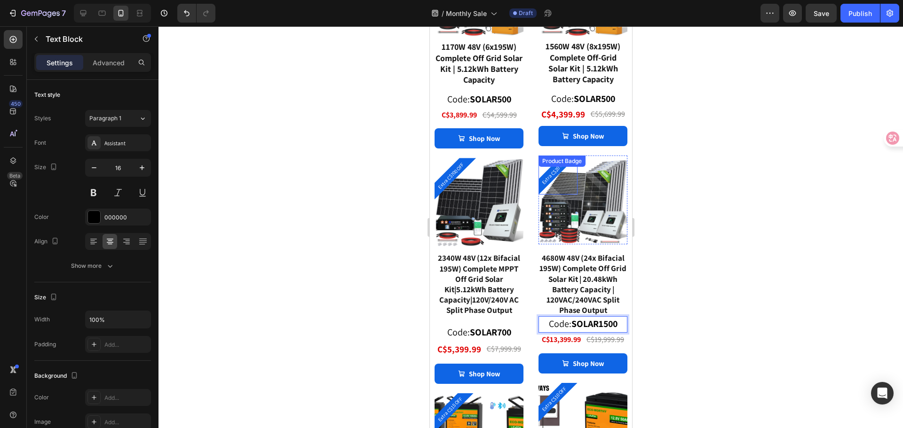
click at [545, 173] on pre "Extra C$20 OFF" at bounding box center [554, 173] width 34 height 34
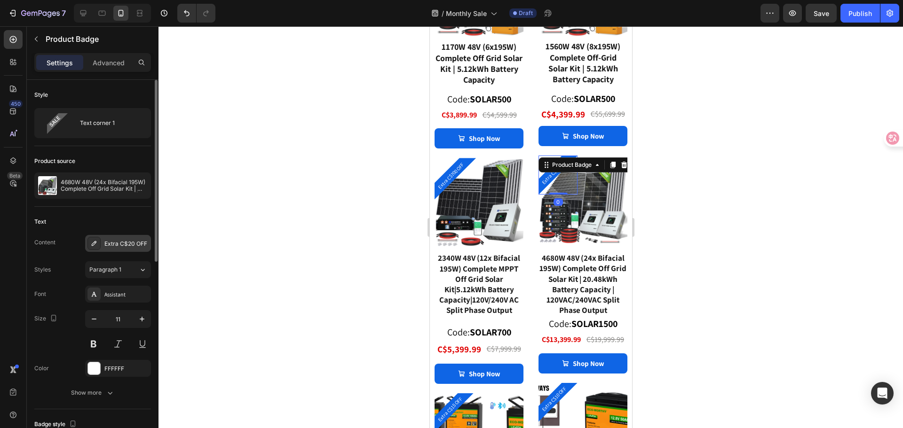
click at [129, 243] on div "Extra C$20 OFF" at bounding box center [126, 244] width 44 height 8
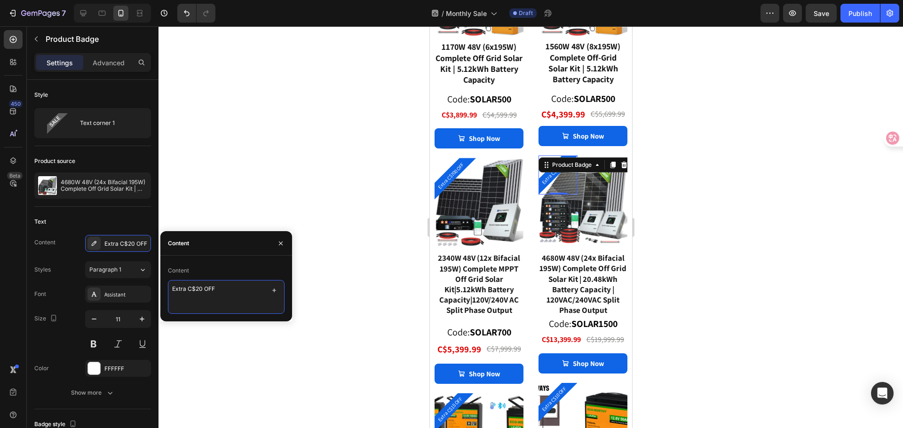
click at [196, 290] on textarea "Extra C$20 OFF" at bounding box center [226, 297] width 117 height 34
click at [198, 289] on textarea "Extra C$20 OFF" at bounding box center [226, 297] width 117 height 34
type textarea "Extra C$1500 OFF"
click at [226, 276] on div "Content" at bounding box center [226, 270] width 117 height 15
click at [378, 243] on div at bounding box center [531, 227] width 745 height 402
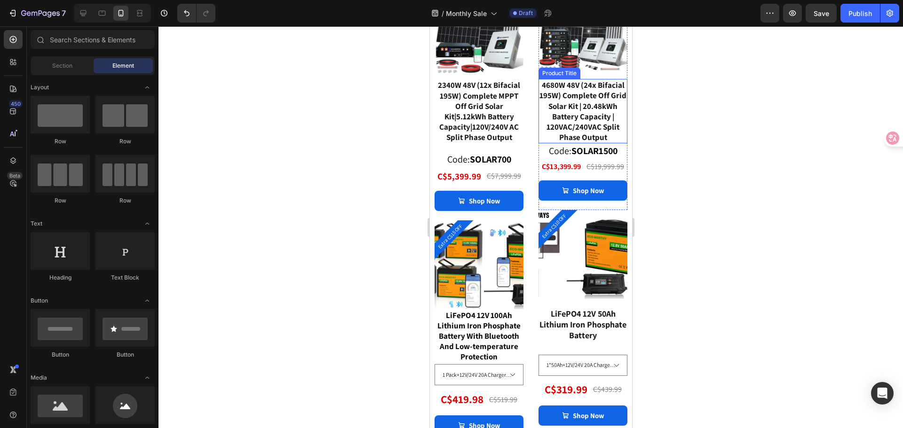
scroll to position [2521, 0]
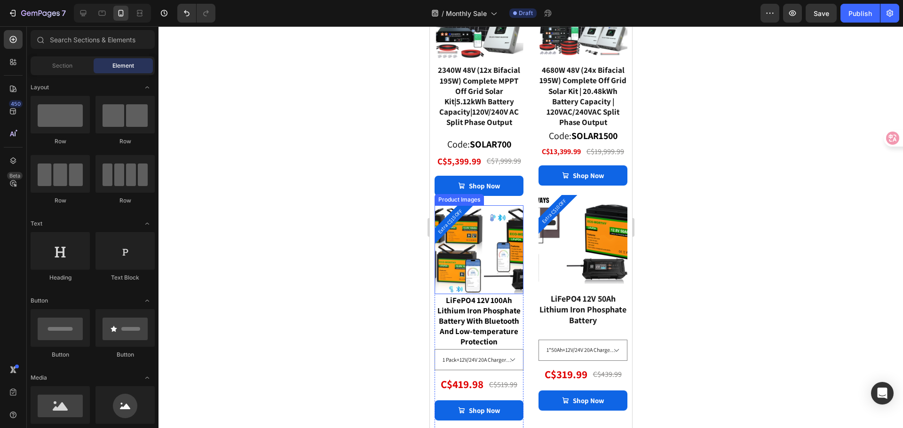
click at [494, 254] on img at bounding box center [528, 250] width 89 height 89
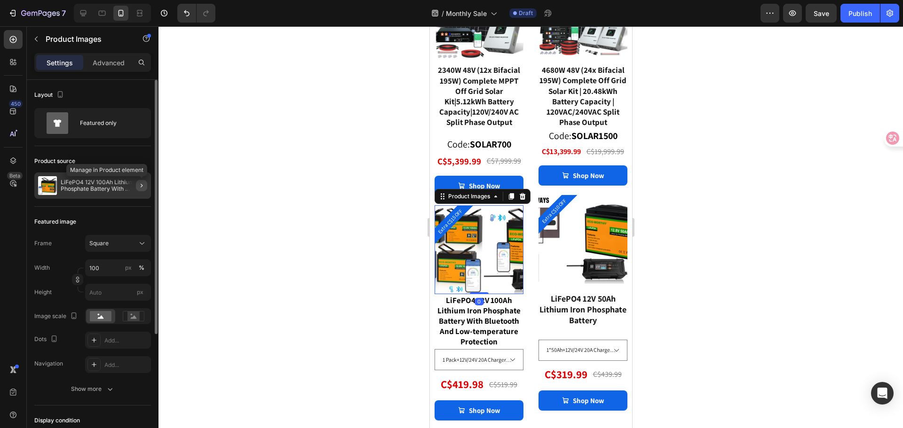
click at [145, 187] on button "button" at bounding box center [141, 185] width 11 height 11
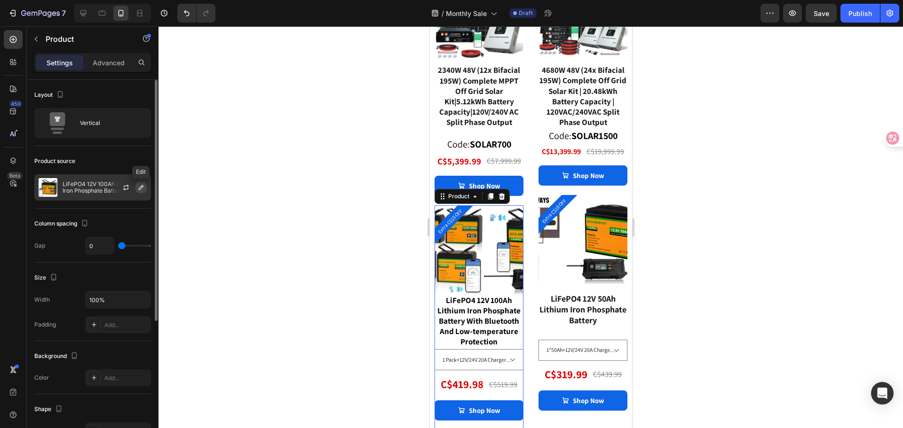
click at [143, 190] on icon "button" at bounding box center [141, 188] width 8 height 8
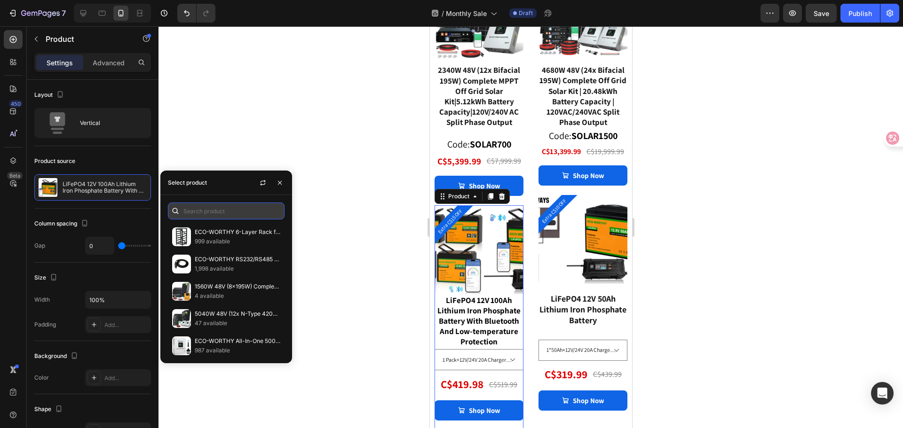
click at [199, 209] on input "text" at bounding box center [226, 211] width 117 height 17
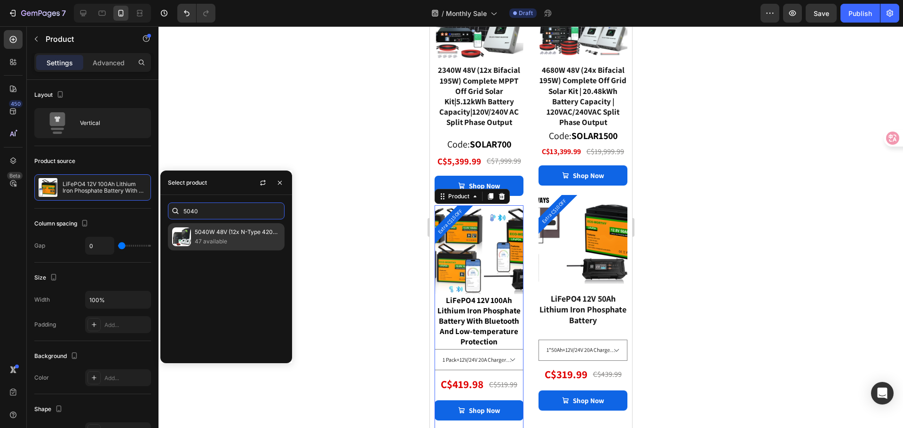
type input "5040"
click at [222, 242] on p "47 available" at bounding box center [238, 241] width 86 height 9
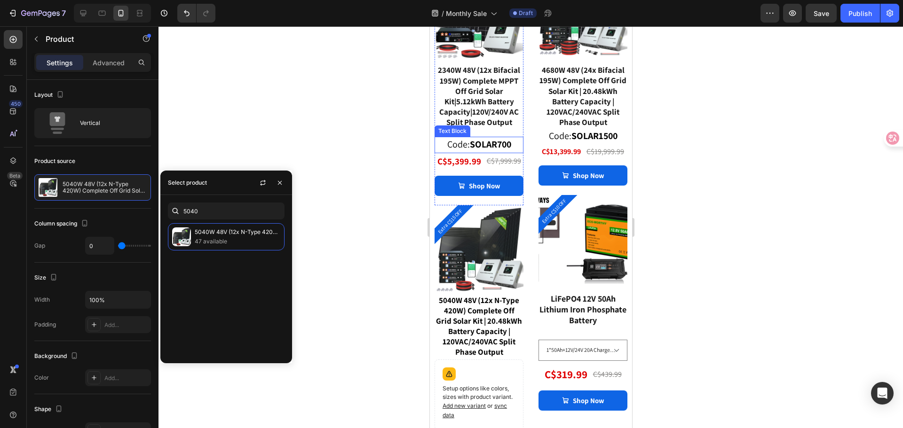
click at [461, 138] on span "Code: SOLAR700" at bounding box center [479, 144] width 64 height 12
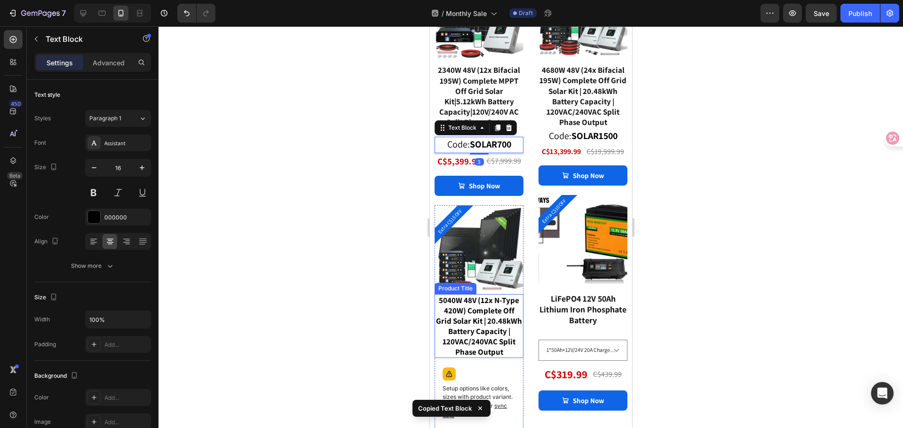
click at [484, 341] on div "5040W 48V (12x N-Type 420W) Complete Off Grid Solar Kit | 20.48kWh Battery Capa…" at bounding box center [478, 326] width 89 height 64
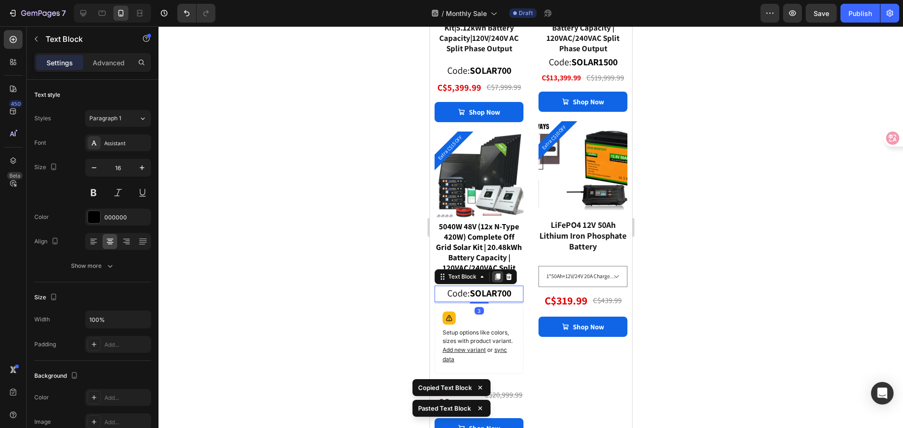
scroll to position [2662, 0]
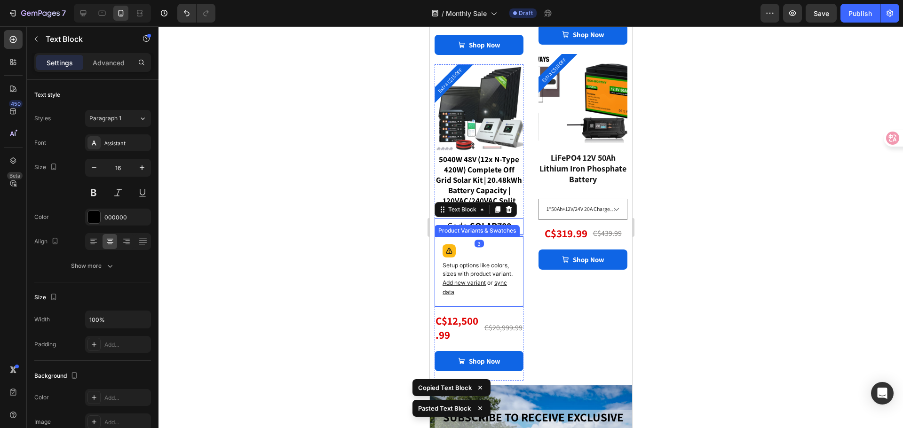
click at [501, 252] on div "Setup options like colors, sizes with product variant. Add new variant or sync …" at bounding box center [478, 272] width 80 height 62
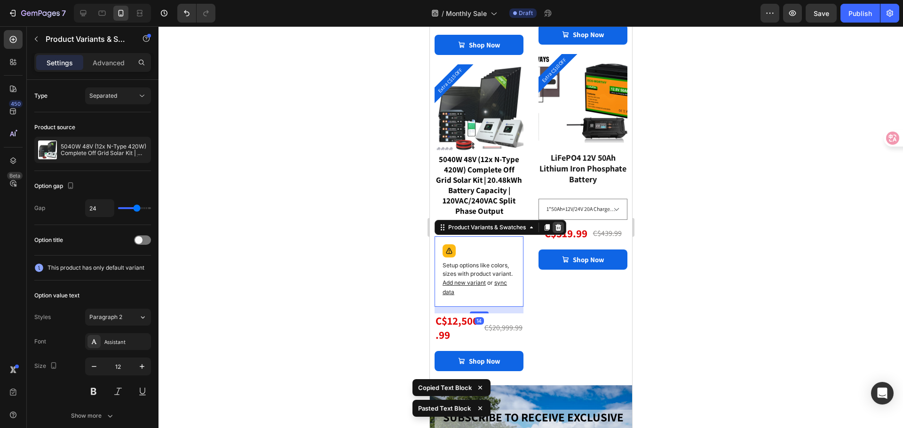
click at [556, 231] on icon at bounding box center [558, 228] width 8 height 8
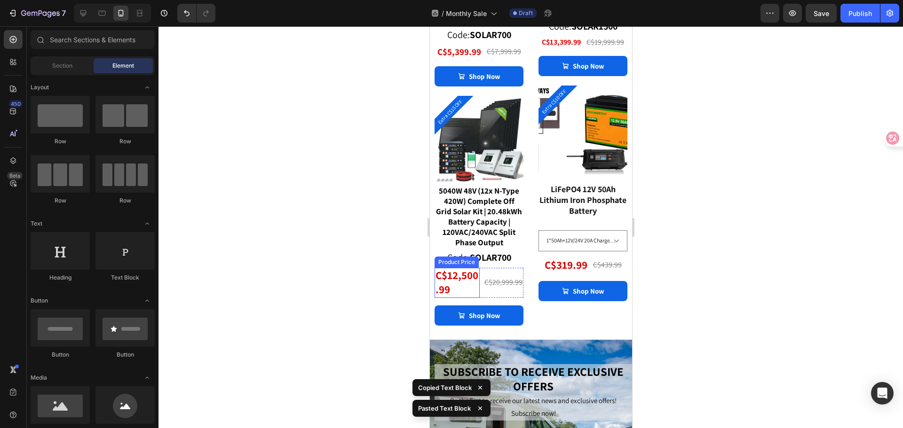
scroll to position [2615, 0]
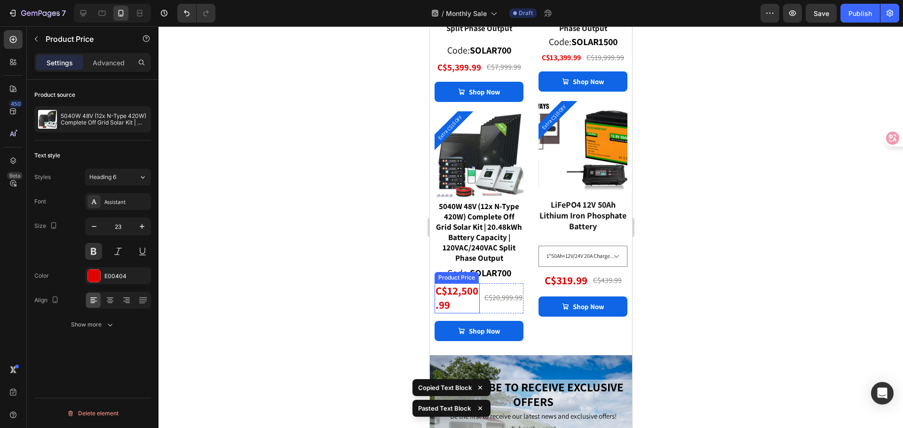
click at [467, 300] on div "C$12,500.99" at bounding box center [456, 299] width 45 height 30
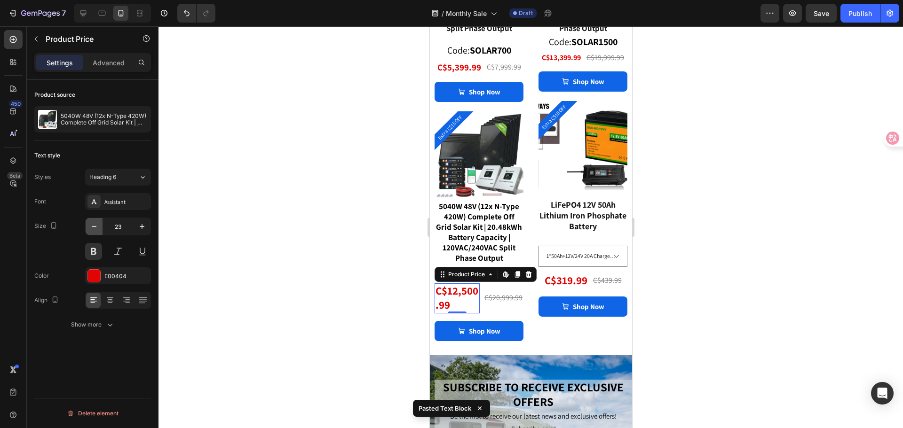
click at [93, 223] on icon "button" at bounding box center [93, 226] width 9 height 9
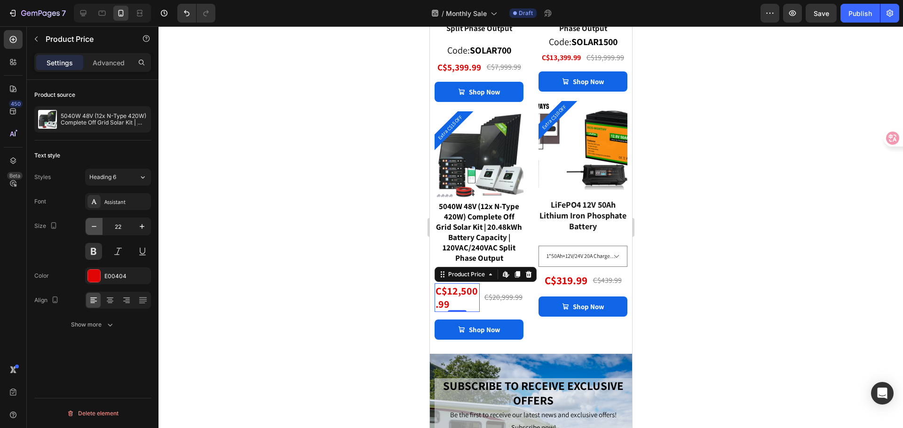
click at [93, 223] on icon "button" at bounding box center [93, 226] width 9 height 9
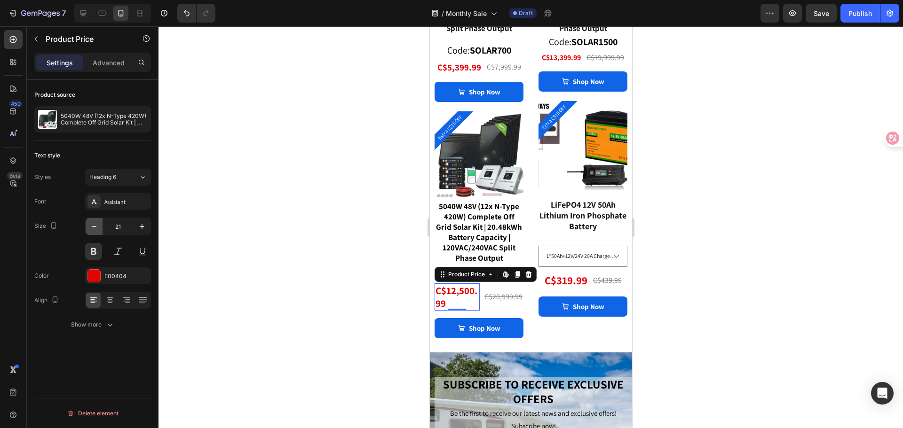
click at [93, 223] on icon "button" at bounding box center [93, 226] width 9 height 9
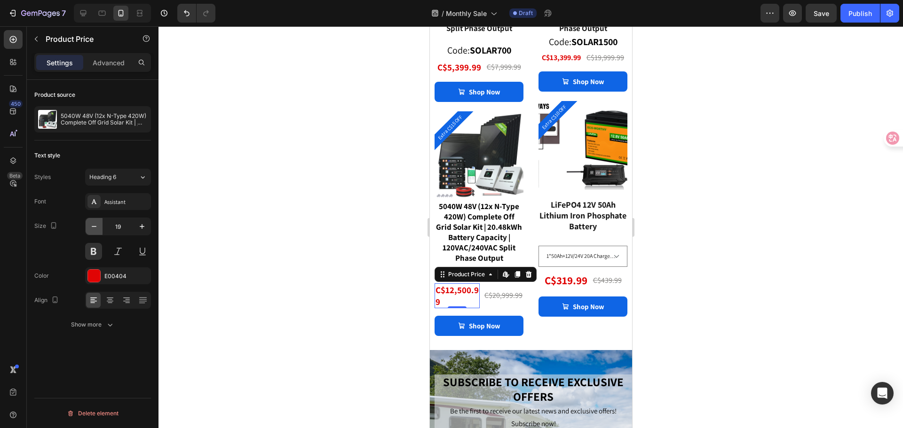
click at [93, 223] on icon "button" at bounding box center [93, 226] width 9 height 9
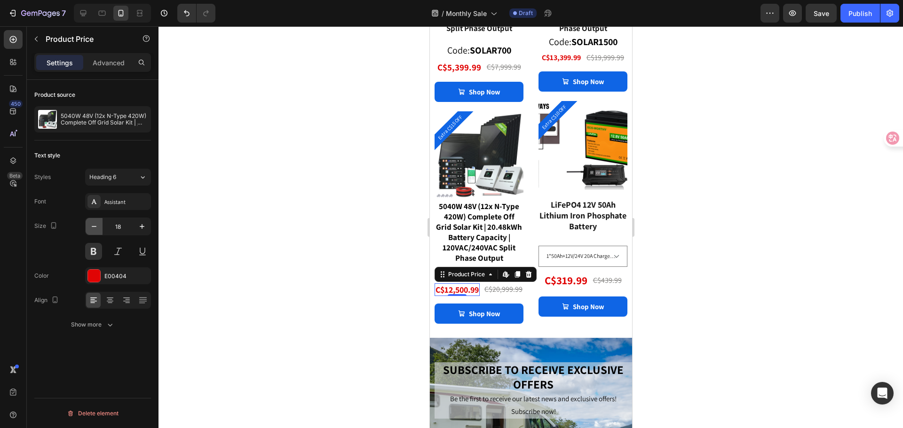
click at [93, 223] on icon "button" at bounding box center [93, 226] width 9 height 9
type input "16"
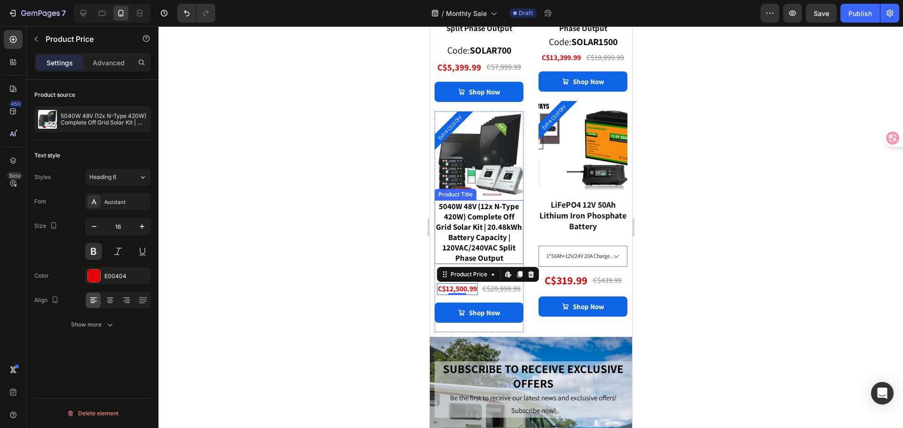
click at [477, 228] on div "5040W 48V (12x N-Type 420W) Complete Off Grid Solar Kit | 20.48kWh Battery Capa…" at bounding box center [478, 232] width 89 height 64
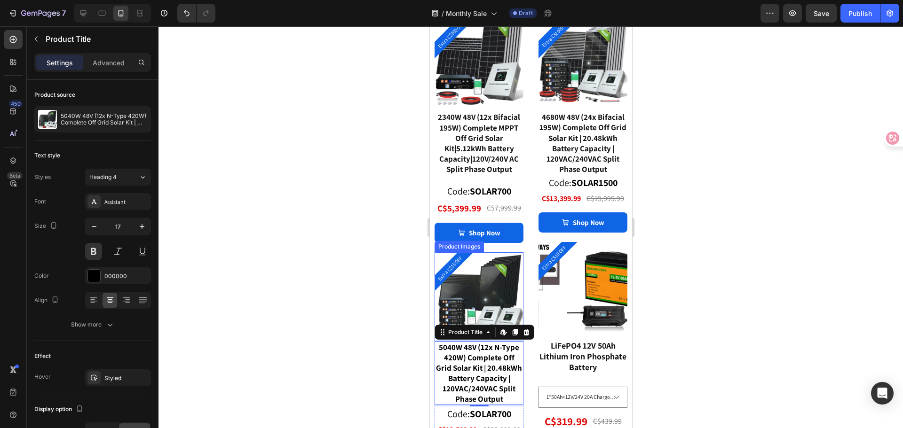
scroll to position [2521, 0]
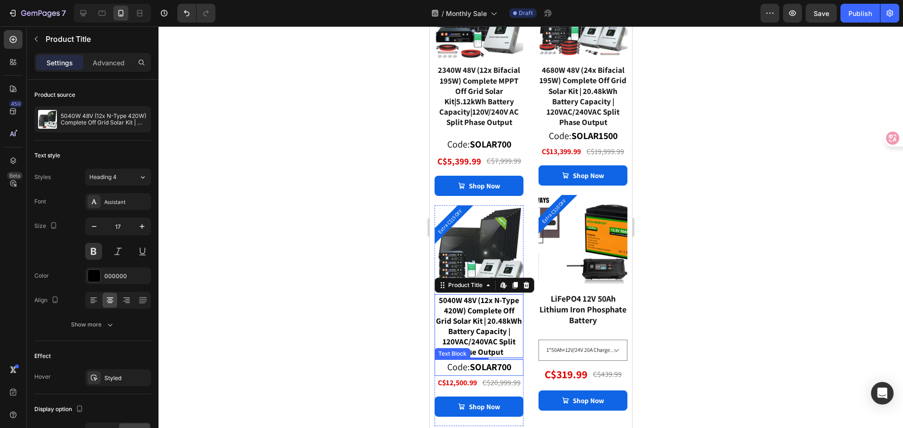
click at [500, 365] on strong "SOLAR700" at bounding box center [489, 367] width 41 height 12
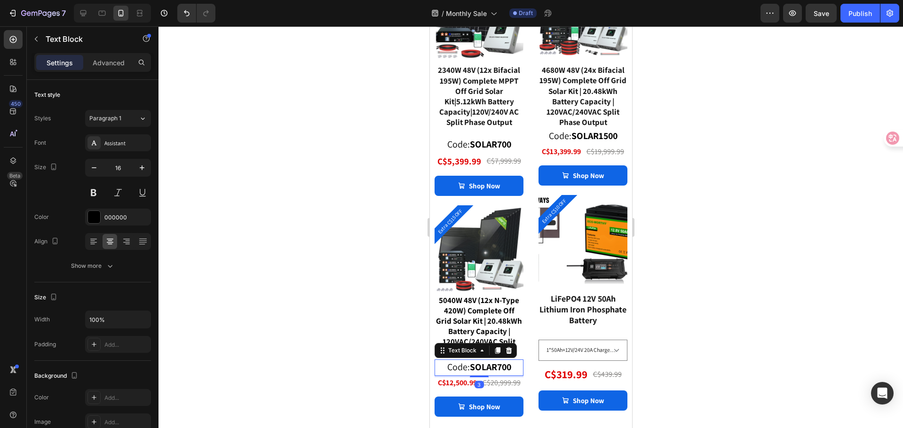
click at [500, 366] on strong "SOLAR700" at bounding box center [489, 367] width 41 height 12
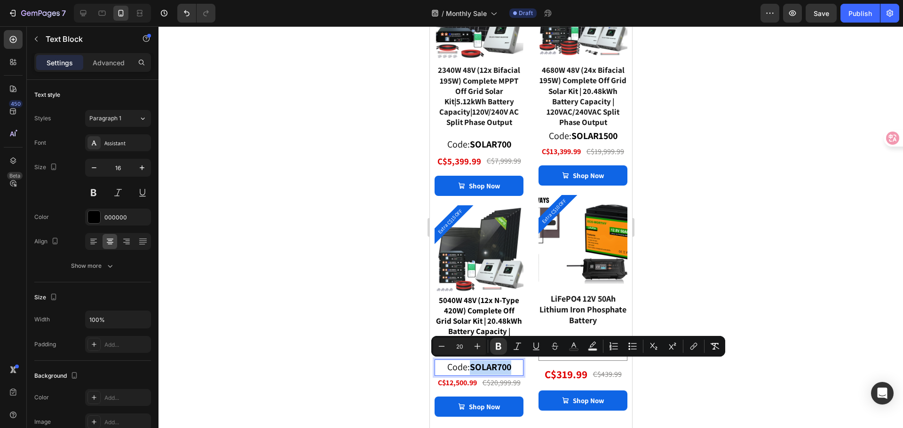
click at [498, 367] on strong "SOLAR700" at bounding box center [489, 367] width 41 height 12
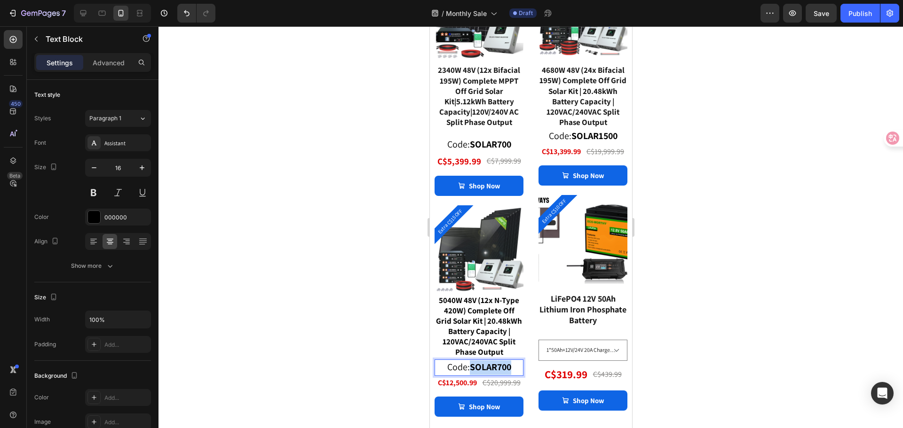
click at [496, 366] on strong "SOLAR700" at bounding box center [489, 367] width 41 height 12
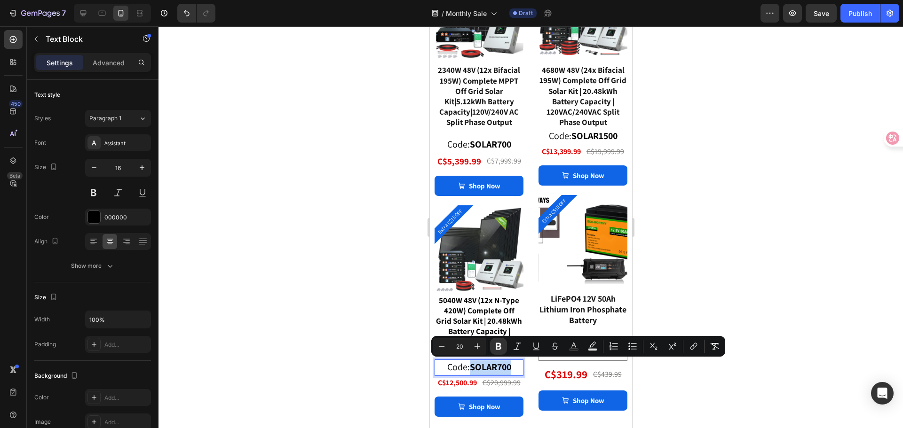
click at [500, 365] on strong "SOLAR700" at bounding box center [489, 367] width 41 height 12
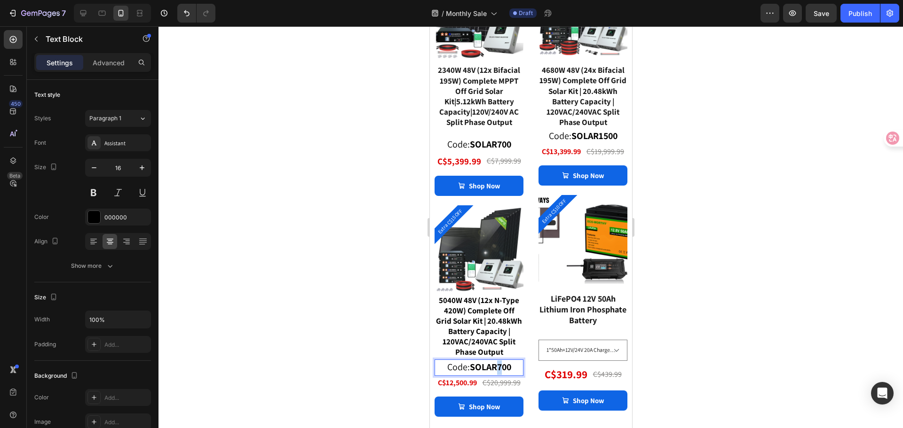
click at [499, 367] on strong "SOLAR700" at bounding box center [489, 367] width 41 height 12
click at [467, 222] on div "Extra C$15 OFF" at bounding box center [453, 225] width 39 height 39
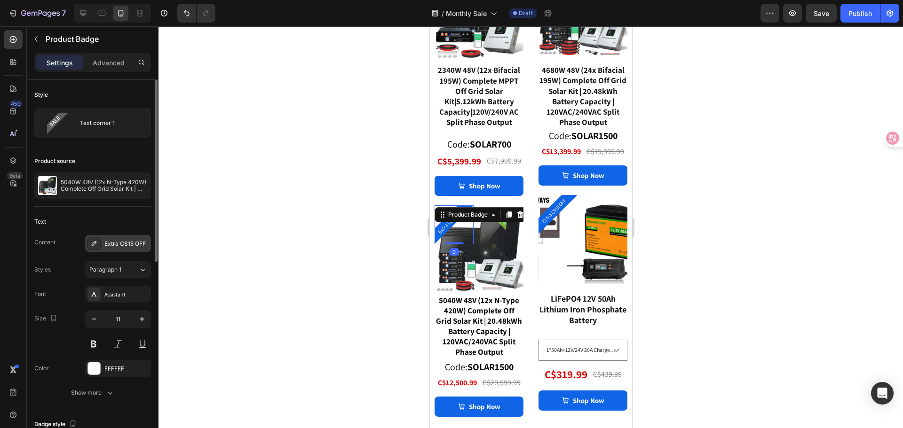
click at [133, 246] on div "Extra C$15 OFF" at bounding box center [126, 244] width 44 height 8
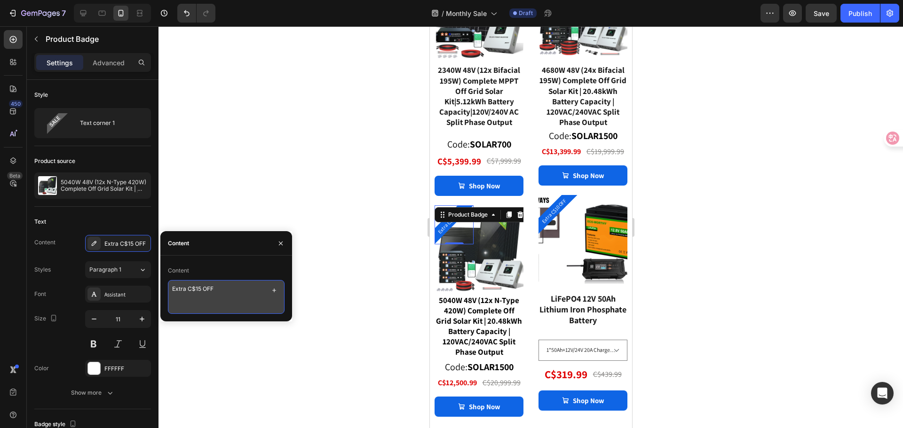
click at [200, 288] on textarea "Extra C$15 OFF" at bounding box center [226, 297] width 117 height 34
type textarea "Extra C$1500 OFF"
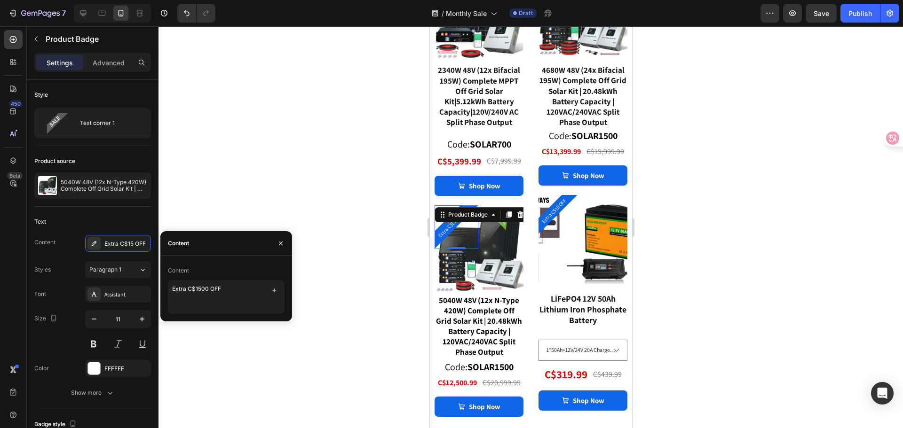
click at [239, 266] on div "Content" at bounding box center [226, 270] width 117 height 15
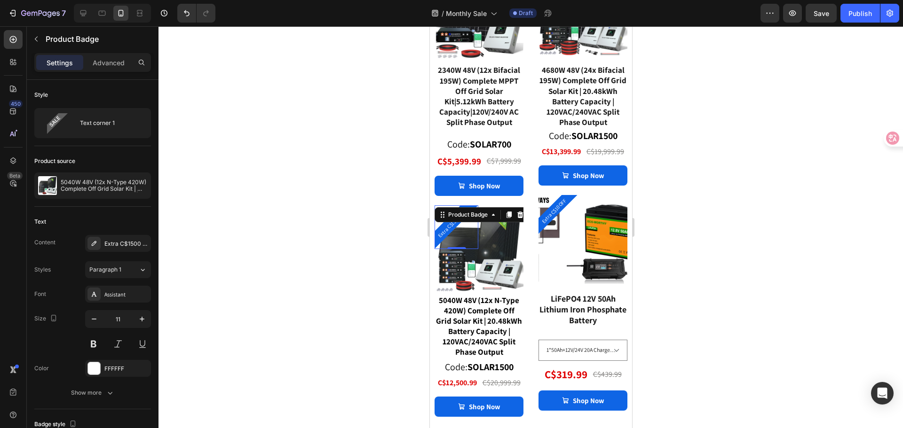
click at [383, 263] on div at bounding box center [531, 227] width 745 height 402
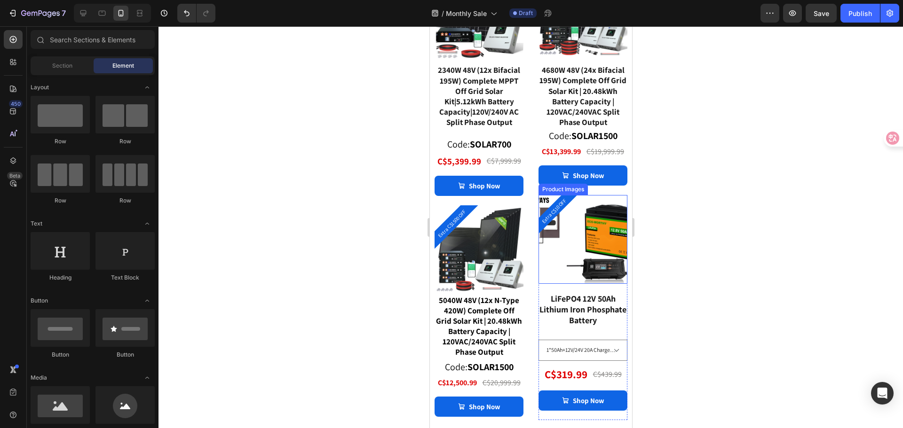
click at [566, 262] on img at bounding box center [610, 239] width 89 height 89
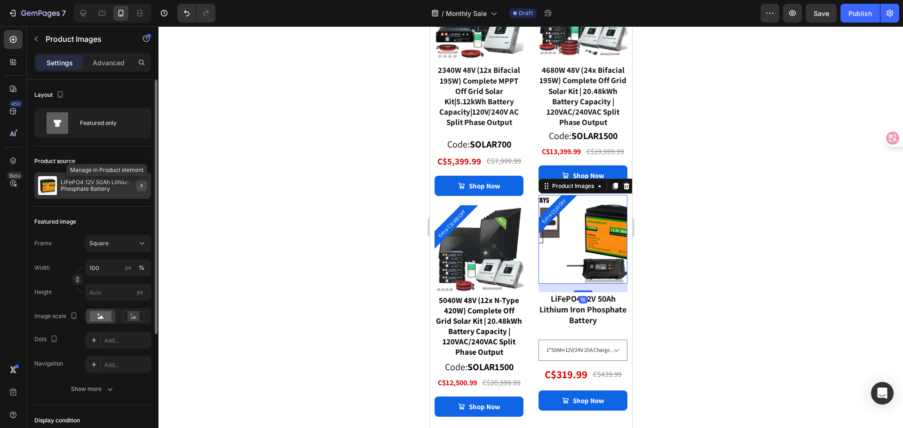
click at [140, 186] on icon "button" at bounding box center [142, 186] width 8 height 8
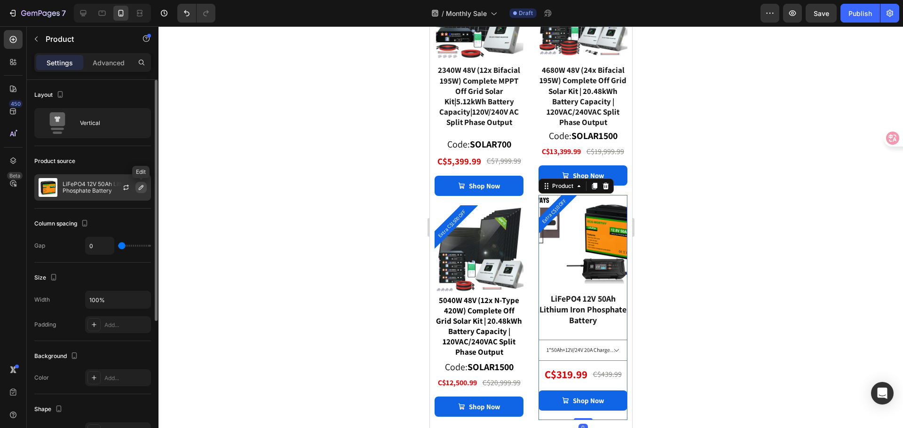
click at [138, 189] on icon "button" at bounding box center [141, 188] width 8 height 8
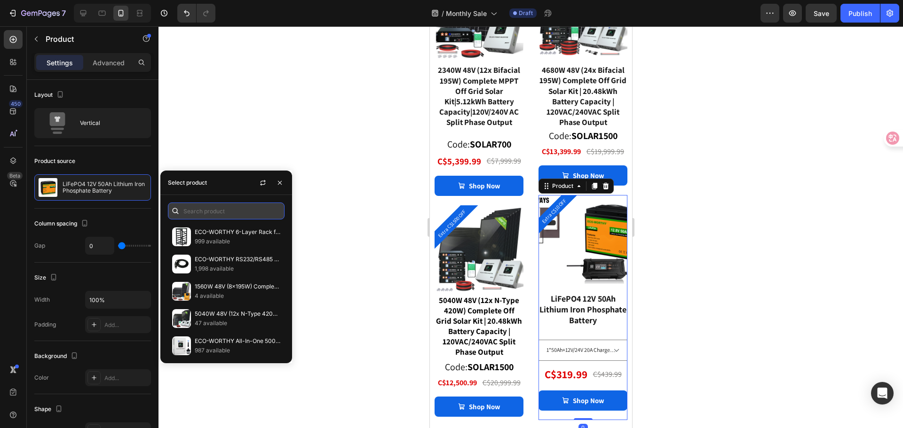
click at [194, 213] on input "text" at bounding box center [226, 211] width 117 height 17
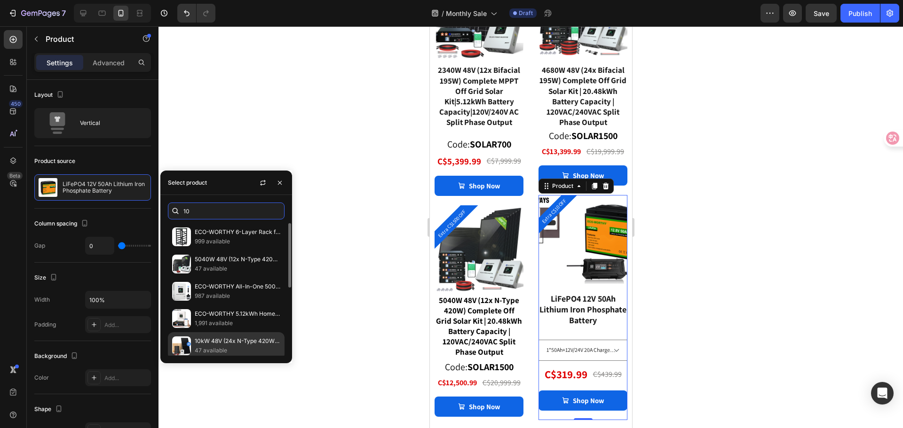
type input "10"
click at [232, 339] on p "10kW 48V (24x N-Type 420W) Complete Off Grid Solar Kit | 40.32kWh Daily Generat…" at bounding box center [238, 341] width 86 height 9
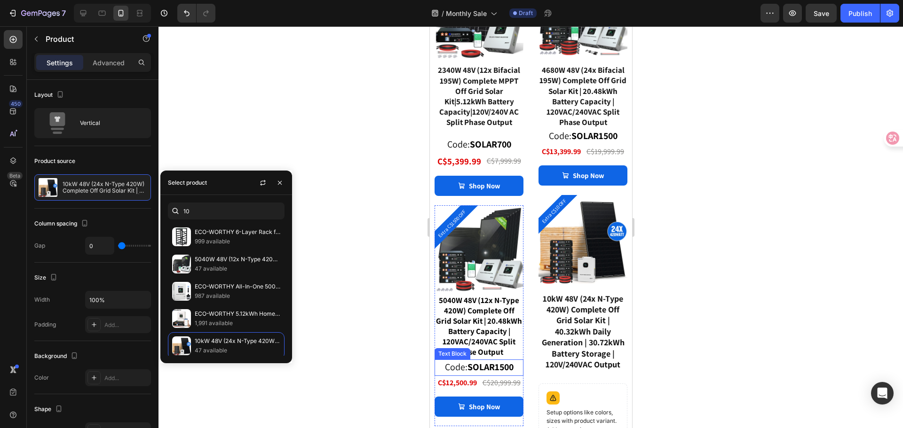
click at [501, 367] on strong "SOLAR1500" at bounding box center [490, 367] width 46 height 12
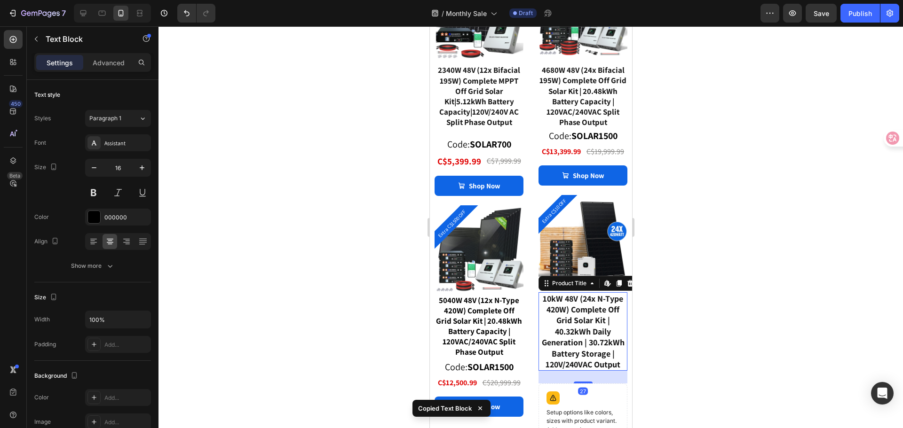
click at [580, 358] on div "10kW 48V (24x N-Type 420W) Complete Off Grid Solar Kit | 40.32kWh Daily Generat…" at bounding box center [582, 332] width 89 height 79
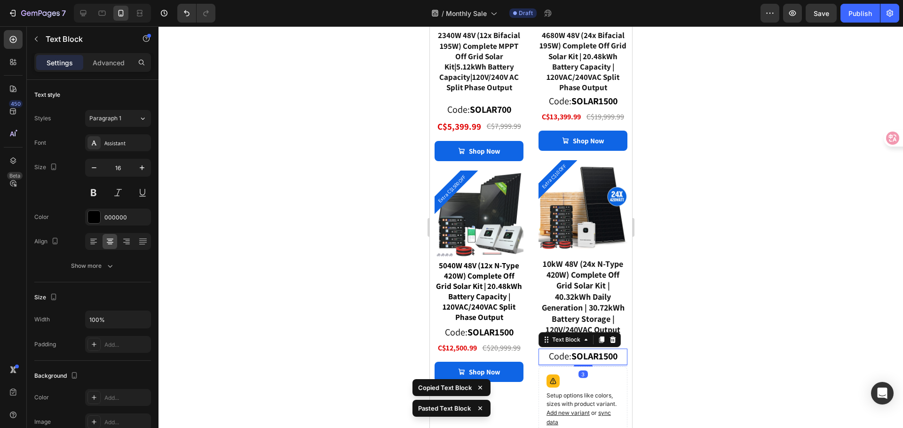
scroll to position [2615, 0]
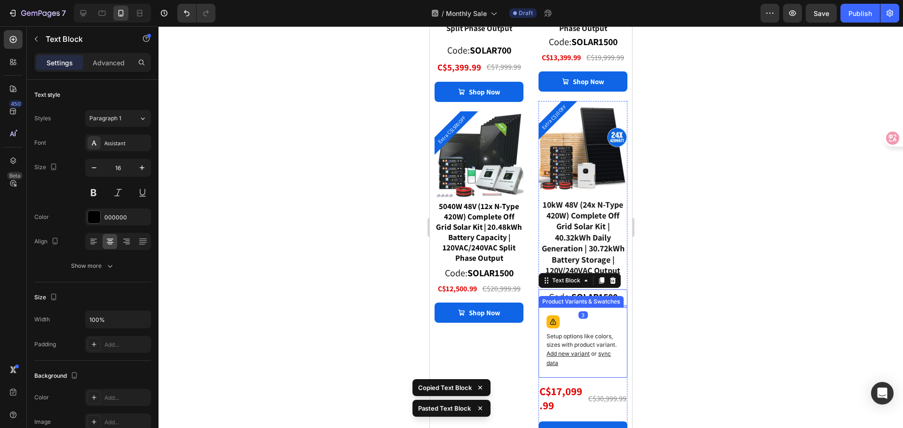
click at [599, 327] on div "Setup options like colors, sizes with product variant. Add new variant or sync …" at bounding box center [582, 343] width 80 height 62
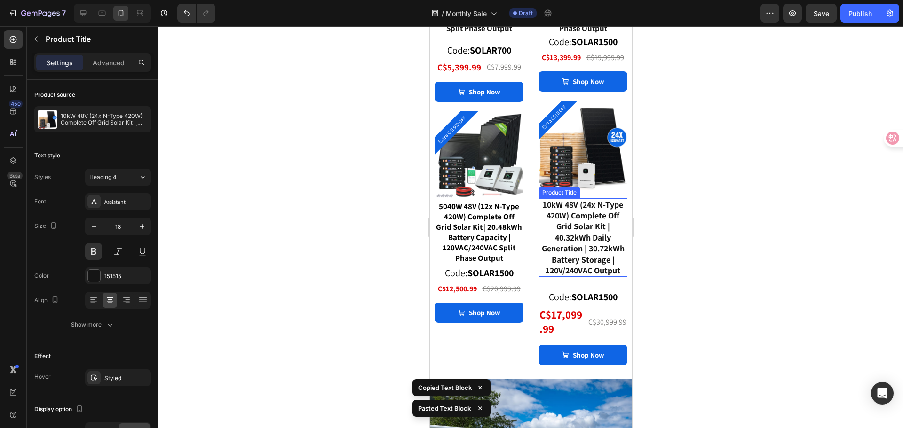
click at [592, 263] on div "10kW 48V (24x N-Type 420W) Complete Off Grid Solar Kit | 40.32kWh Daily Generat…" at bounding box center [582, 237] width 89 height 79
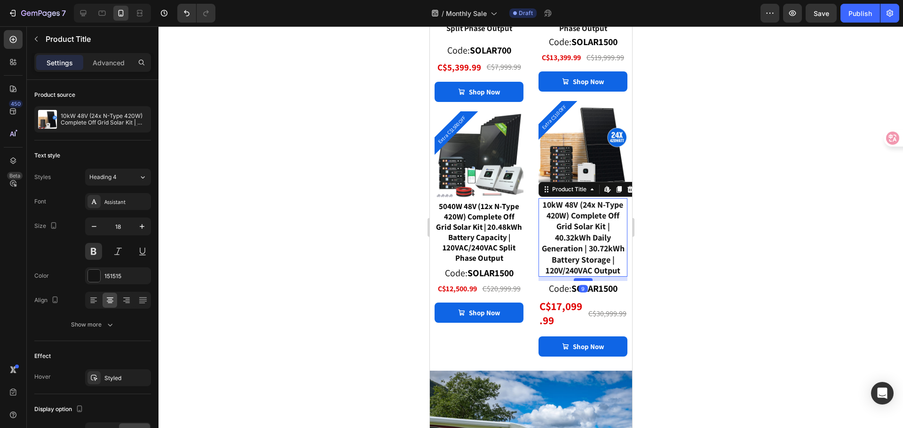
drag, startPoint x: 574, startPoint y: 288, endPoint x: 574, endPoint y: 279, distance: 8.5
click at [574, 279] on div at bounding box center [582, 279] width 19 height 3
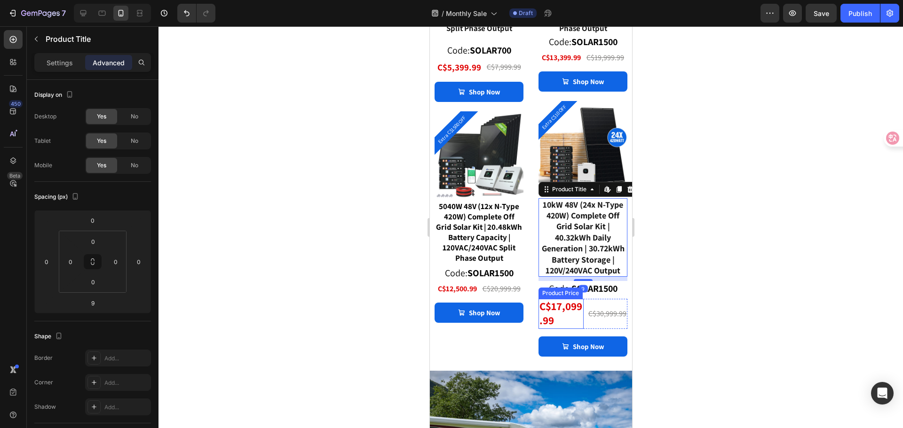
click at [563, 317] on div "C$17,099.99" at bounding box center [560, 314] width 45 height 30
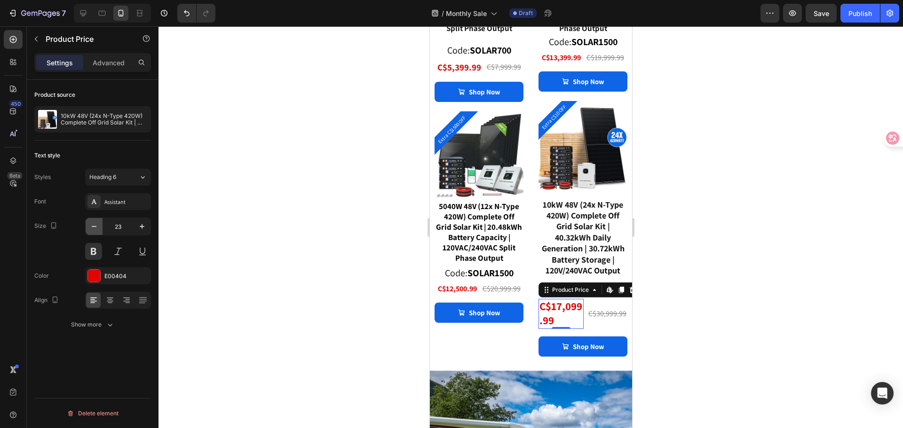
click at [96, 227] on icon "button" at bounding box center [94, 226] width 5 height 1
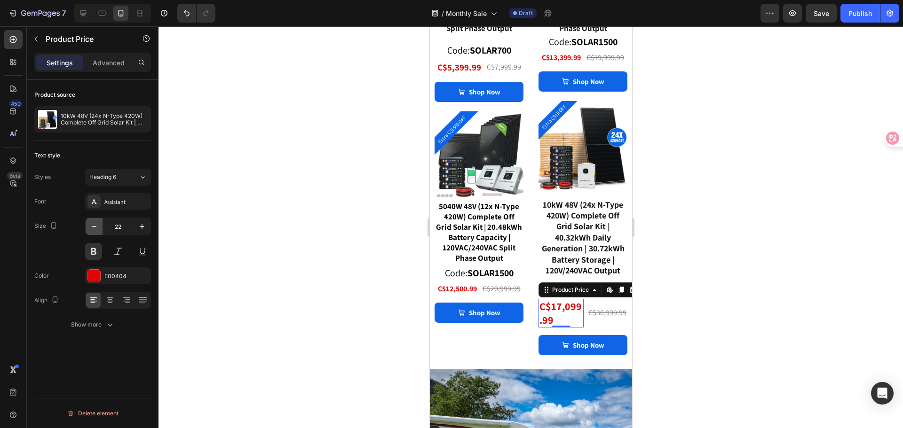
click at [96, 227] on icon "button" at bounding box center [94, 226] width 5 height 1
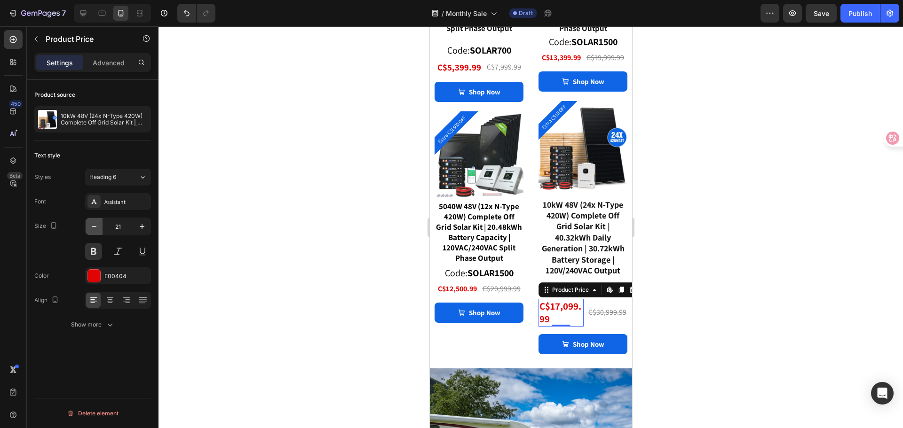
click at [96, 227] on icon "button" at bounding box center [94, 226] width 5 height 1
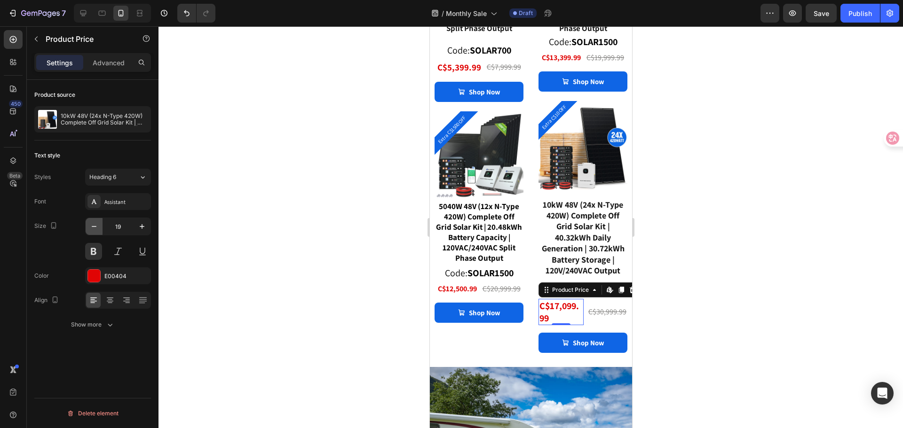
click at [96, 227] on icon "button" at bounding box center [94, 226] width 5 height 1
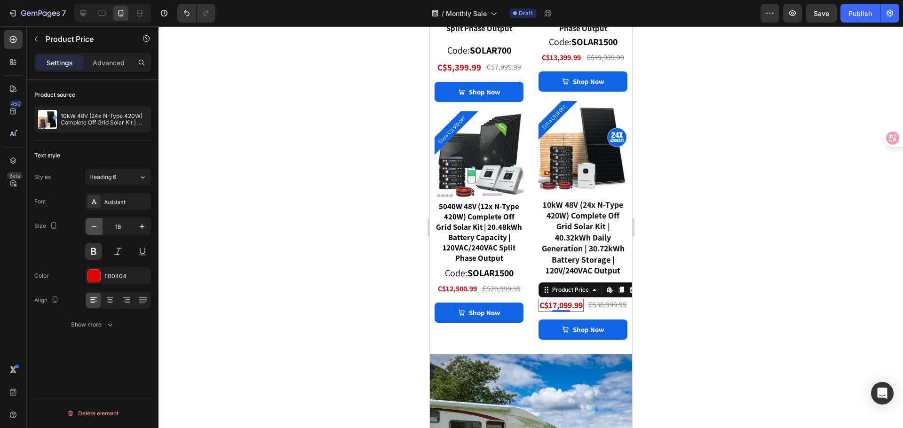
click at [96, 227] on icon "button" at bounding box center [94, 226] width 5 height 1
type input "16"
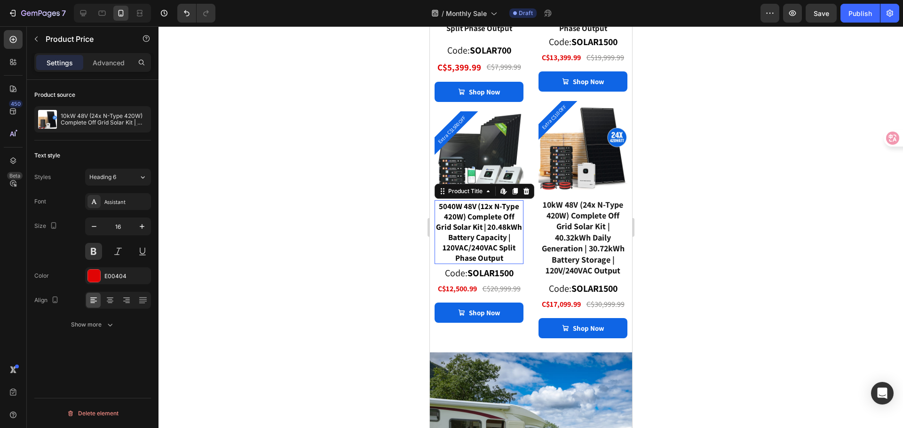
click at [477, 246] on div "5040W 48V (12x N-Type 420W) Complete Off Grid Solar Kit | 20.48kWh Battery Capa…" at bounding box center [478, 232] width 89 height 64
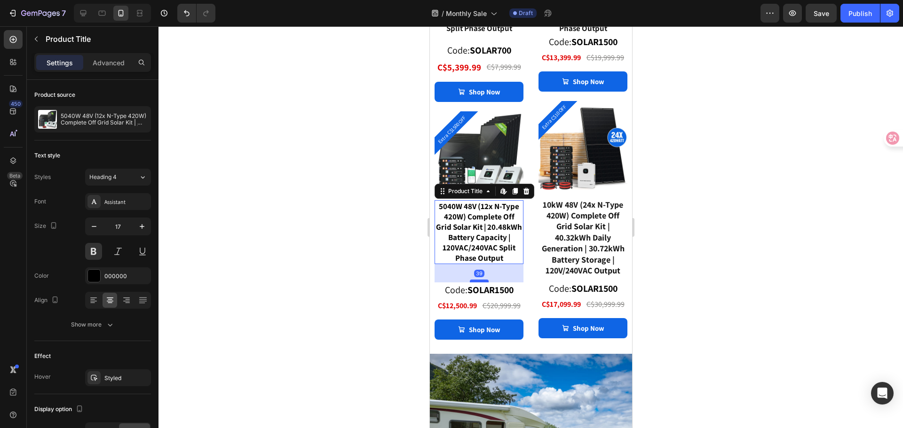
drag, startPoint x: 480, startPoint y: 264, endPoint x: 482, endPoint y: 281, distance: 17.1
click at [482, 281] on div at bounding box center [478, 281] width 19 height 3
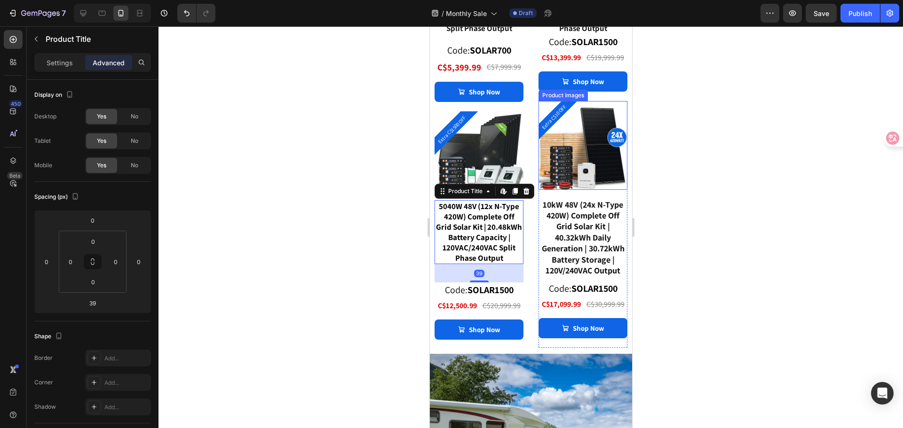
click at [577, 176] on img at bounding box center [582, 145] width 89 height 89
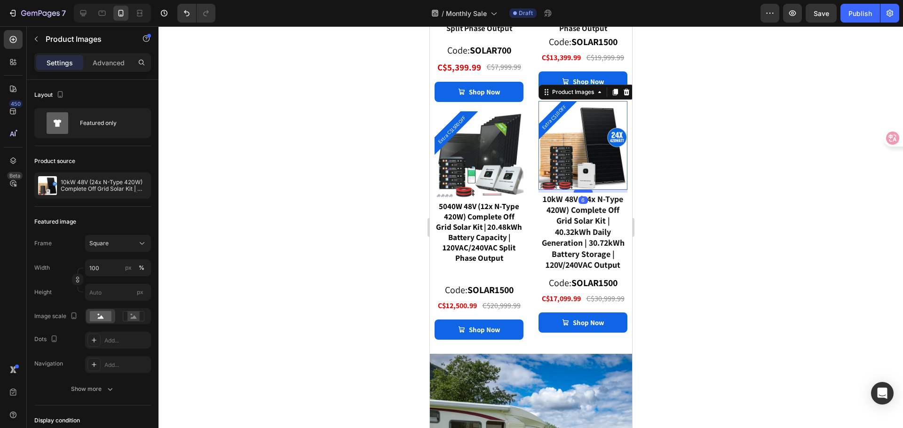
drag, startPoint x: 576, startPoint y: 198, endPoint x: 575, endPoint y: 192, distance: 5.8
click at [575, 192] on div at bounding box center [582, 191] width 19 height 3
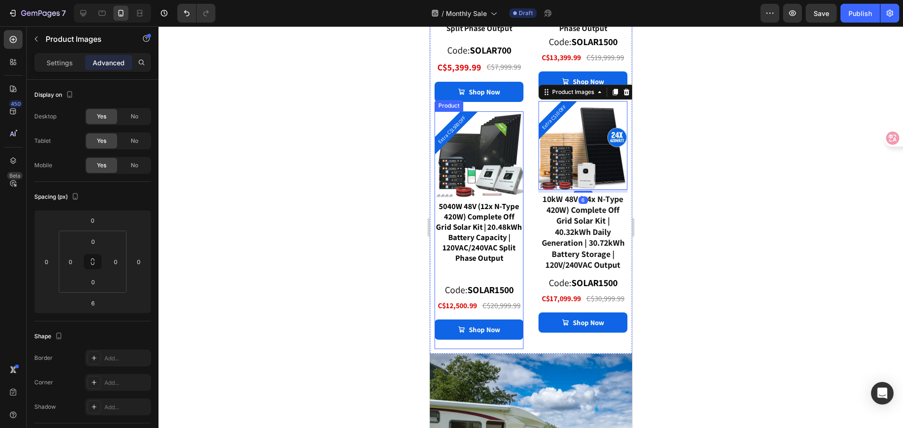
click at [479, 242] on div "5040W 48V (12x N-Type 420W) Complete Off Grid Solar Kit | 20.48kWh Battery Capa…" at bounding box center [478, 232] width 89 height 64
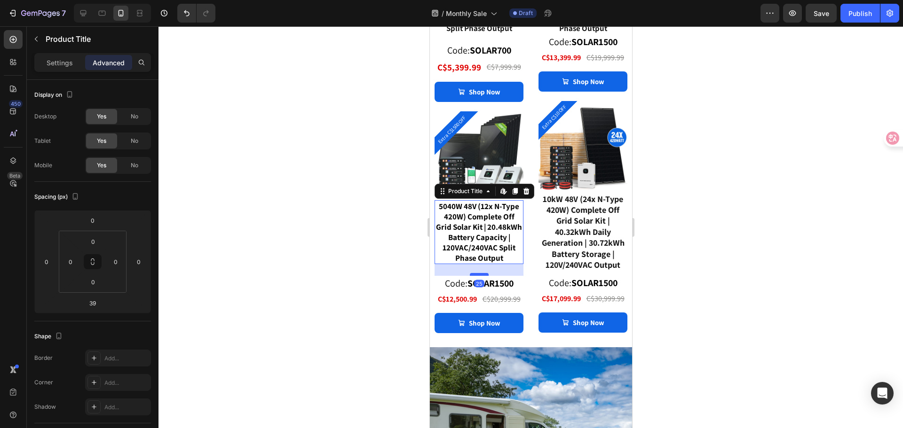
drag, startPoint x: 483, startPoint y: 282, endPoint x: 482, endPoint y: 275, distance: 6.6
click at [482, 275] on div at bounding box center [478, 274] width 19 height 3
type input "25"
click at [694, 278] on div at bounding box center [531, 227] width 745 height 402
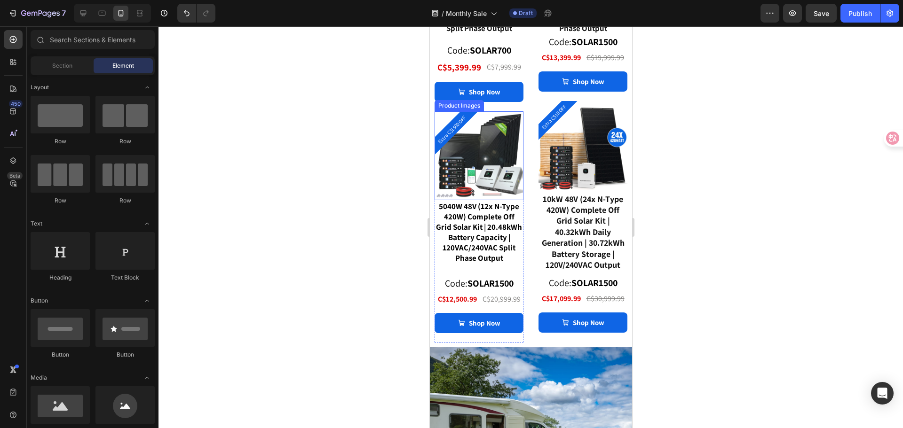
click at [500, 181] on img at bounding box center [478, 155] width 89 height 89
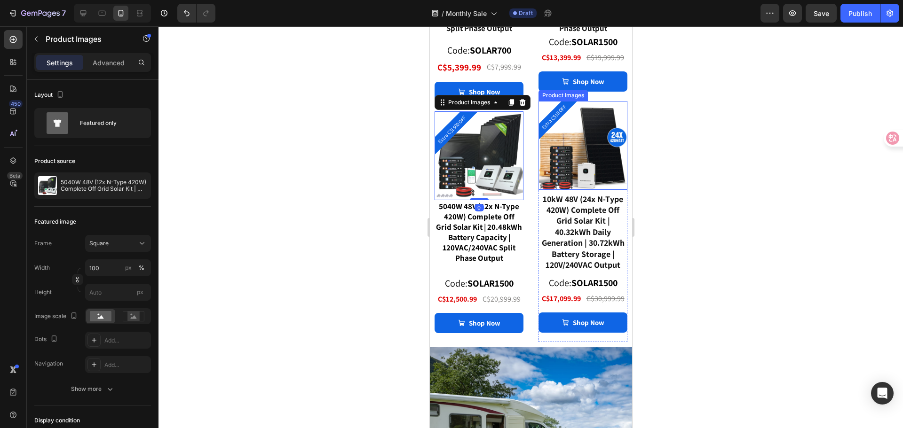
click at [581, 177] on img at bounding box center [582, 145] width 89 height 89
click at [488, 177] on img at bounding box center [478, 155] width 89 height 89
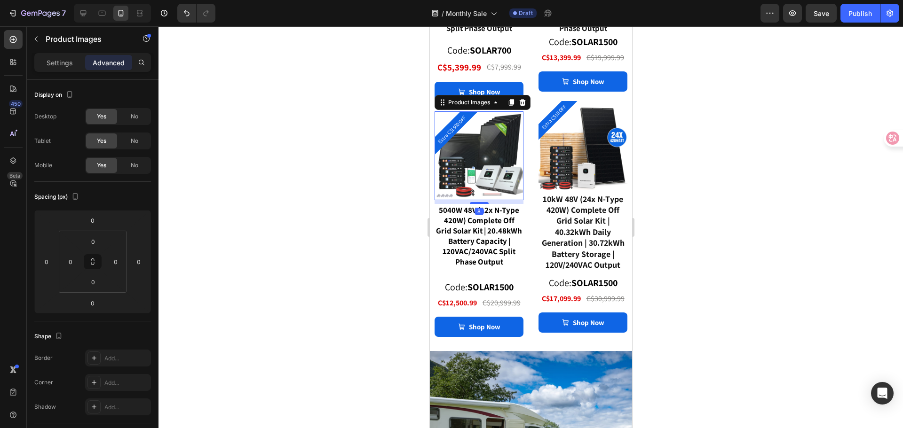
click at [484, 200] on div "8" at bounding box center [478, 202] width 89 height 4
type input "8"
click at [489, 240] on div "5040W 48V (12x N-Type 420W) Complete Off Grid Solar Kit | 20.48kWh Battery Capa…" at bounding box center [478, 236] width 89 height 64
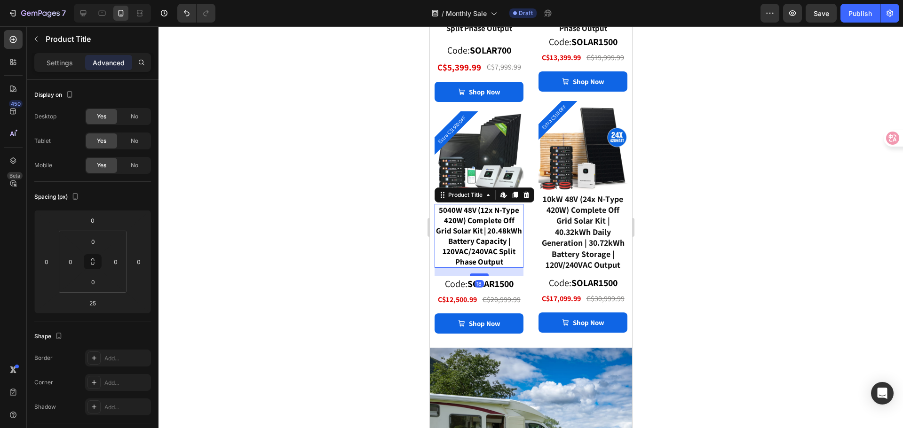
click at [481, 276] on div at bounding box center [478, 275] width 19 height 3
type input "18"
click at [397, 272] on div at bounding box center [531, 227] width 745 height 402
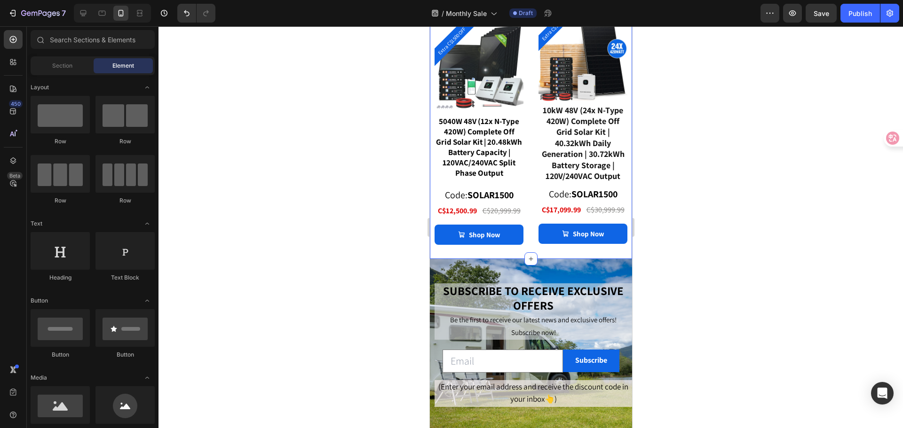
scroll to position [2568, 0]
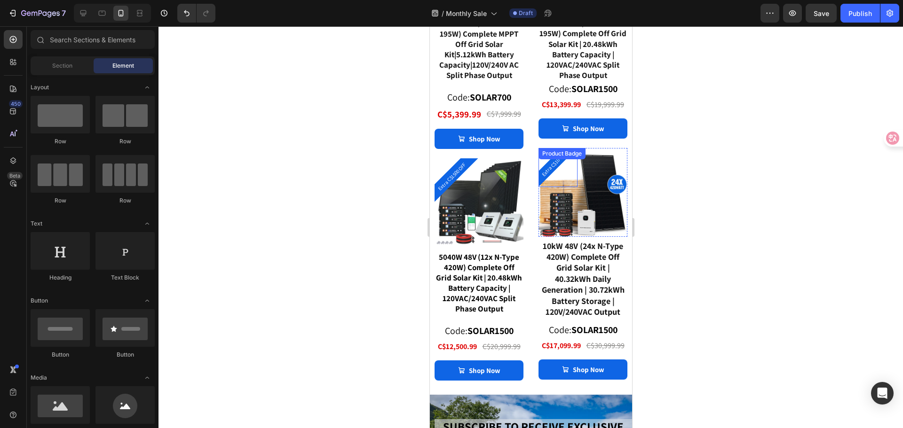
click at [552, 165] on div "Extra C$10 OFF Product Badge" at bounding box center [557, 167] width 39 height 39
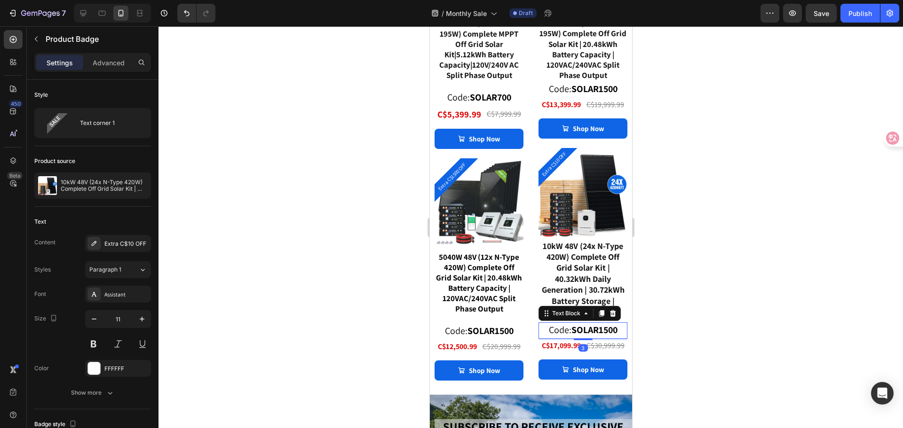
click at [600, 329] on strong "SOLAR1500" at bounding box center [594, 330] width 46 height 12
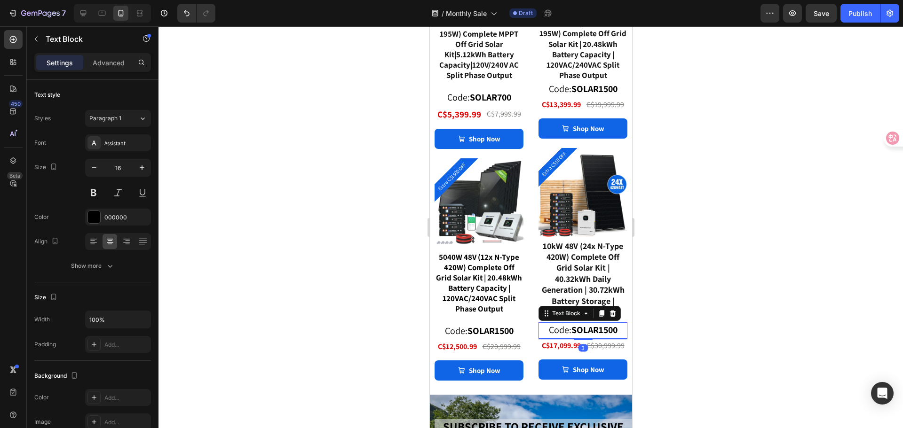
click at [597, 330] on strong "SOLAR1500" at bounding box center [594, 330] width 46 height 12
drag, startPoint x: 594, startPoint y: 330, endPoint x: 603, endPoint y: 330, distance: 8.9
click at [603, 330] on strong "SOLAR1500" at bounding box center [594, 330] width 46 height 12
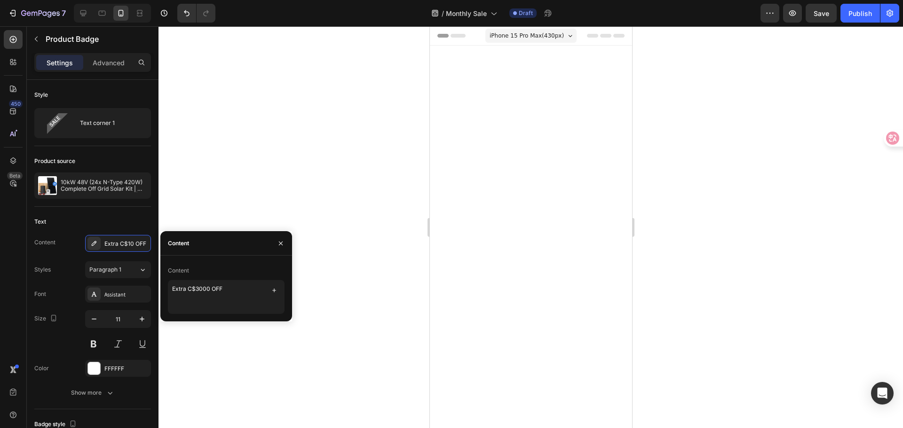
scroll to position [2568, 0]
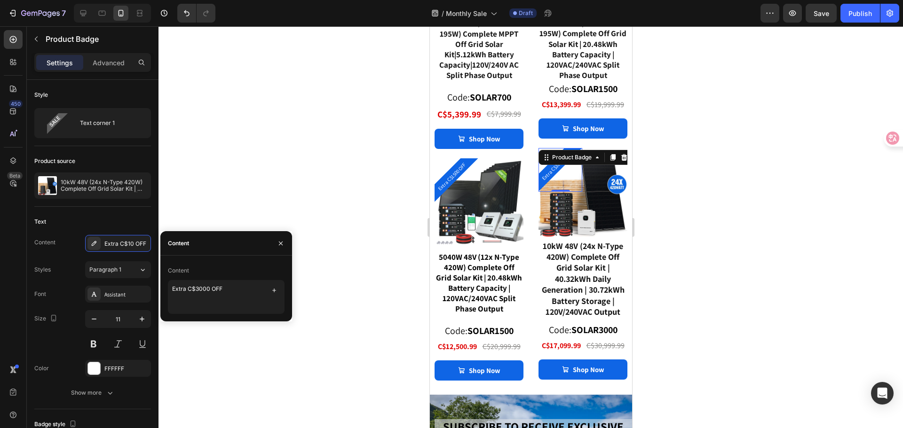
type textarea "Extra C$3000 OFF"
click at [206, 276] on div "Content" at bounding box center [226, 270] width 117 height 15
click at [256, 199] on div at bounding box center [531, 227] width 745 height 402
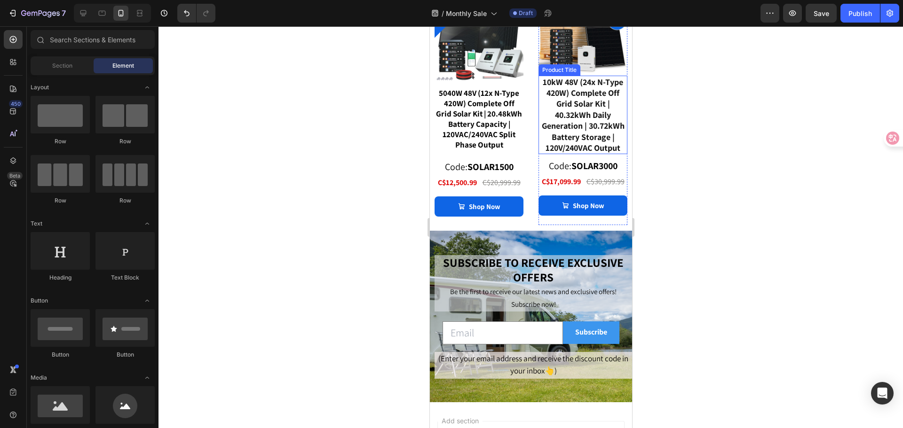
scroll to position [2803, 0]
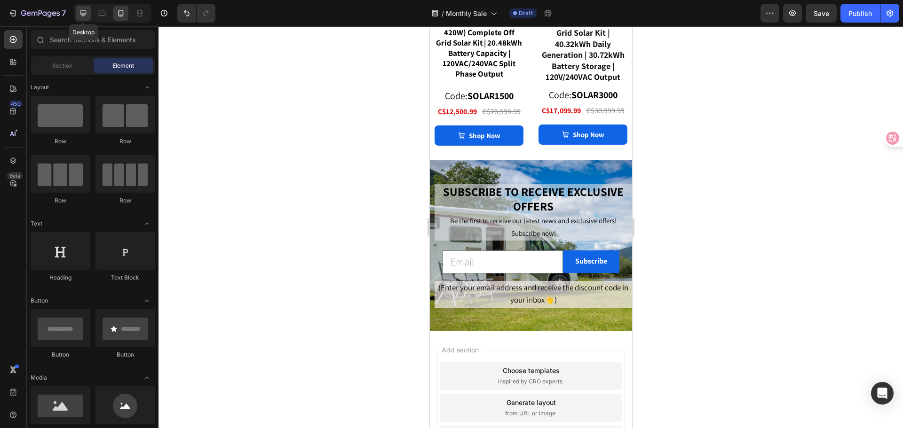
click at [82, 12] on icon at bounding box center [83, 12] width 9 height 9
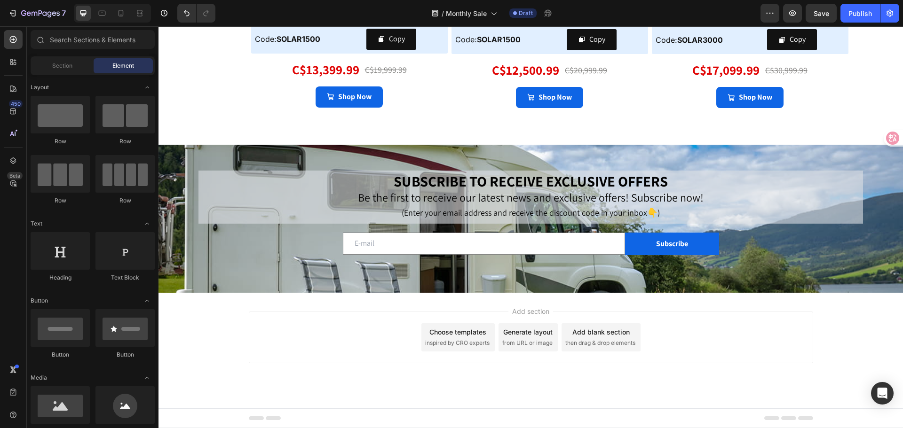
scroll to position [2667, 0]
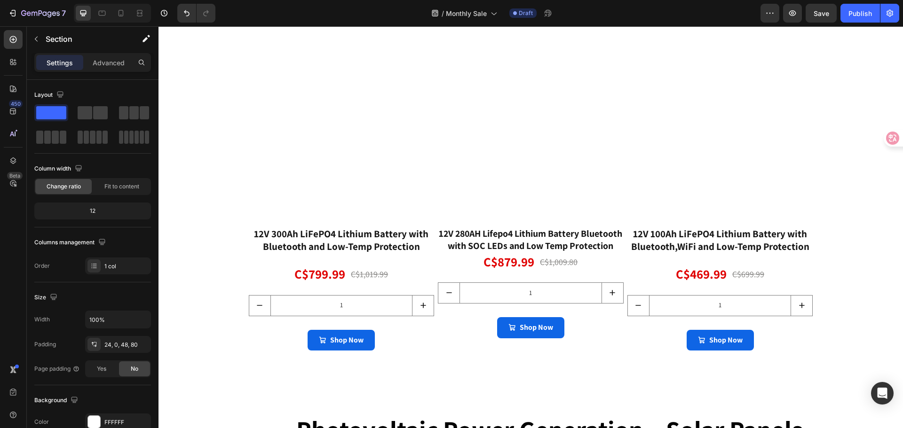
scroll to position [927, 0]
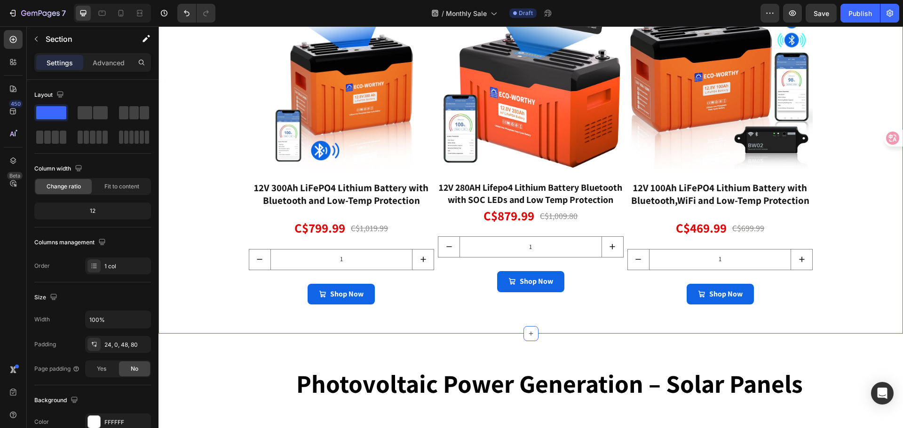
click at [40, 43] on button "button" at bounding box center [36, 39] width 15 height 15
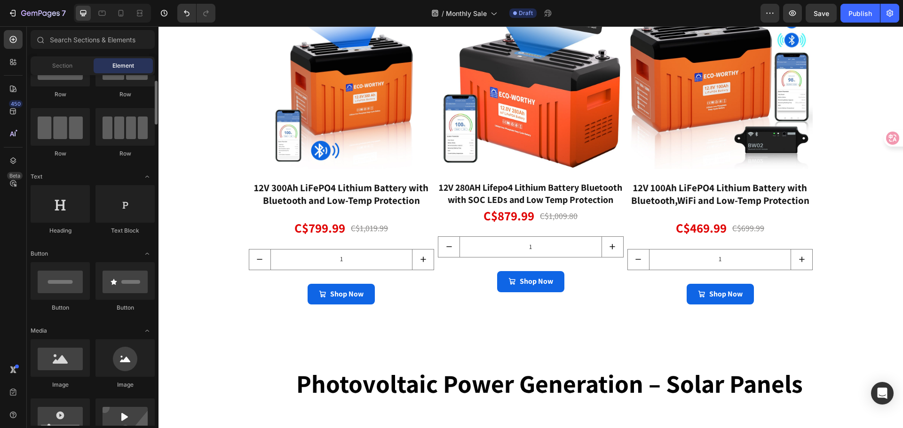
scroll to position [0, 0]
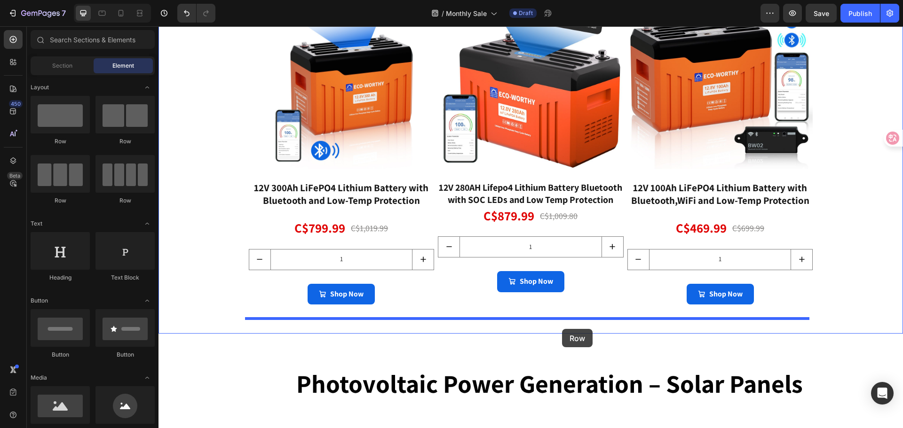
drag, startPoint x: 302, startPoint y: 219, endPoint x: 562, endPoint y: 329, distance: 282.6
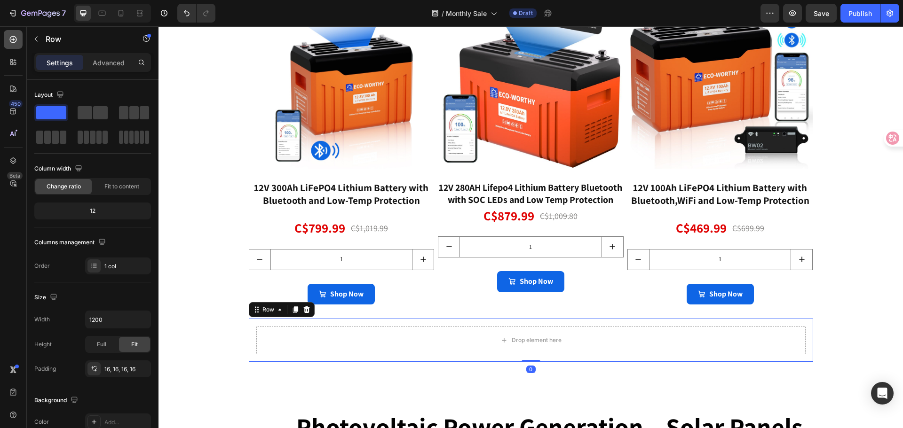
click at [15, 41] on icon at bounding box center [12, 39] width 9 height 9
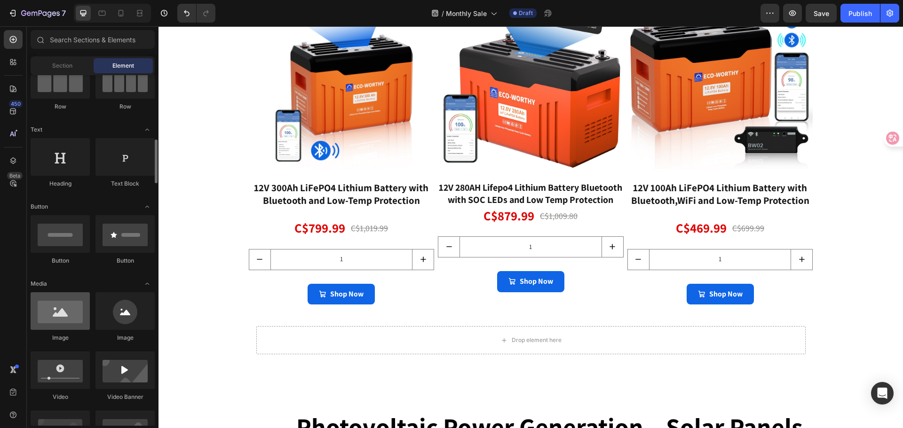
scroll to position [188, 0]
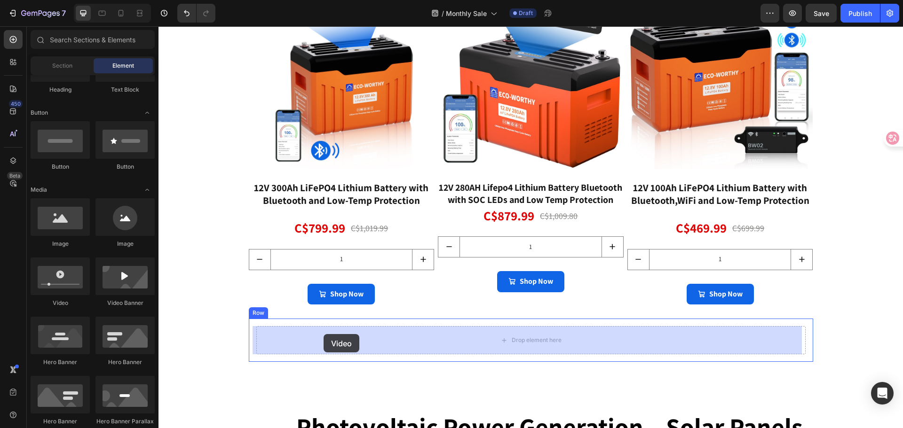
drag, startPoint x: 228, startPoint y: 304, endPoint x: 324, endPoint y: 334, distance: 100.7
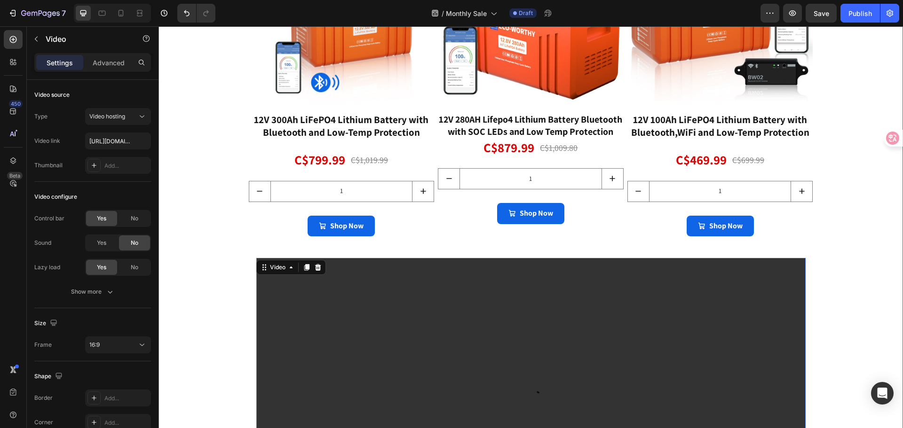
scroll to position [1021, 0]
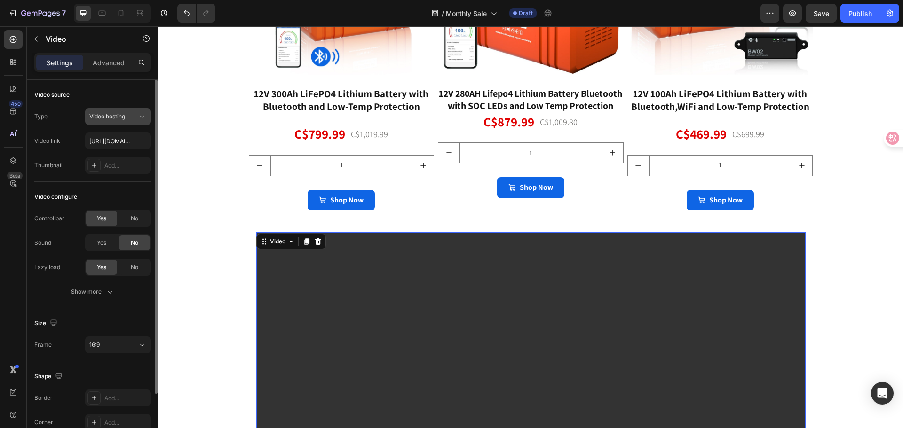
click at [118, 112] on span "Video hosting" at bounding box center [107, 116] width 36 height 8
click at [120, 93] on div "Video source" at bounding box center [92, 94] width 117 height 15
click at [122, 143] on input "[URL][DOMAIN_NAME]" at bounding box center [118, 141] width 66 height 17
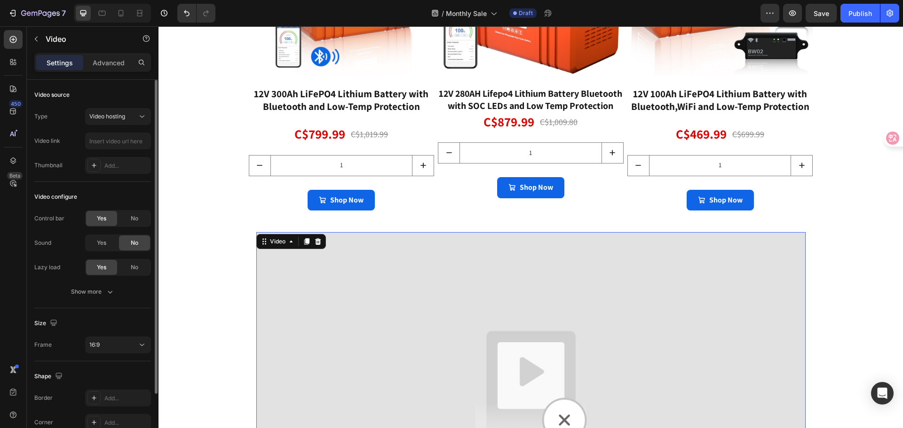
click at [74, 142] on div "Video link" at bounding box center [92, 141] width 117 height 17
click at [108, 143] on input "text" at bounding box center [118, 141] width 66 height 17
click at [71, 123] on div "Type Video hosting" at bounding box center [92, 116] width 117 height 17
click at [113, 143] on input "text" at bounding box center [118, 141] width 66 height 17
click at [115, 116] on span "Video hosting" at bounding box center [107, 116] width 36 height 7
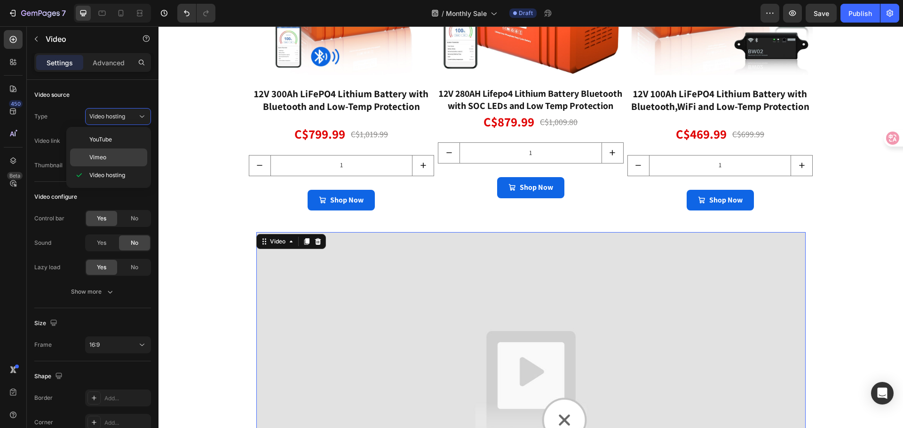
click at [112, 155] on p "Vimeo" at bounding box center [116, 157] width 54 height 8
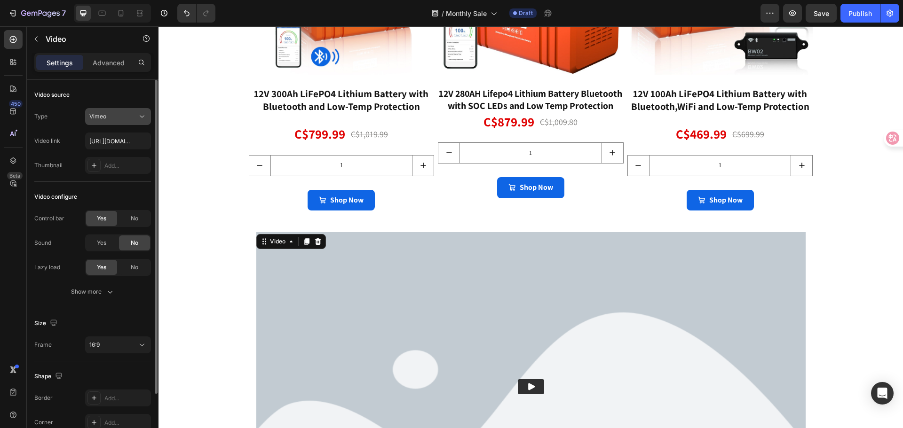
click at [122, 117] on div "Vimeo" at bounding box center [113, 116] width 48 height 8
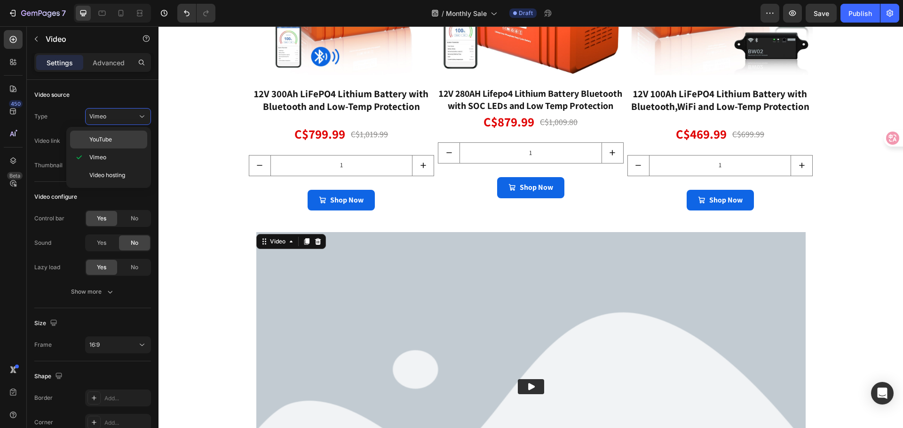
click at [119, 138] on p "YouTube" at bounding box center [116, 139] width 54 height 8
type input "[URL][DOMAIN_NAME]"
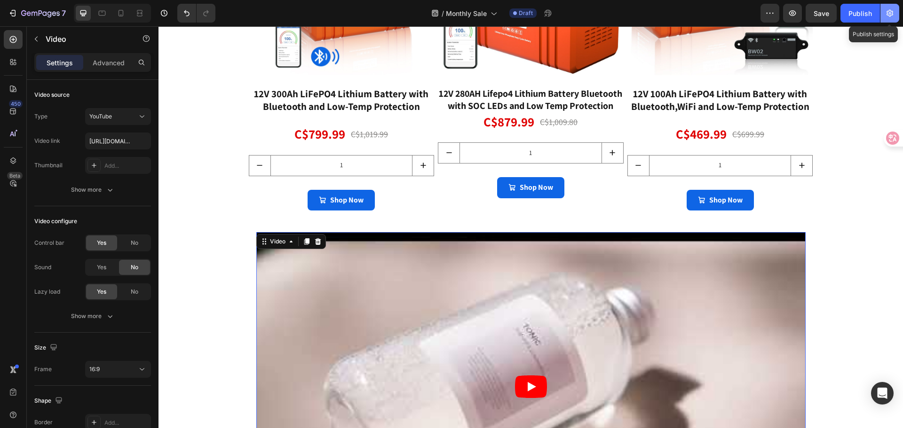
click at [889, 12] on icon "button" at bounding box center [889, 12] width 9 height 9
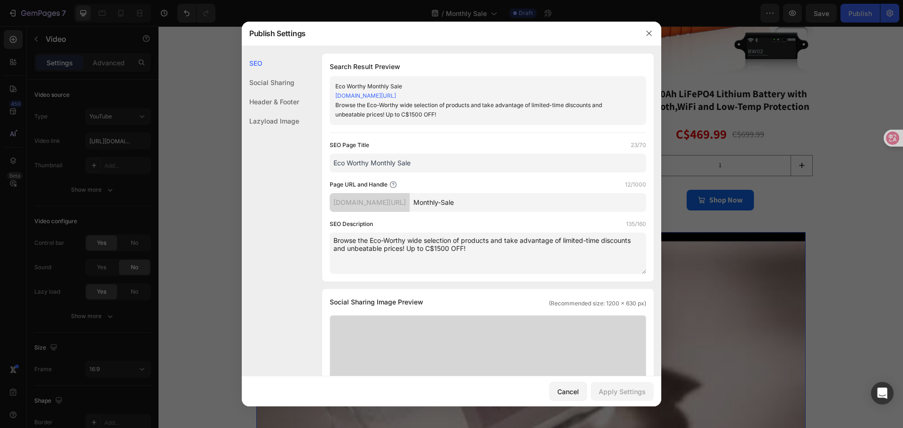
drag, startPoint x: 513, startPoint y: 204, endPoint x: 460, endPoint y: 200, distance: 53.8
click at [460, 200] on input "Monthly-Sale" at bounding box center [528, 202] width 237 height 19
paste input "on-deals"
type input "on-deals"
click at [531, 218] on div "SEO Page Title 23/70 Eco Worthy Monthly Sale Page URL and Handle 8/1000 [DOMAIN…" at bounding box center [488, 208] width 317 height 134
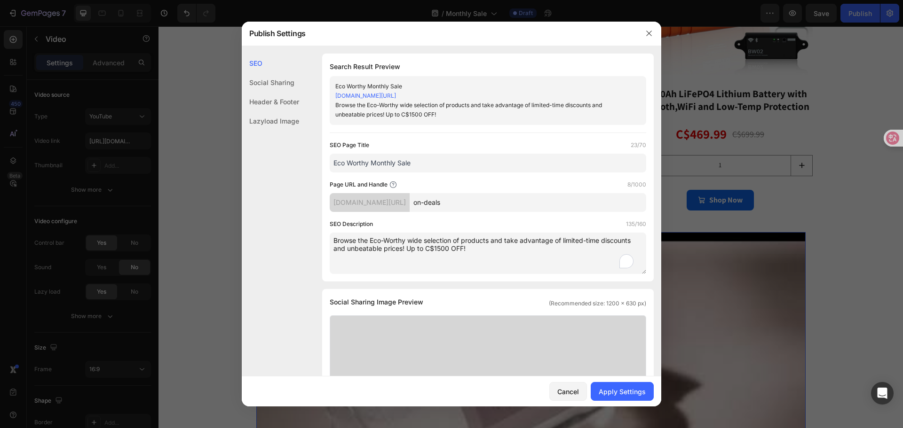
drag, startPoint x: 435, startPoint y: 248, endPoint x: 441, endPoint y: 247, distance: 6.2
click at [441, 247] on textarea "Browse the Eco-Worthy wide selection of products and take advantage of limited-…" at bounding box center [488, 253] width 317 height 41
click at [523, 257] on textarea "Browse the Eco-Worthy wide selection of products and take advantage of limited-…" at bounding box center [488, 253] width 317 height 41
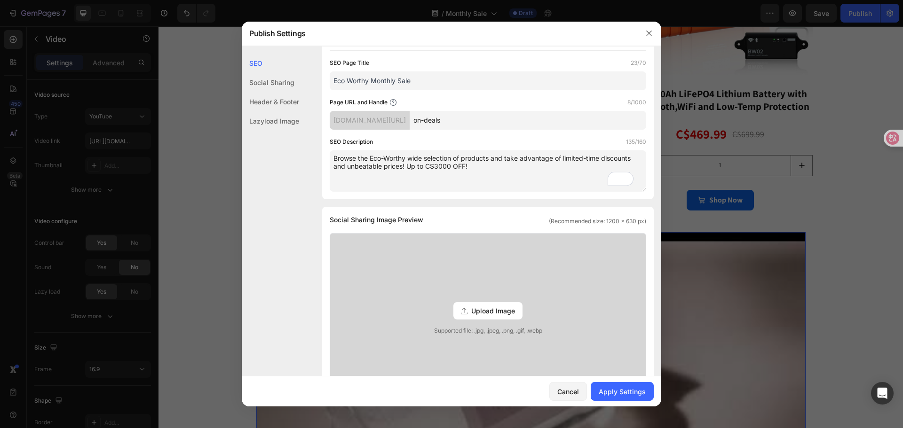
scroll to position [0, 0]
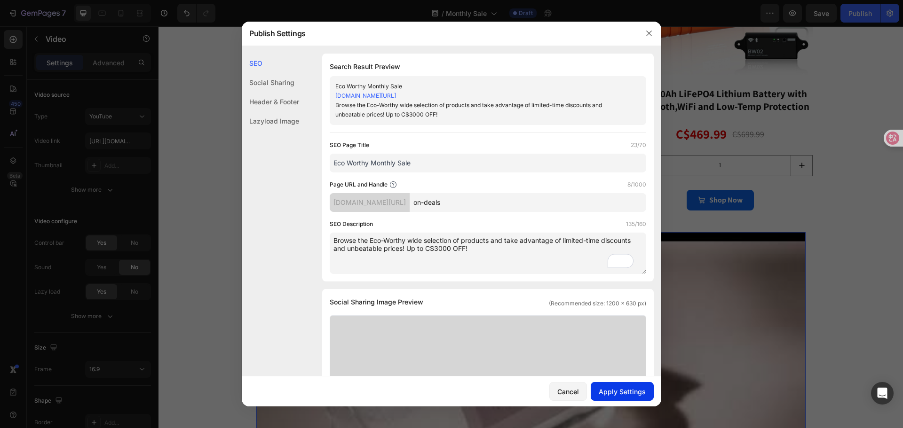
type textarea "Browse the Eco-Worthy wide selection of products and take advantage of limited-…"
click at [633, 393] on div "Apply Settings" at bounding box center [622, 392] width 47 height 10
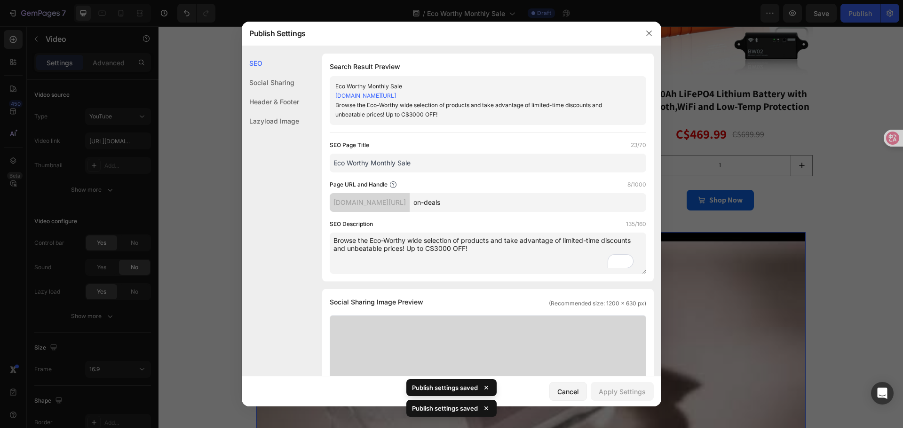
click at [852, 288] on div at bounding box center [451, 214] width 903 height 428
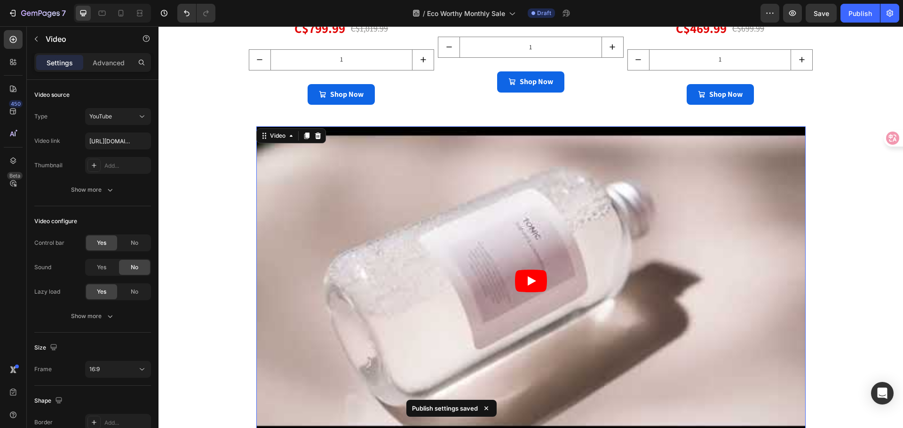
scroll to position [1209, 0]
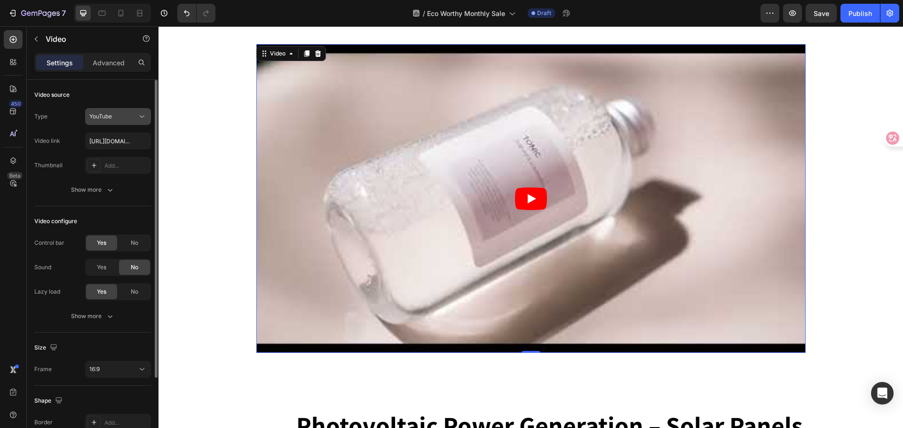
click at [120, 111] on button "YouTube" at bounding box center [118, 116] width 66 height 17
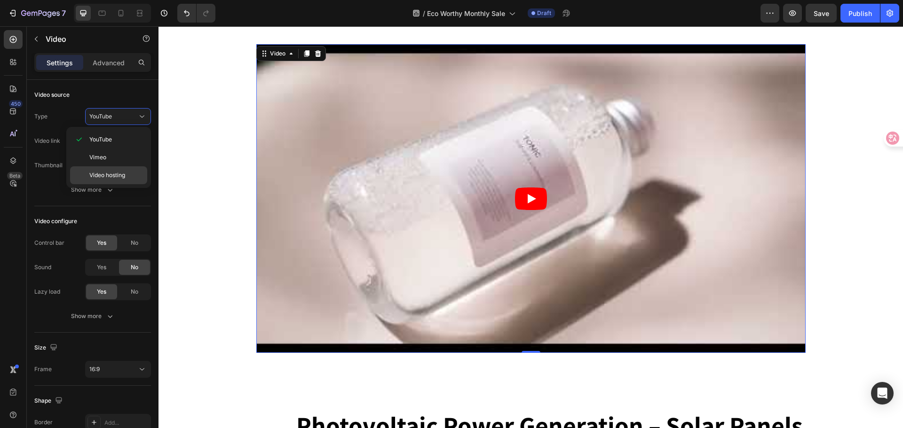
click at [119, 177] on span "Video hosting" at bounding box center [107, 175] width 36 height 8
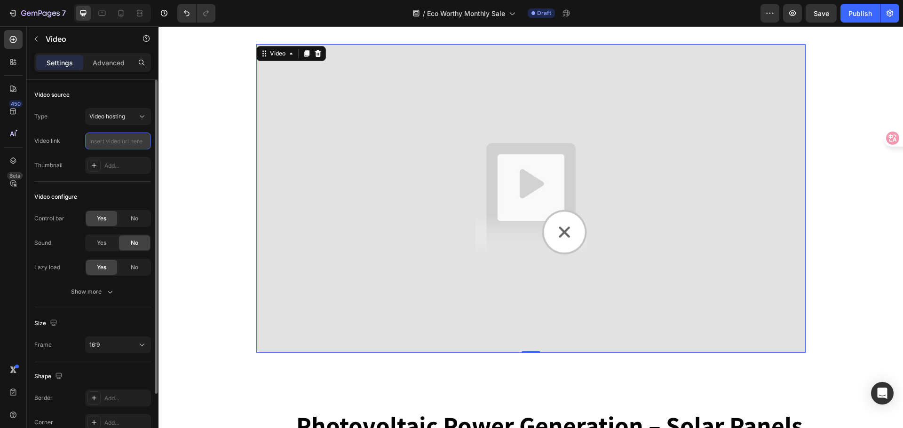
click at [119, 142] on input "text" at bounding box center [118, 141] width 66 height 17
paste input "[URL][DOMAIN_NAME]"
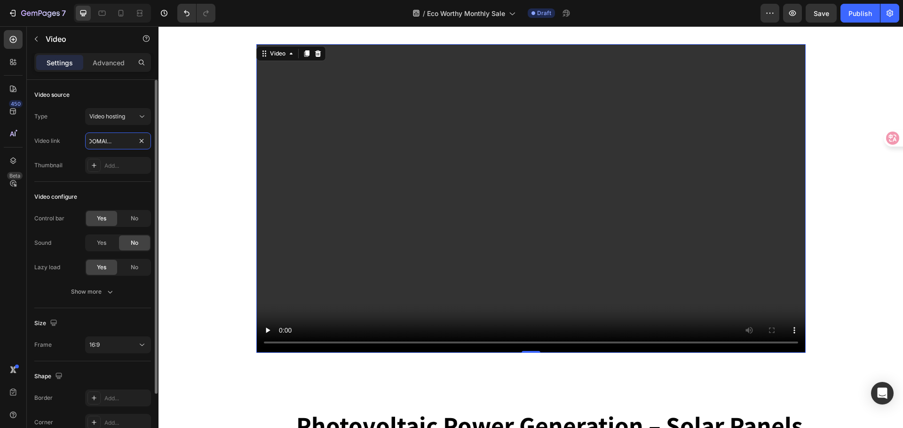
type input "[URL][DOMAIN_NAME]"
click at [119, 97] on div "Video source" at bounding box center [92, 94] width 117 height 15
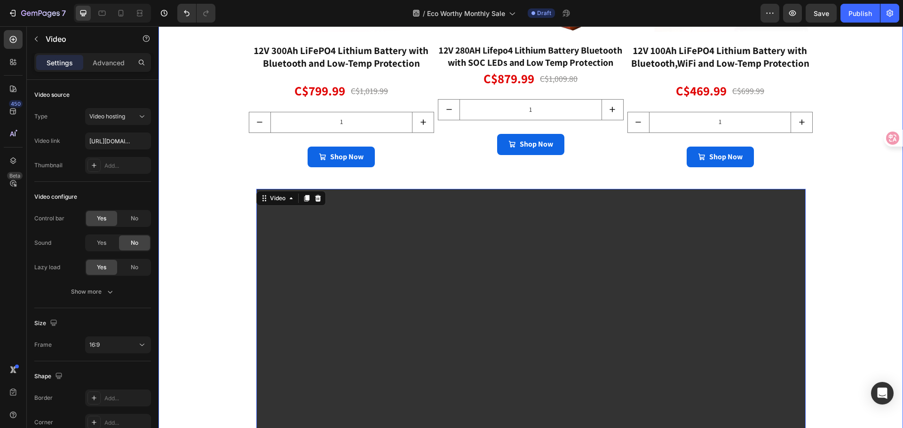
scroll to position [1209, 0]
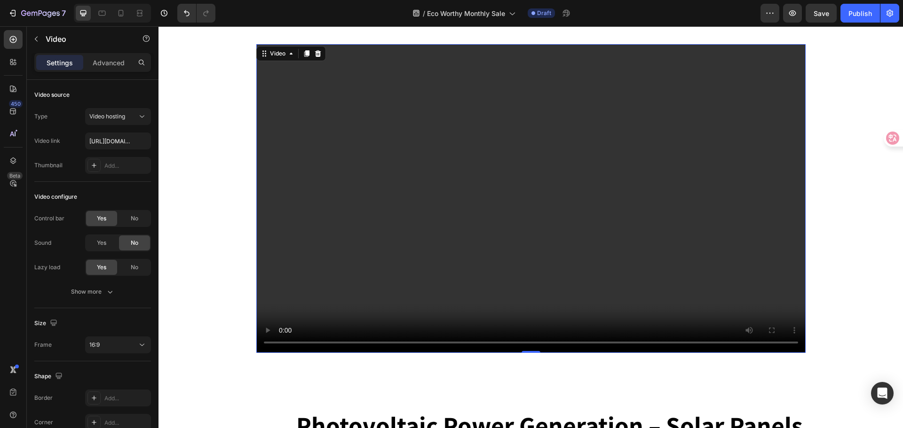
click at [256, 114] on video at bounding box center [530, 198] width 549 height 309
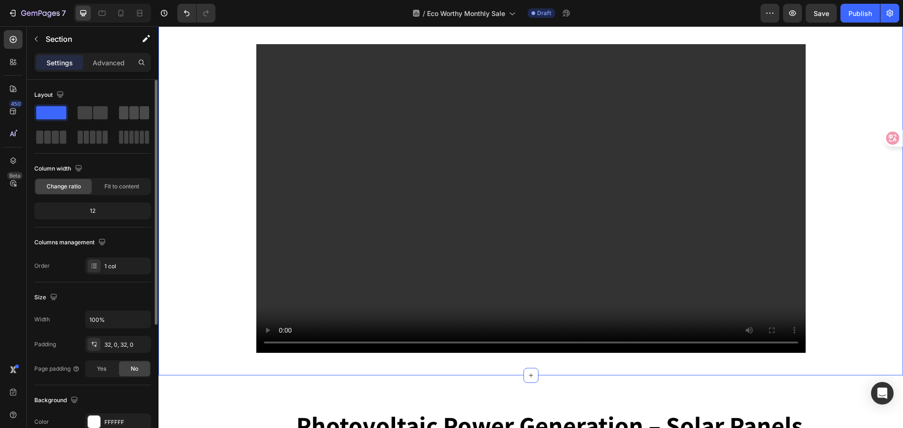
click at [127, 111] on span at bounding box center [123, 112] width 9 height 13
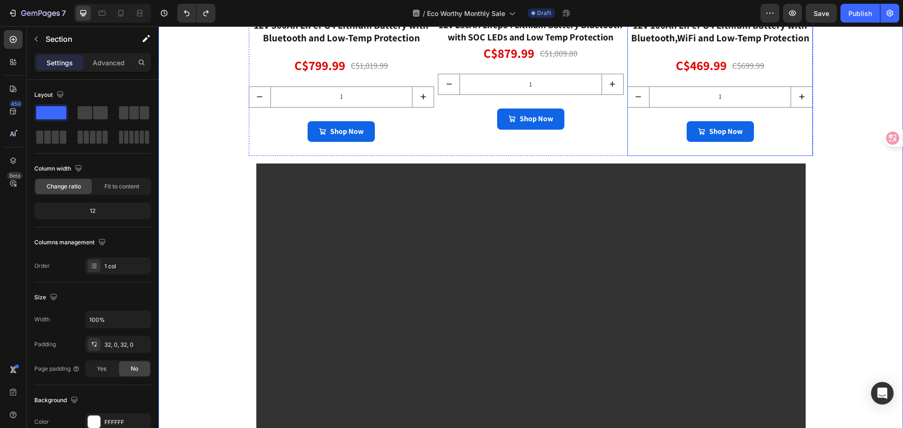
scroll to position [1084, 0]
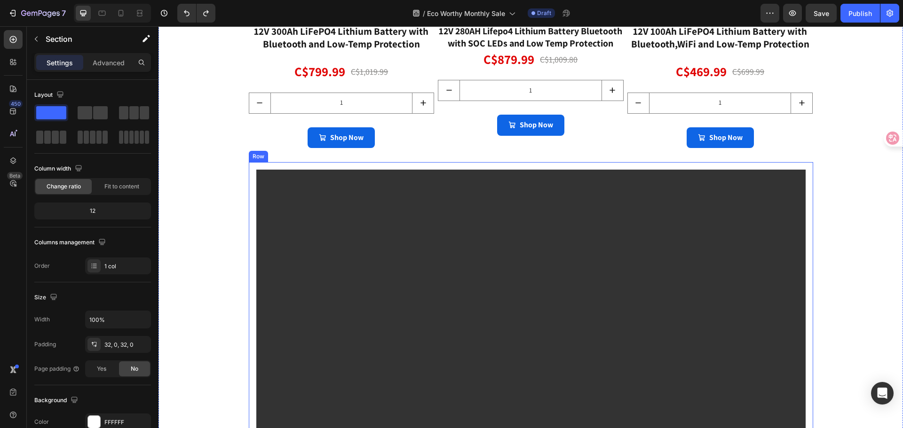
click at [286, 167] on div "Video Row" at bounding box center [531, 324] width 564 height 324
click at [303, 155] on icon at bounding box center [306, 153] width 6 height 7
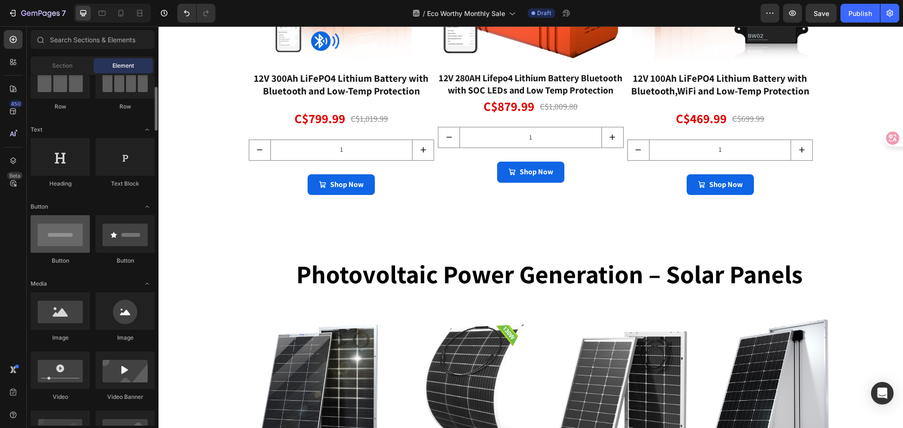
scroll to position [0, 0]
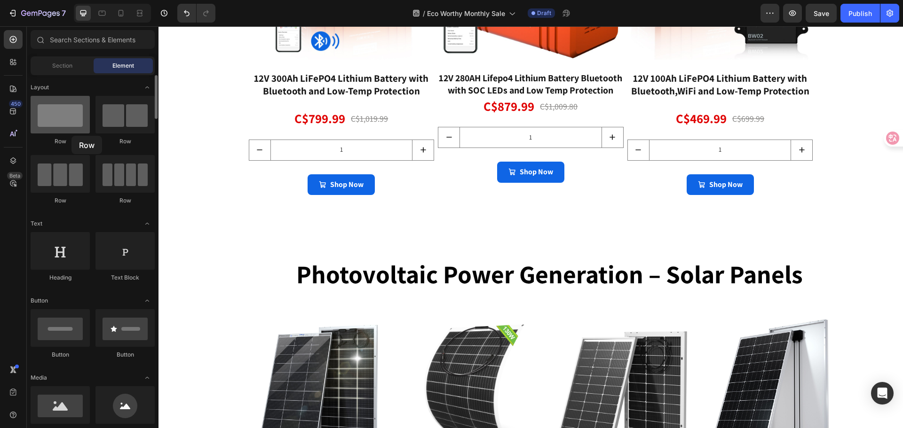
drag, startPoint x: 65, startPoint y: 128, endPoint x: 67, endPoint y: 133, distance: 5.1
click at [69, 134] on div "Row" at bounding box center [60, 121] width 59 height 50
click at [66, 127] on div at bounding box center [60, 115] width 59 height 38
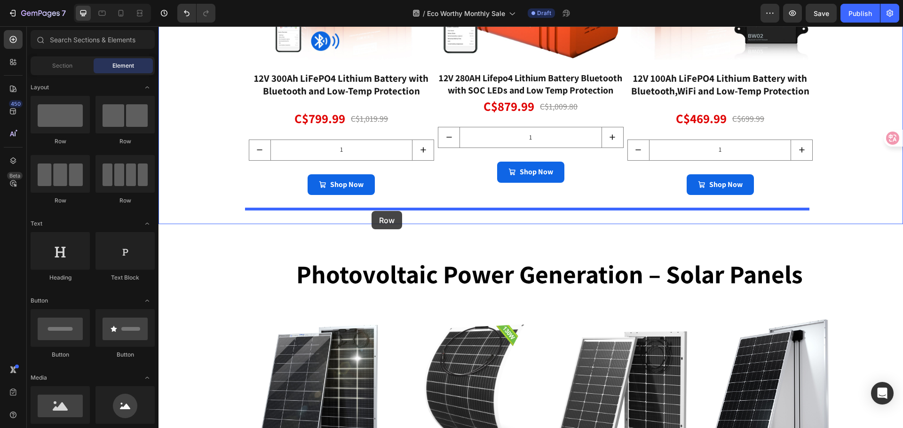
drag, startPoint x: 220, startPoint y: 205, endPoint x: 372, endPoint y: 211, distance: 152.0
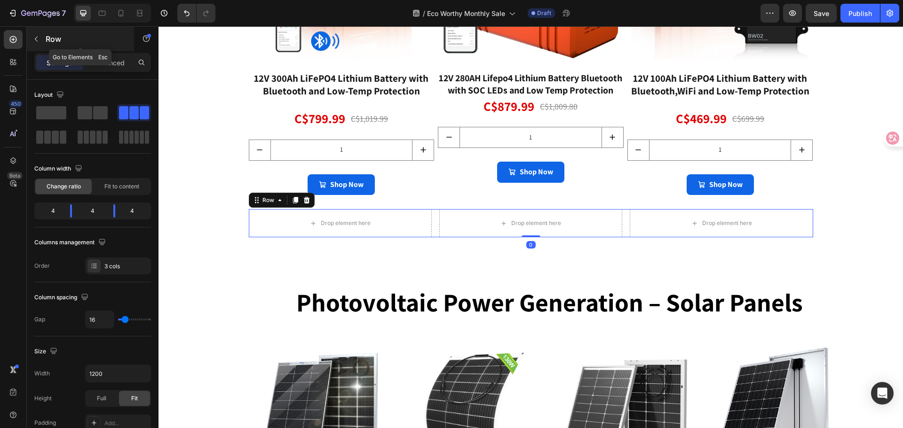
click at [36, 40] on icon "button" at bounding box center [36, 39] width 3 height 5
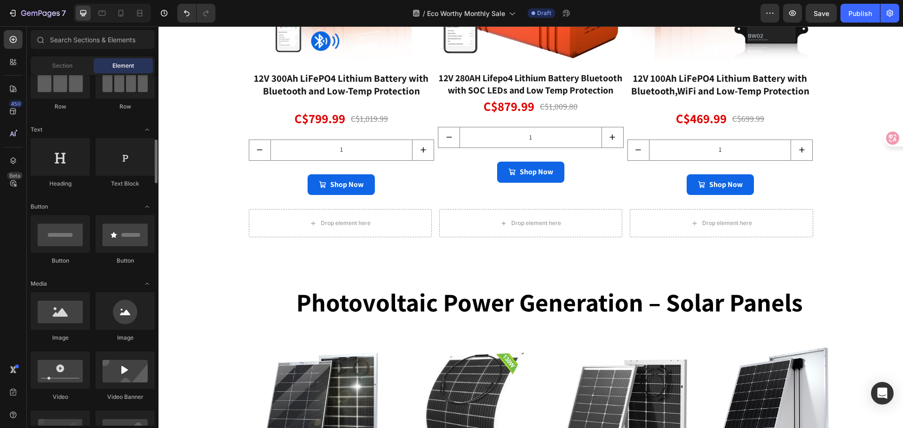
scroll to position [141, 0]
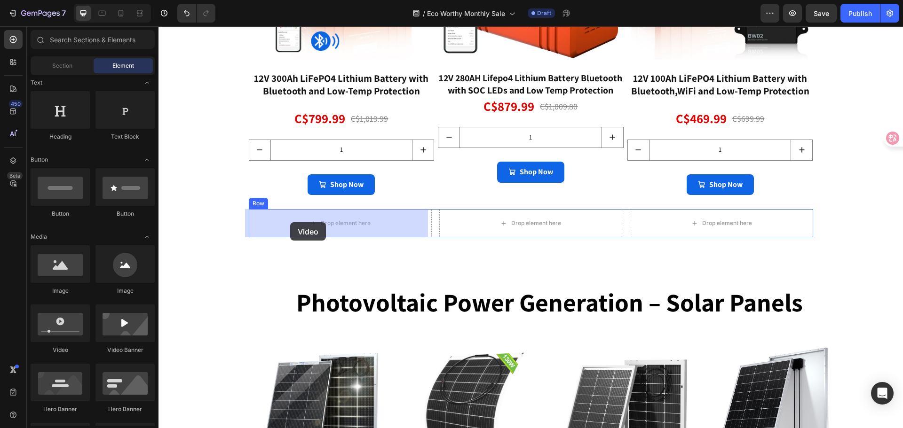
drag, startPoint x: 282, startPoint y: 330, endPoint x: 290, endPoint y: 222, distance: 108.0
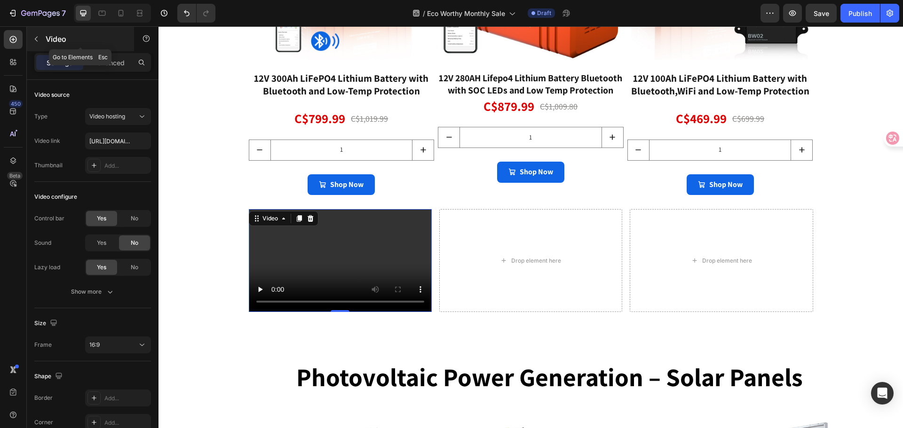
click at [36, 39] on icon "button" at bounding box center [36, 39] width 8 height 8
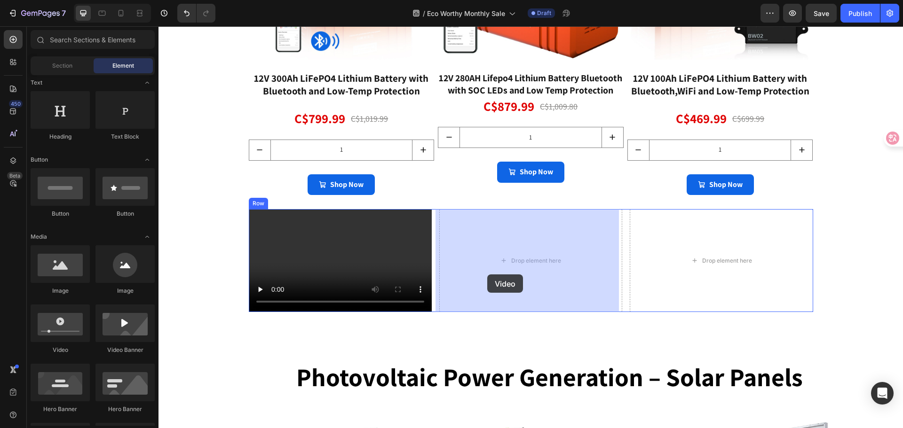
drag, startPoint x: 230, startPoint y: 357, endPoint x: 487, endPoint y: 274, distance: 270.1
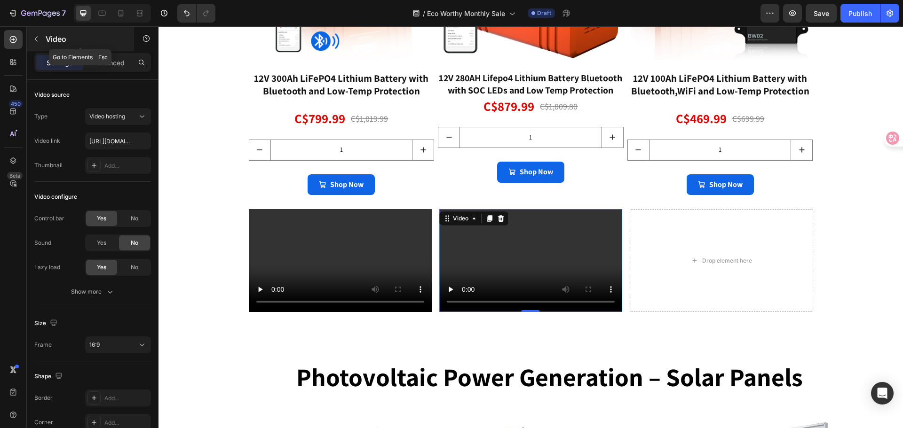
click at [37, 38] on icon "button" at bounding box center [36, 39] width 3 height 5
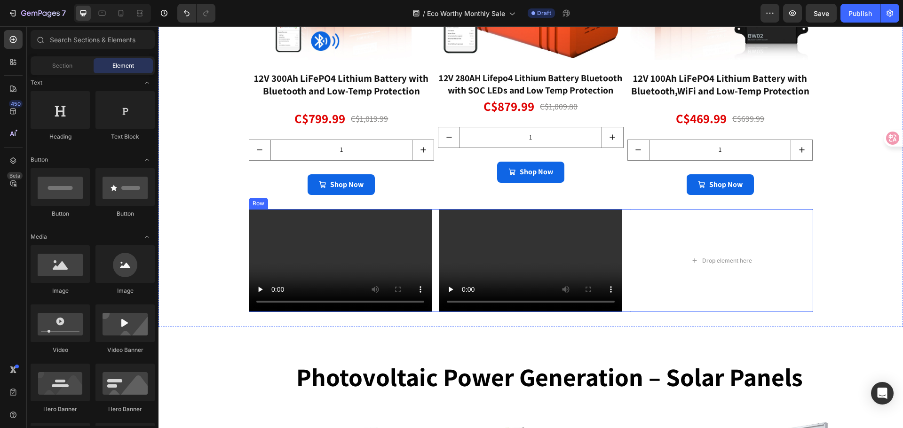
click at [624, 309] on div "Video Video Drop element here Row" at bounding box center [531, 260] width 564 height 103
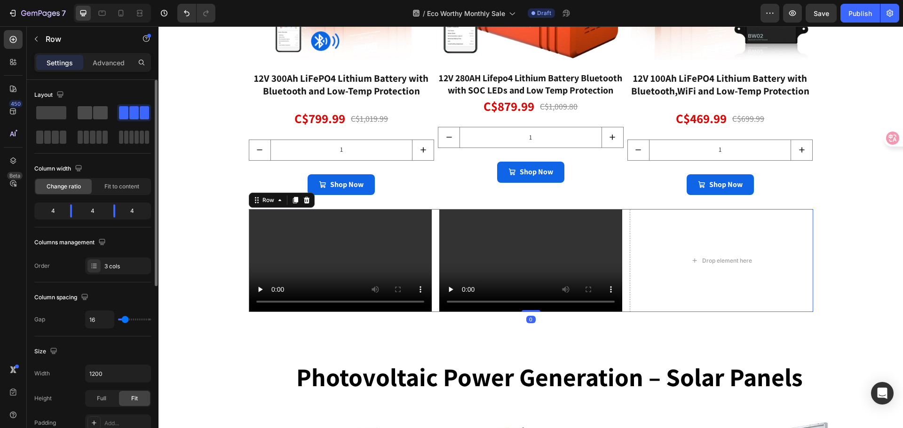
click at [97, 110] on span at bounding box center [100, 112] width 15 height 13
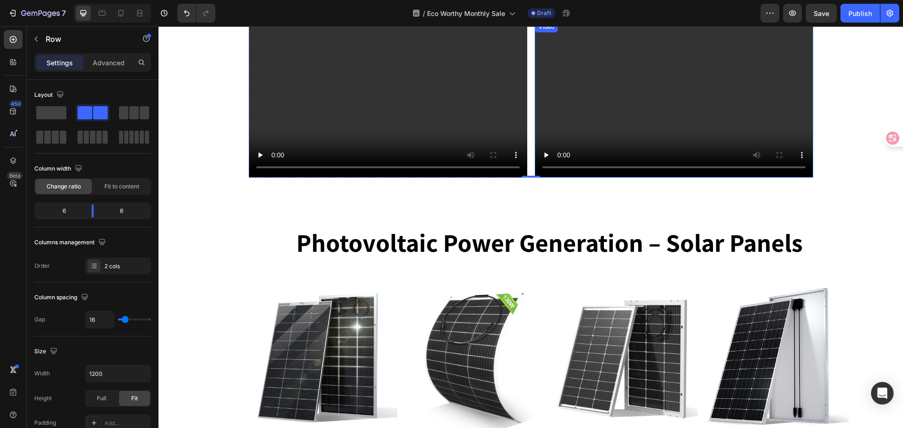
scroll to position [1084, 0]
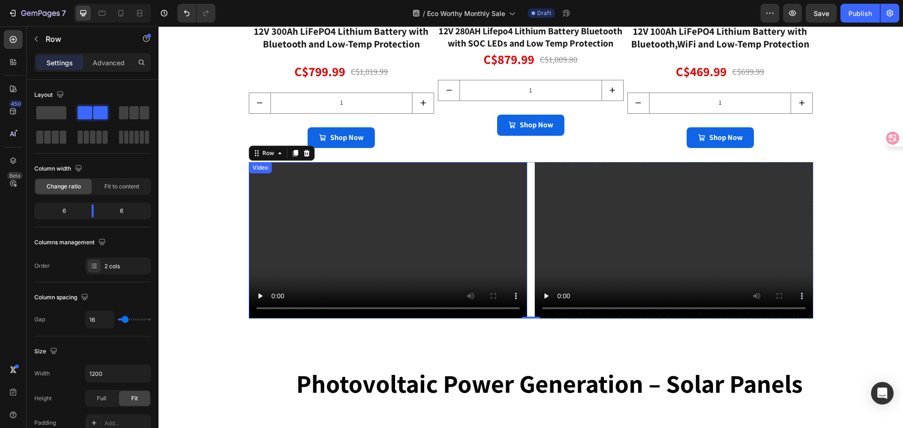
click at [314, 224] on video at bounding box center [388, 240] width 278 height 157
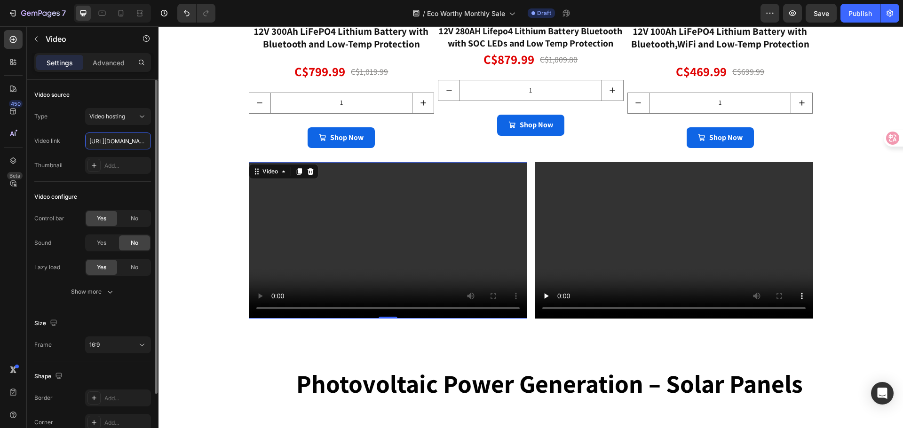
scroll to position [0, 176]
type input "[URL][DOMAIN_NAME]"
click at [77, 139] on div "Video link [URL][DOMAIN_NAME]" at bounding box center [92, 141] width 117 height 17
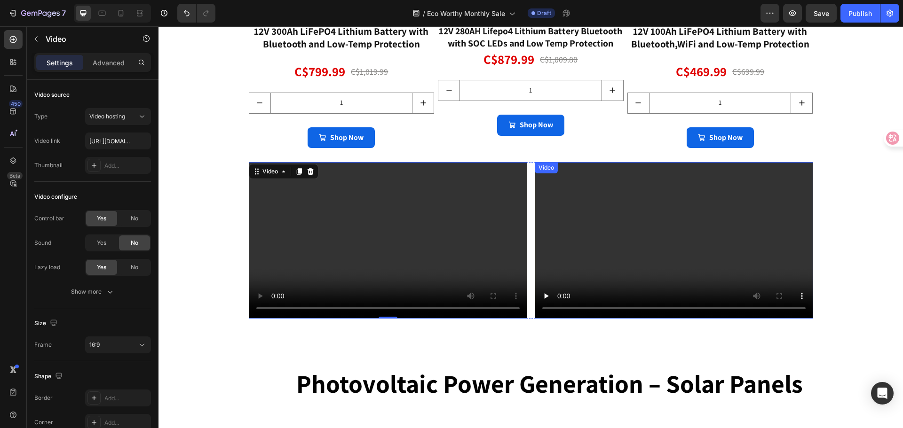
click at [604, 251] on video at bounding box center [674, 240] width 278 height 157
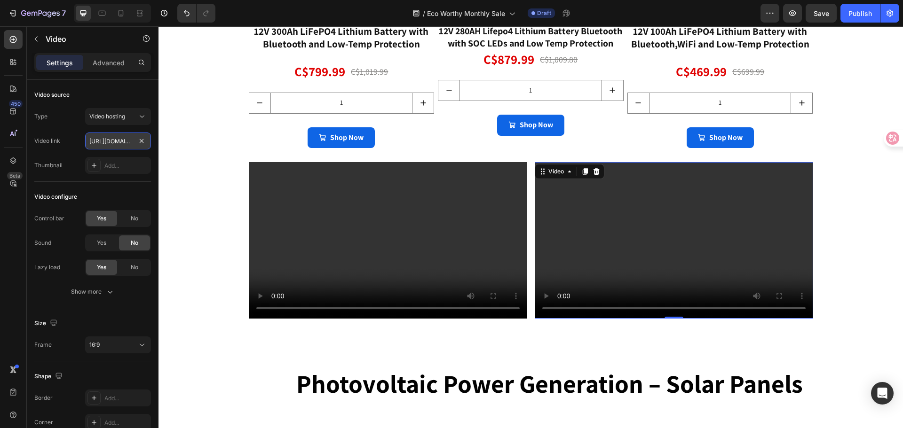
click at [120, 142] on input "[URL][DOMAIN_NAME]" at bounding box center [118, 141] width 66 height 17
type input "[URL][DOMAIN_NAME]"
click at [77, 135] on div "Video link [URL][DOMAIN_NAME]" at bounding box center [92, 141] width 117 height 17
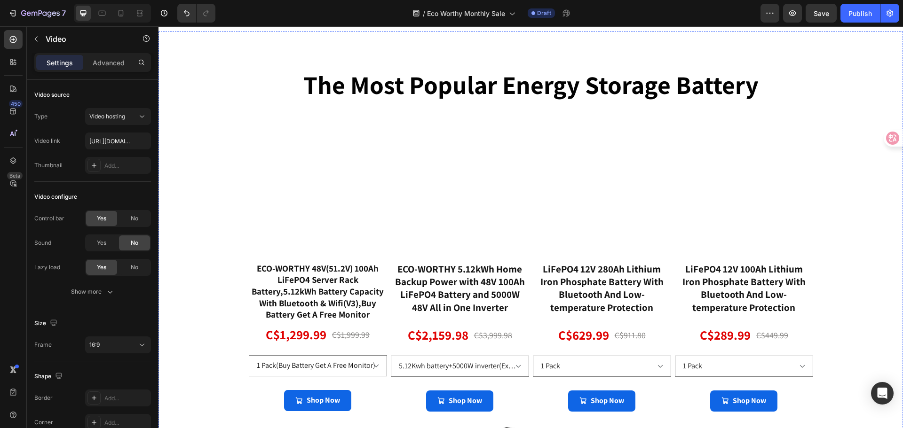
scroll to position [49, 0]
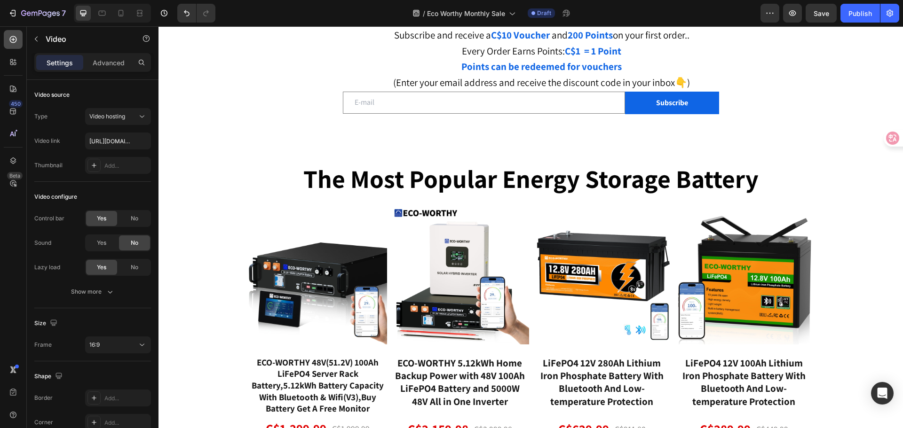
click at [12, 40] on icon at bounding box center [12, 39] width 9 height 9
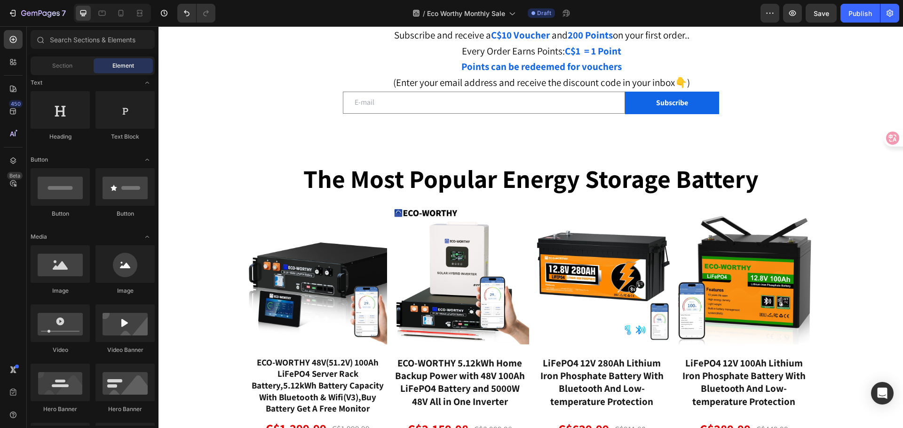
scroll to position [0, 0]
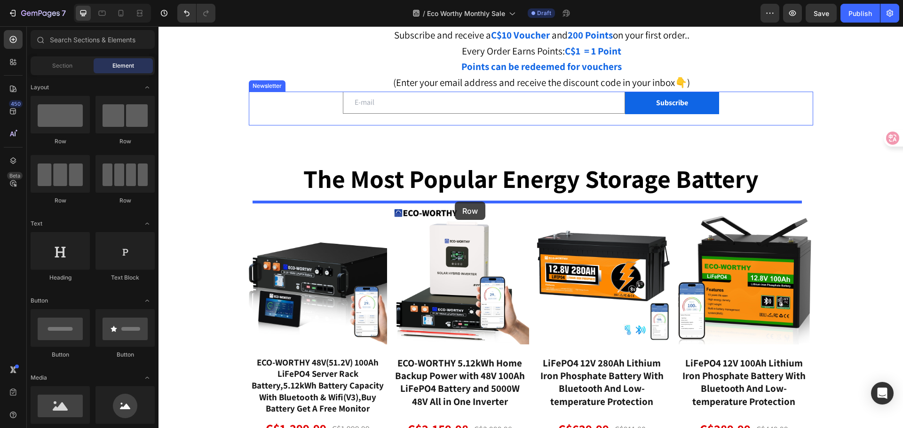
drag, startPoint x: 309, startPoint y: 163, endPoint x: 455, endPoint y: 202, distance: 151.4
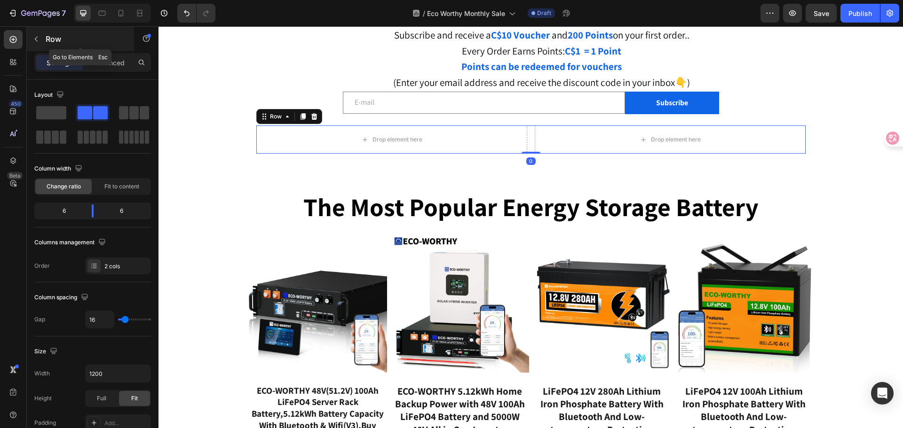
click at [40, 40] on icon "button" at bounding box center [36, 39] width 8 height 8
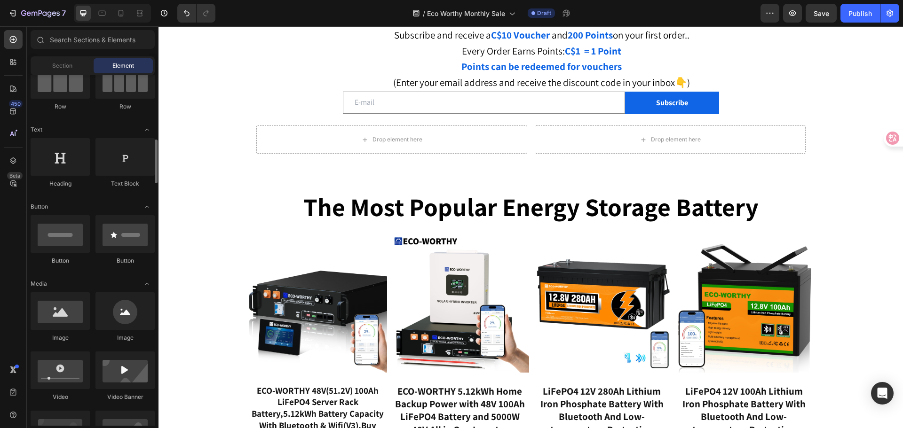
scroll to position [141, 0]
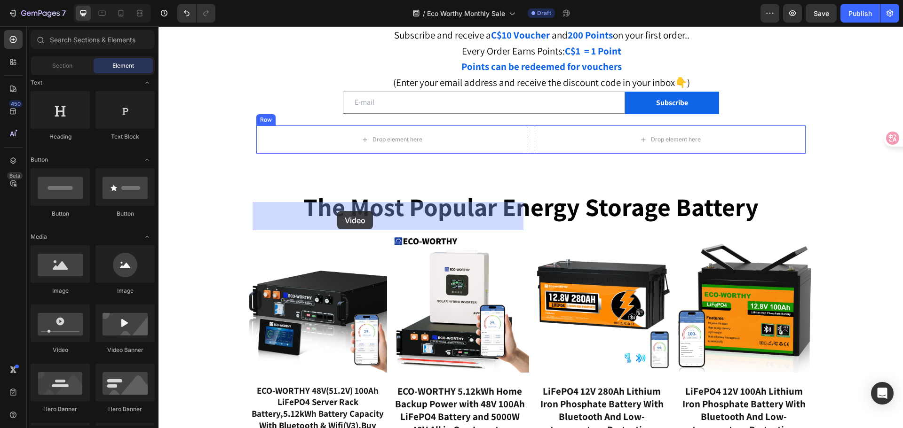
drag, startPoint x: 288, startPoint y: 315, endPoint x: 337, endPoint y: 211, distance: 114.7
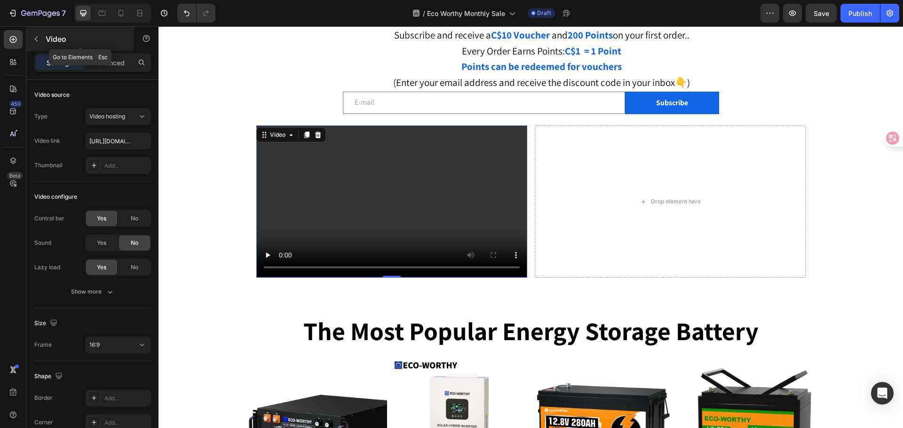
click at [39, 39] on icon "button" at bounding box center [36, 39] width 8 height 8
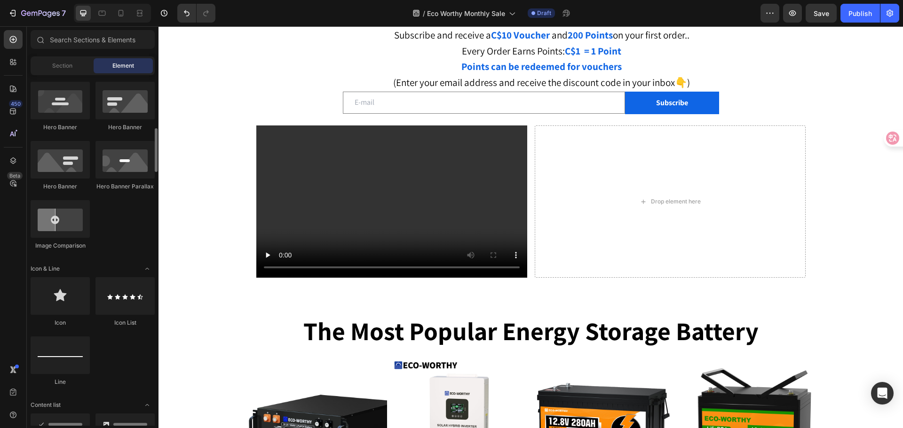
scroll to position [235, 0]
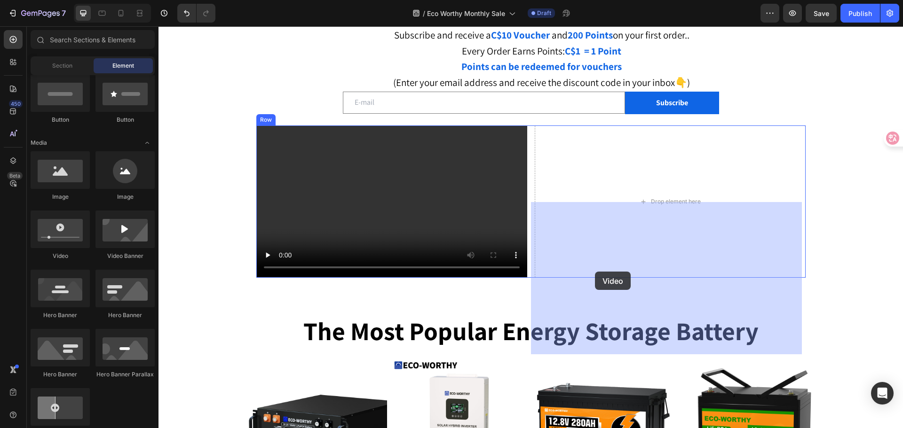
drag, startPoint x: 220, startPoint y: 255, endPoint x: 595, endPoint y: 272, distance: 375.7
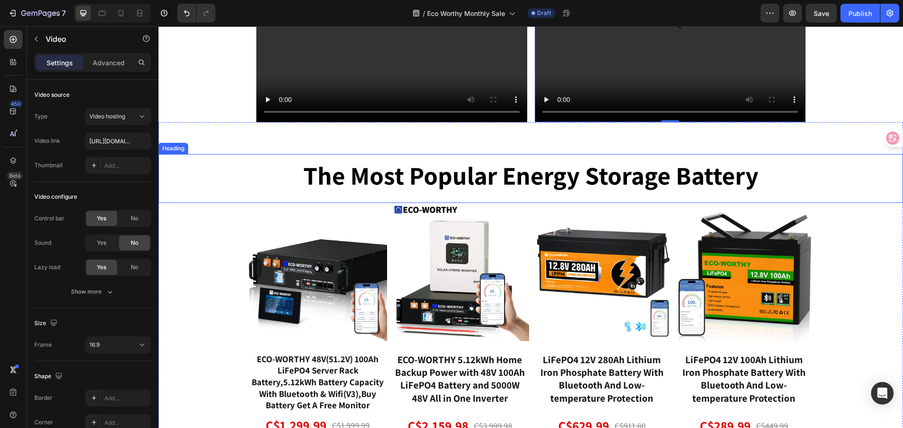
scroll to position [143, 0]
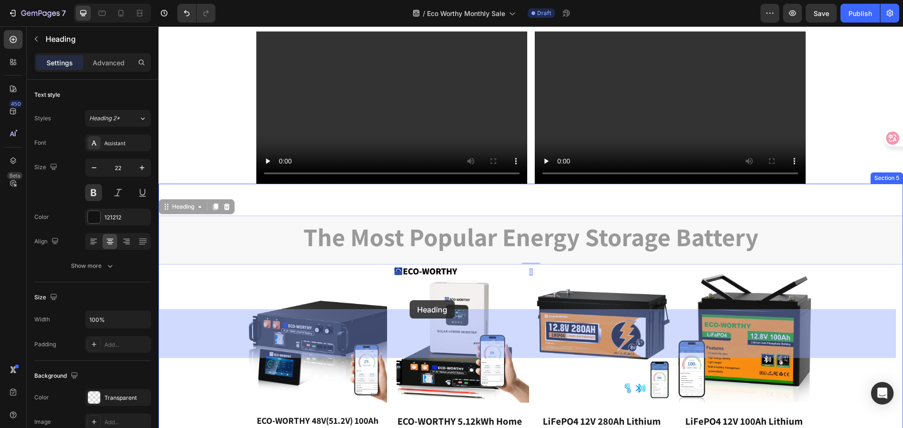
drag, startPoint x: 410, startPoint y: 308, endPoint x: 410, endPoint y: 301, distance: 7.5
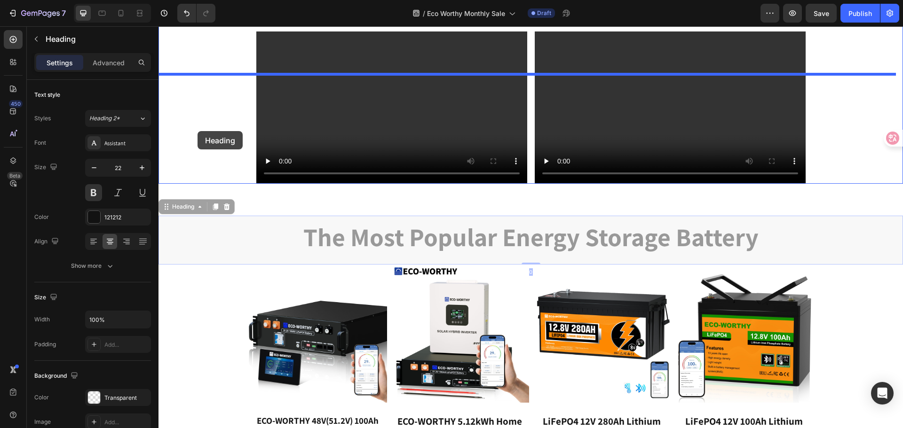
drag, startPoint x: 173, startPoint y: 284, endPoint x: 198, endPoint y: 131, distance: 154.4
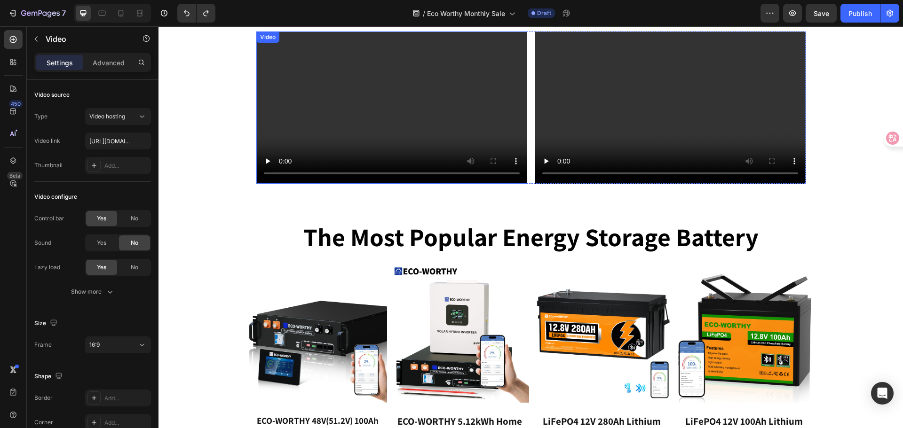
click at [346, 131] on video at bounding box center [391, 108] width 271 height 152
click at [268, 45] on div "Video" at bounding box center [277, 41] width 19 height 8
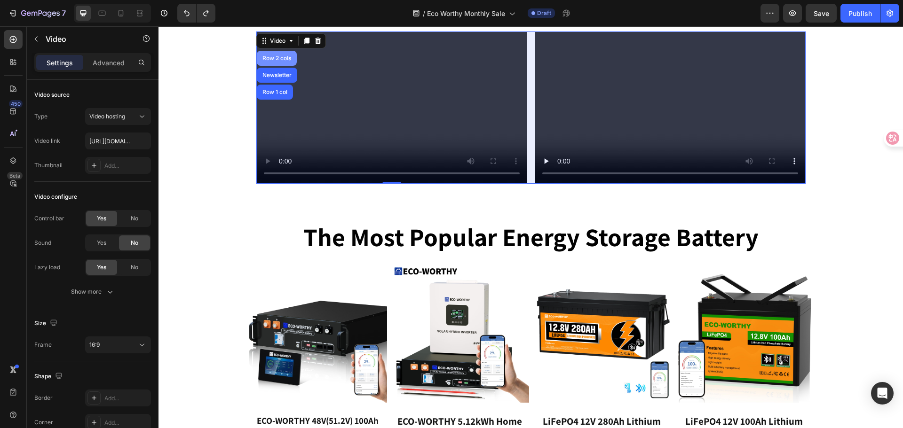
click at [262, 66] on div "Row 2 cols" at bounding box center [277, 58] width 40 height 15
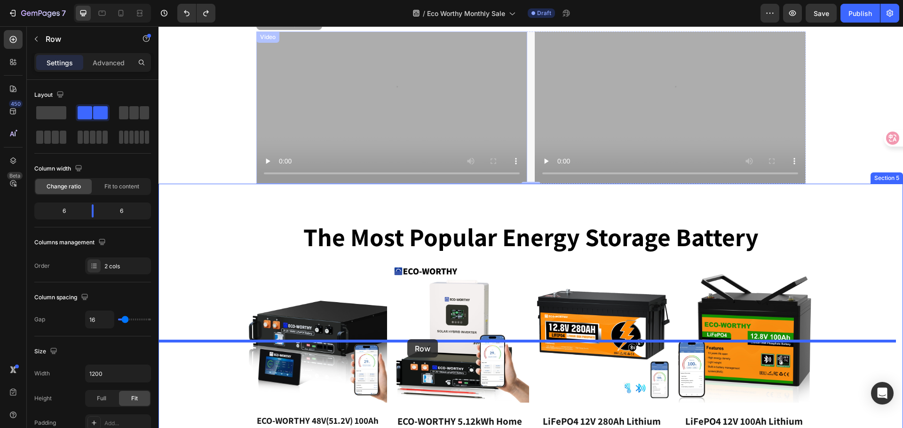
drag, startPoint x: 262, startPoint y: 103, endPoint x: 407, endPoint y: 340, distance: 277.7
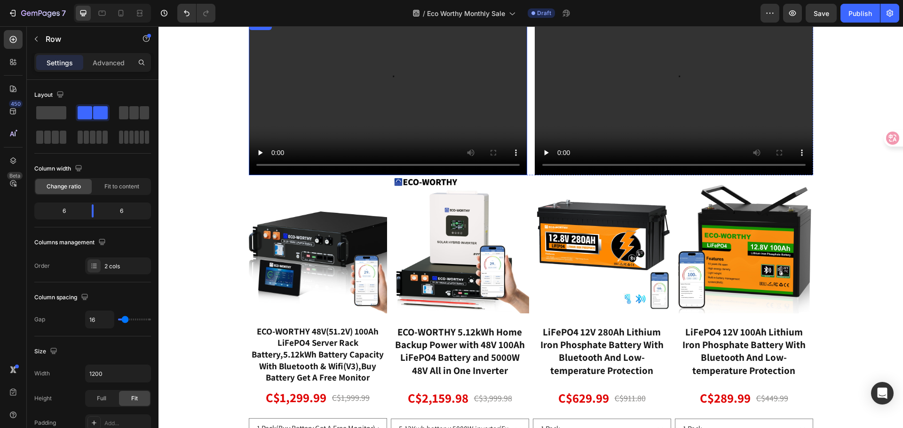
scroll to position [237, 0]
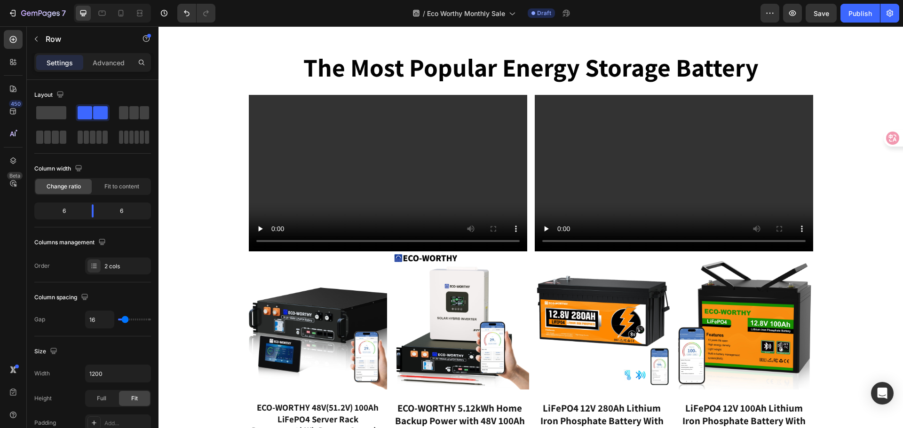
click at [524, 246] on div "Video Video Row 0" at bounding box center [531, 173] width 564 height 157
click at [525, 205] on div "Video Video Row 0" at bounding box center [531, 173] width 564 height 157
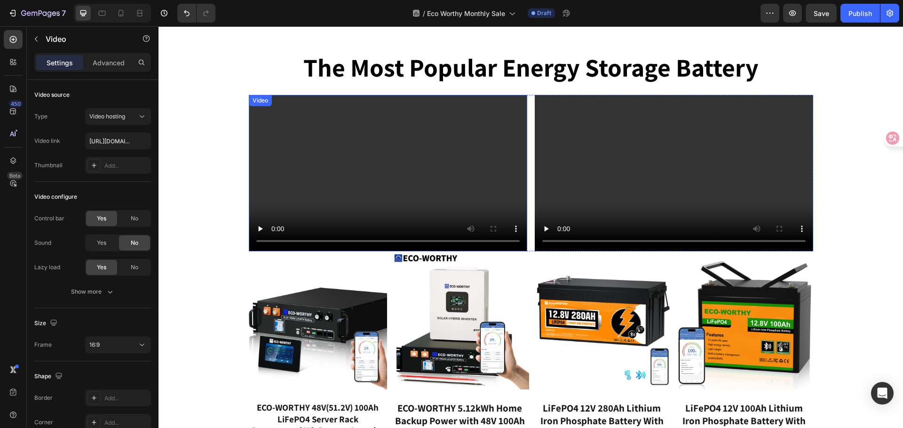
click at [249, 161] on video at bounding box center [388, 173] width 278 height 157
click at [528, 254] on div "Product Images ECO-WORTHY 48V(51.2V) 100Ah LiFePO4 Server Rack Battery,5.12kWh …" at bounding box center [531, 409] width 564 height 314
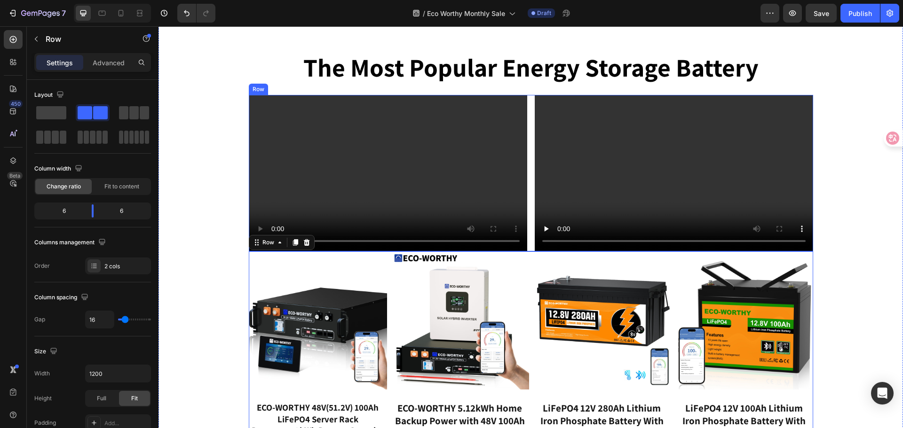
click at [528, 249] on div "Video Video Row" at bounding box center [531, 173] width 564 height 157
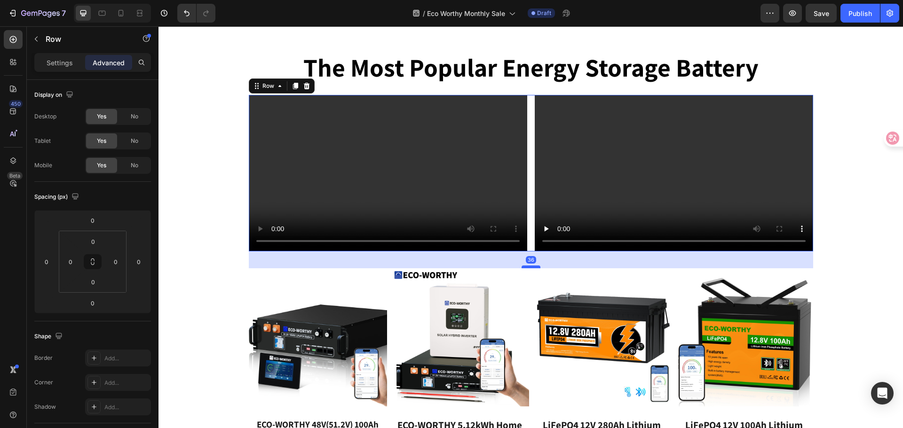
drag, startPoint x: 528, startPoint y: 251, endPoint x: 530, endPoint y: 268, distance: 17.1
click at [530, 268] on div at bounding box center [531, 267] width 19 height 3
type input "36"
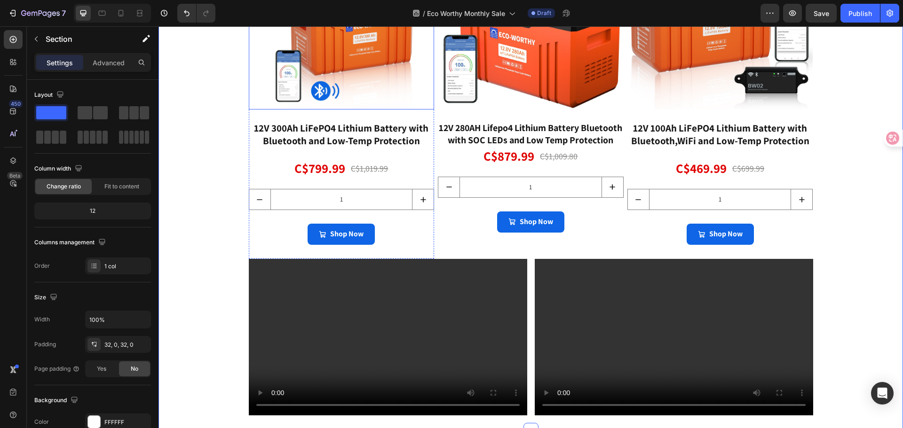
scroll to position [1037, 0]
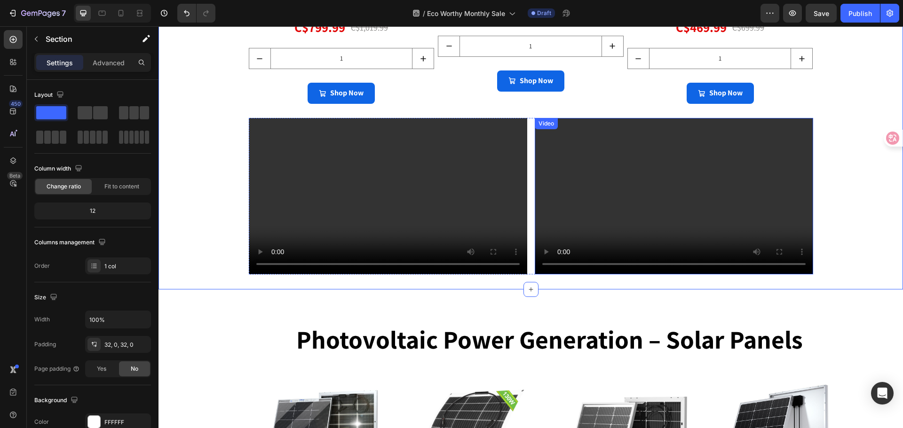
click at [667, 200] on video at bounding box center [674, 196] width 278 height 157
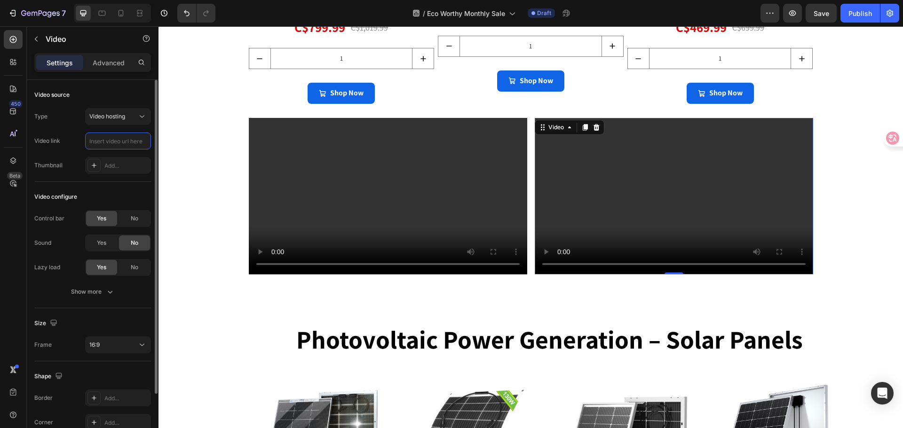
scroll to position [0, 0]
click at [126, 140] on input "text" at bounding box center [118, 141] width 66 height 17
type input "[URL][DOMAIN_NAME]"
click at [77, 134] on div "Video link [URL][DOMAIN_NAME]" at bounding box center [92, 141] width 117 height 17
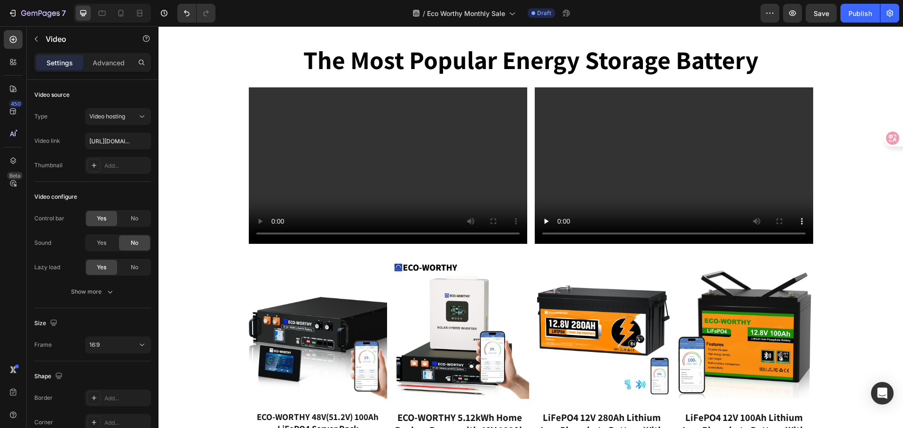
scroll to position [237, 0]
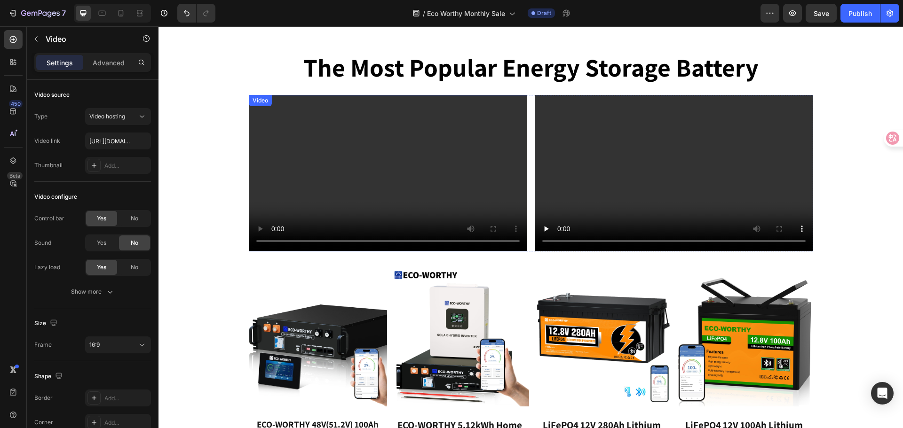
click at [257, 104] on div "Video" at bounding box center [260, 100] width 19 height 8
click at [346, 143] on video at bounding box center [388, 173] width 278 height 157
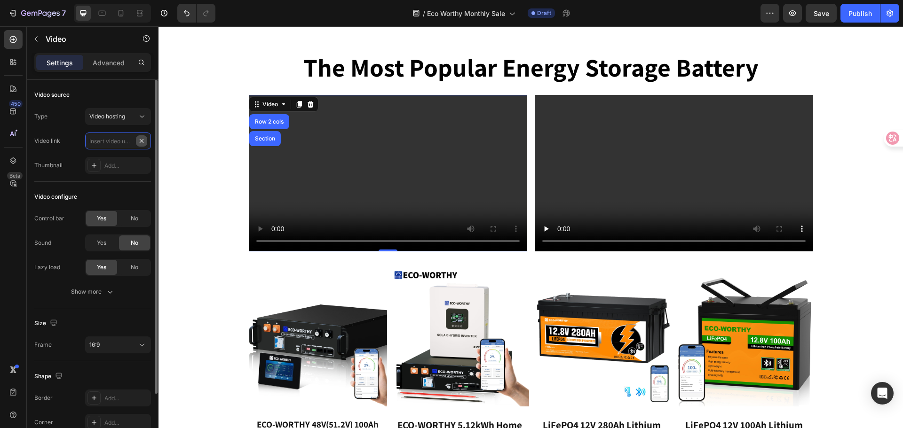
scroll to position [0, 0]
paste input "[URL][DOMAIN_NAME]"
type input "[URL][DOMAIN_NAME]"
click at [77, 130] on div "Type Video hosting Video link [URL][DOMAIN_NAME] Thumbnail Add..." at bounding box center [92, 141] width 117 height 66
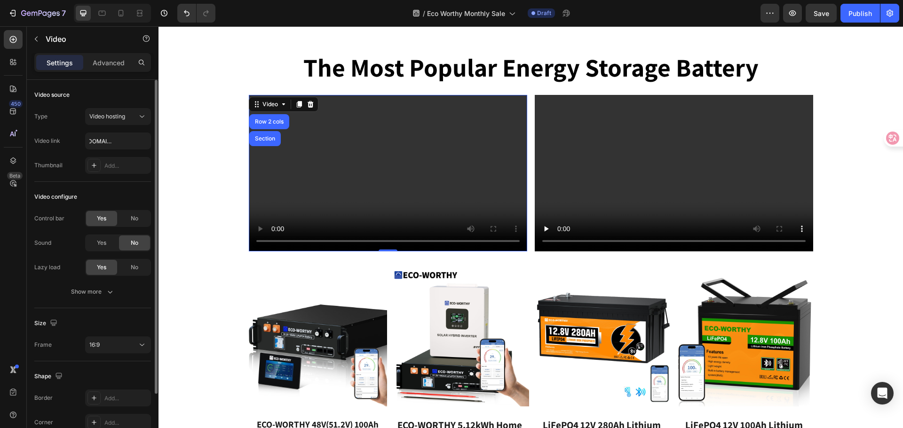
scroll to position [0, 0]
click at [603, 165] on video at bounding box center [674, 173] width 278 height 157
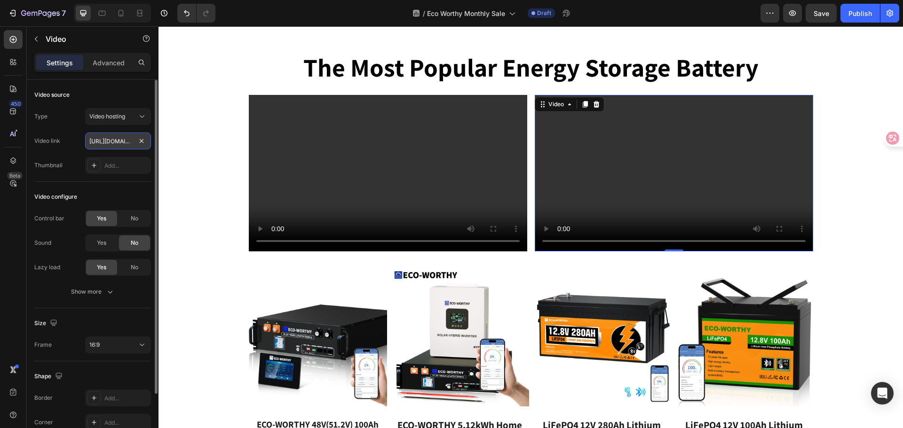
click at [132, 144] on input "[URL][DOMAIN_NAME]" at bounding box center [118, 141] width 66 height 17
type input "[URL][DOMAIN_NAME]"
click at [76, 138] on div "Video link [URL][DOMAIN_NAME]" at bounding box center [92, 141] width 117 height 17
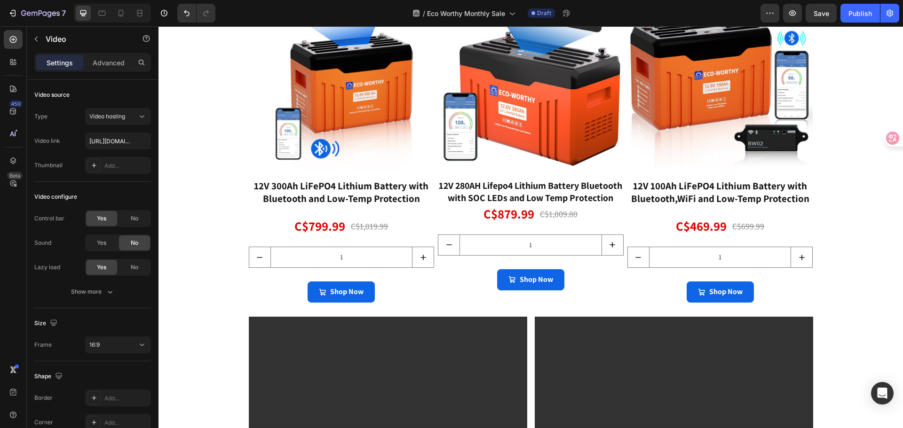
scroll to position [1037, 0]
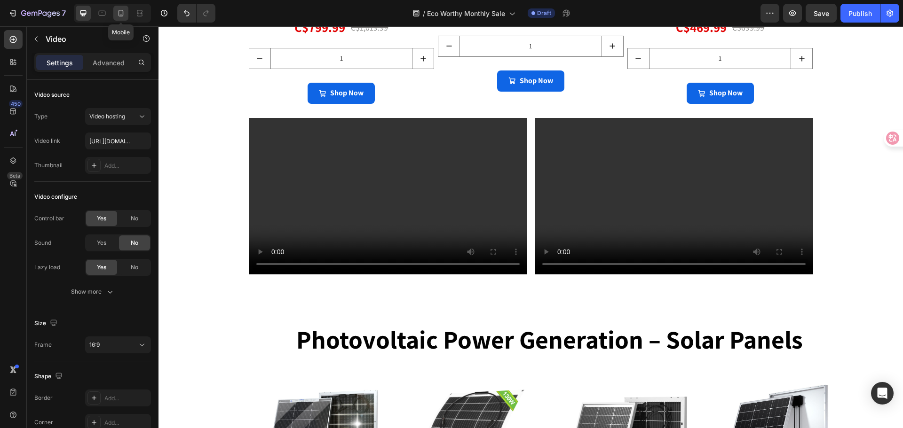
click at [122, 16] on icon at bounding box center [121, 13] width 5 height 7
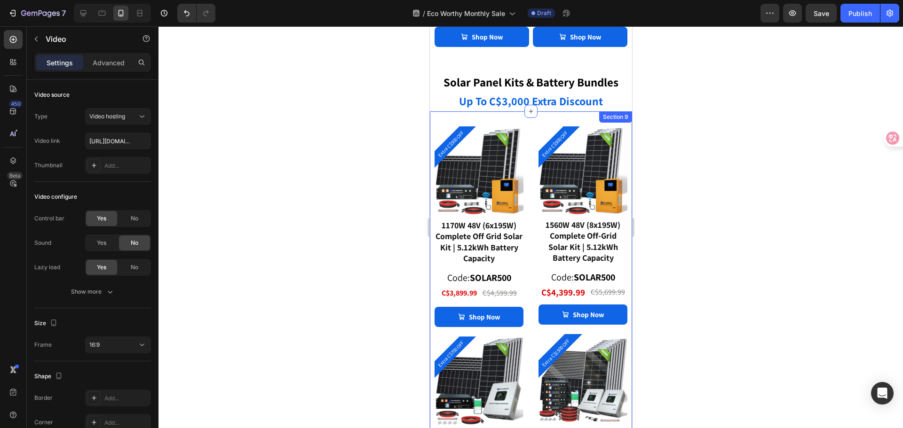
scroll to position [1609, 0]
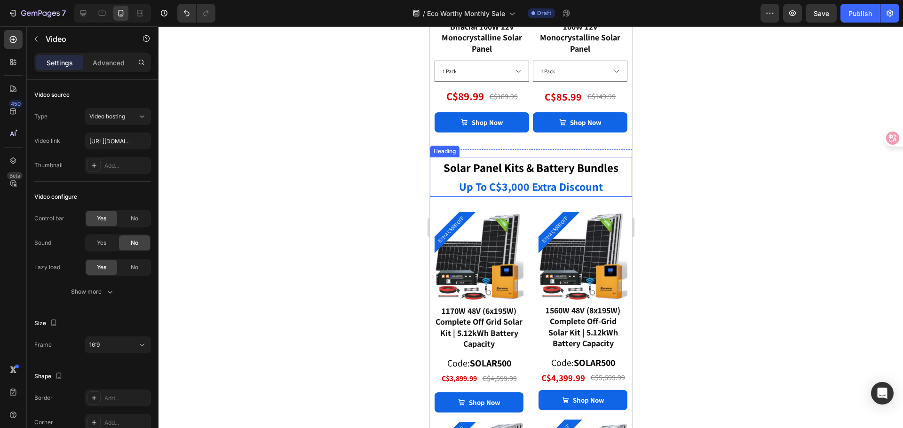
click at [520, 181] on strong "up to c$3,000 extra discount" at bounding box center [531, 186] width 144 height 15
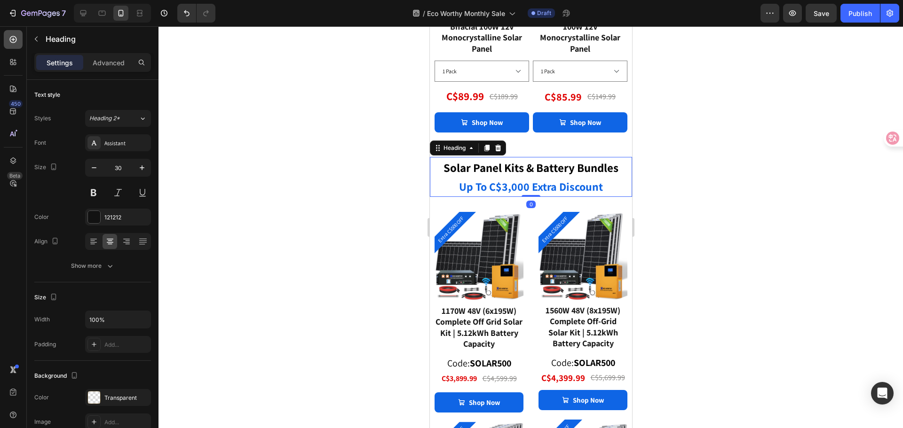
click at [11, 40] on icon at bounding box center [12, 39] width 9 height 9
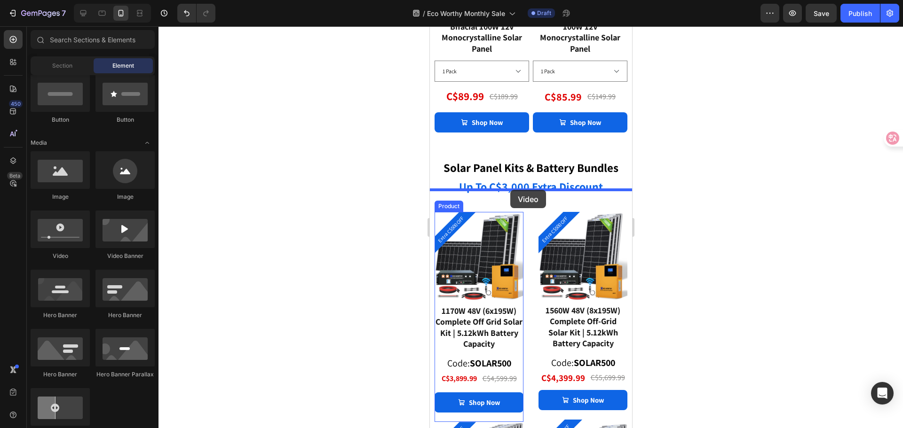
drag, startPoint x: 496, startPoint y: 259, endPoint x: 510, endPoint y: 190, distance: 70.6
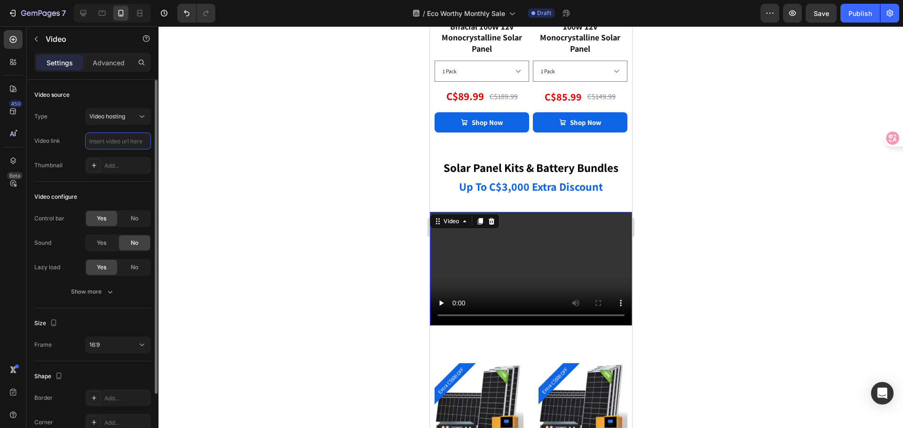
scroll to position [0, 0]
paste input "[URL][DOMAIN_NAME]"
type input "[URL][DOMAIN_NAME]"
click at [77, 132] on div "Type Video hosting Video link [URL][DOMAIN_NAME] Thumbnail Add..." at bounding box center [92, 141] width 117 height 66
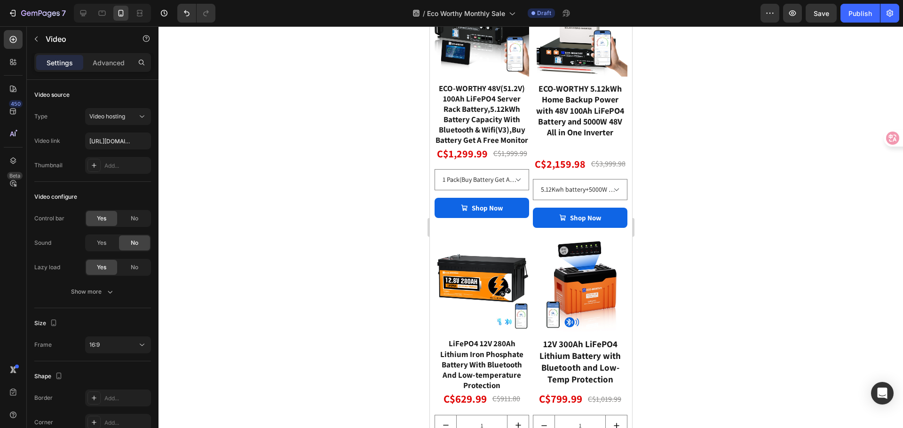
scroll to position [245, 0]
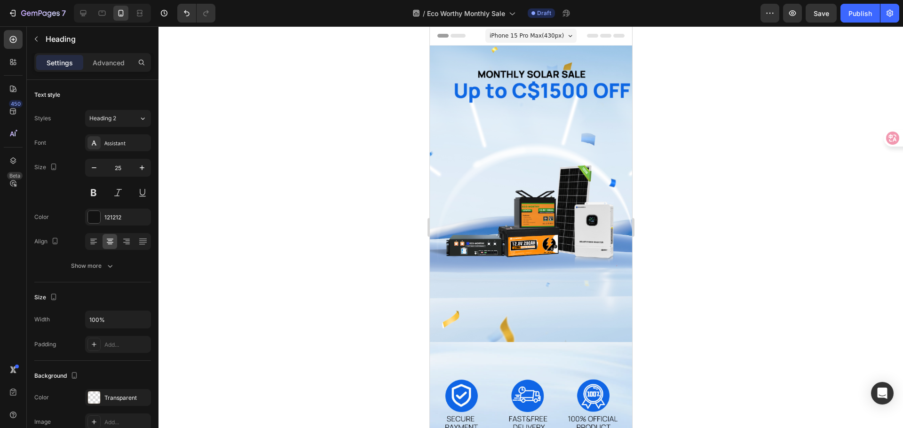
scroll to position [492, 0]
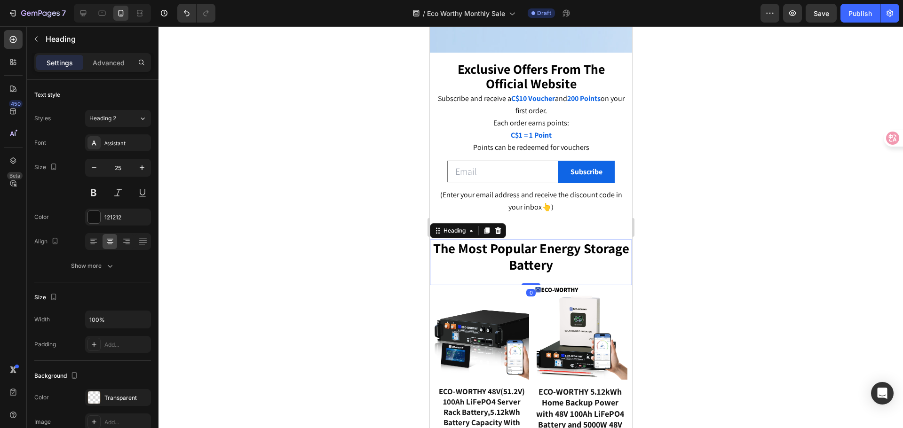
drag, startPoint x: 429, startPoint y: 26, endPoint x: 527, endPoint y: 258, distance: 251.7
click at [527, 258] on div "The Most Popular Energy Storage Battery Heading 0" at bounding box center [530, 263] width 202 height 46
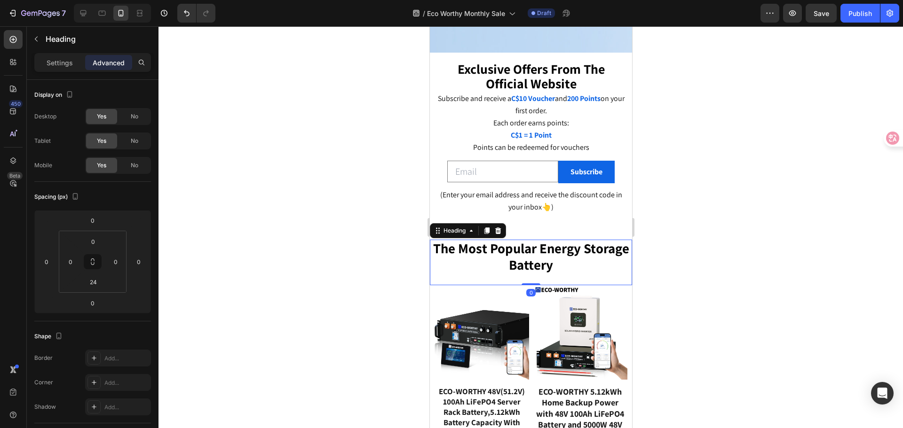
drag, startPoint x: 524, startPoint y: 266, endPoint x: 530, endPoint y: 255, distance: 12.2
click at [530, 255] on div "The Most Popular Energy Storage Battery Heading 0" at bounding box center [530, 263] width 202 height 46
click at [525, 260] on div "The Most Popular Energy Storage Battery Heading 0" at bounding box center [530, 263] width 202 height 46
click at [529, 259] on div "The Most Popular Energy Storage Battery Heading 0" at bounding box center [530, 263] width 202 height 46
click at [534, 262] on div "The Most Popular Energy Storage Battery Heading 0" at bounding box center [530, 263] width 202 height 46
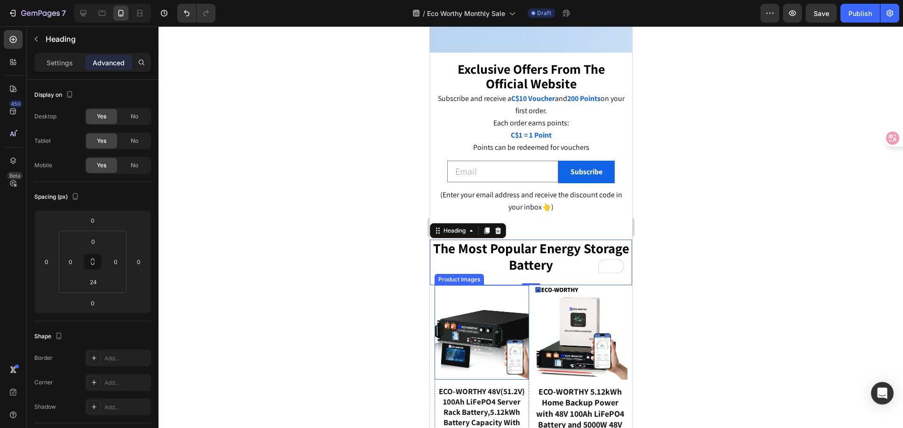
click at [517, 287] on img at bounding box center [481, 333] width 95 height 95
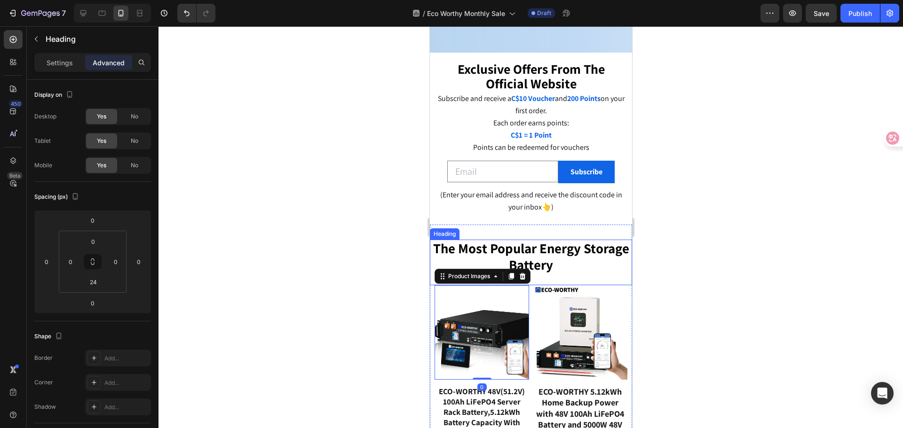
click at [542, 241] on strong "The Most Popular Energy Storage Battery" at bounding box center [531, 256] width 196 height 34
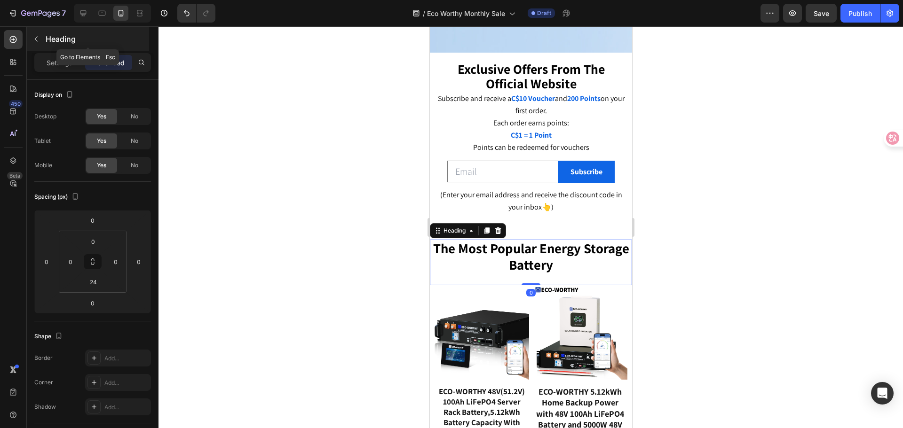
click at [35, 40] on icon "button" at bounding box center [36, 39] width 8 height 8
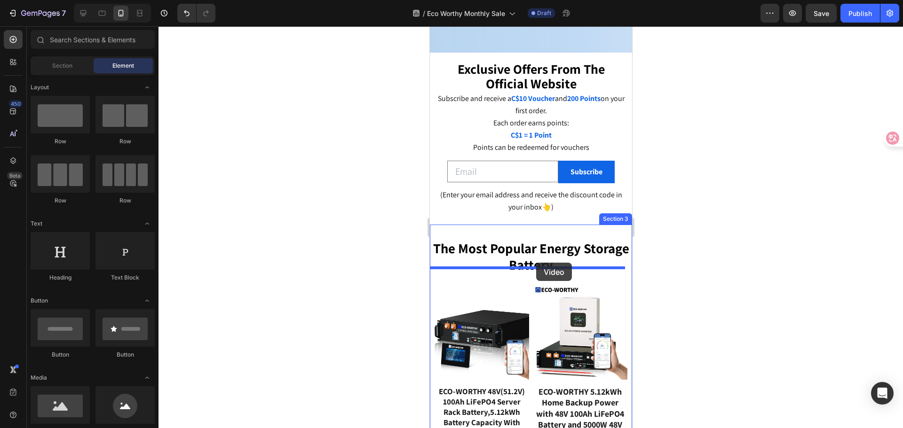
drag, startPoint x: 497, startPoint y: 262, endPoint x: 535, endPoint y: 263, distance: 38.6
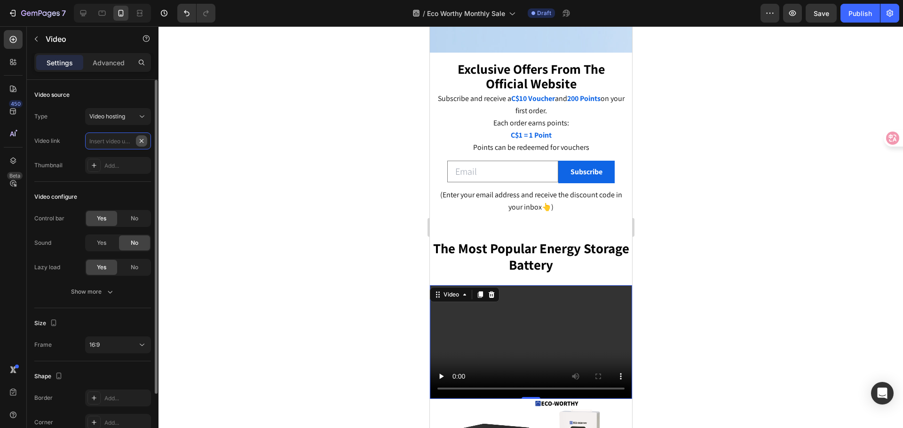
scroll to position [0, 0]
click at [105, 144] on input "text" at bounding box center [118, 141] width 66 height 17
paste input "[URL][DOMAIN_NAME]"
type input "[URL][DOMAIN_NAME]"
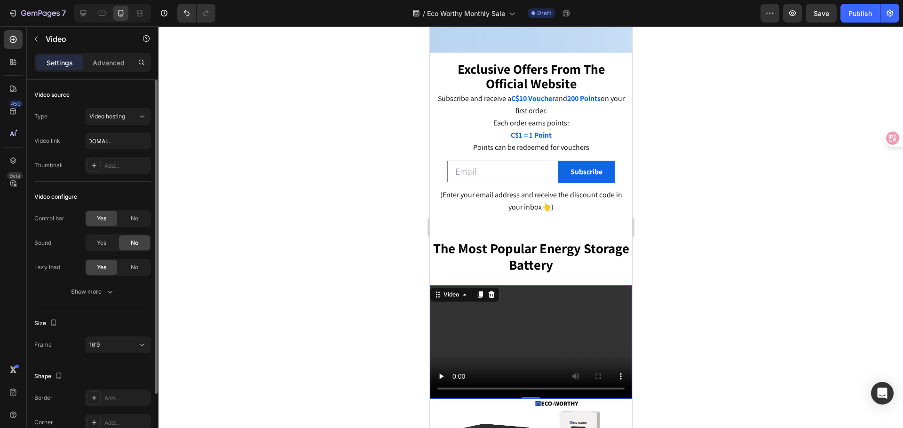
click at [81, 140] on div "Video link [URL][DOMAIN_NAME]" at bounding box center [92, 141] width 117 height 17
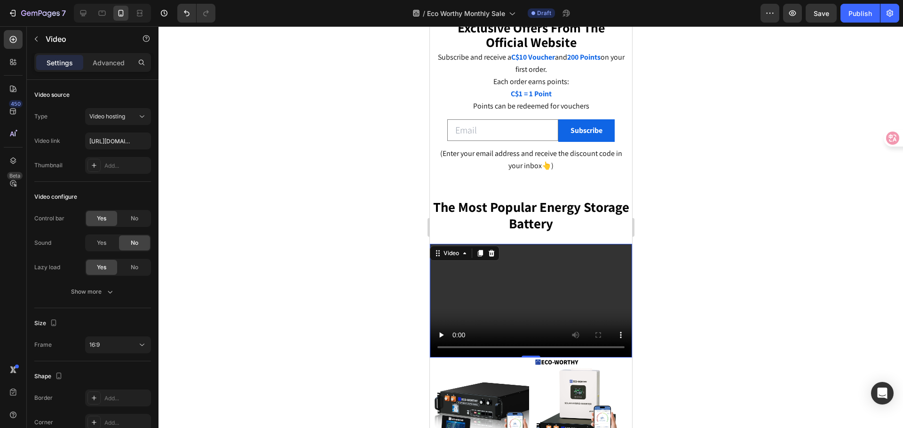
scroll to position [586, 0]
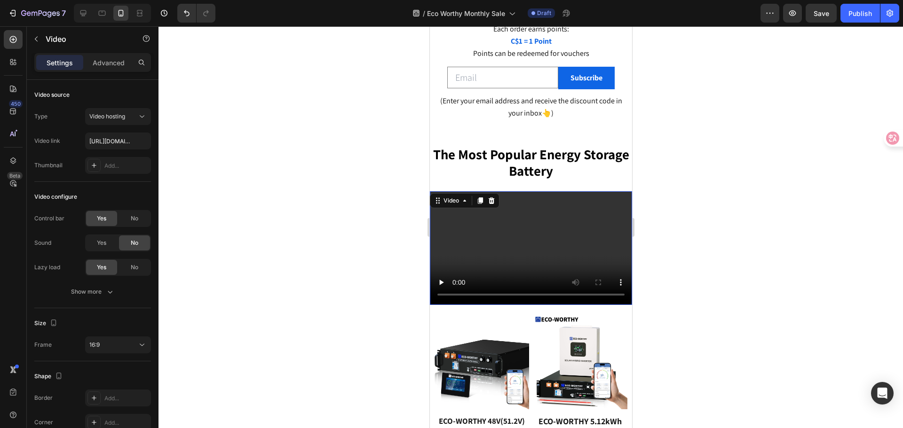
drag, startPoint x: 523, startPoint y: 283, endPoint x: 523, endPoint y: 294, distance: 10.8
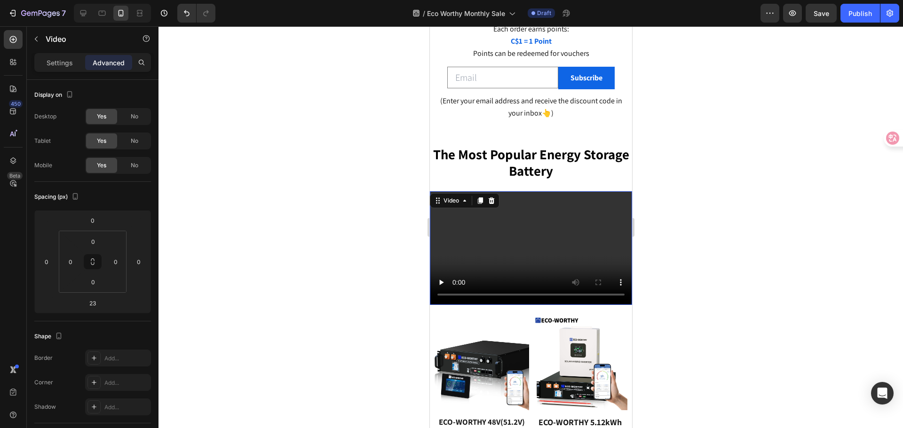
drag, startPoint x: 729, startPoint y: 307, endPoint x: 686, endPoint y: 301, distance: 43.2
click at [729, 307] on div at bounding box center [531, 227] width 745 height 402
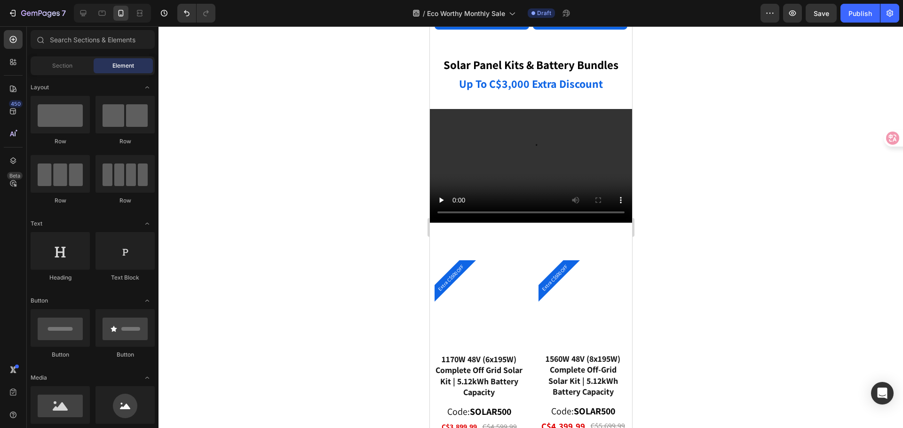
scroll to position [2044, 0]
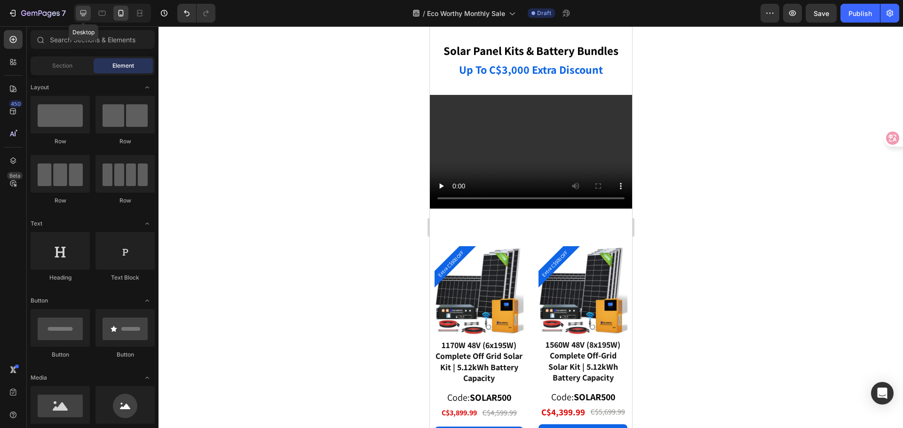
click at [81, 15] on icon at bounding box center [83, 13] width 6 height 6
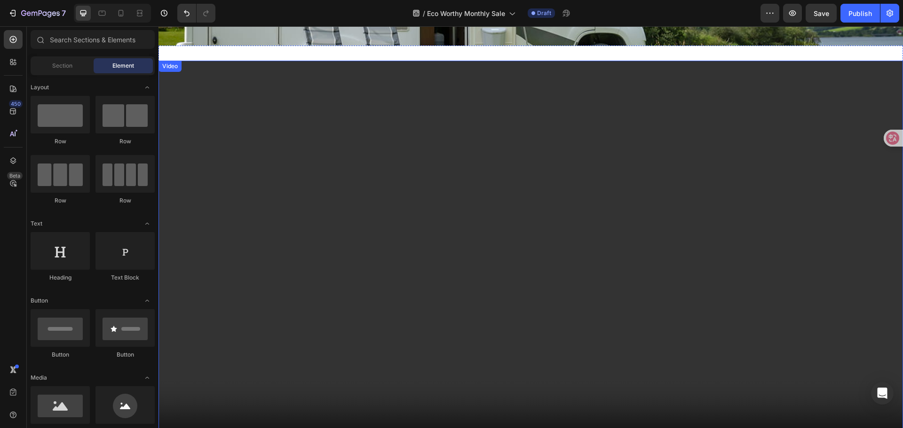
scroll to position [2826, 0]
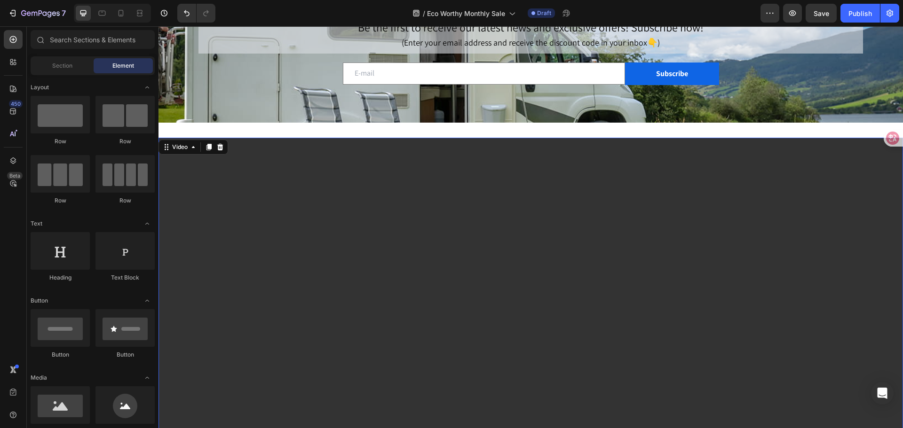
click at [277, 141] on video at bounding box center [531, 347] width 745 height 419
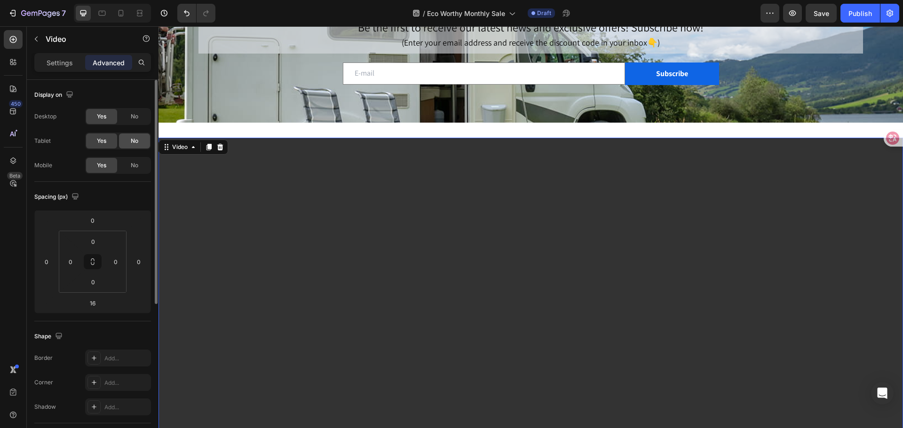
click at [133, 143] on span "No" at bounding box center [135, 141] width 8 height 8
click at [133, 115] on span "No" at bounding box center [135, 116] width 8 height 8
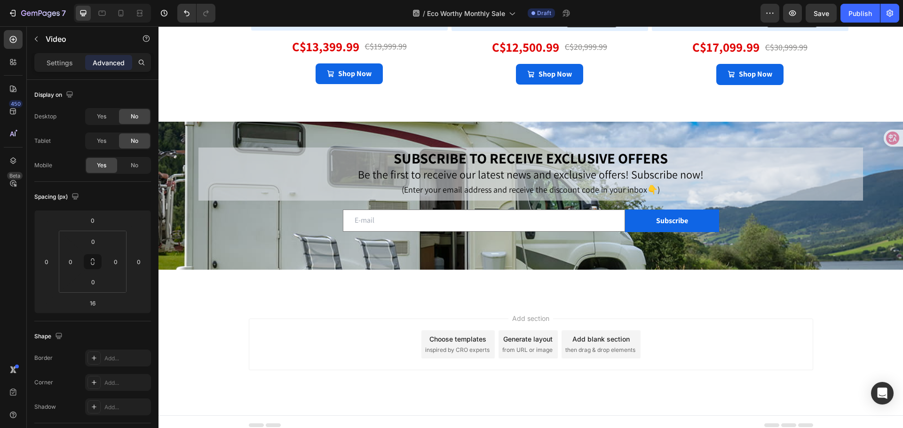
scroll to position [2700, 0]
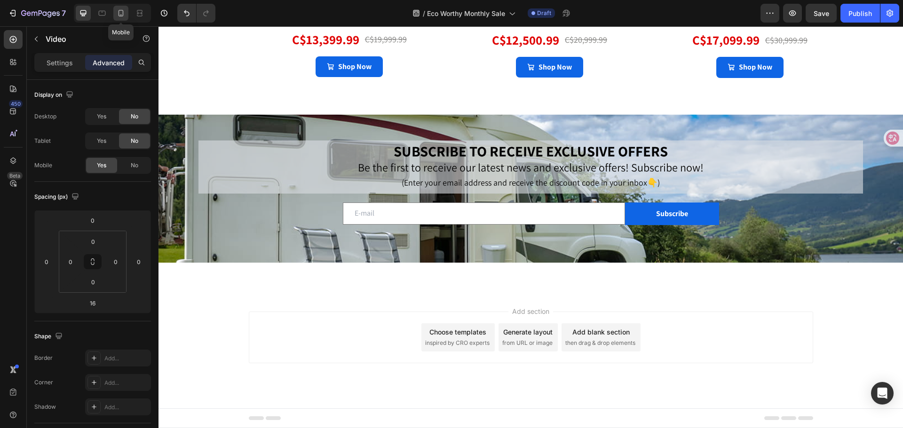
click at [124, 16] on icon at bounding box center [120, 12] width 9 height 9
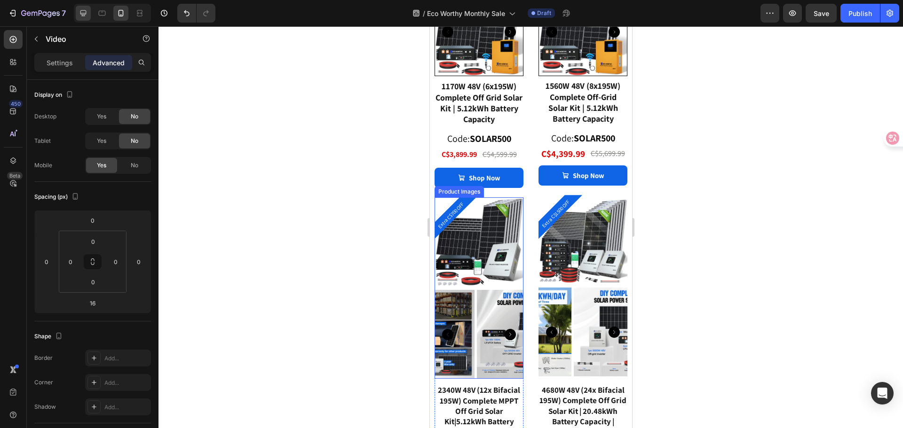
scroll to position [2787, 0]
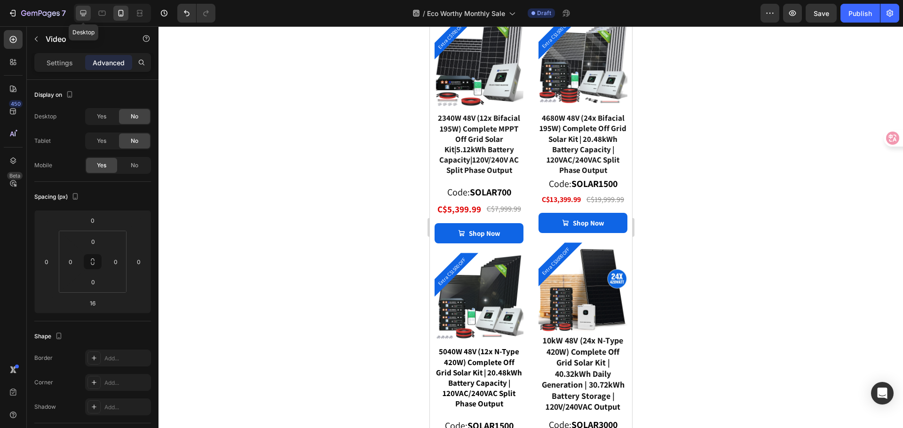
click at [84, 14] on icon at bounding box center [83, 13] width 6 height 6
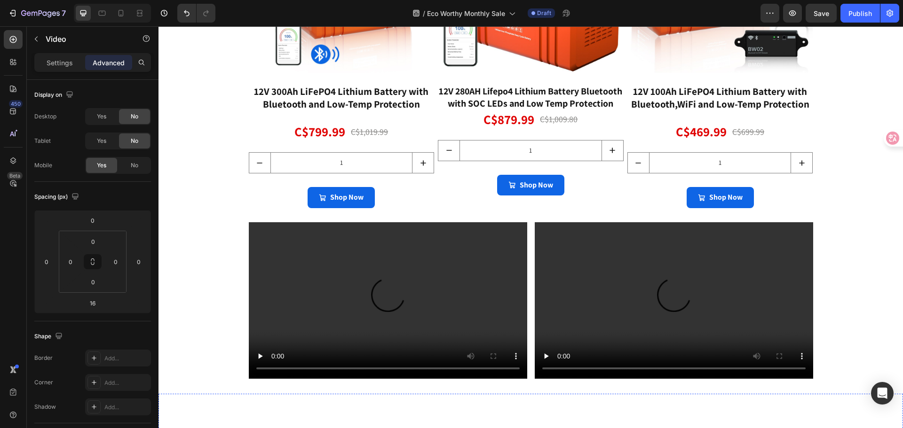
scroll to position [1186, 0]
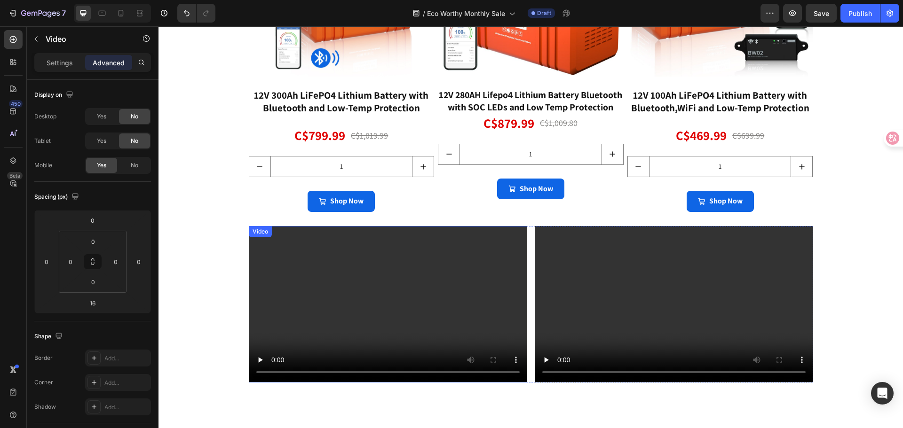
click at [523, 230] on video at bounding box center [388, 304] width 278 height 157
click at [528, 228] on div "Video 0 Video Row" at bounding box center [531, 304] width 564 height 157
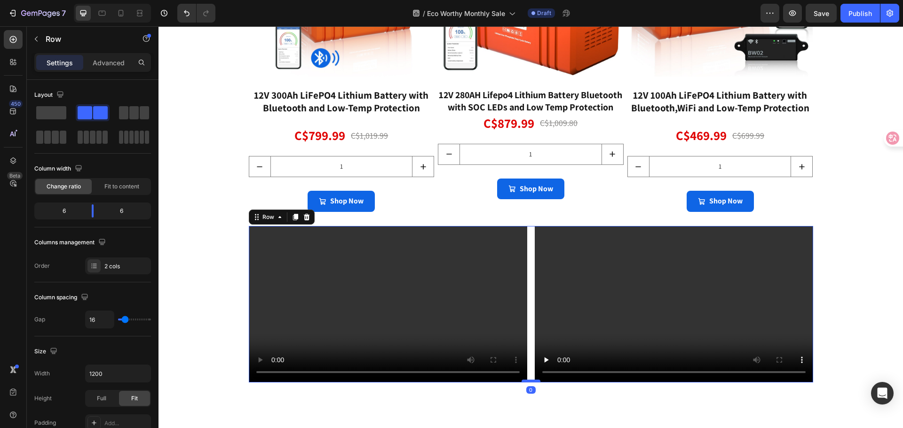
click at [528, 380] on div at bounding box center [531, 381] width 19 height 3
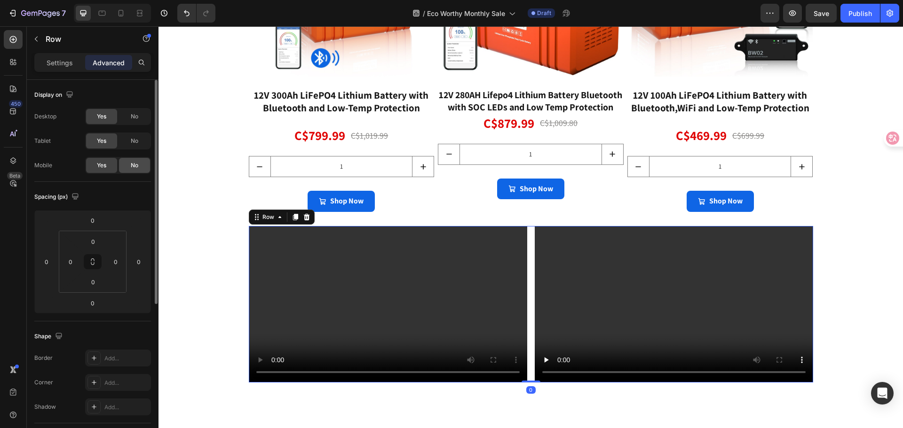
click at [138, 168] on span "No" at bounding box center [135, 165] width 8 height 8
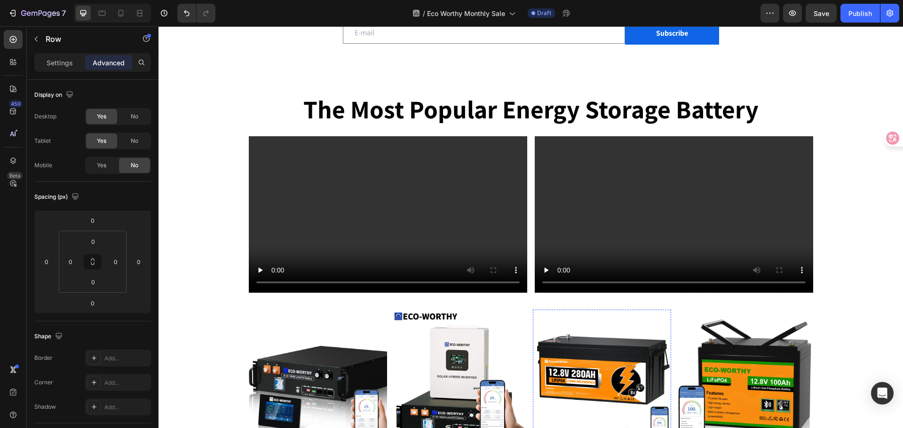
scroll to position [387, 0]
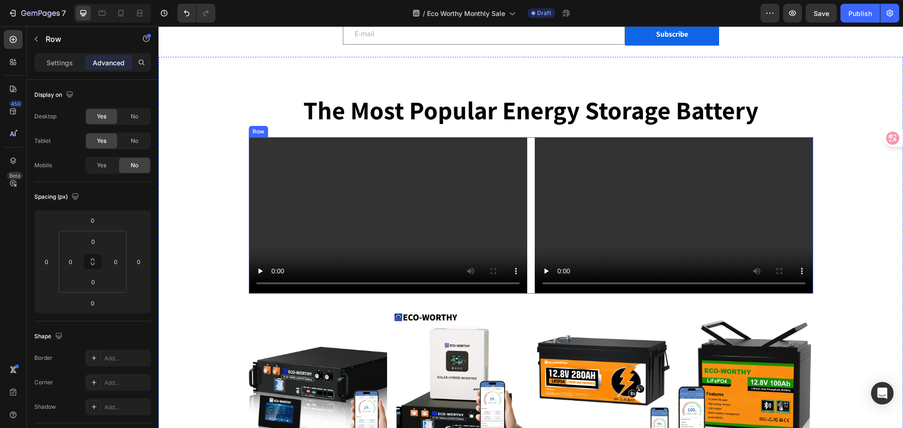
click at [525, 141] on div "Video Video Row" at bounding box center [531, 215] width 564 height 157
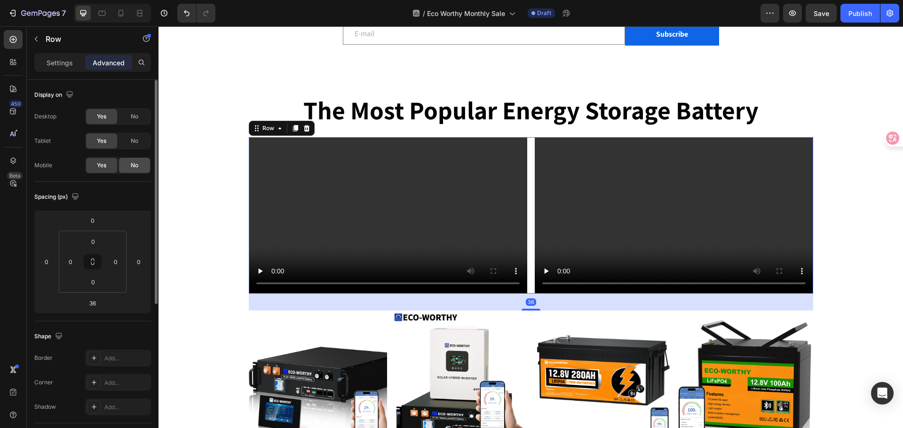
click at [135, 162] on span "No" at bounding box center [135, 165] width 8 height 8
click at [122, 16] on icon at bounding box center [121, 13] width 5 height 7
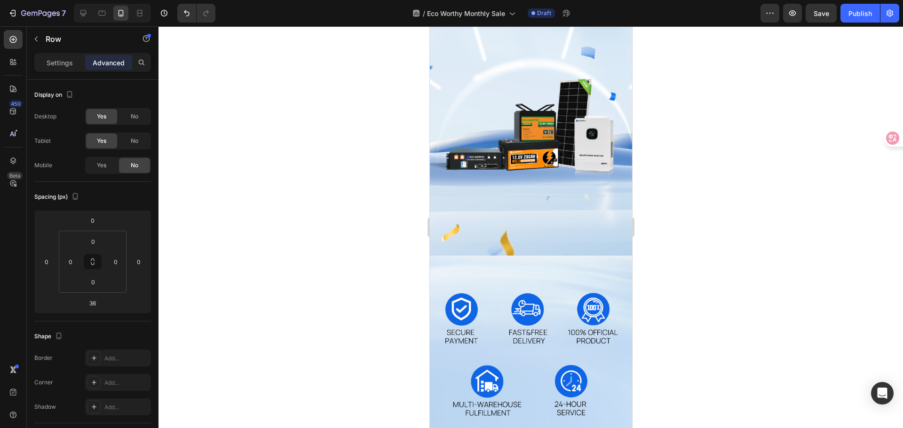
scroll to position [354, 0]
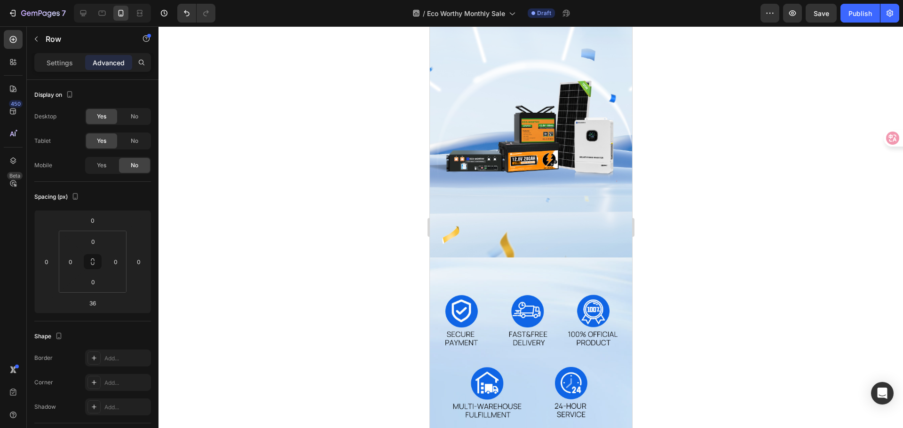
click at [135, 144] on span "No" at bounding box center [135, 141] width 8 height 8
click at [133, 113] on span "No" at bounding box center [135, 116] width 8 height 8
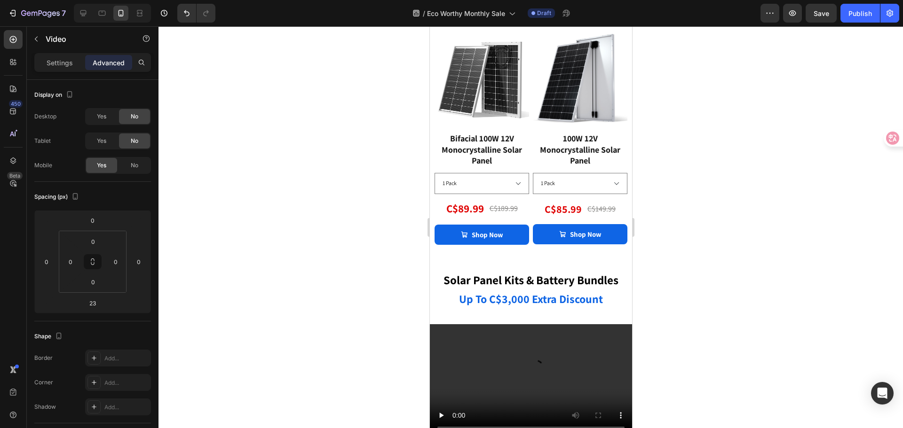
scroll to position [1671, 0]
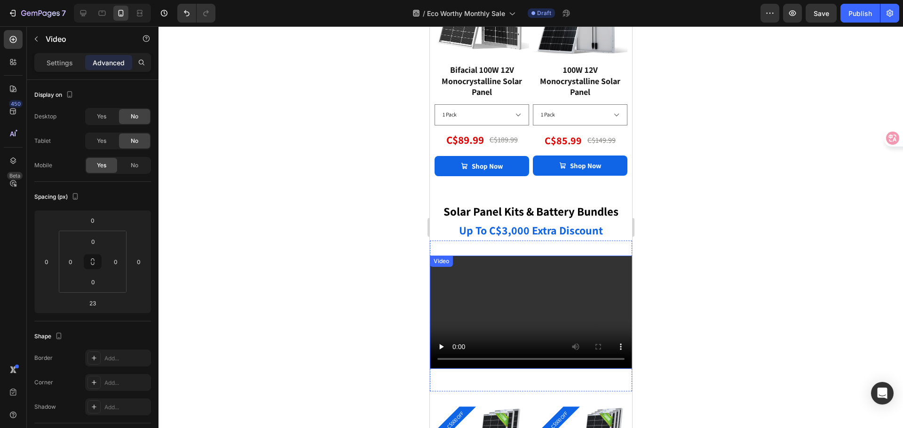
click at [549, 258] on video at bounding box center [530, 313] width 202 height 114
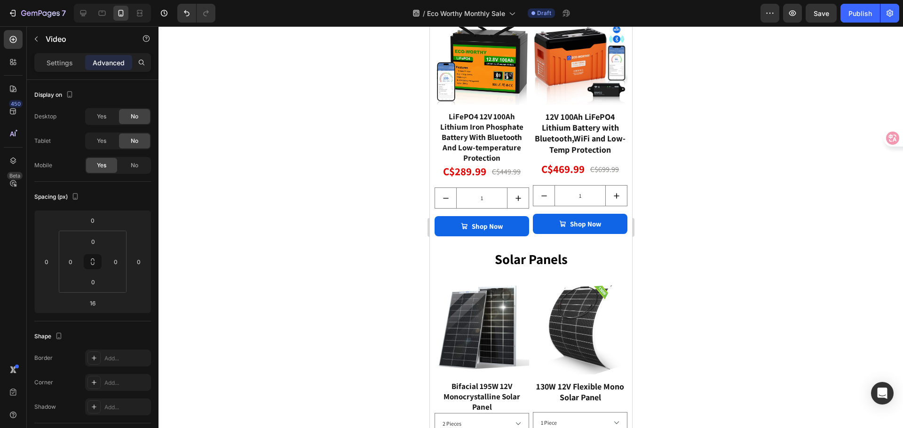
scroll to position [1012, 0]
